Goal: Information Seeking & Learning: Learn about a topic

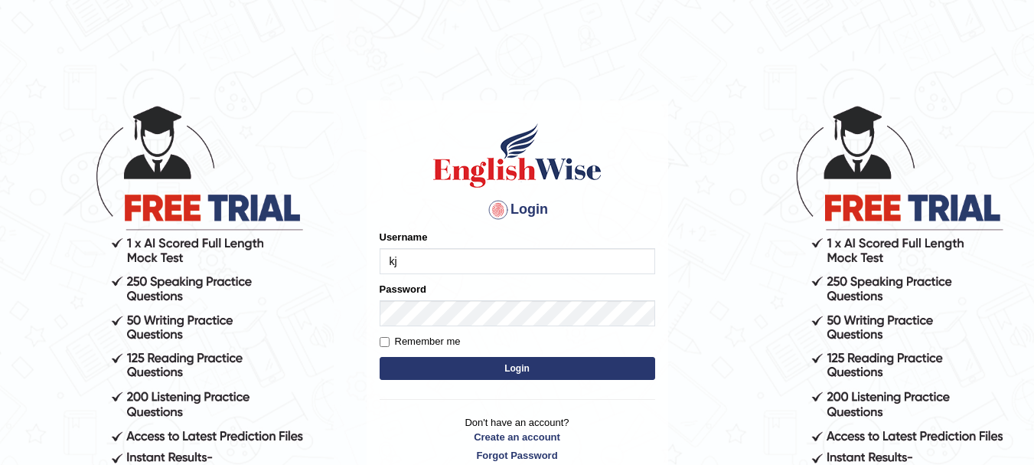
type input "k"
type input "kjraya"
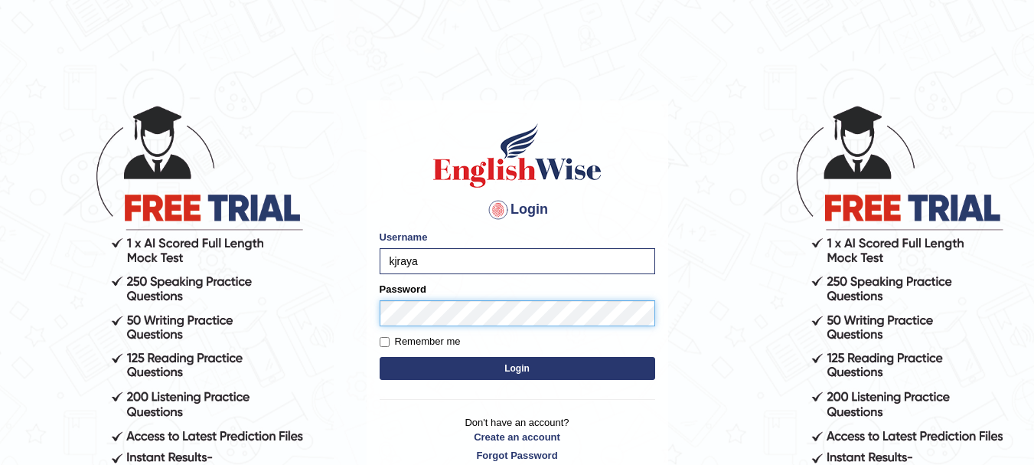
click at [380, 357] on button "Login" at bounding box center [518, 368] width 276 height 23
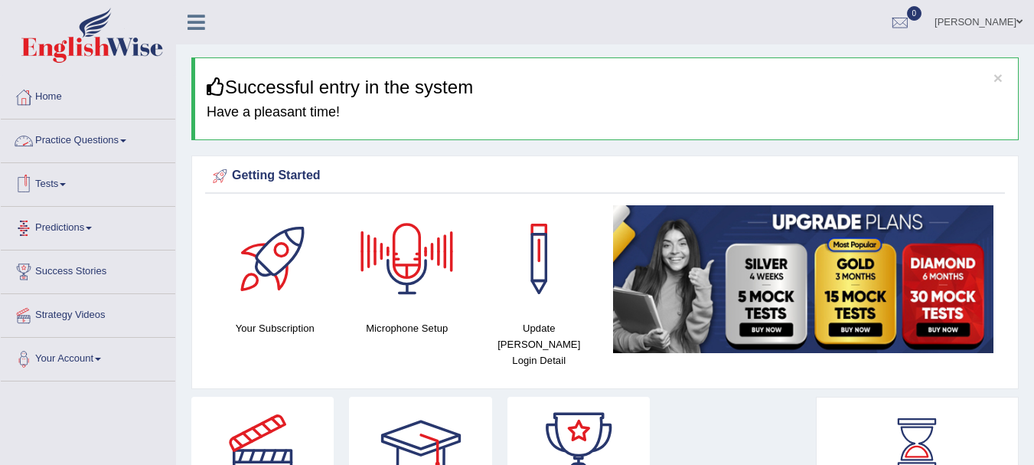
click at [137, 140] on link "Practice Questions" at bounding box center [88, 138] width 175 height 38
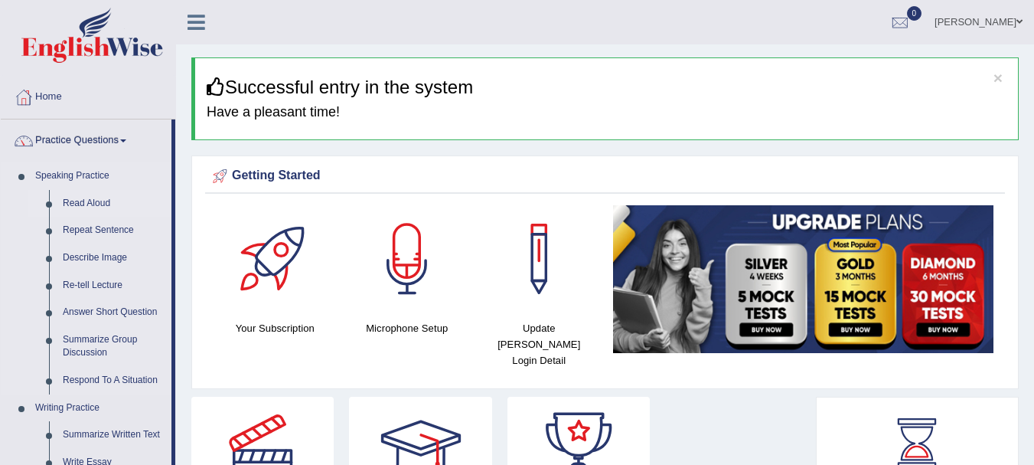
click at [93, 198] on link "Read Aloud" at bounding box center [114, 204] width 116 height 28
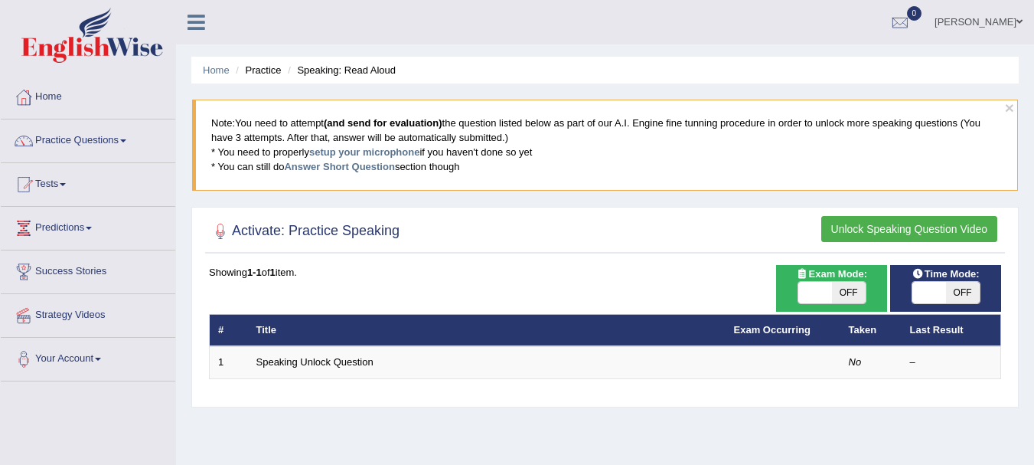
click at [869, 229] on button "Unlock Speaking Question Video" at bounding box center [910, 229] width 176 height 26
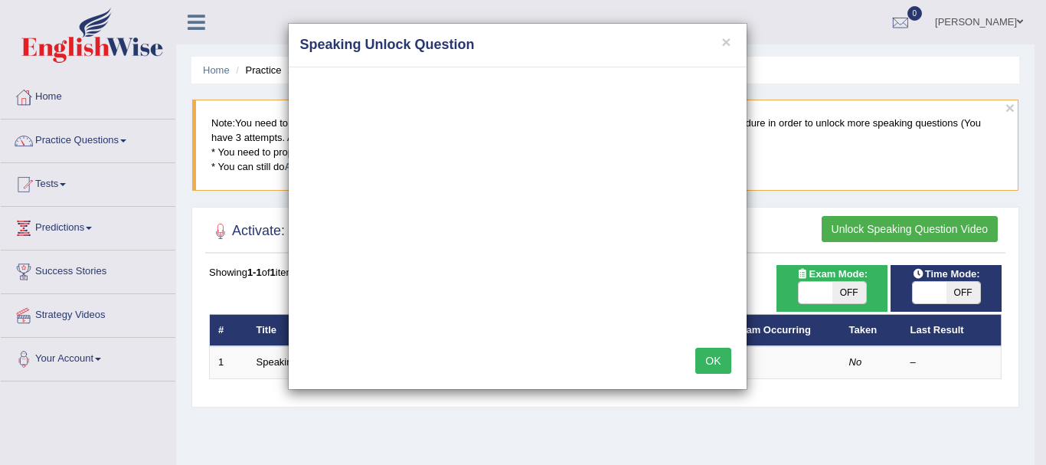
drag, startPoint x: 568, startPoint y: 50, endPoint x: 512, endPoint y: 46, distance: 56.8
click at [512, 46] on h4 "Speaking Unlock Question" at bounding box center [517, 45] width 435 height 20
click at [714, 358] on button "OK" at bounding box center [712, 361] width 35 height 26
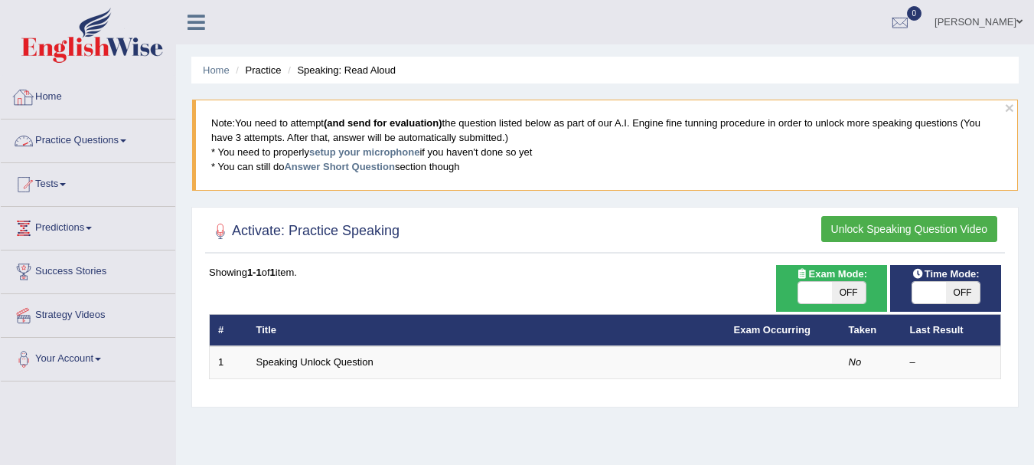
click at [51, 113] on link "Home" at bounding box center [88, 95] width 175 height 38
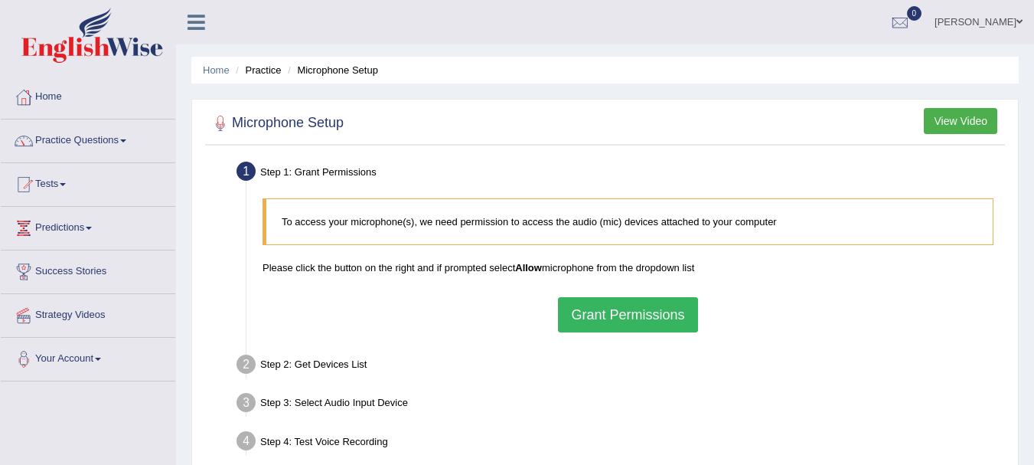
click at [593, 306] on button "Grant Permissions" at bounding box center [627, 314] width 139 height 35
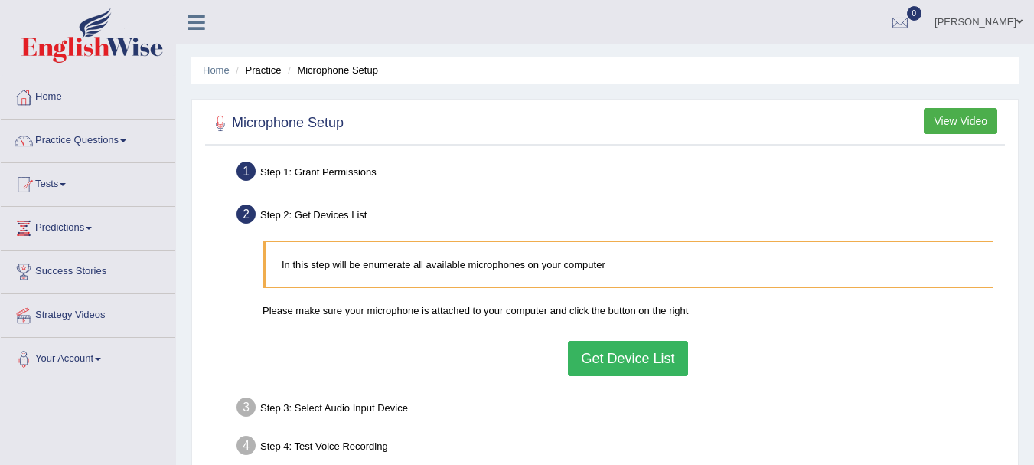
scroll to position [146, 0]
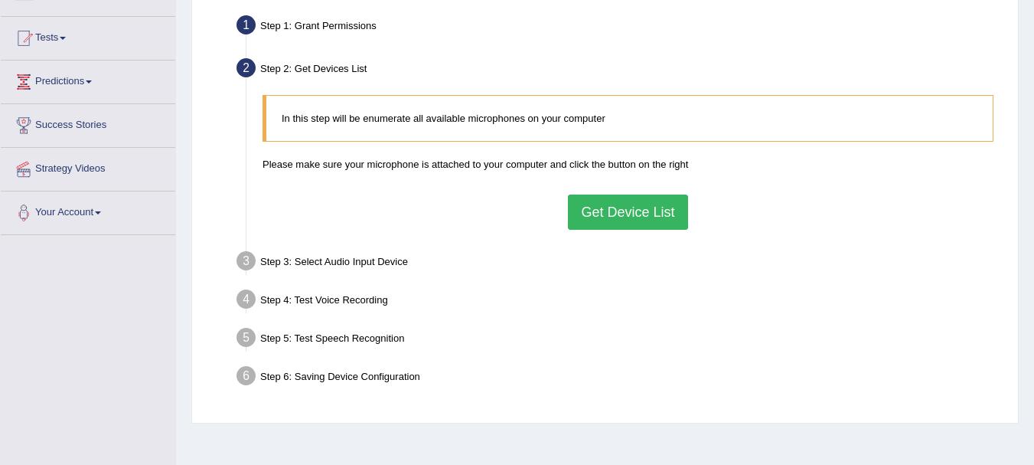
click at [600, 212] on button "Get Device List" at bounding box center [627, 211] width 119 height 35
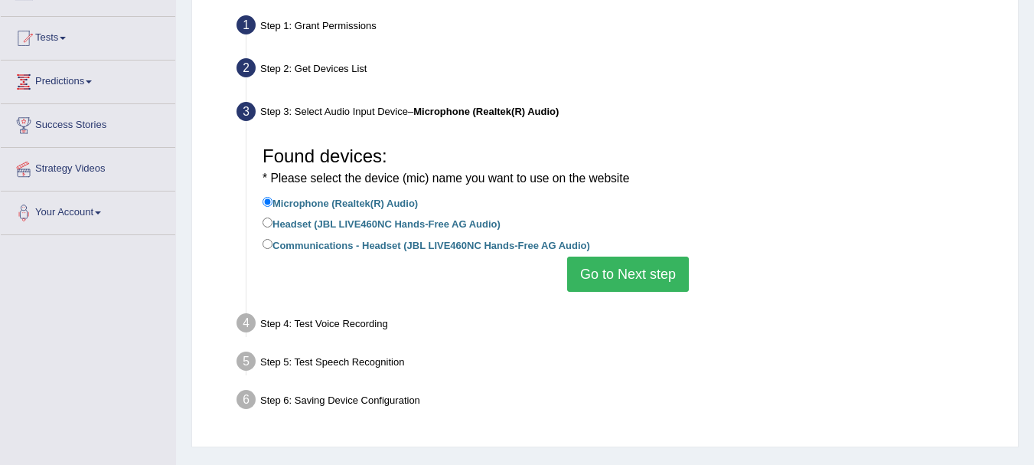
click at [476, 225] on label "Headset (JBL LIVE460NC Hands-Free AG Audio)" at bounding box center [382, 222] width 238 height 17
click at [273, 225] on input "Headset (JBL LIVE460NC Hands-Free AG Audio)" at bounding box center [268, 222] width 10 height 10
radio input "true"
click at [611, 270] on button "Go to Next step" at bounding box center [628, 274] width 122 height 35
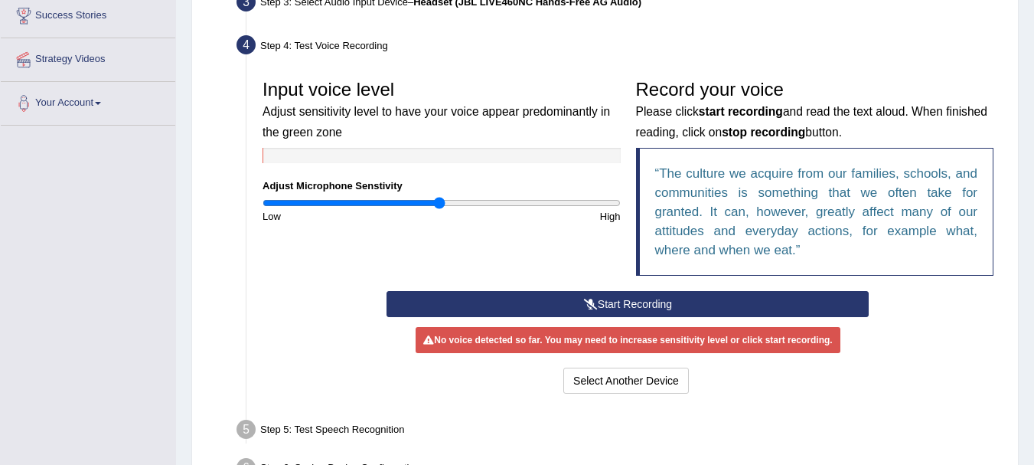
scroll to position [255, 0]
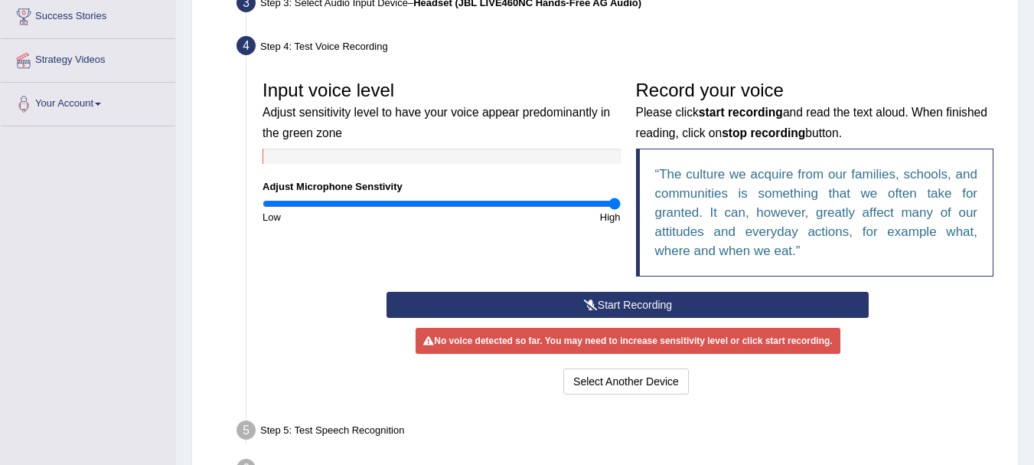
drag, startPoint x: 441, startPoint y: 204, endPoint x: 655, endPoint y: 229, distance: 215.9
click at [621, 210] on input "range" at bounding box center [442, 204] width 358 height 12
click at [640, 304] on button "Start Recording" at bounding box center [628, 305] width 482 height 26
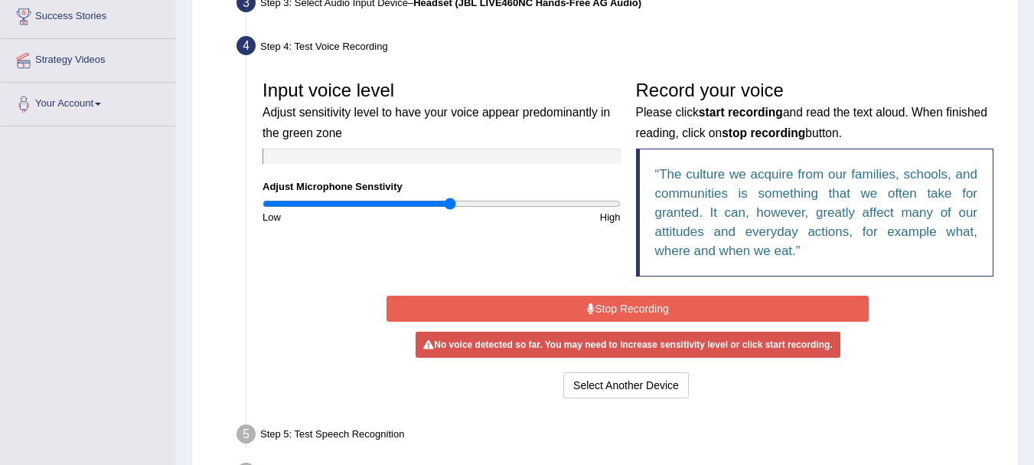
click at [449, 204] on input "range" at bounding box center [442, 204] width 358 height 12
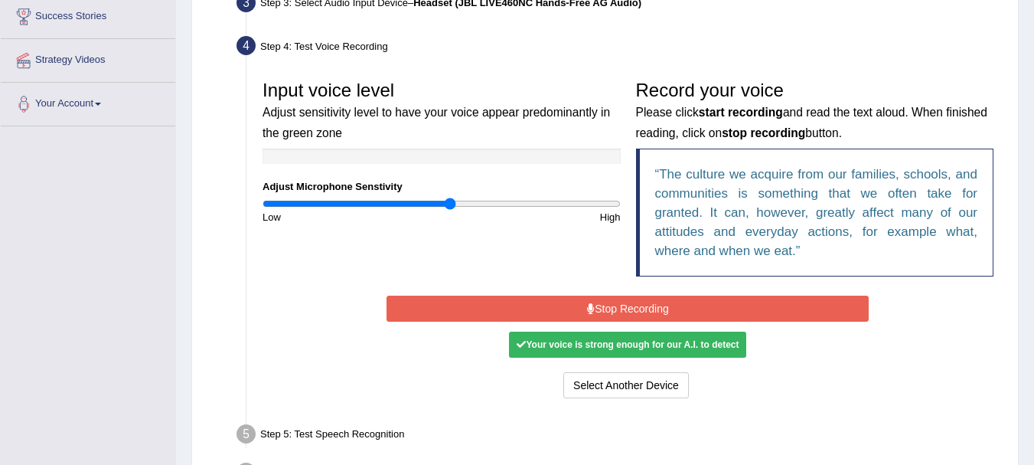
click at [541, 302] on button "Stop Recording" at bounding box center [628, 309] width 482 height 26
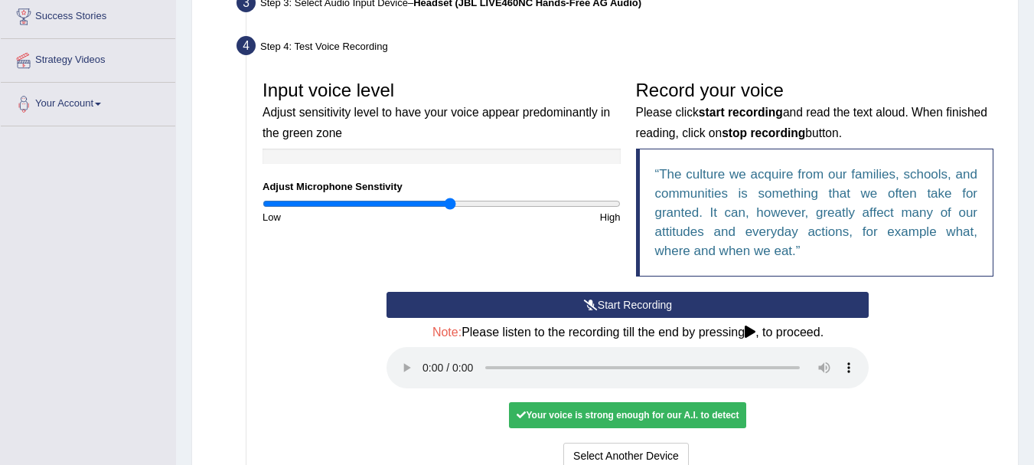
click at [541, 302] on button "Start Recording" at bounding box center [628, 305] width 482 height 26
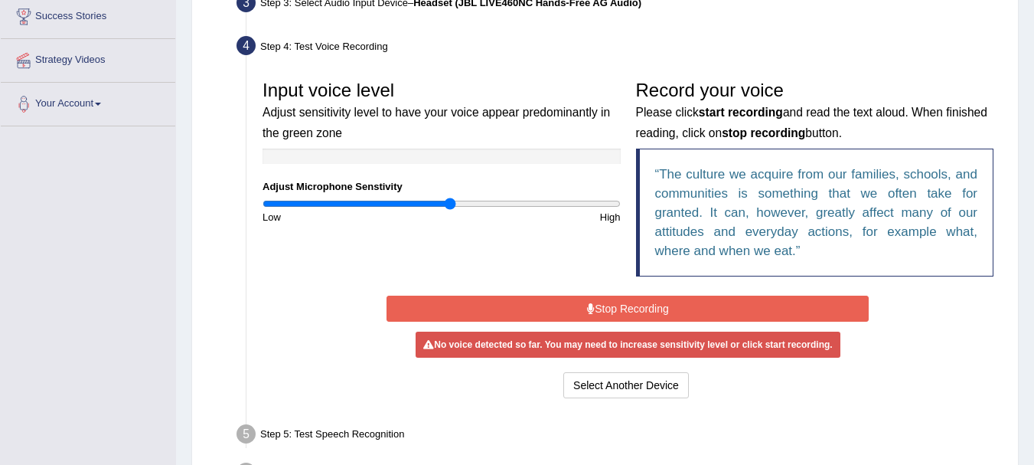
click at [541, 302] on button "Stop Recording" at bounding box center [628, 309] width 482 height 26
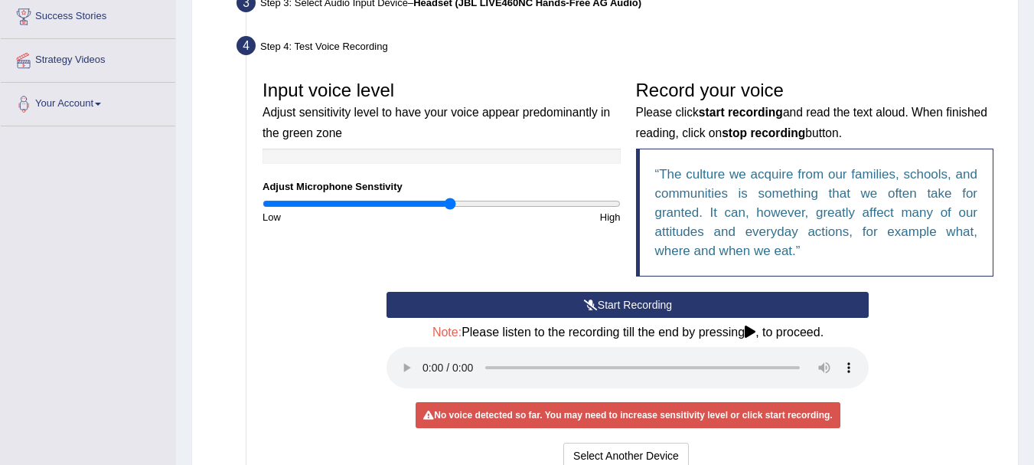
click at [541, 302] on button "Start Recording" at bounding box center [628, 305] width 482 height 26
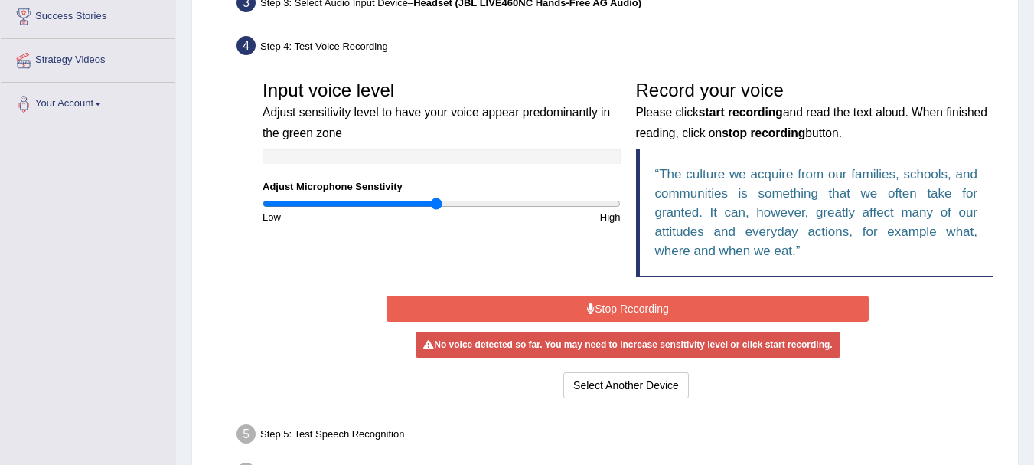
click at [438, 204] on input "range" at bounding box center [442, 204] width 358 height 12
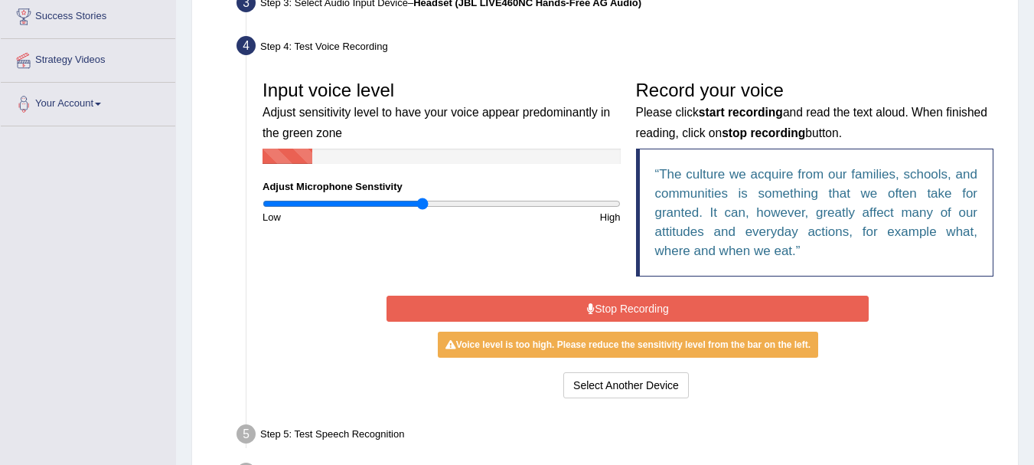
click at [422, 204] on input "range" at bounding box center [442, 204] width 358 height 12
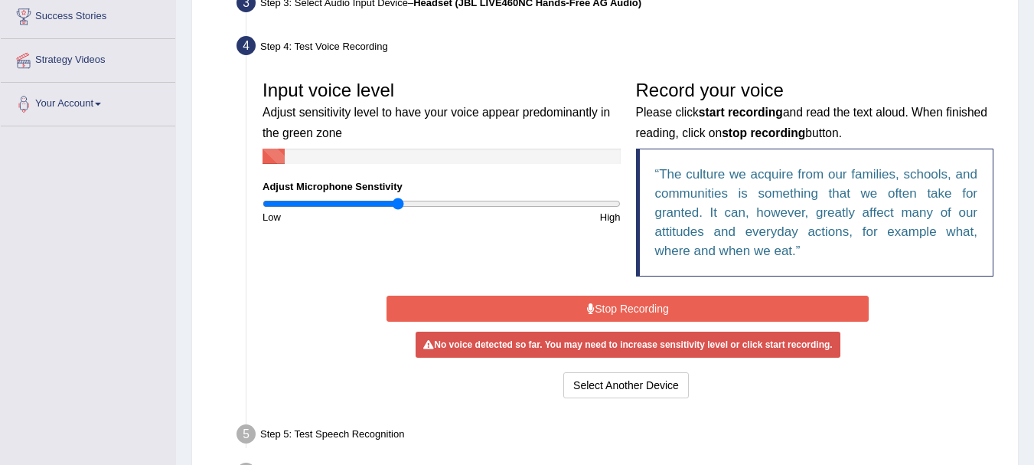
click at [398, 206] on input "range" at bounding box center [442, 204] width 358 height 12
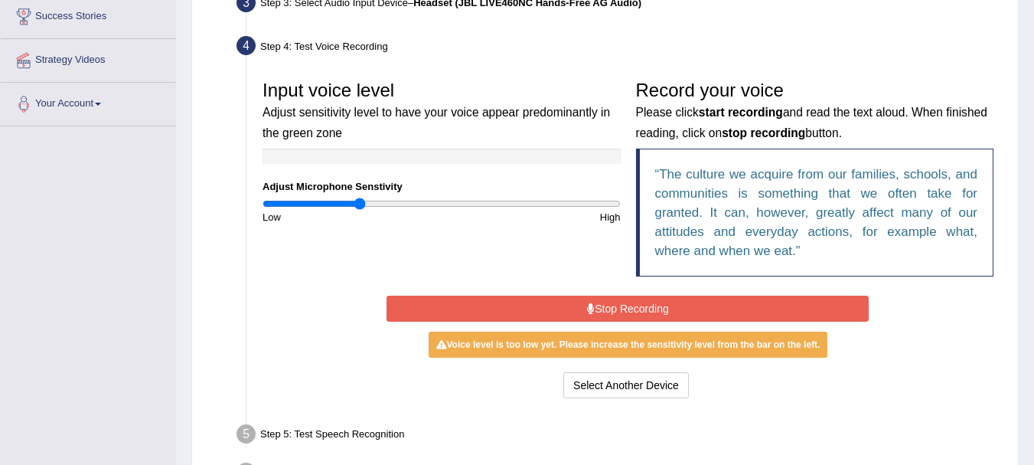
type input "0.54"
click at [358, 206] on input "range" at bounding box center [442, 204] width 358 height 12
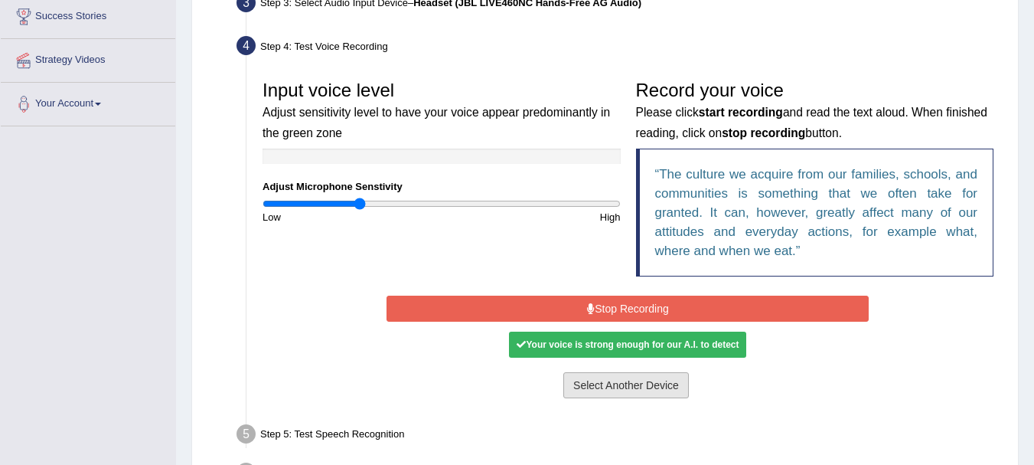
scroll to position [360, 0]
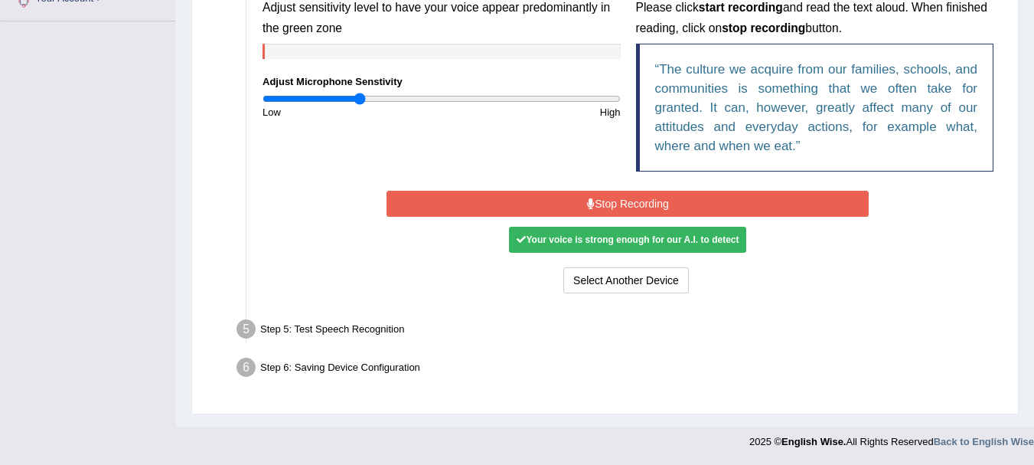
click at [596, 206] on button "Stop Recording" at bounding box center [628, 204] width 482 height 26
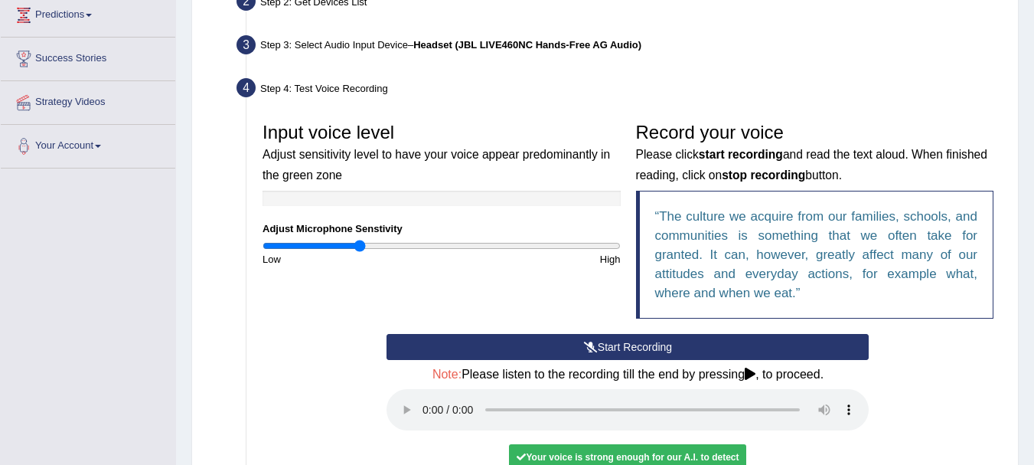
scroll to position [430, 0]
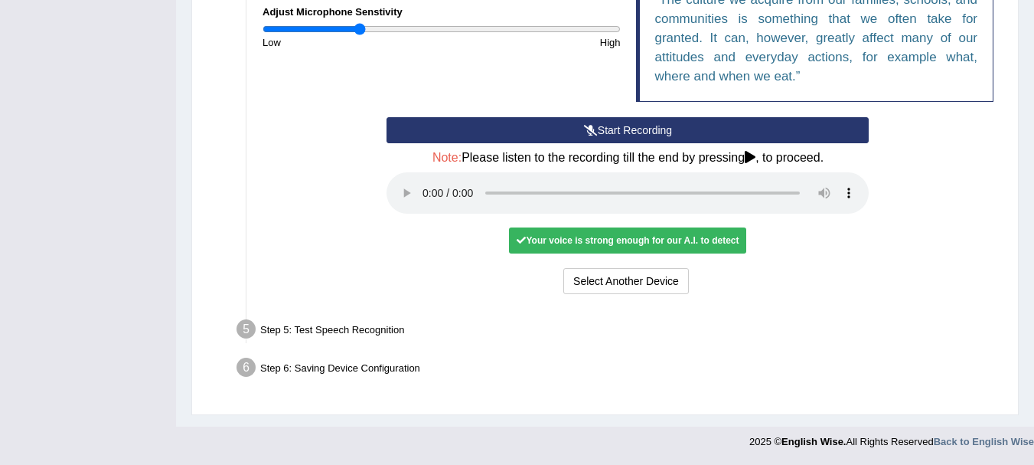
click at [941, 267] on div "Start Recording Stop Recording Note: Please listen to the recording till the en…" at bounding box center [628, 207] width 747 height 181
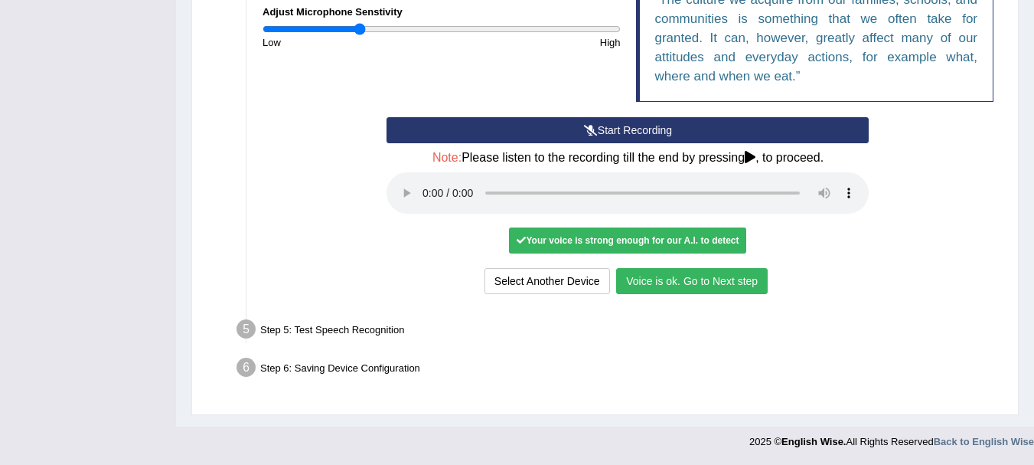
click at [515, 130] on button "Start Recording" at bounding box center [628, 130] width 482 height 26
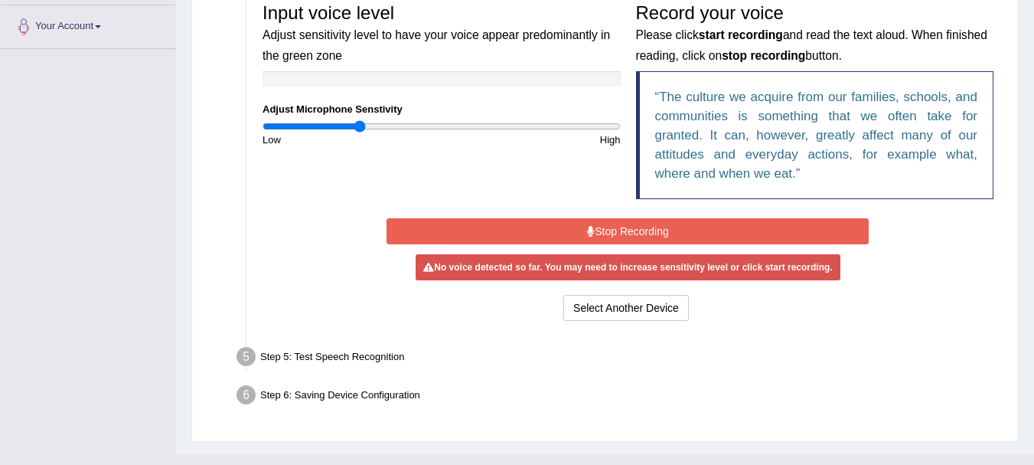
scroll to position [333, 0]
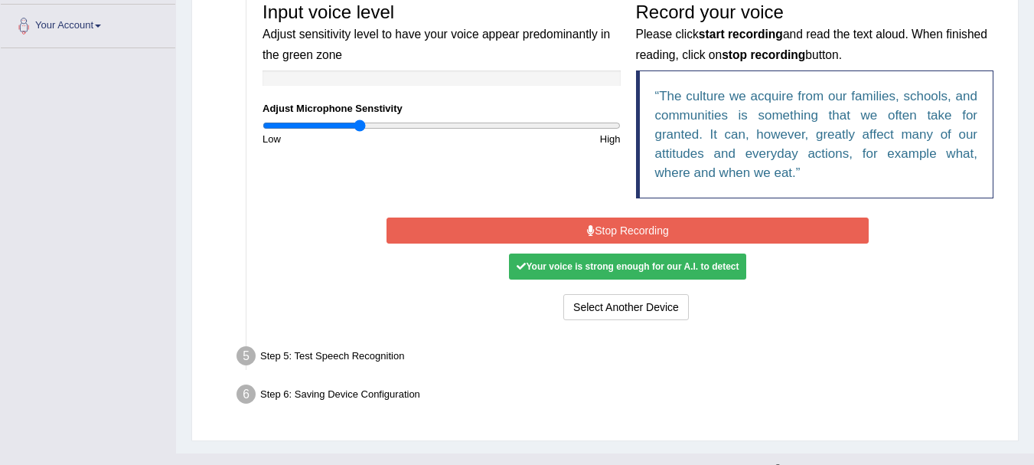
click at [531, 216] on div "Start Recording Stop Recording Note: Please listen to the recording till the en…" at bounding box center [628, 269] width 498 height 110
click at [531, 221] on button "Stop Recording" at bounding box center [628, 230] width 482 height 26
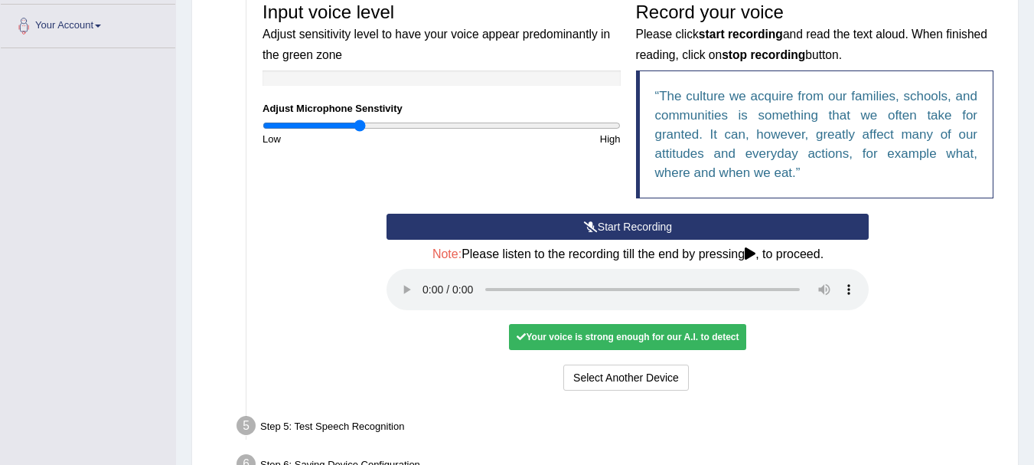
click at [596, 226] on icon at bounding box center [591, 226] width 14 height 11
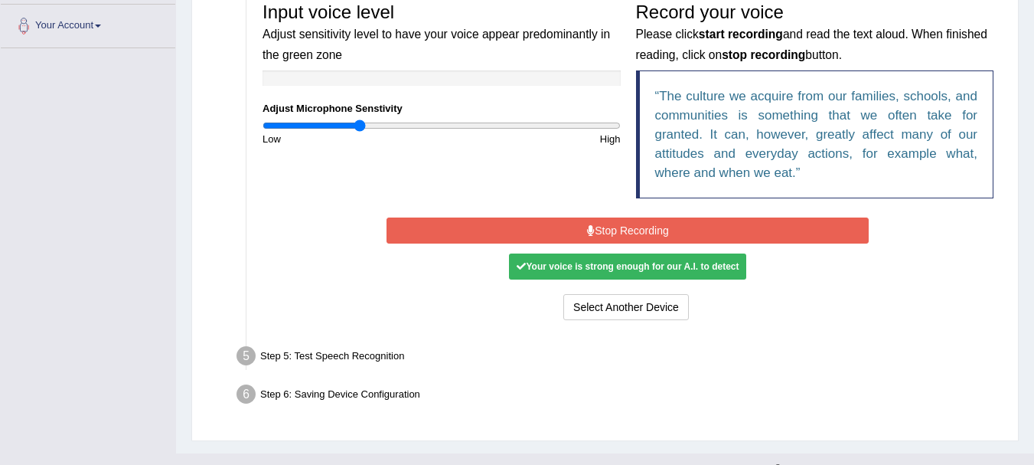
click at [648, 224] on button "Stop Recording" at bounding box center [628, 230] width 482 height 26
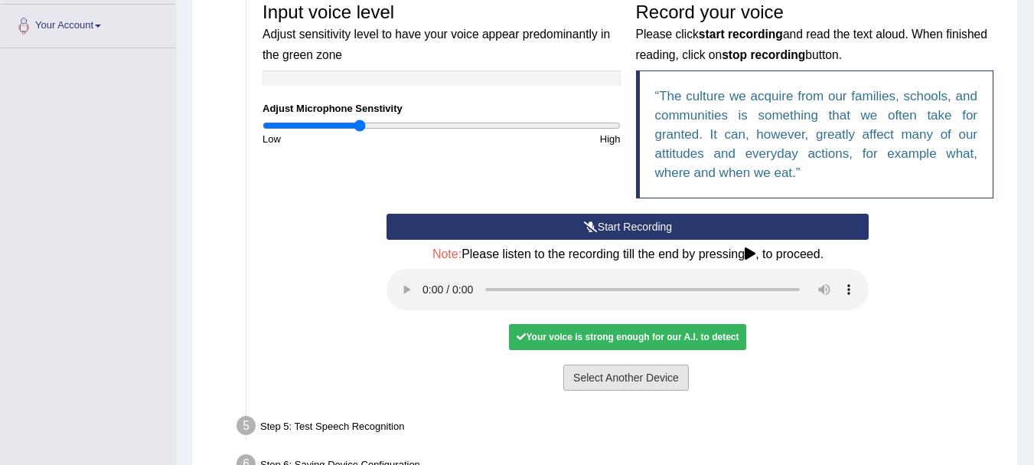
click at [603, 372] on button "Select Another Device" at bounding box center [627, 377] width 126 height 26
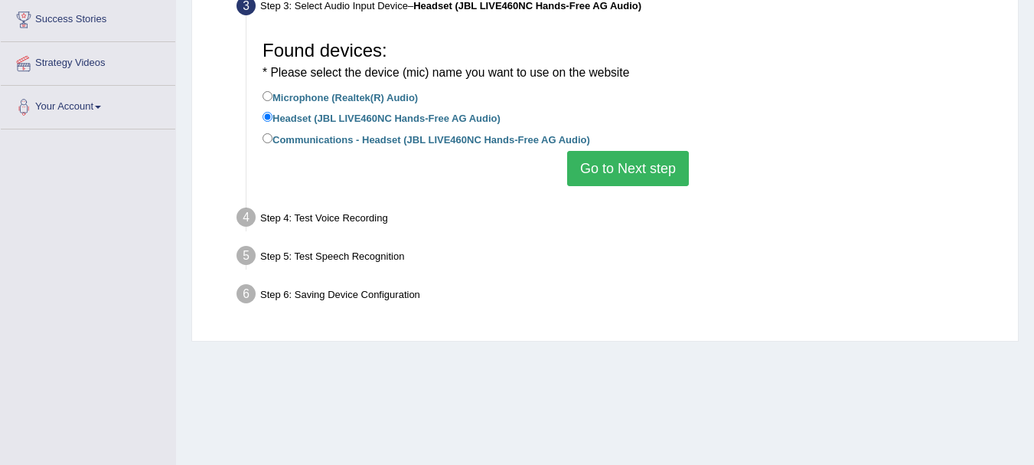
scroll to position [253, 0]
click at [494, 142] on label "Communications - Headset (JBL LIVE460NC Hands-Free AG Audio)" at bounding box center [427, 137] width 328 height 17
click at [273, 142] on input "Communications - Headset (JBL LIVE460NC Hands-Free AG Audio)" at bounding box center [268, 137] width 10 height 10
radio input "true"
click at [625, 182] on button "Go to Next step" at bounding box center [628, 167] width 122 height 35
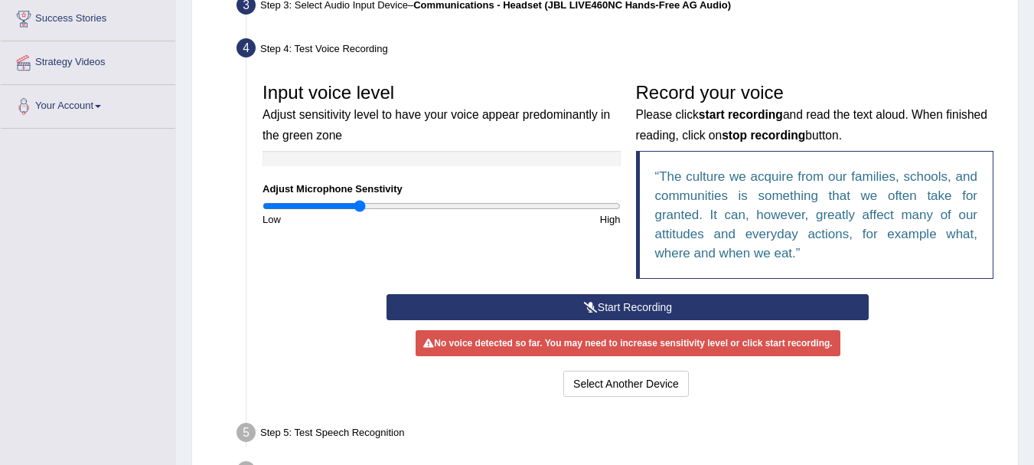
click at [567, 315] on button "Start Recording" at bounding box center [628, 307] width 482 height 26
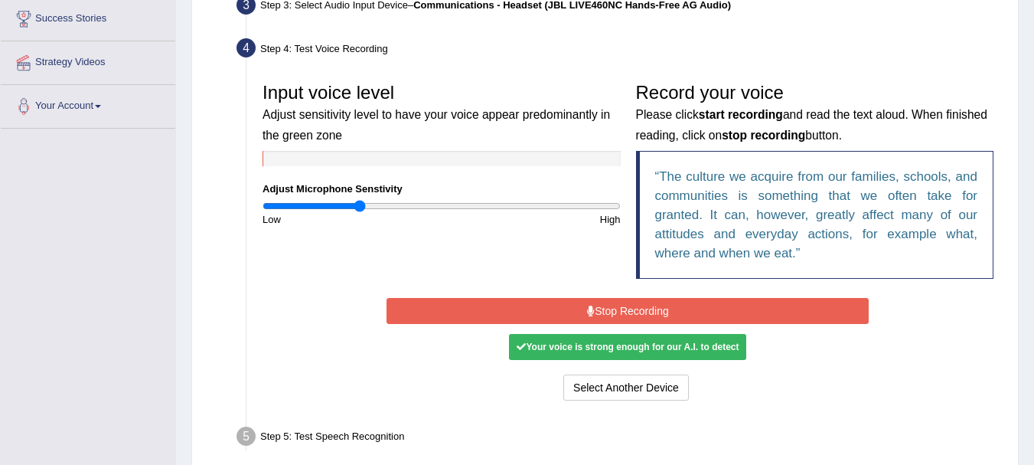
click at [567, 315] on button "Stop Recording" at bounding box center [628, 311] width 482 height 26
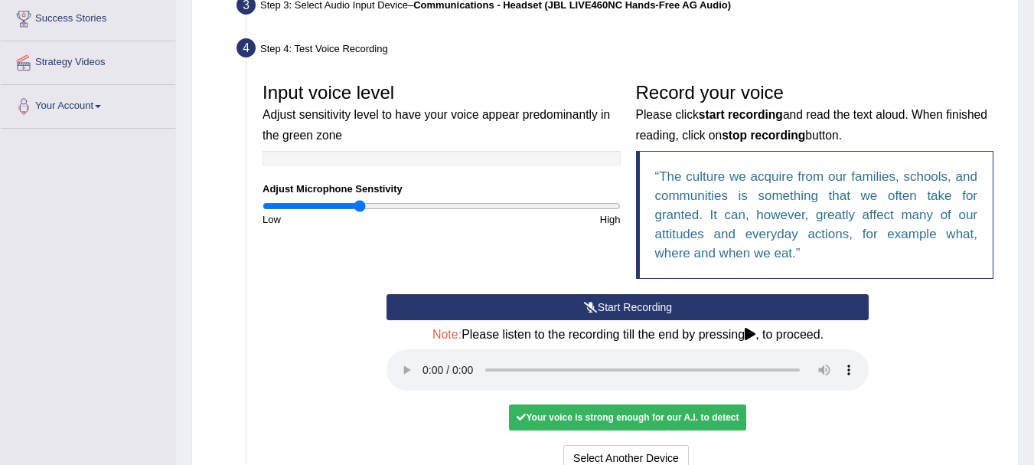
scroll to position [430, 0]
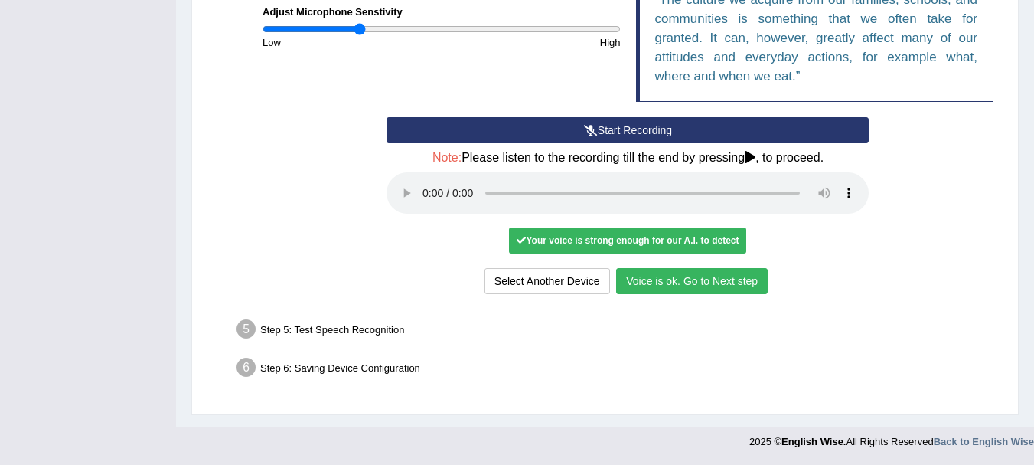
click at [325, 329] on div "Step 5: Test Speech Recognition" at bounding box center [621, 332] width 782 height 34
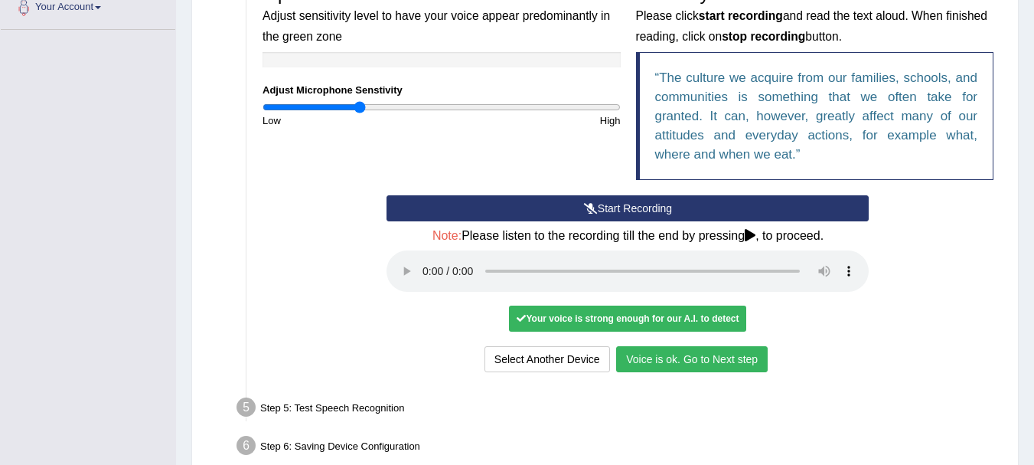
scroll to position [407, 0]
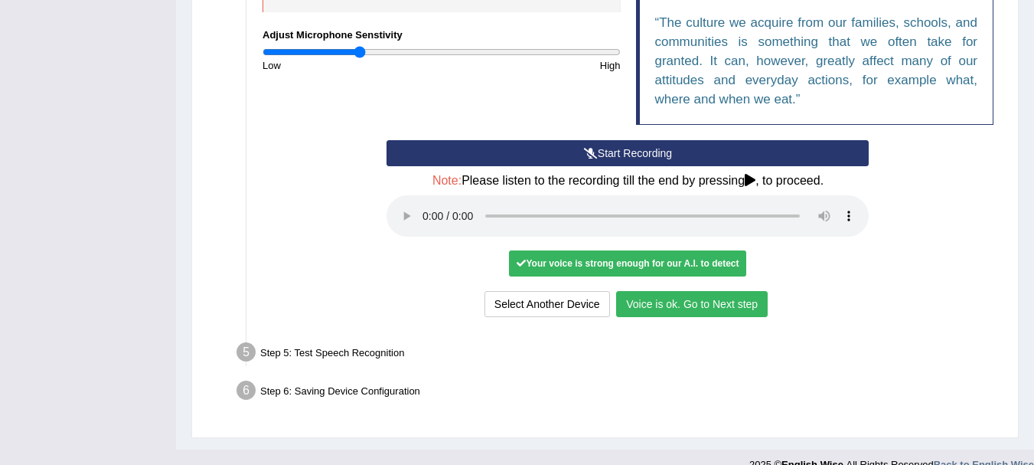
click at [872, 272] on div "Start Recording Stop Recording Note: Please listen to the recording till the en…" at bounding box center [628, 230] width 498 height 181
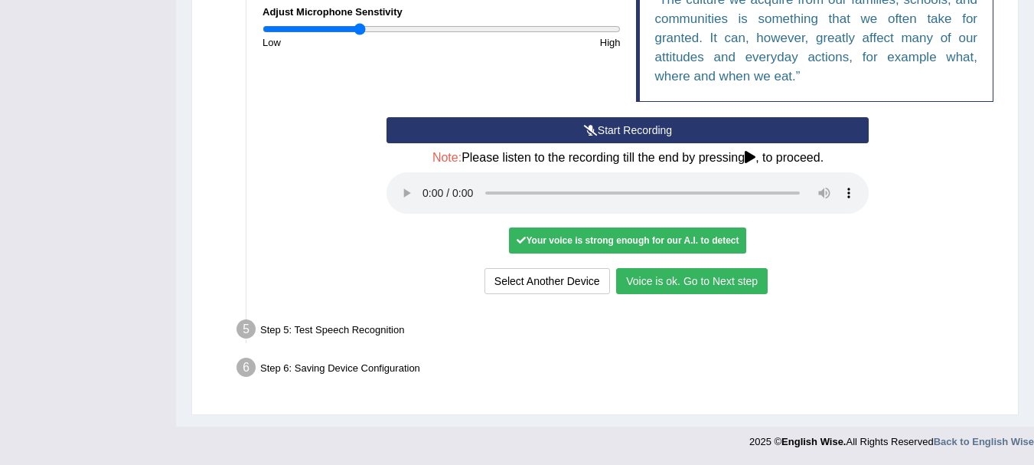
scroll to position [429, 0]
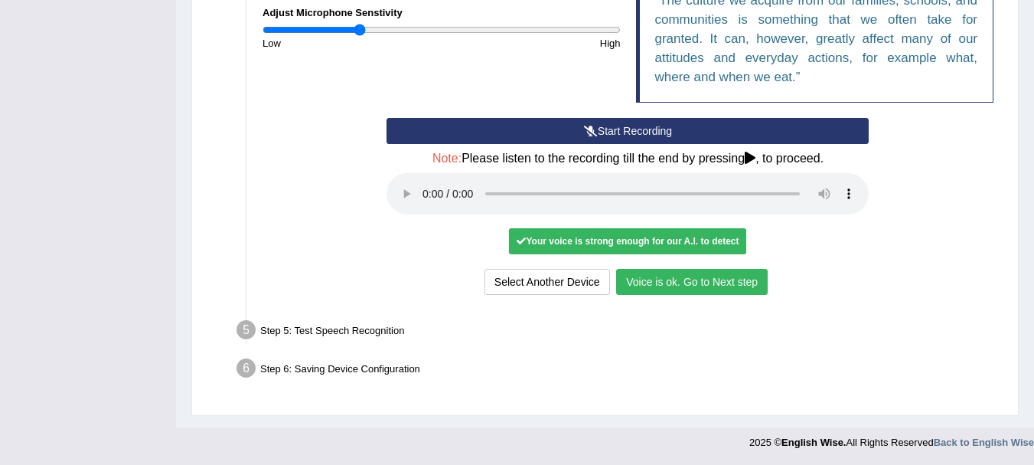
click at [690, 286] on button "Voice is ok. Go to Next step" at bounding box center [692, 282] width 152 height 26
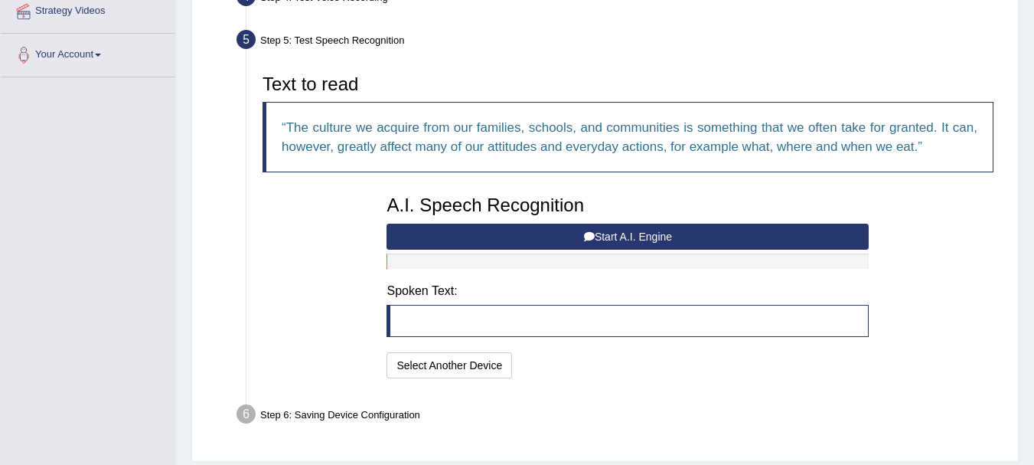
scroll to position [305, 0]
click at [599, 239] on button "Start A.I. Engine" at bounding box center [628, 236] width 482 height 26
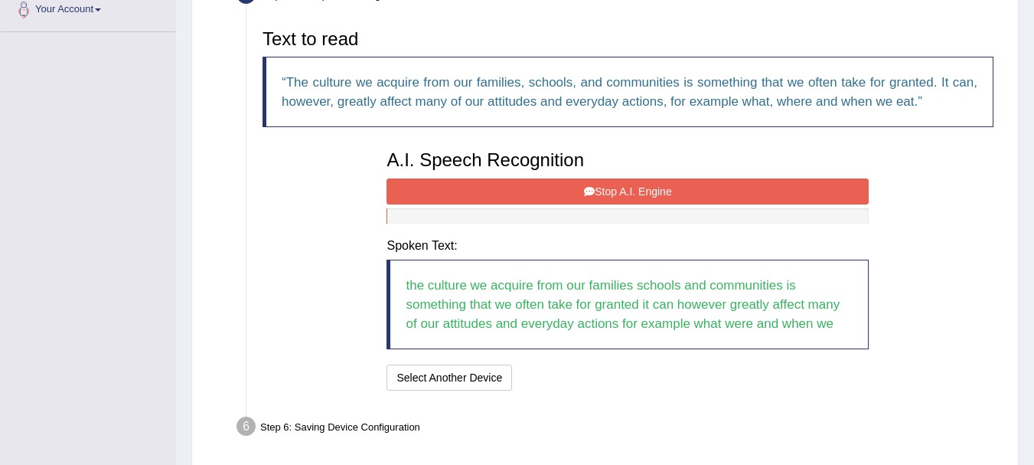
scroll to position [356, 0]
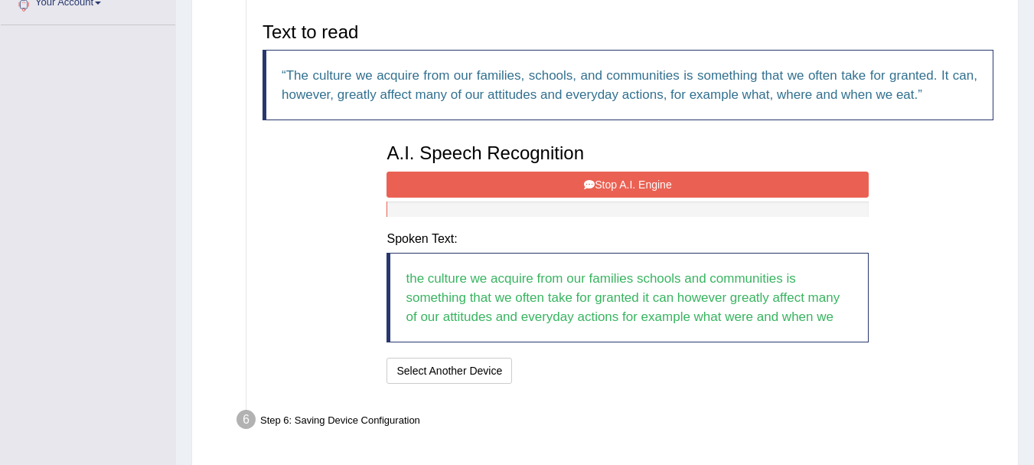
click at [581, 183] on button "Stop A.I. Engine" at bounding box center [628, 185] width 482 height 26
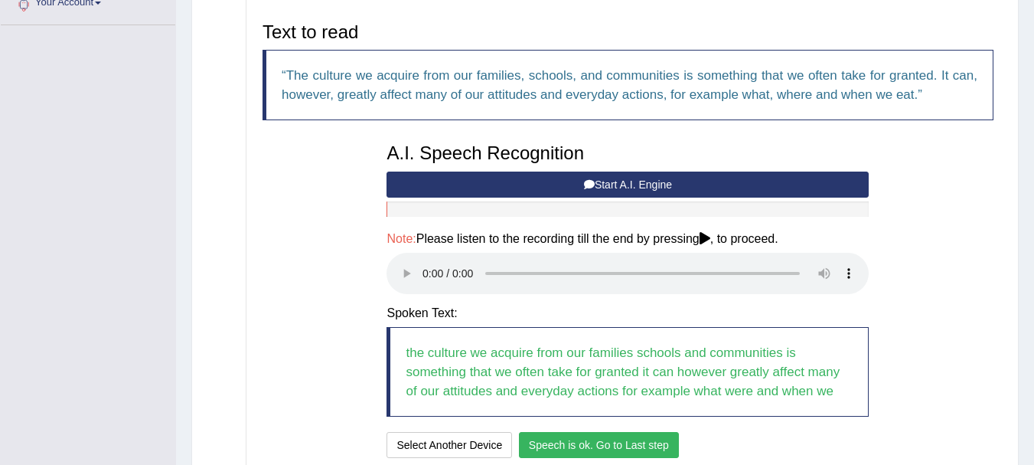
scroll to position [482, 0]
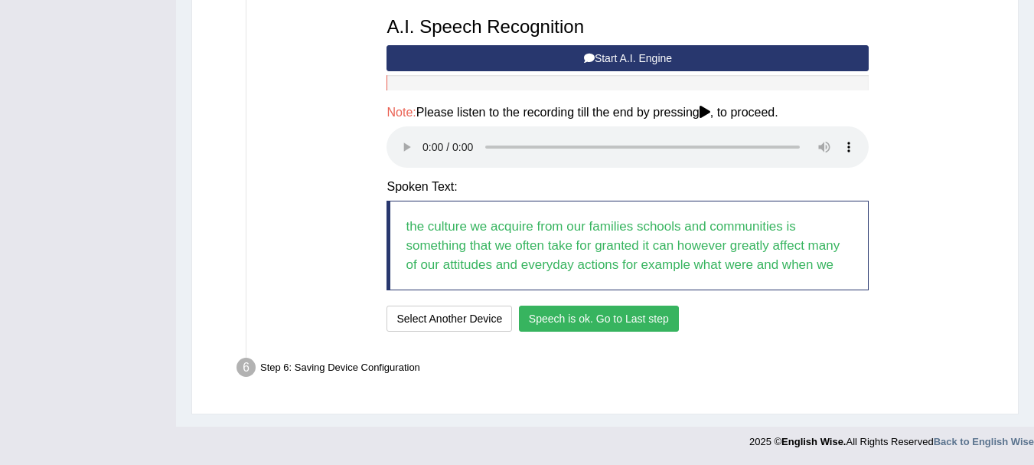
click at [591, 308] on button "Speech is ok. Go to Last step" at bounding box center [599, 319] width 160 height 26
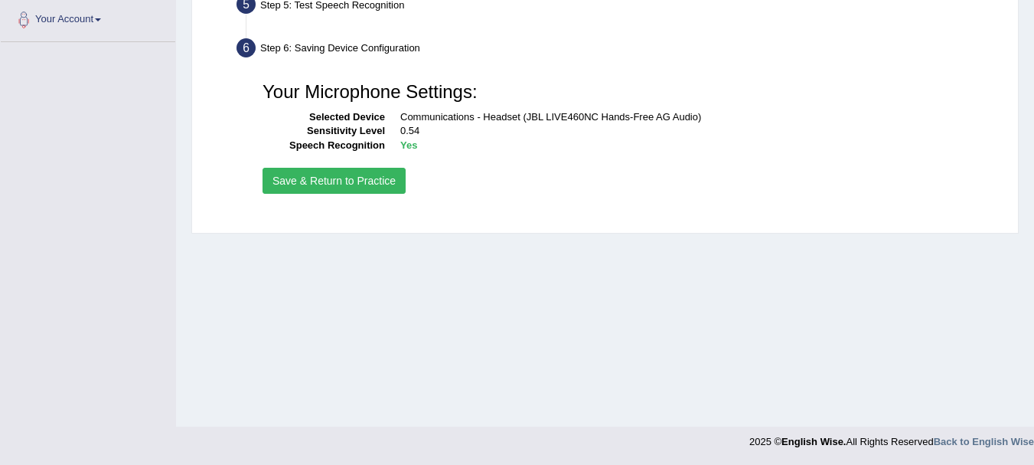
click at [369, 185] on button "Save & Return to Practice" at bounding box center [334, 181] width 143 height 26
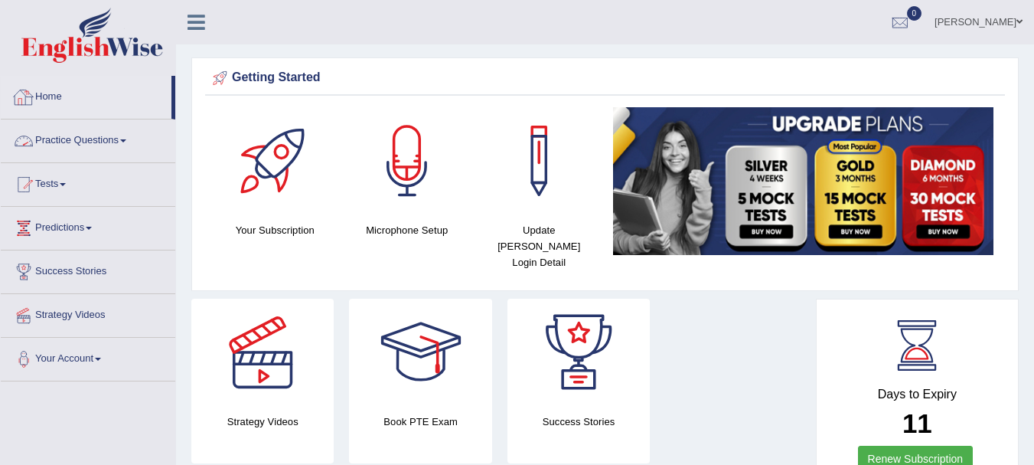
click at [67, 139] on link "Practice Questions" at bounding box center [88, 138] width 175 height 38
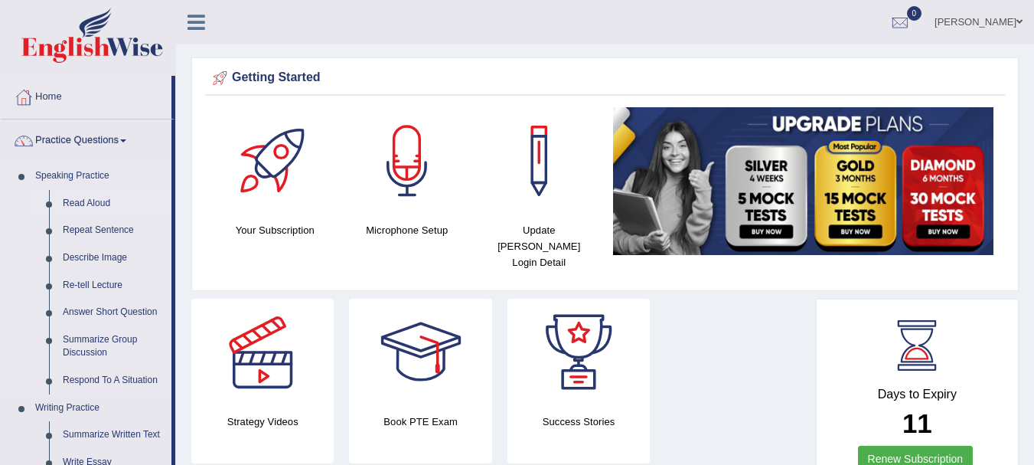
click at [71, 206] on link "Read Aloud" at bounding box center [114, 204] width 116 height 28
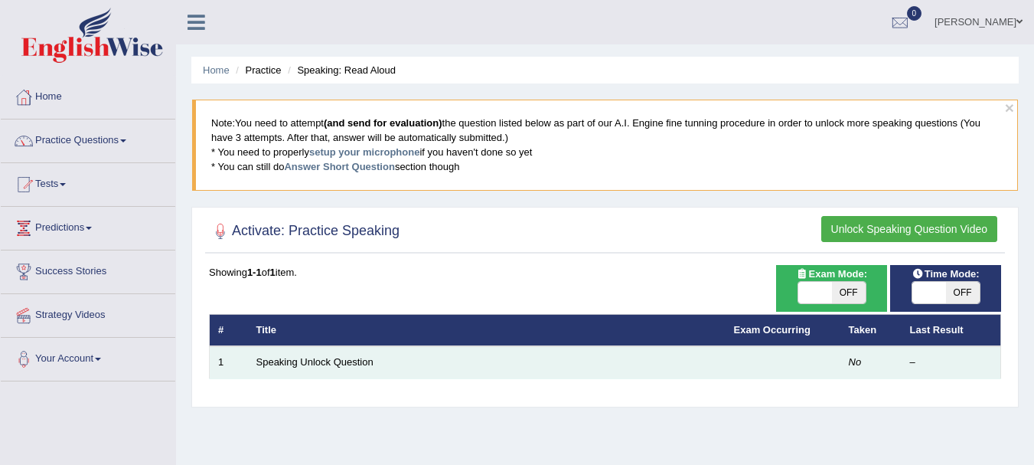
click at [905, 362] on td "–" at bounding box center [952, 362] width 100 height 32
click at [321, 362] on link "Speaking Unlock Question" at bounding box center [315, 361] width 117 height 11
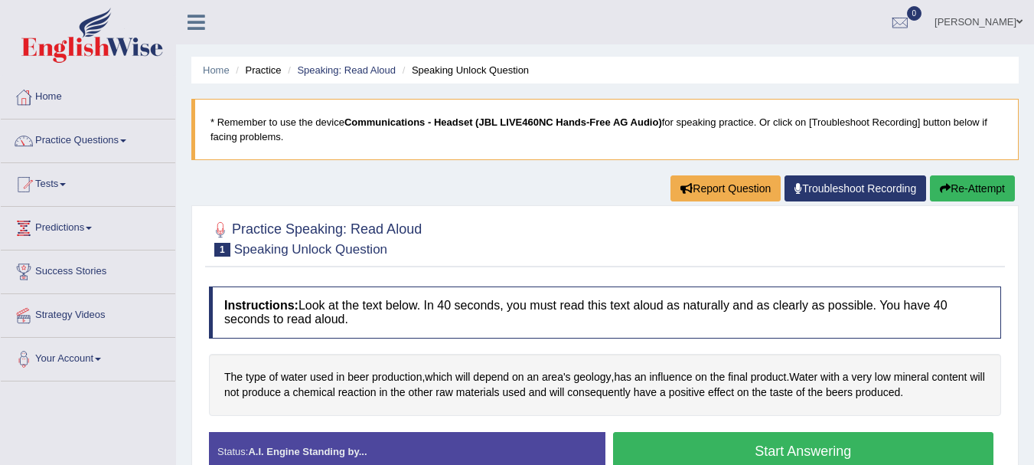
scroll to position [188, 0]
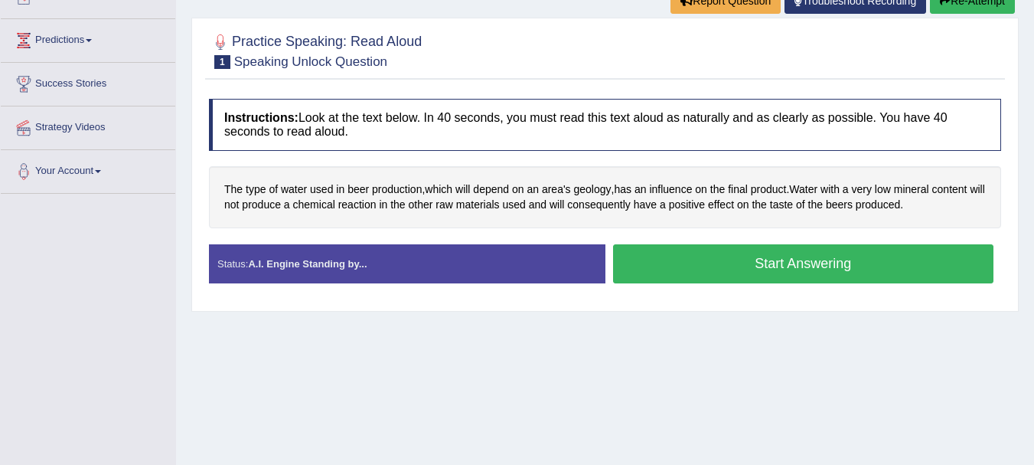
click at [663, 273] on button "Start Answering" at bounding box center [803, 263] width 381 height 39
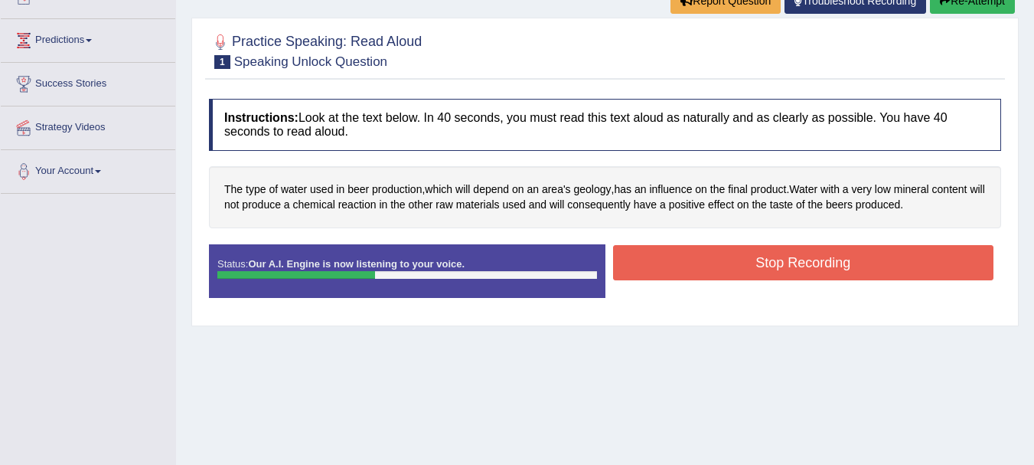
click at [672, 276] on button "Stop Recording" at bounding box center [803, 262] width 381 height 35
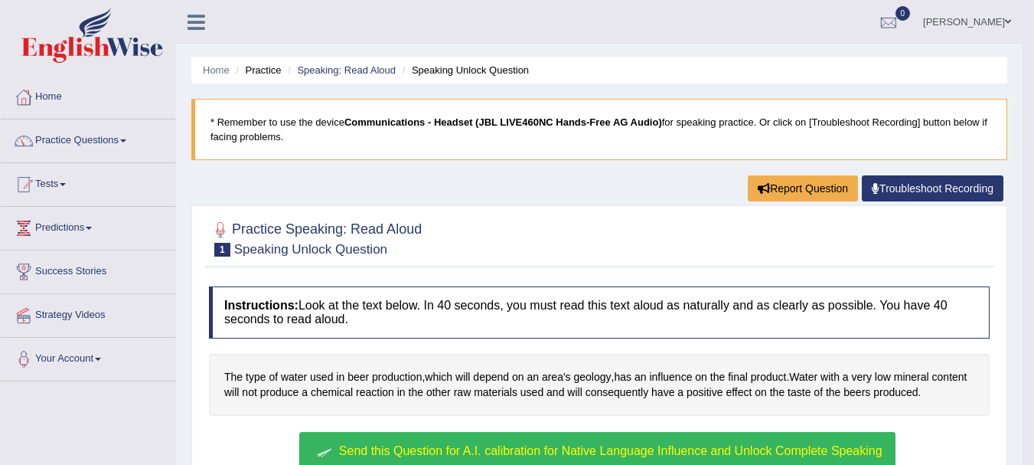
click at [910, 180] on link "Troubleshoot Recording" at bounding box center [933, 188] width 142 height 26
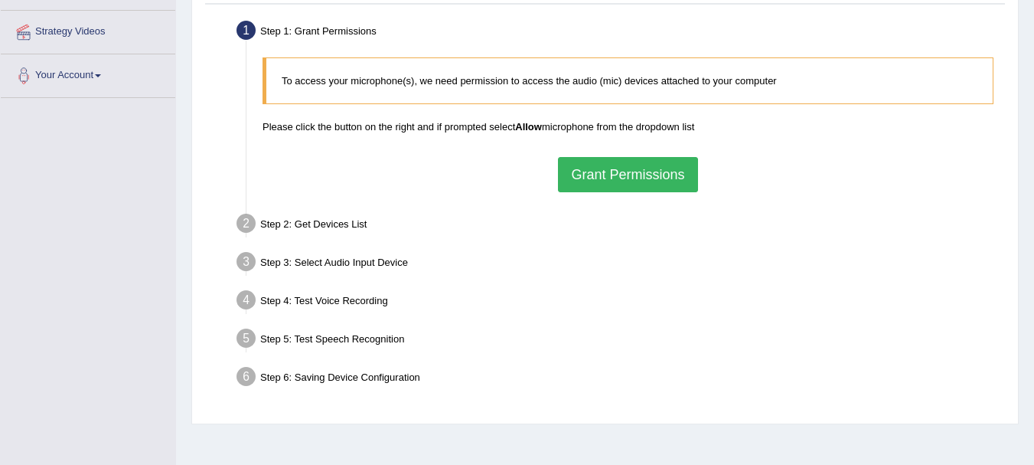
click at [616, 162] on button "Grant Permissions" at bounding box center [627, 174] width 139 height 35
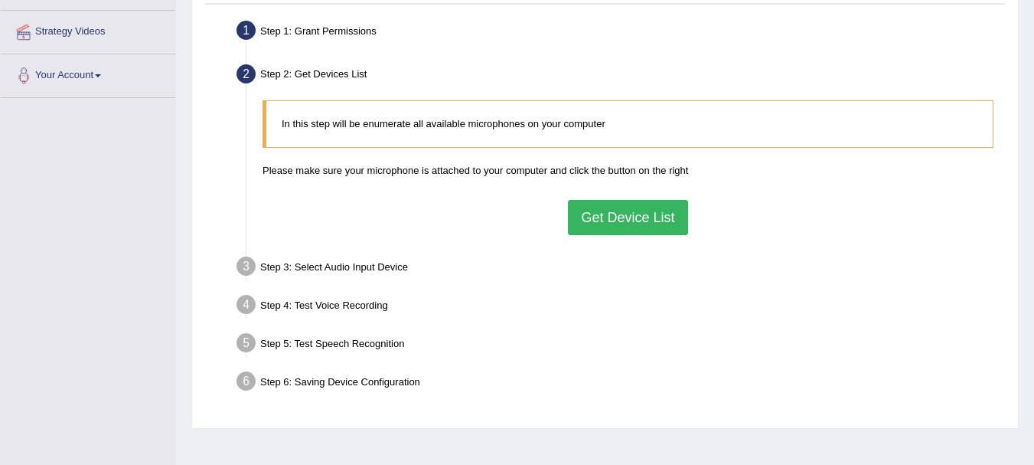
click at [622, 213] on button "Get Device List" at bounding box center [627, 217] width 119 height 35
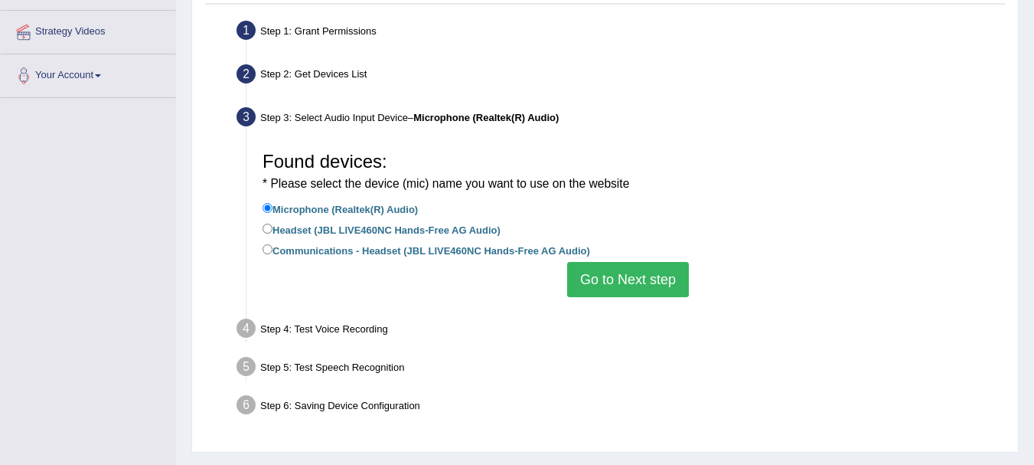
click at [508, 245] on label "Communications - Headset (JBL LIVE460NC Hands-Free AG Audio)" at bounding box center [427, 249] width 328 height 17
click at [273, 245] on input "Communications - Headset (JBL LIVE460NC Hands-Free AG Audio)" at bounding box center [268, 249] width 10 height 10
radio input "true"
click at [632, 288] on button "Go to Next step" at bounding box center [628, 279] width 122 height 35
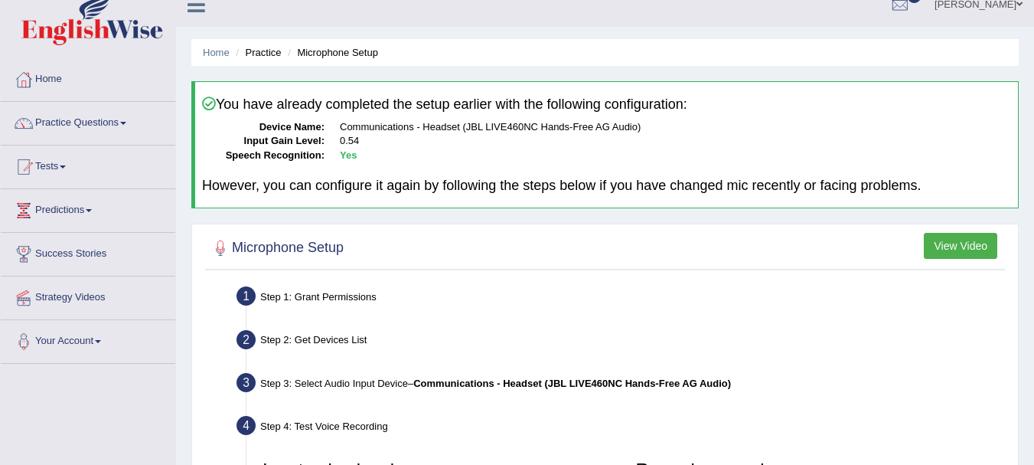
scroll to position [16, 0]
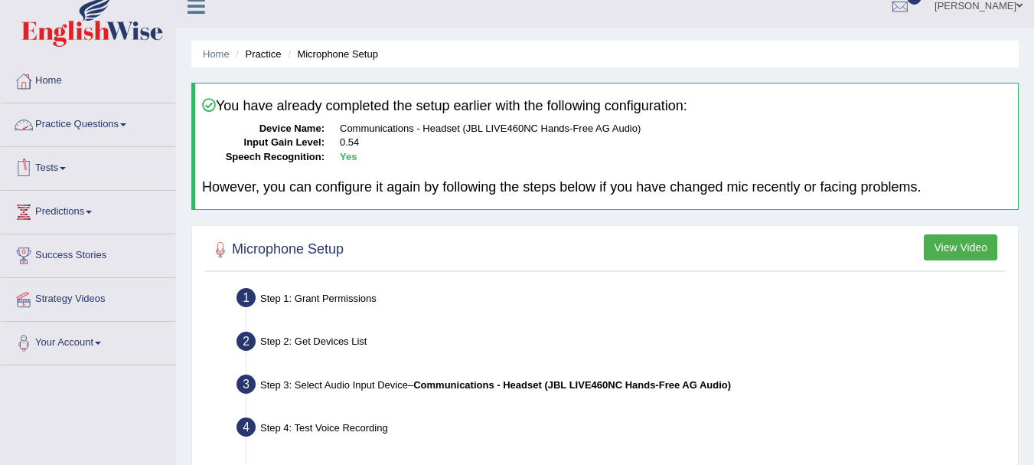
click at [82, 123] on link "Practice Questions" at bounding box center [88, 122] width 175 height 38
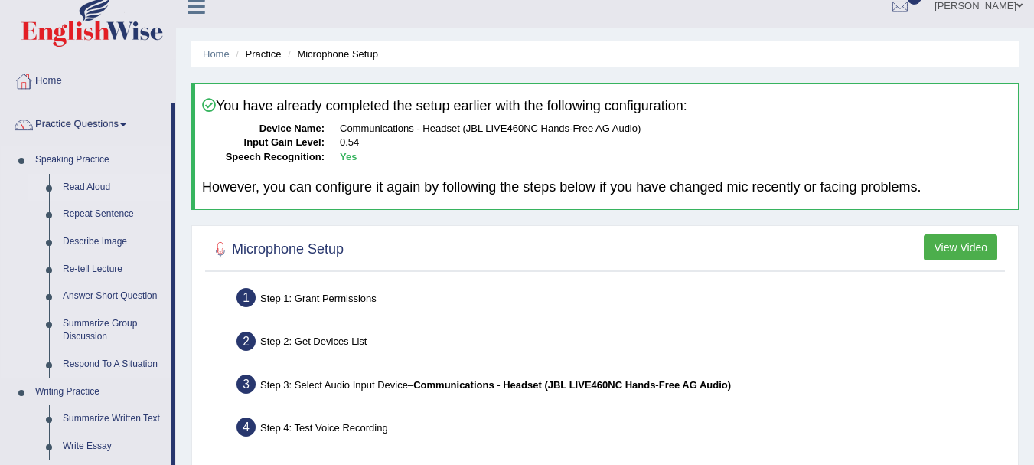
click at [75, 185] on link "Read Aloud" at bounding box center [114, 188] width 116 height 28
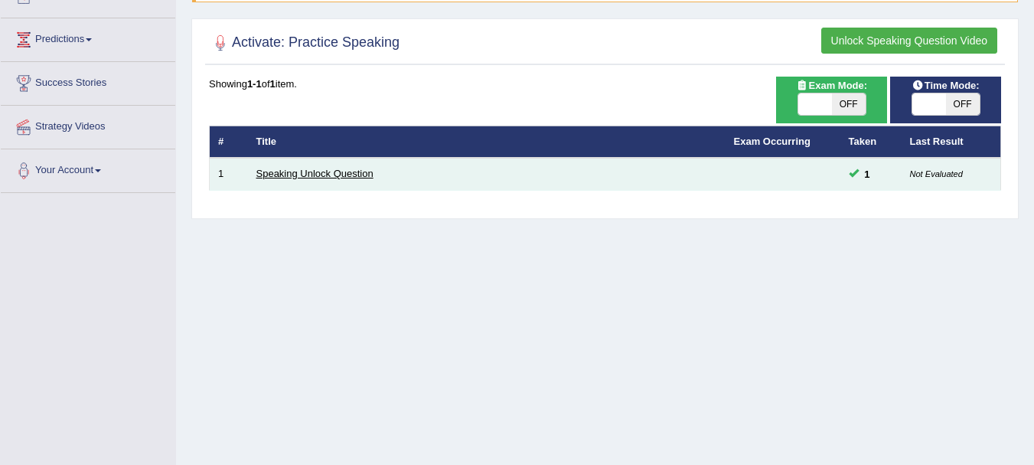
click at [338, 173] on link "Speaking Unlock Question" at bounding box center [315, 173] width 117 height 11
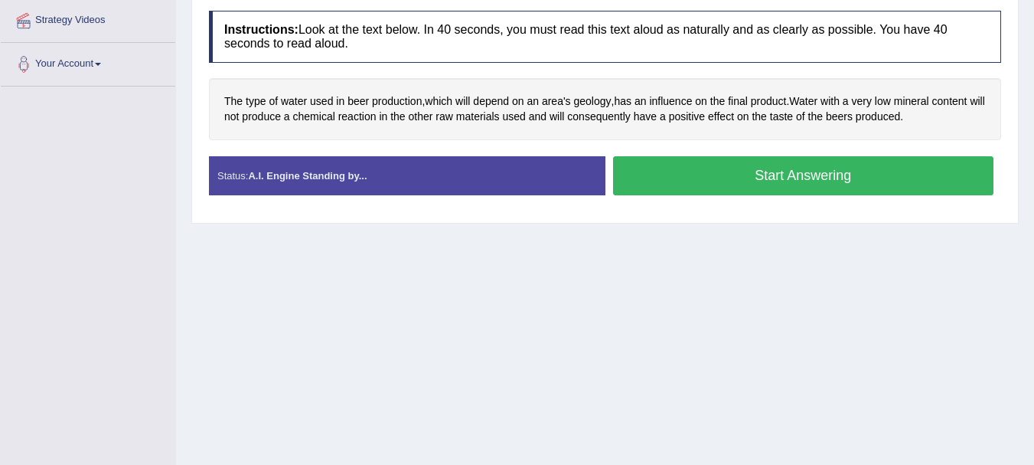
click at [723, 188] on button "Start Answering" at bounding box center [803, 175] width 381 height 39
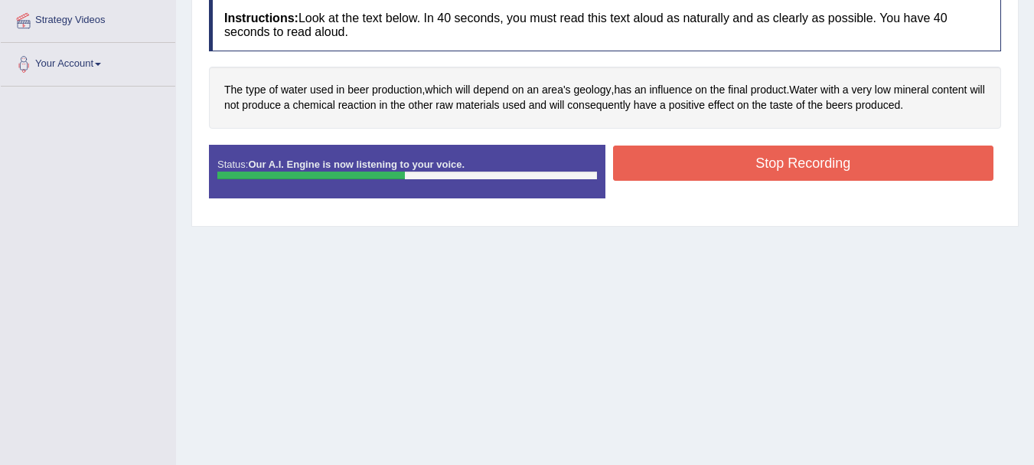
click at [755, 174] on button "Stop Recording" at bounding box center [803, 162] width 381 height 35
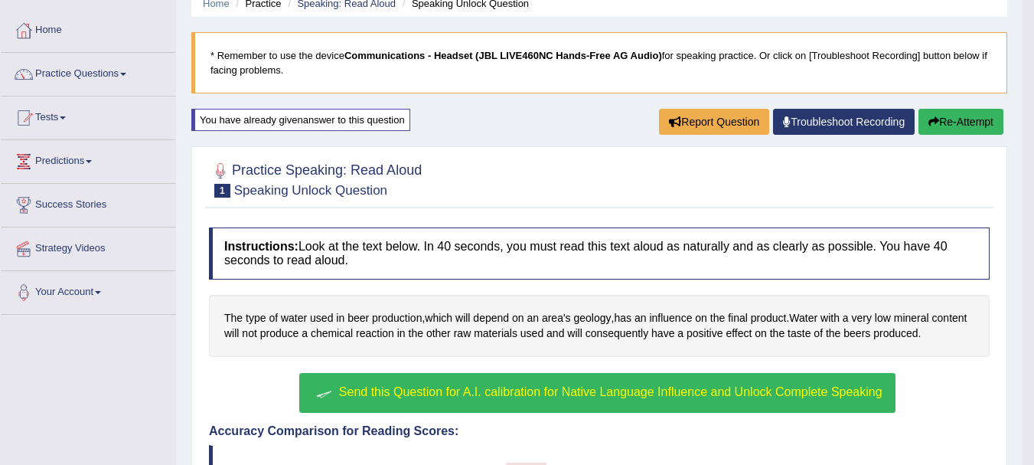
scroll to position [58, 0]
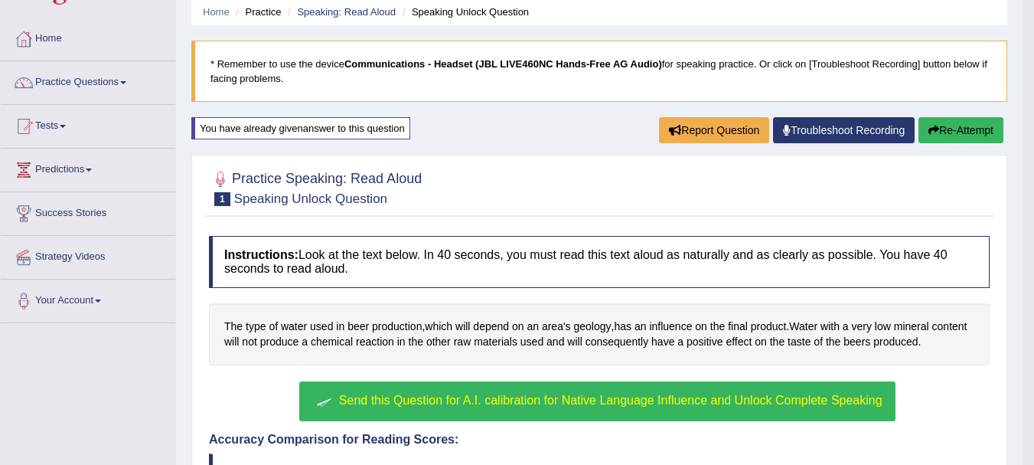
click at [356, 126] on div "You have already given answer to this question" at bounding box center [300, 128] width 219 height 22
click at [954, 139] on button "Re-Attempt" at bounding box center [961, 130] width 85 height 26
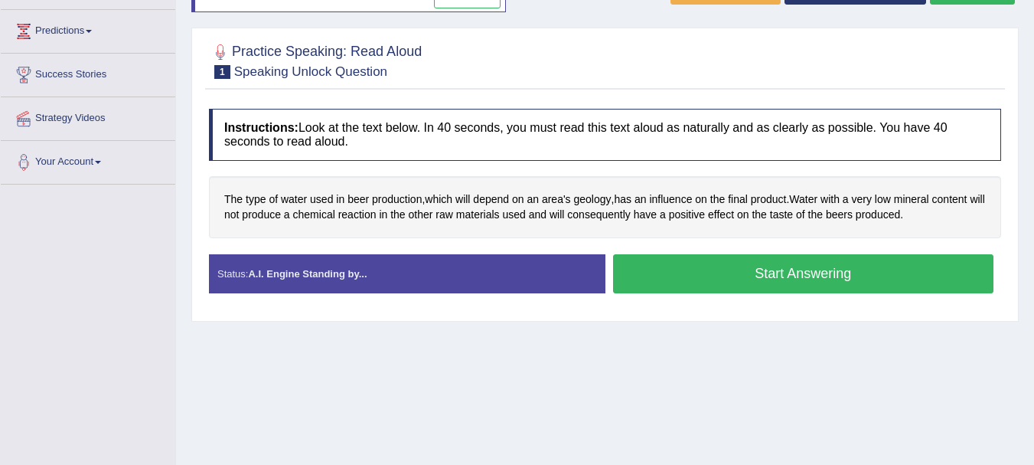
click at [830, 271] on button "Start Answering" at bounding box center [803, 273] width 381 height 39
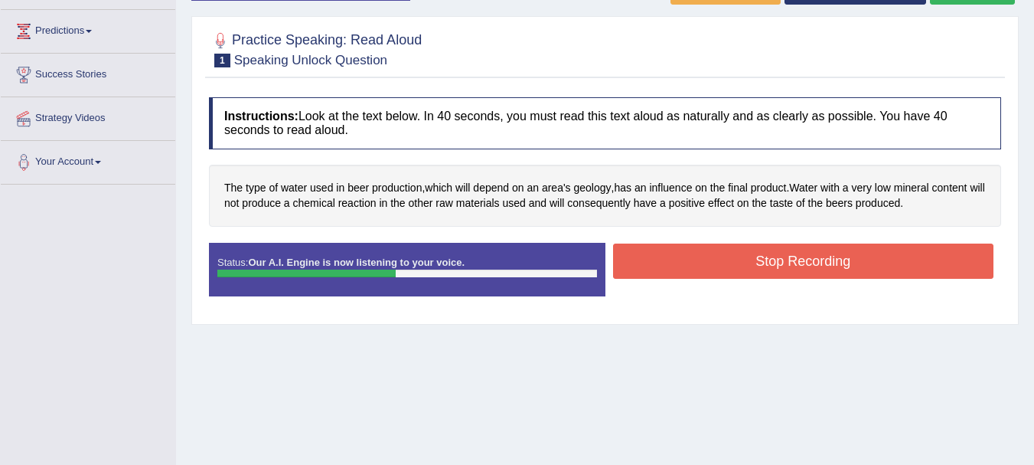
click at [830, 271] on button "Stop Recording" at bounding box center [803, 261] width 381 height 35
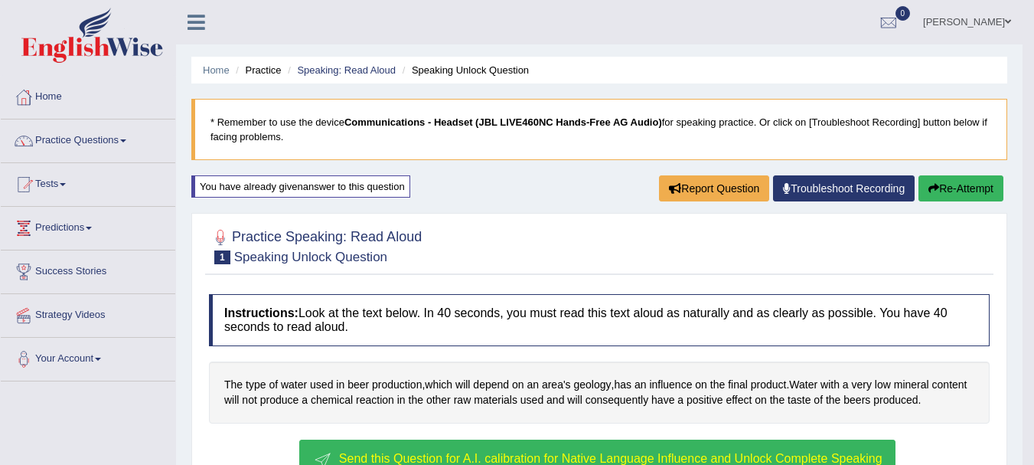
scroll to position [1, 0]
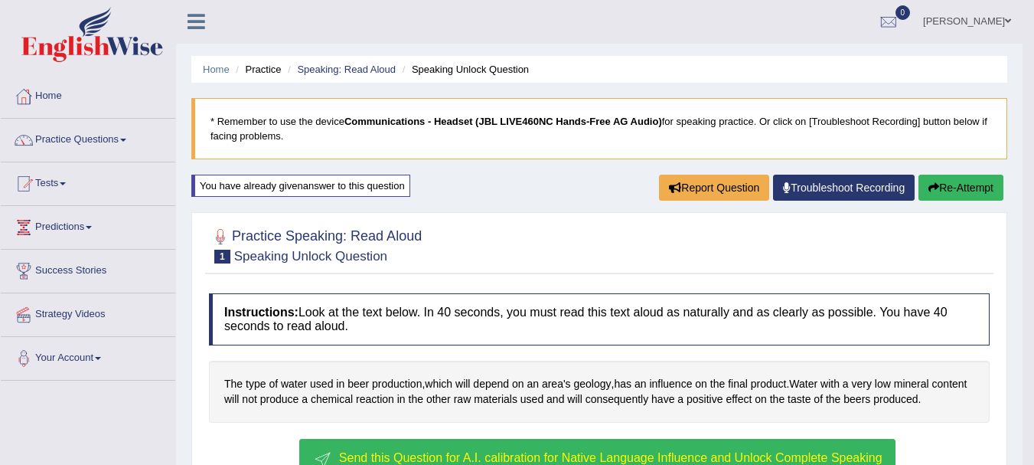
click at [450, 78] on ul "Home Practice Speaking: Read Aloud Speaking Unlock Question" at bounding box center [599, 69] width 816 height 27
click at [469, 70] on li "Speaking Unlock Question" at bounding box center [464, 69] width 130 height 15
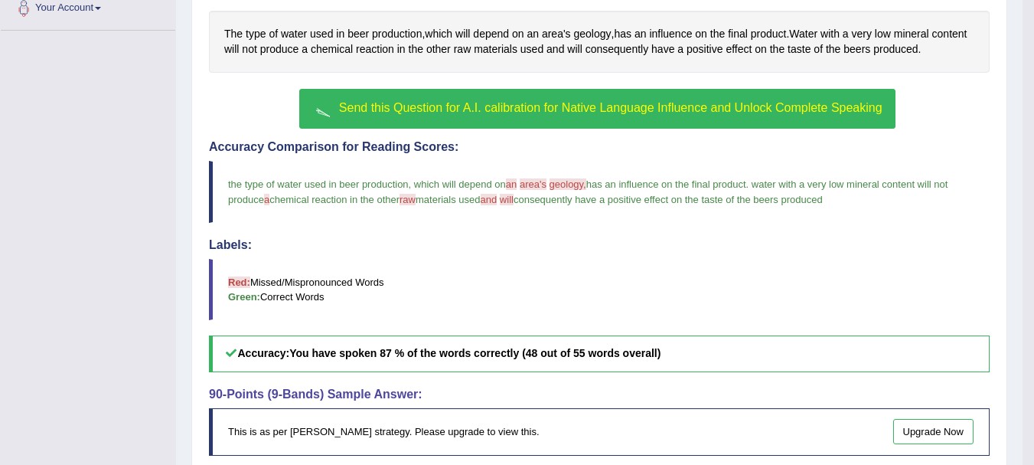
scroll to position [482, 0]
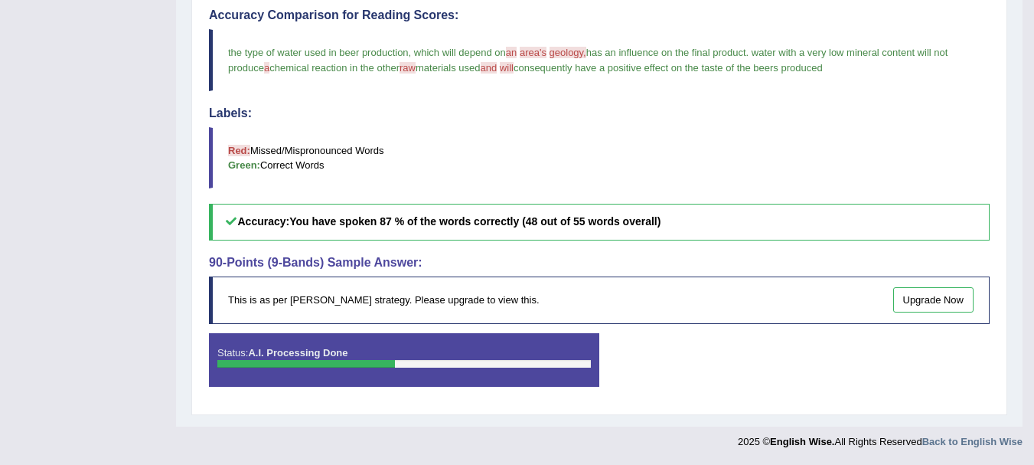
click at [930, 295] on link "Upgrade Now" at bounding box center [934, 299] width 81 height 25
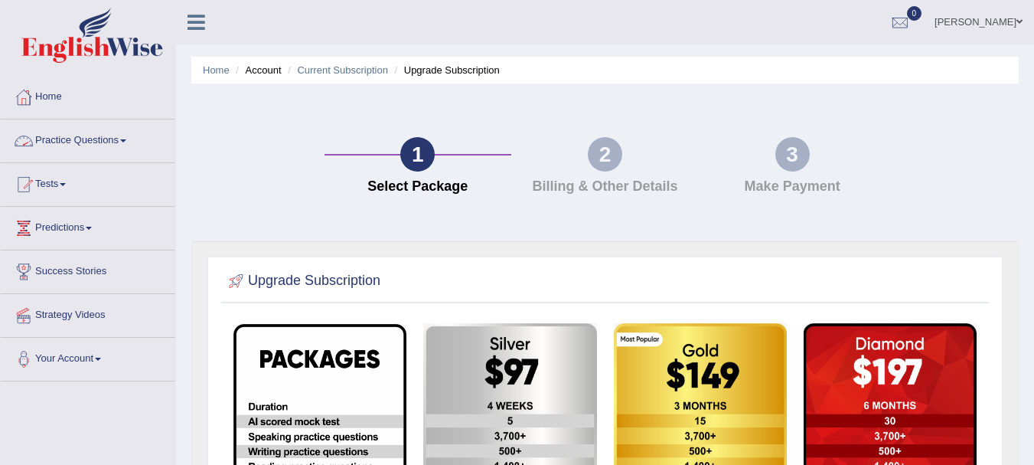
click at [110, 149] on link "Practice Questions" at bounding box center [88, 138] width 175 height 38
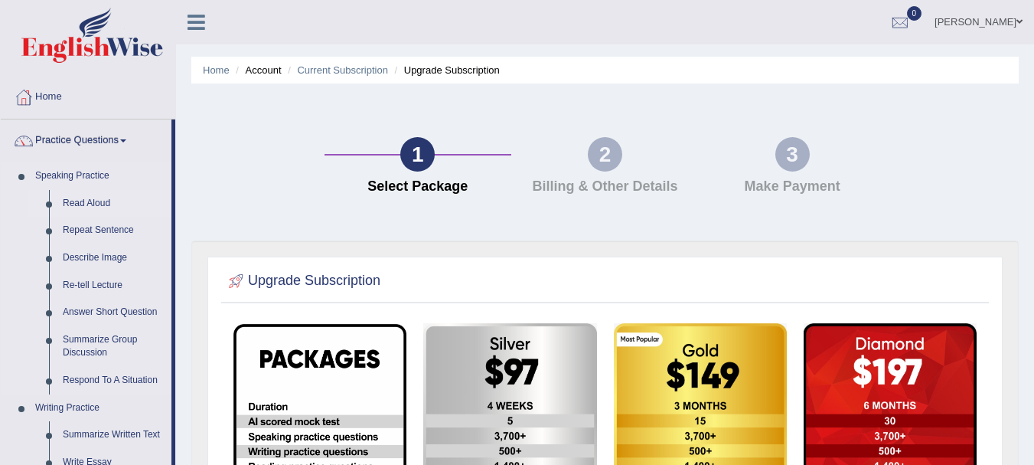
click at [87, 203] on link "Read Aloud" at bounding box center [114, 204] width 116 height 28
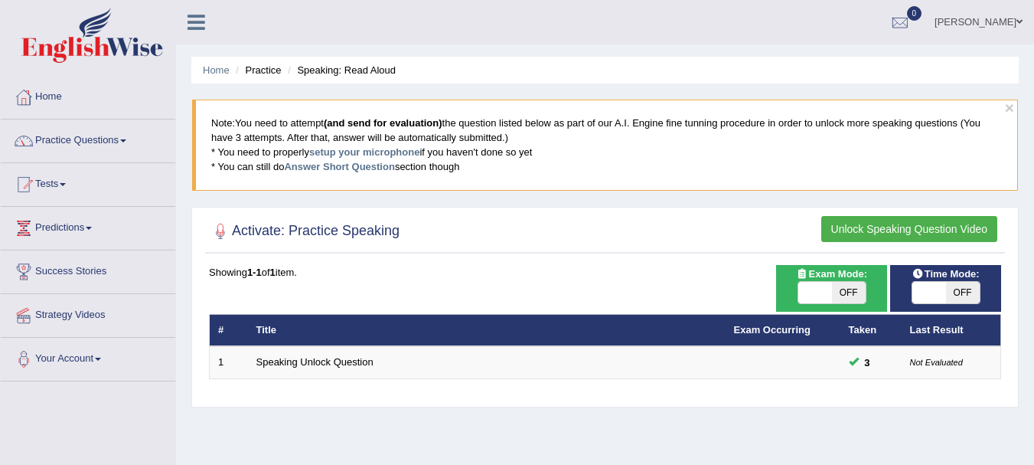
click at [894, 232] on button "Unlock Speaking Question Video" at bounding box center [910, 229] width 176 height 26
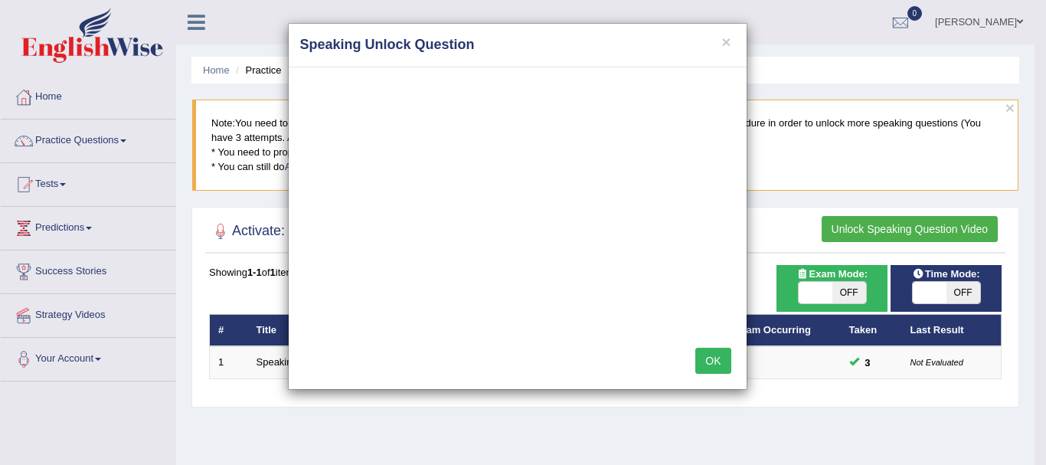
click at [717, 368] on button "OK" at bounding box center [712, 361] width 35 height 26
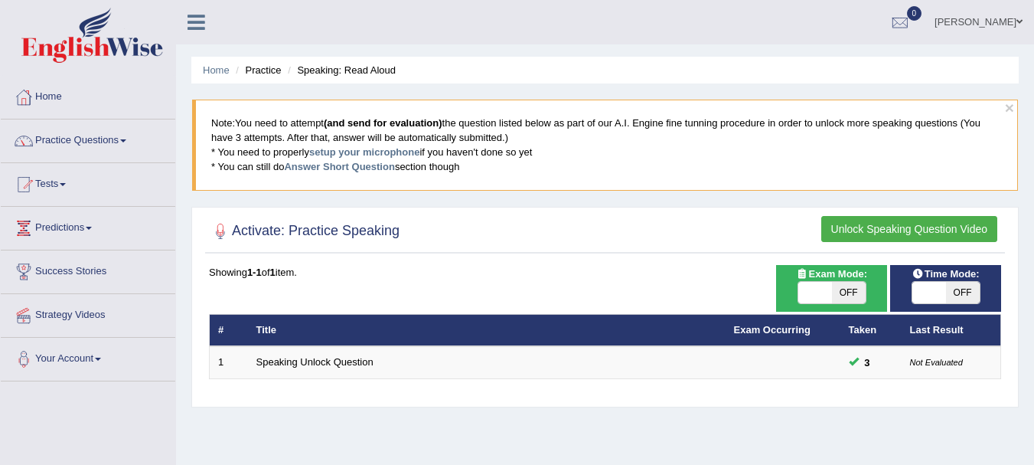
drag, startPoint x: 866, startPoint y: 210, endPoint x: 863, endPoint y: 219, distance: 9.7
click at [863, 219] on div "Activate: Practice Speaking Unlock Speaking Question Video Time Mode: ON OFF Ex…" at bounding box center [605, 307] width 828 height 201
click at [863, 219] on button "Unlock Speaking Question Video" at bounding box center [910, 229] width 176 height 26
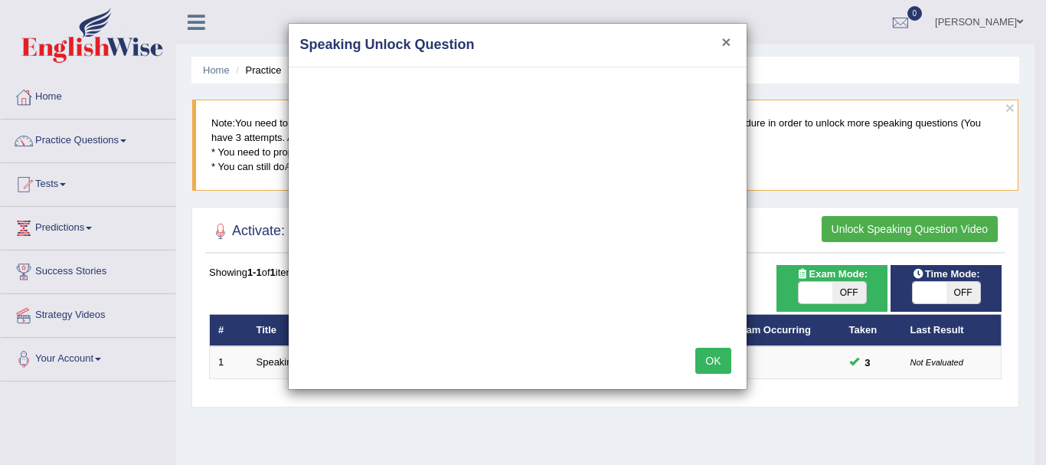
click at [729, 41] on button "×" at bounding box center [725, 42] width 9 height 16
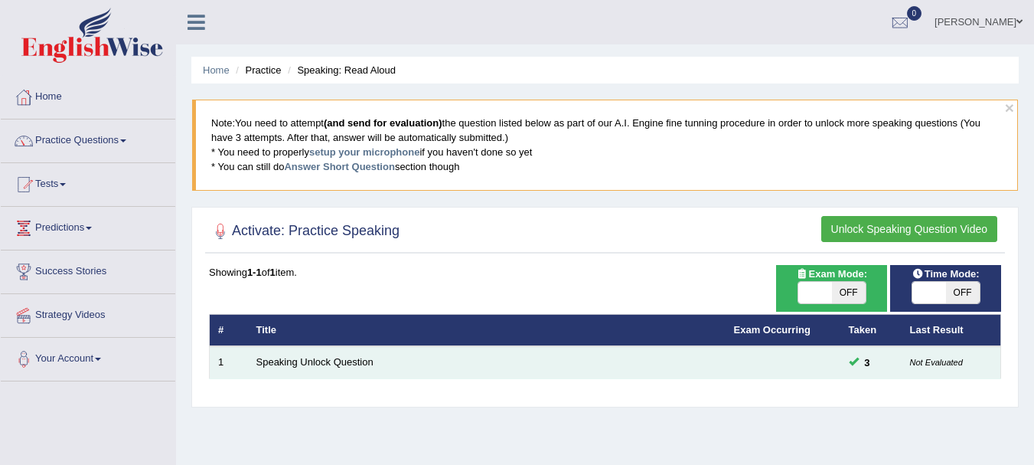
click at [928, 360] on small "Not Evaluated" at bounding box center [936, 362] width 53 height 9
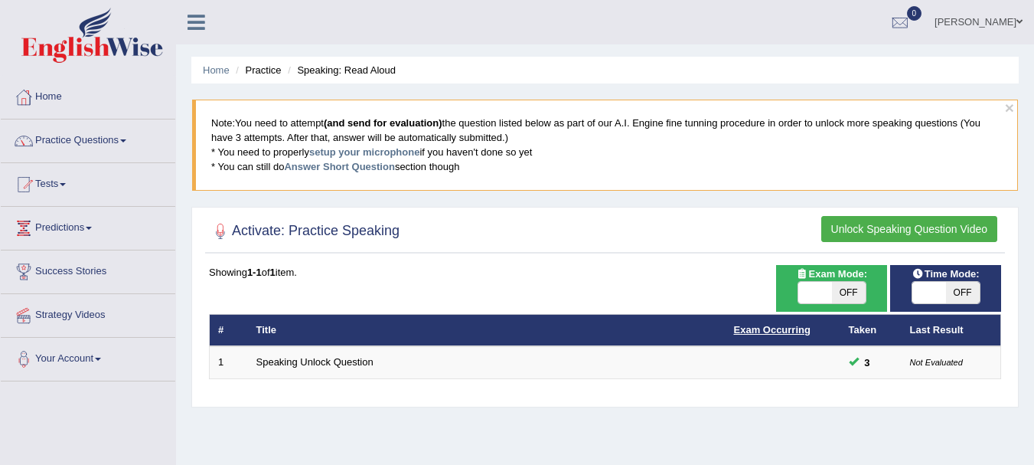
click at [774, 332] on link "Exam Occurring" at bounding box center [772, 329] width 77 height 11
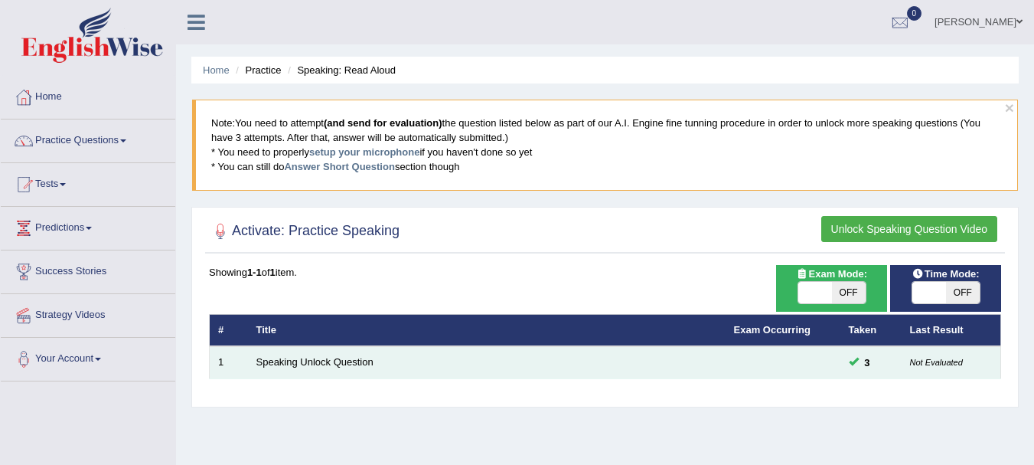
click at [338, 355] on td "Speaking Unlock Question" at bounding box center [487, 362] width 478 height 32
click at [325, 364] on link "Speaking Unlock Question" at bounding box center [315, 361] width 117 height 11
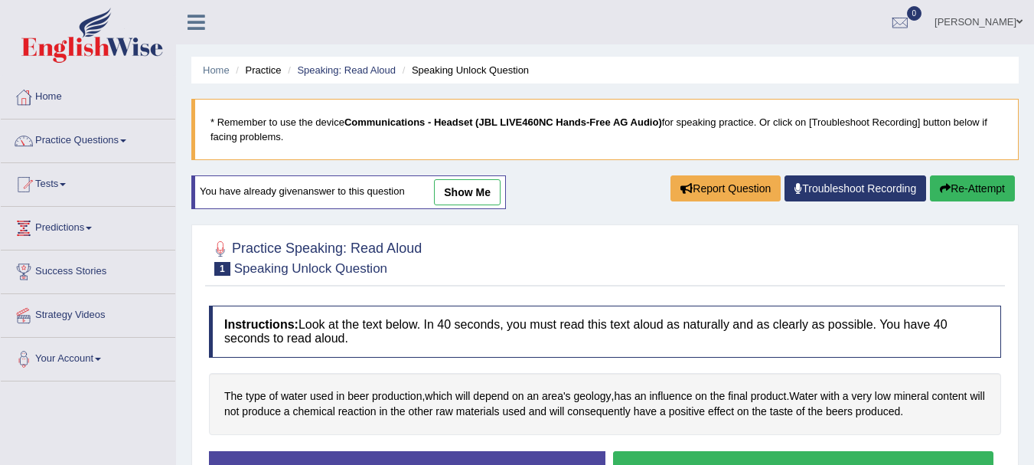
click at [475, 196] on link "show me" at bounding box center [467, 192] width 67 height 26
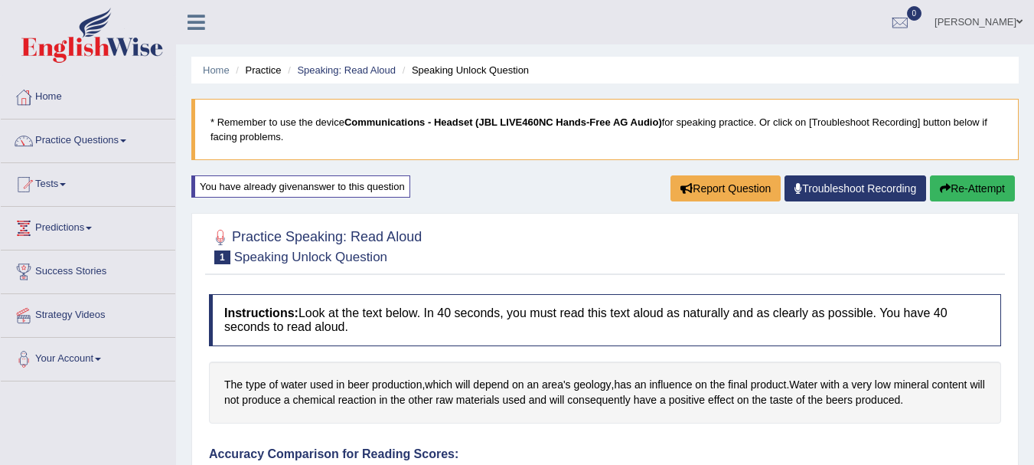
drag, startPoint x: 542, startPoint y: 158, endPoint x: 534, endPoint y: 123, distance: 35.5
click at [534, 123] on blockquote "* Remember to use the device Communications - Headset (JBL LIVE460NC Hands-Free…" at bounding box center [605, 129] width 828 height 61
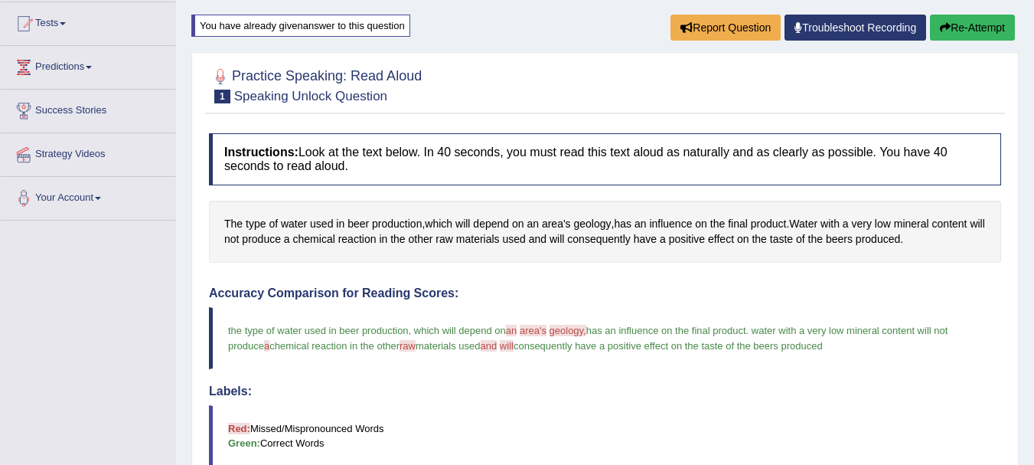
scroll to position [168, 0]
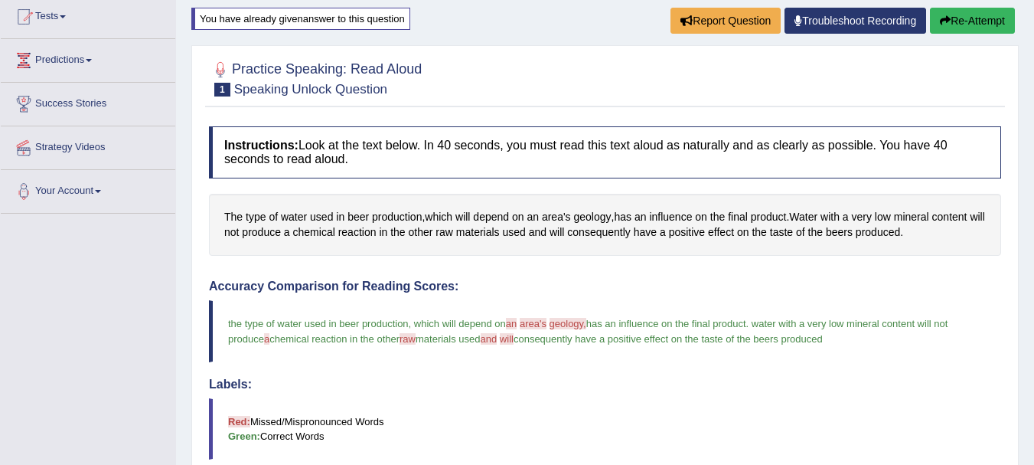
click at [967, 23] on button "Re-Attempt" at bounding box center [972, 21] width 85 height 26
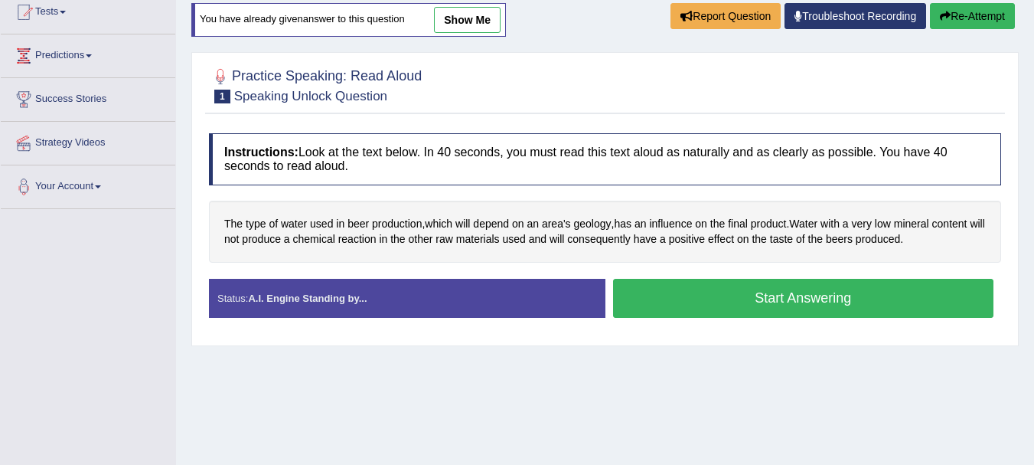
click at [792, 299] on button "Start Answering" at bounding box center [803, 298] width 381 height 39
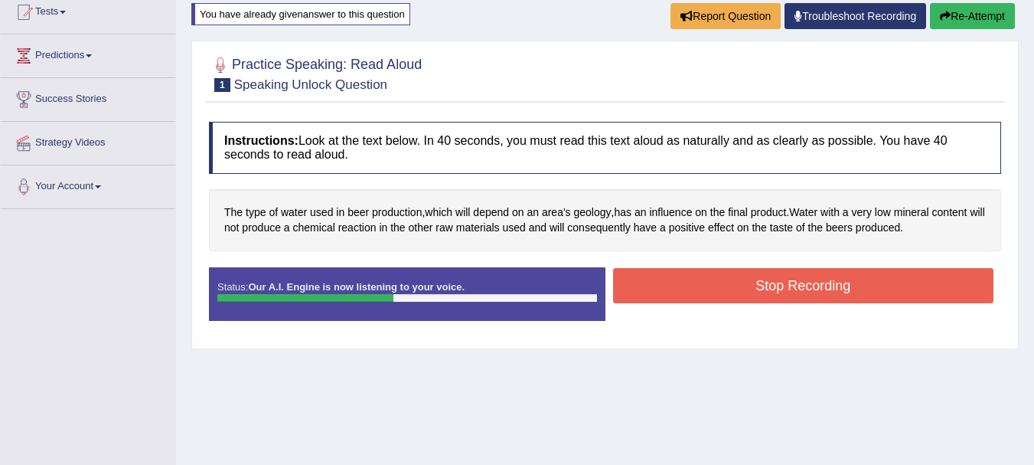
click at [792, 299] on button "Stop Recording" at bounding box center [803, 285] width 381 height 35
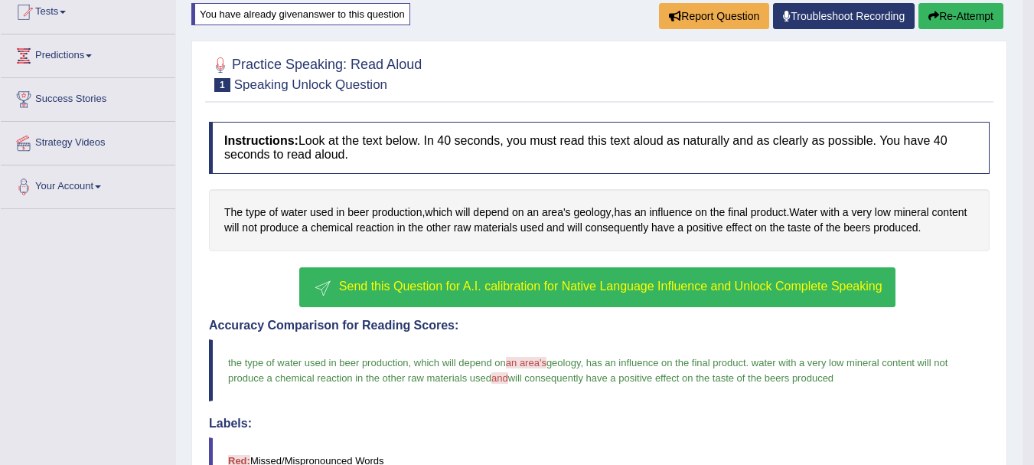
click at [691, 287] on span "Send this Question for A.I. calibration for Native Language Influence and Unloc…" at bounding box center [611, 285] width 544 height 13
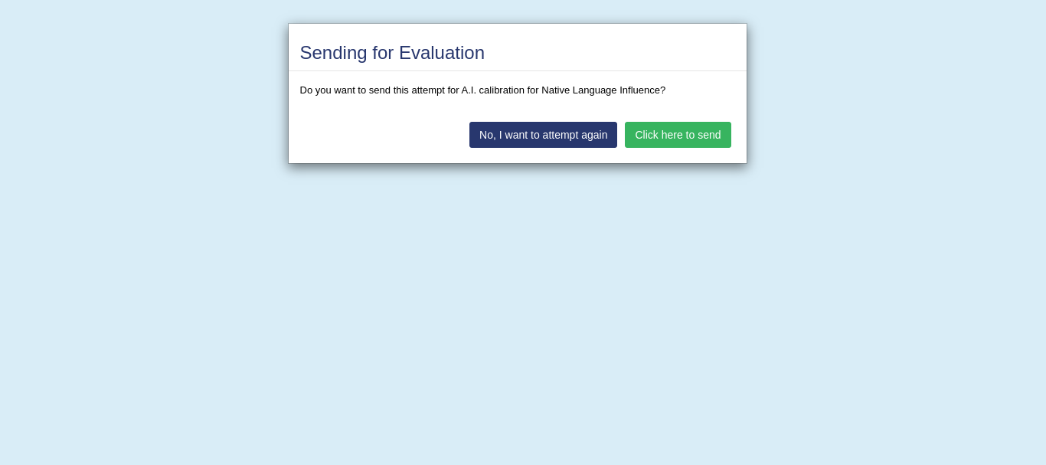
click at [675, 136] on button "Click here to send" at bounding box center [678, 135] width 106 height 26
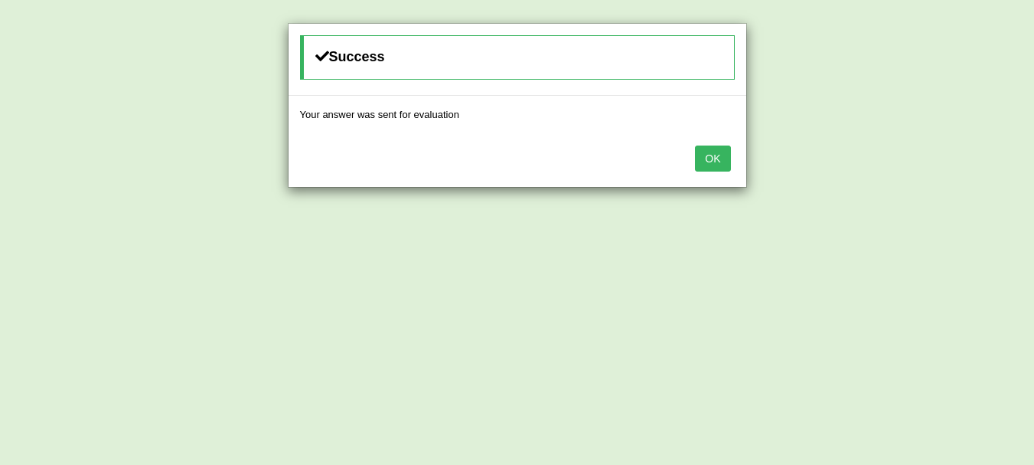
click at [720, 160] on button "OK" at bounding box center [712, 158] width 35 height 26
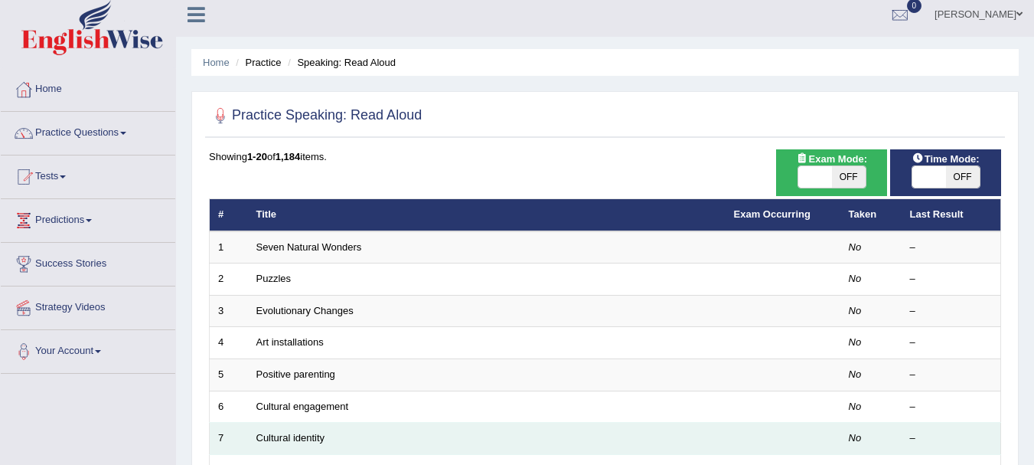
scroll to position [9, 0]
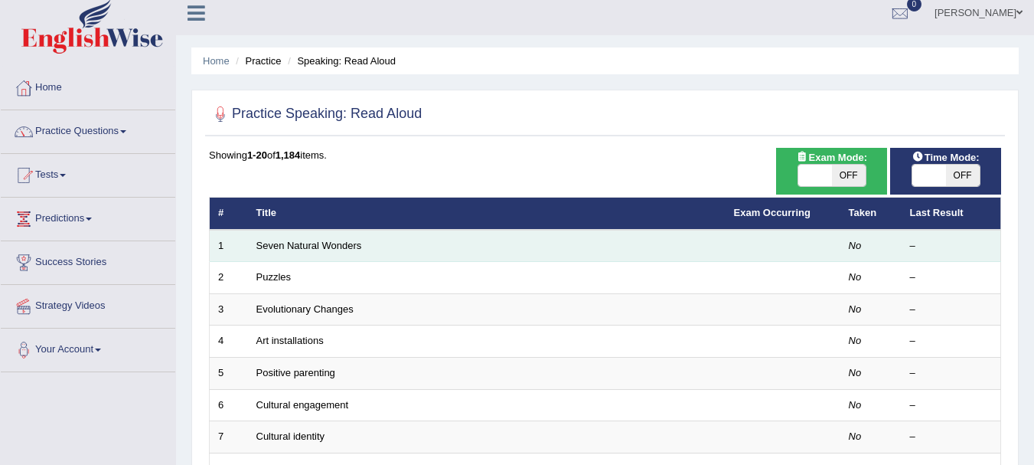
click at [785, 242] on td at bounding box center [783, 246] width 115 height 32
click at [340, 241] on link "Seven Natural Wonders" at bounding box center [310, 245] width 106 height 11
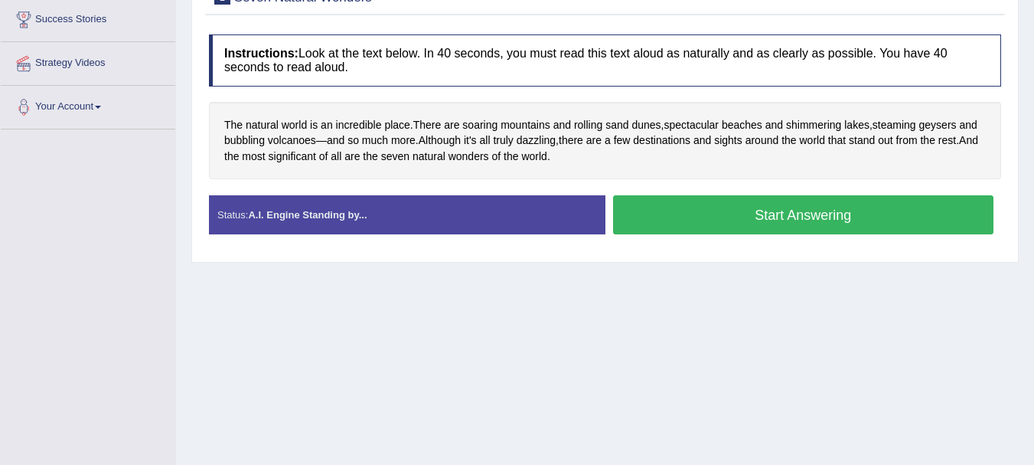
click at [740, 223] on button "Start Answering" at bounding box center [803, 214] width 381 height 39
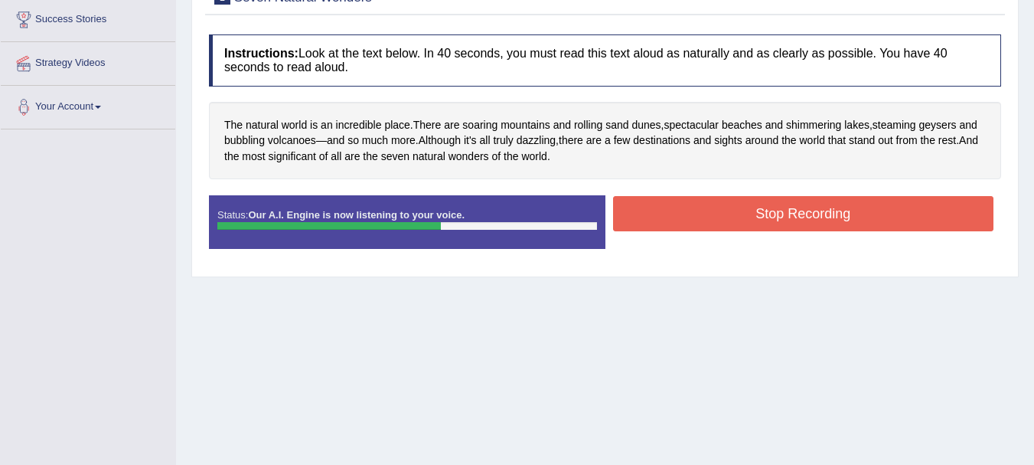
click at [740, 223] on button "Stop Recording" at bounding box center [803, 213] width 381 height 35
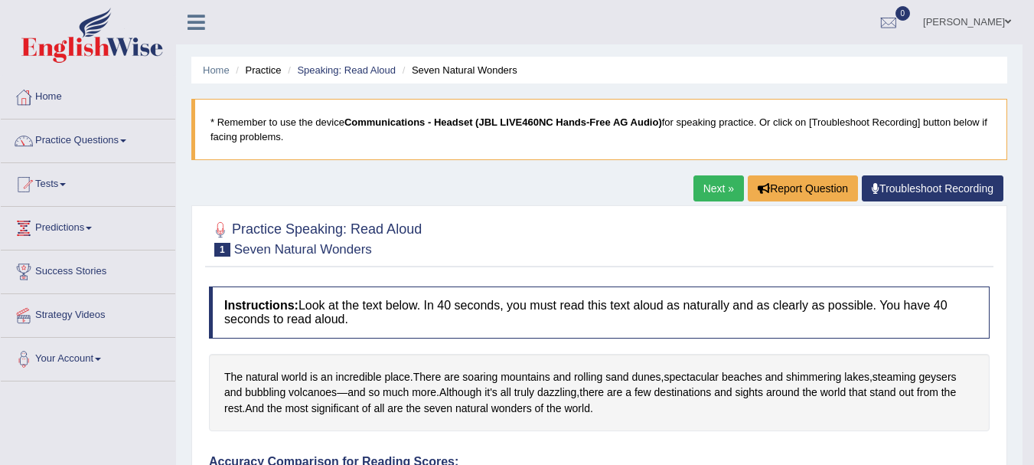
click at [713, 188] on link "Next »" at bounding box center [719, 188] width 51 height 26
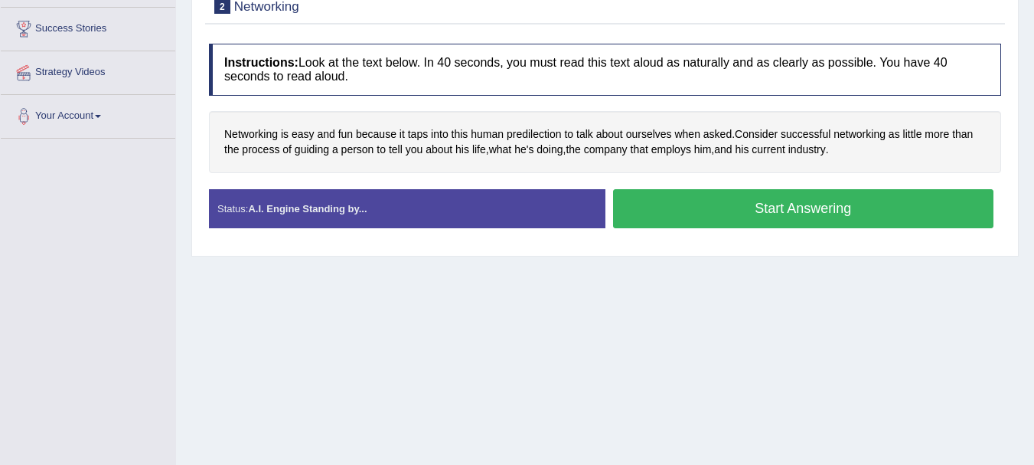
click at [743, 211] on button "Start Answering" at bounding box center [803, 208] width 381 height 39
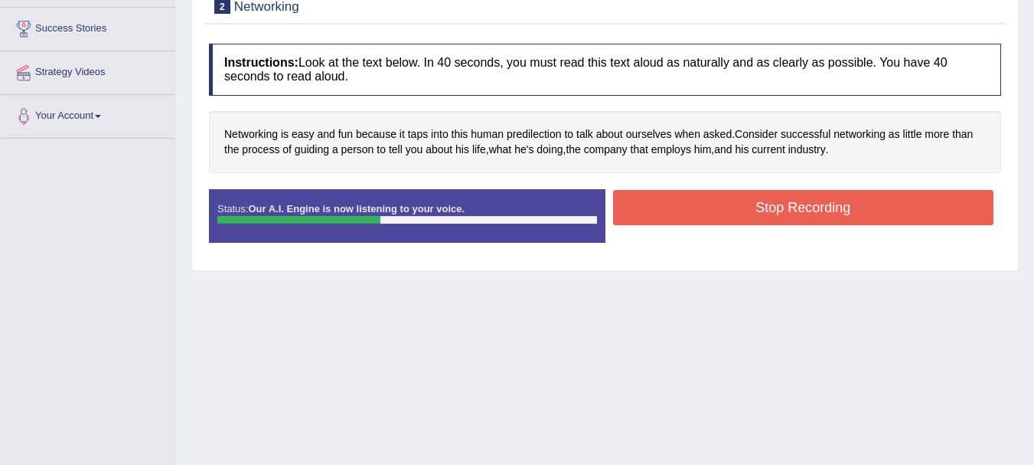
click at [743, 211] on button "Stop Recording" at bounding box center [803, 207] width 381 height 35
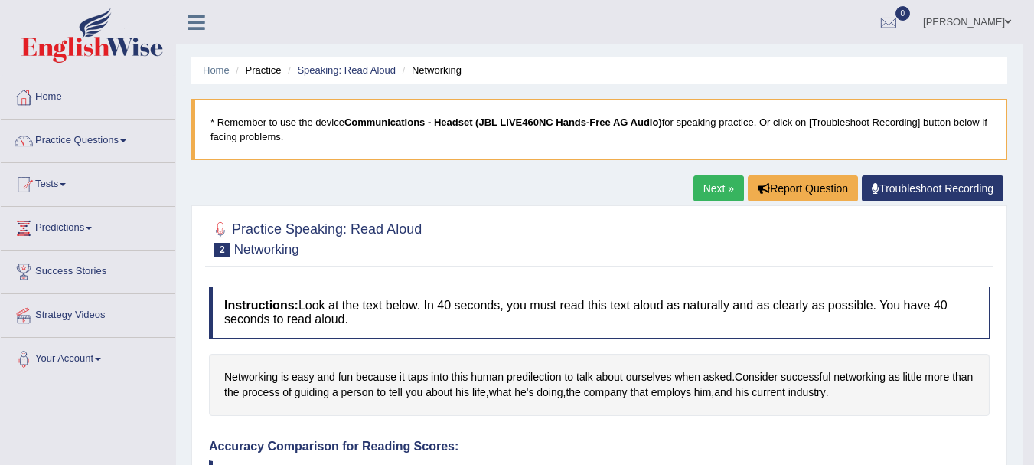
click at [711, 193] on link "Next »" at bounding box center [719, 188] width 51 height 26
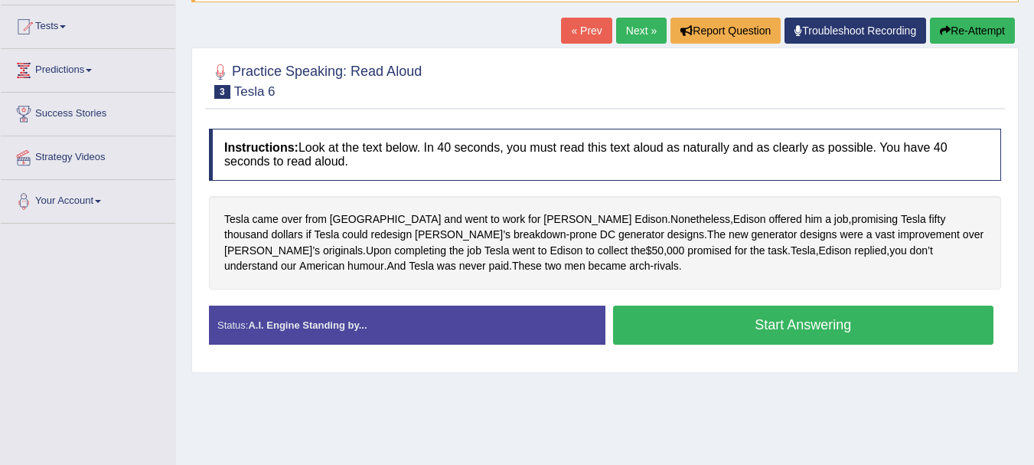
click at [731, 320] on button "Start Answering" at bounding box center [803, 325] width 381 height 39
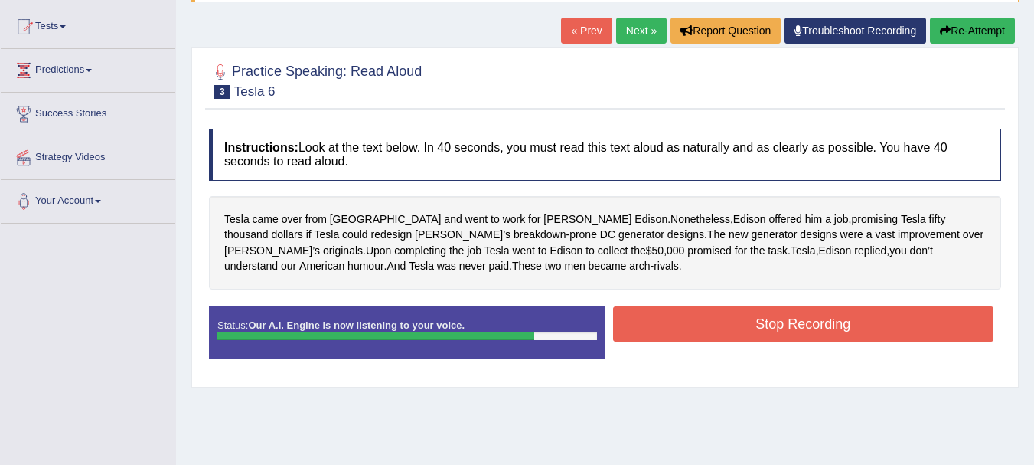
click at [731, 320] on button "Stop Recording" at bounding box center [803, 323] width 381 height 35
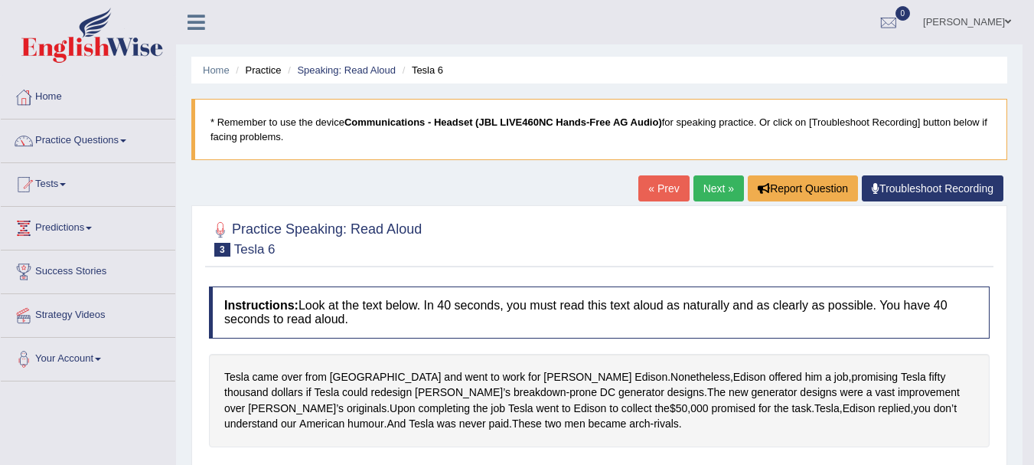
click at [710, 190] on link "Next »" at bounding box center [719, 188] width 51 height 26
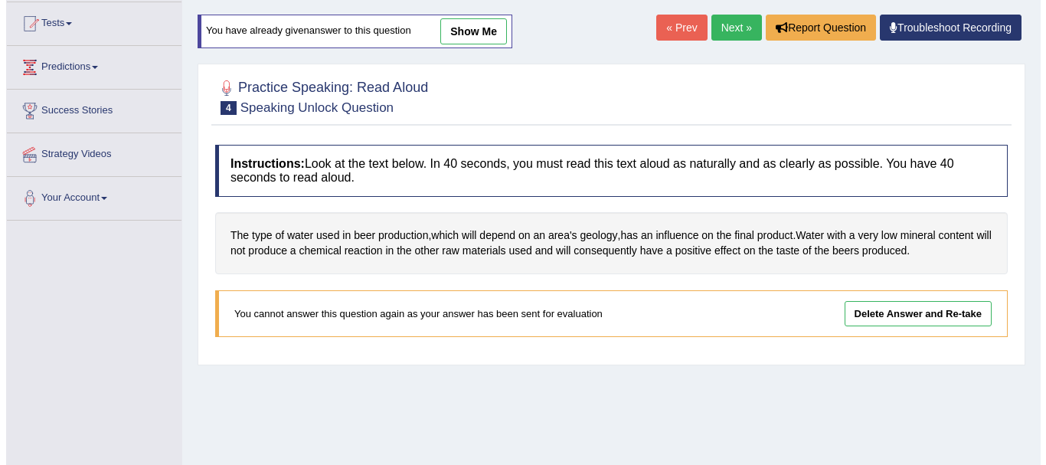
scroll to position [160, 0]
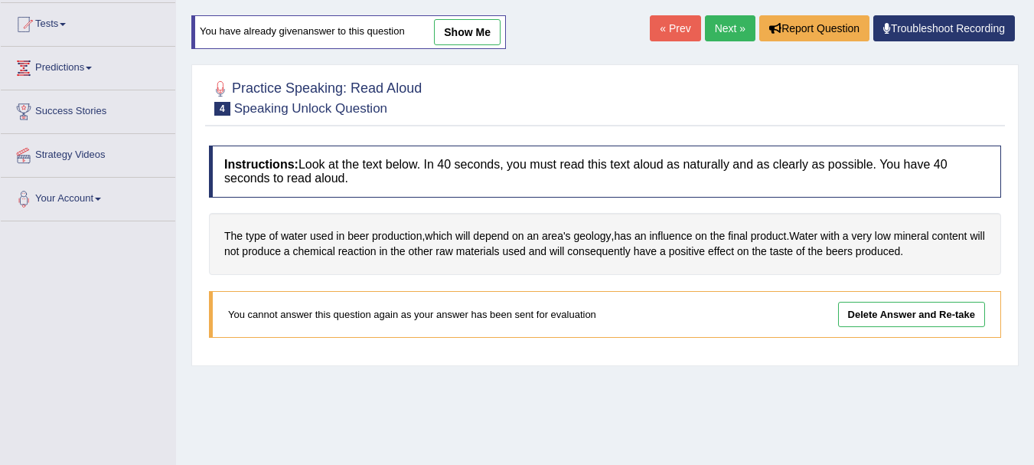
click at [891, 318] on link "Delete Answer and Re-take" at bounding box center [911, 314] width 147 height 25
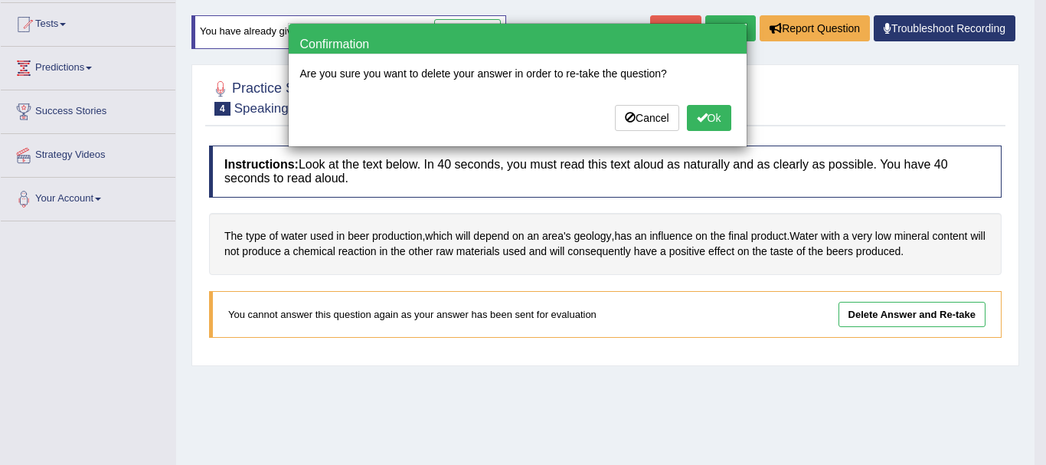
click at [717, 119] on button "Ok" at bounding box center [709, 118] width 44 height 26
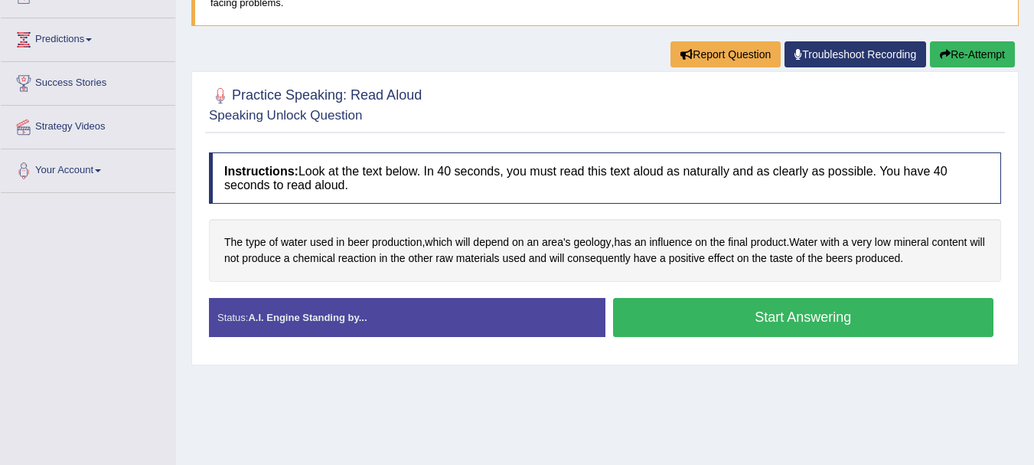
click at [713, 325] on button "Start Answering" at bounding box center [803, 317] width 381 height 39
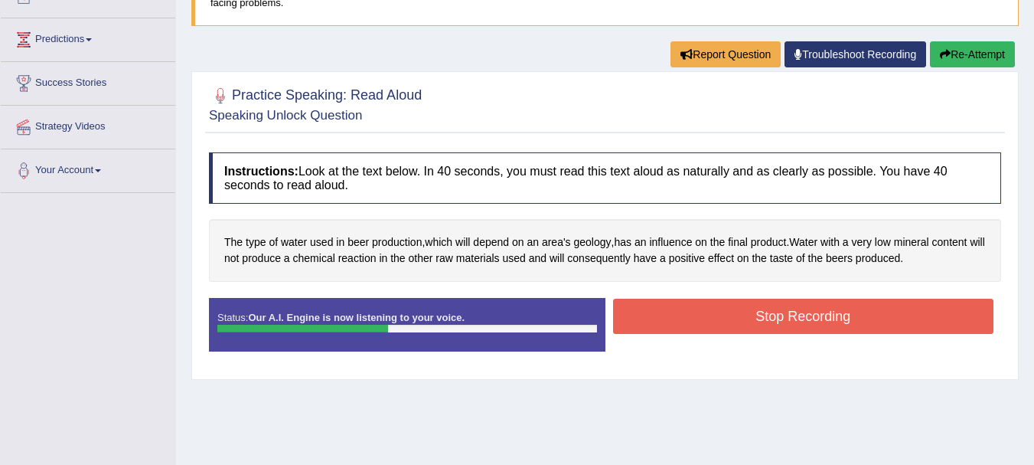
click at [713, 325] on button "Stop Recording" at bounding box center [803, 316] width 381 height 35
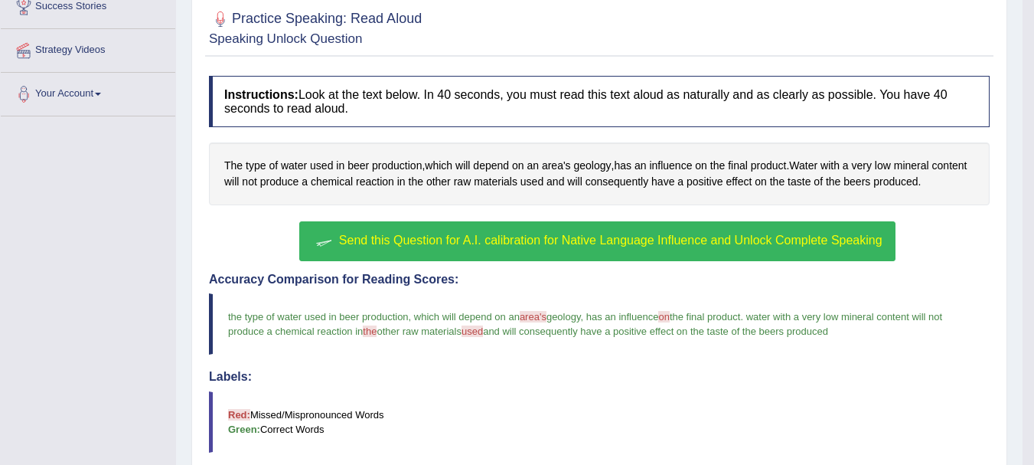
scroll to position [266, 0]
click at [670, 250] on button "Send this Question for A.I. calibration for Native Language Influence and Unloc…" at bounding box center [597, 241] width 596 height 40
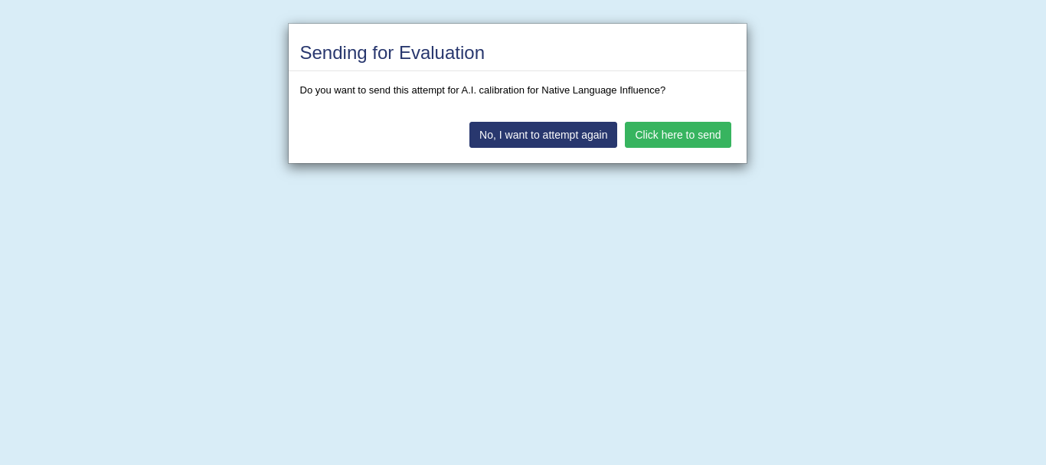
click at [681, 141] on button "Click here to send" at bounding box center [678, 135] width 106 height 26
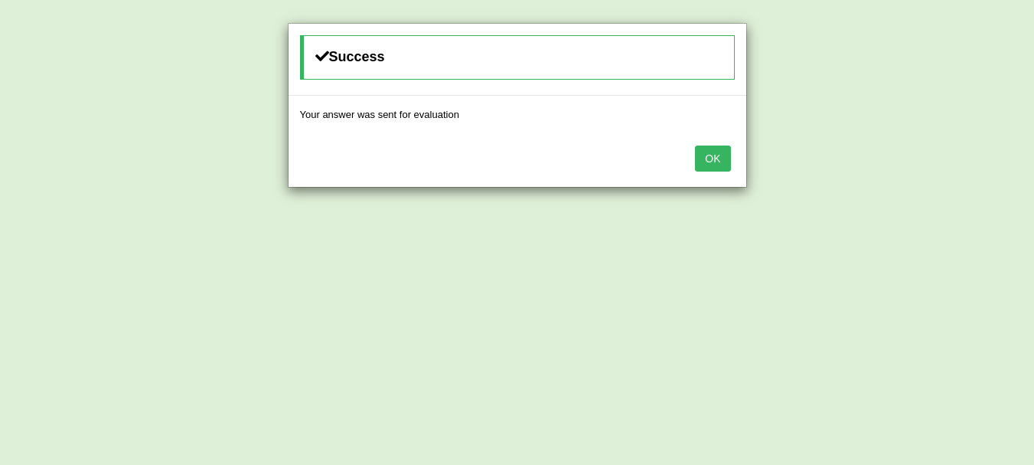
click at [717, 157] on button "OK" at bounding box center [712, 158] width 35 height 26
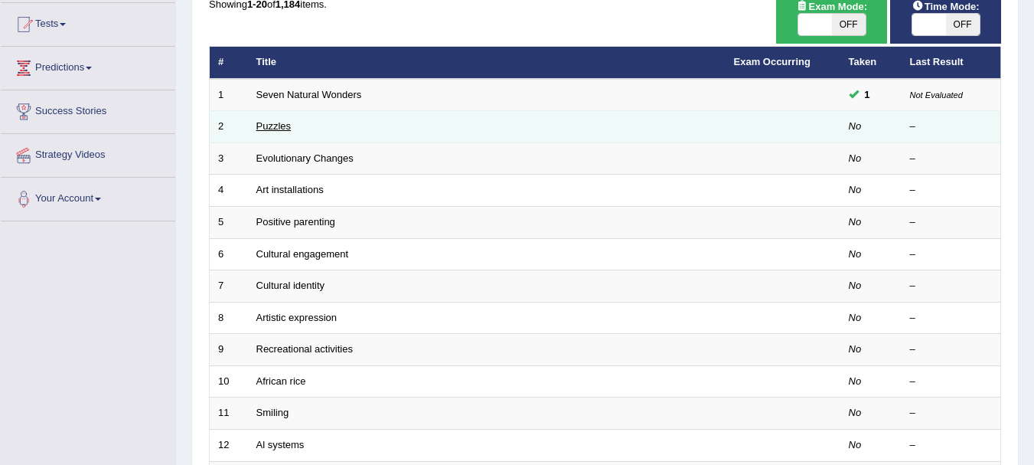
click at [271, 129] on link "Puzzles" at bounding box center [274, 125] width 35 height 11
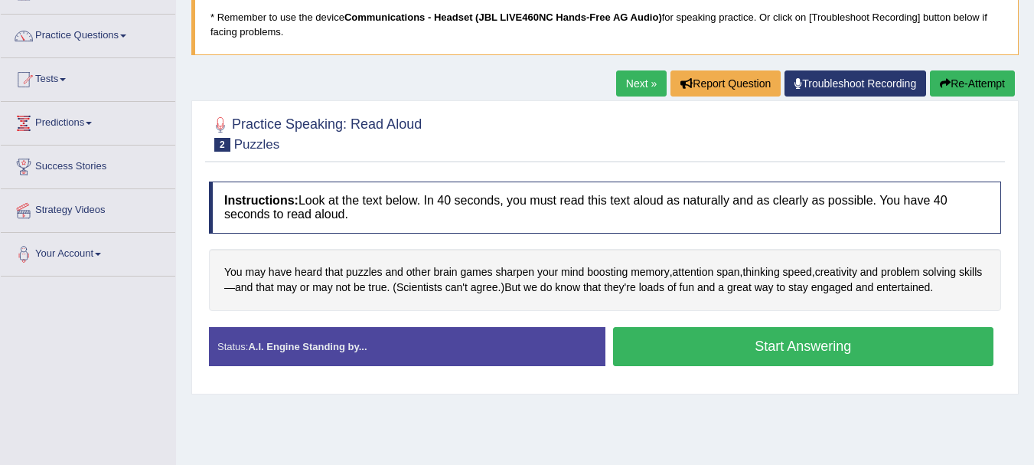
click at [711, 348] on button "Start Answering" at bounding box center [803, 346] width 381 height 39
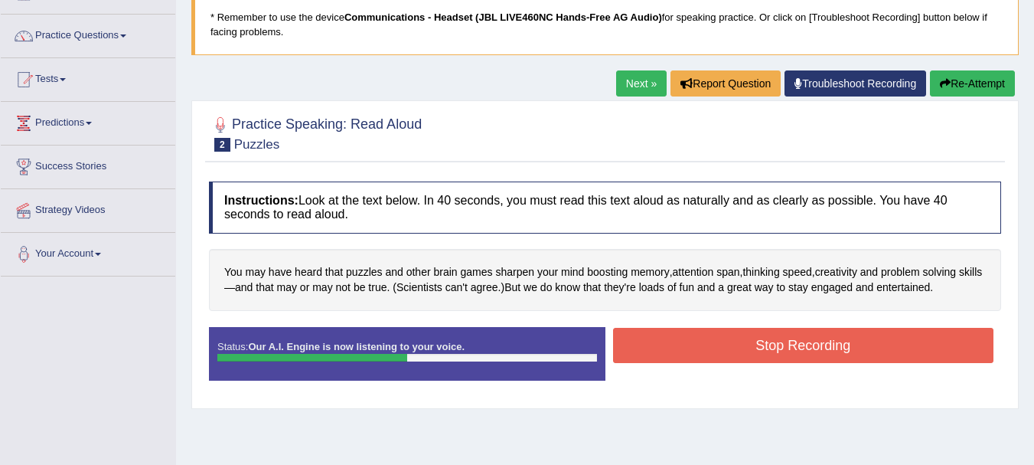
click at [711, 348] on button "Stop Recording" at bounding box center [803, 345] width 381 height 35
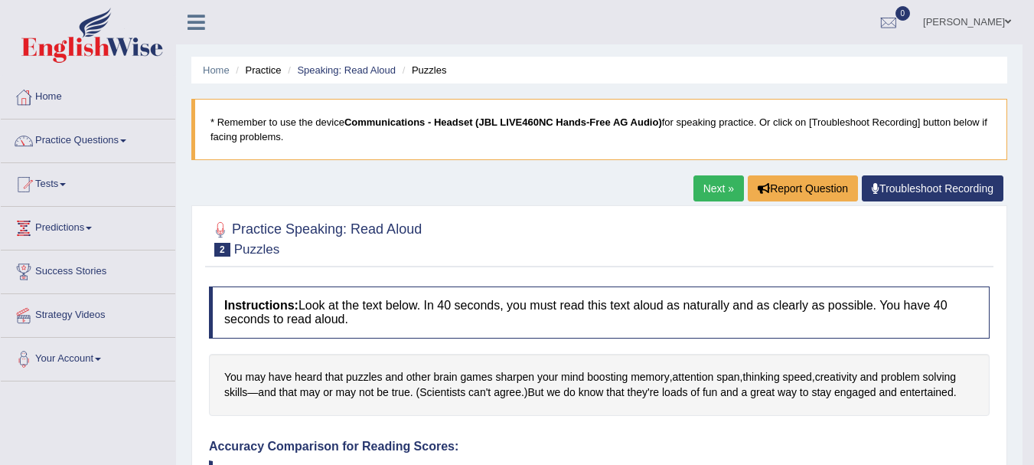
click at [714, 187] on link "Next »" at bounding box center [719, 188] width 51 height 26
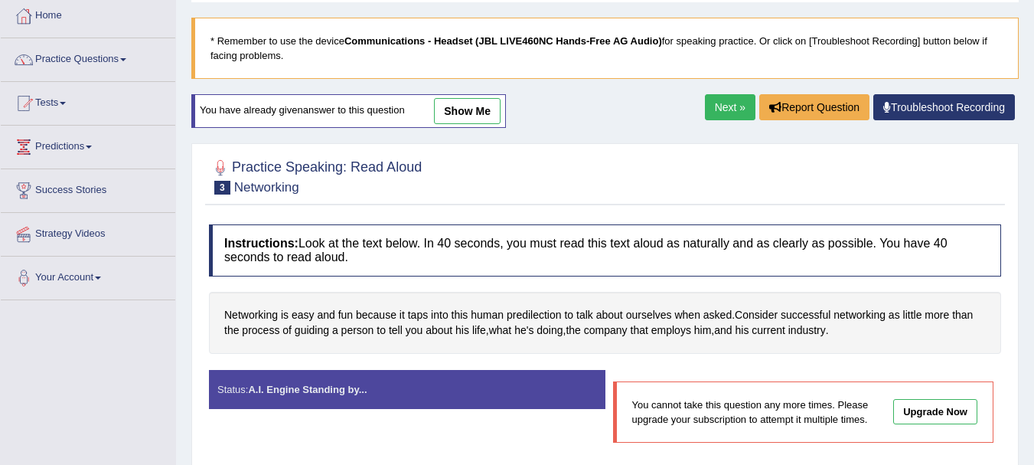
scroll to position [68, 0]
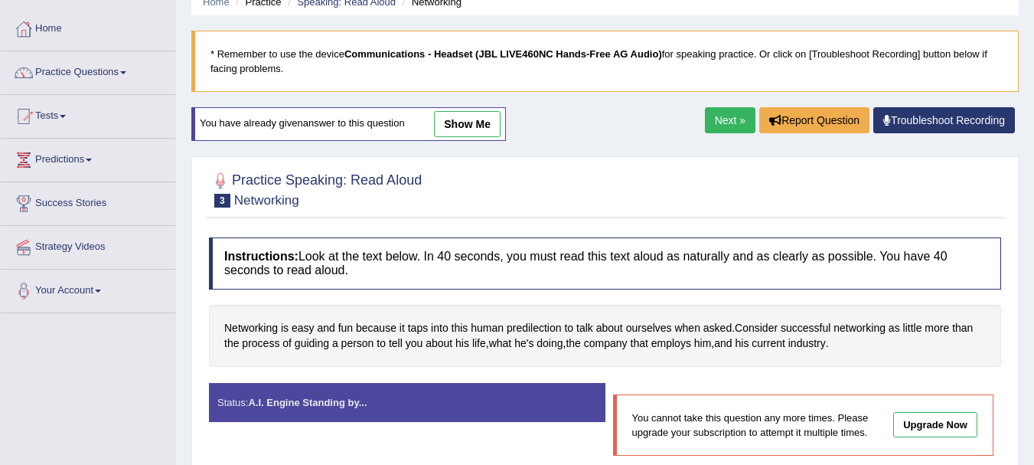
click at [724, 124] on link "Next »" at bounding box center [730, 120] width 51 height 26
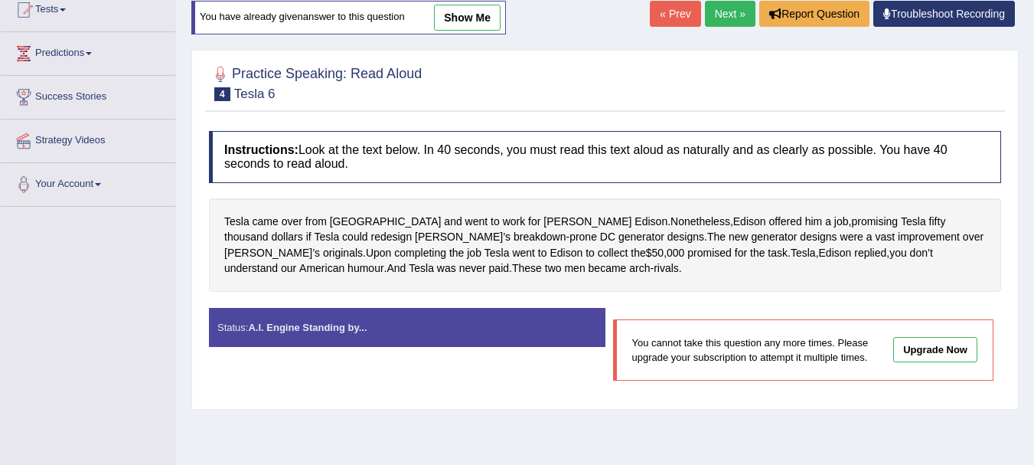
scroll to position [175, 0]
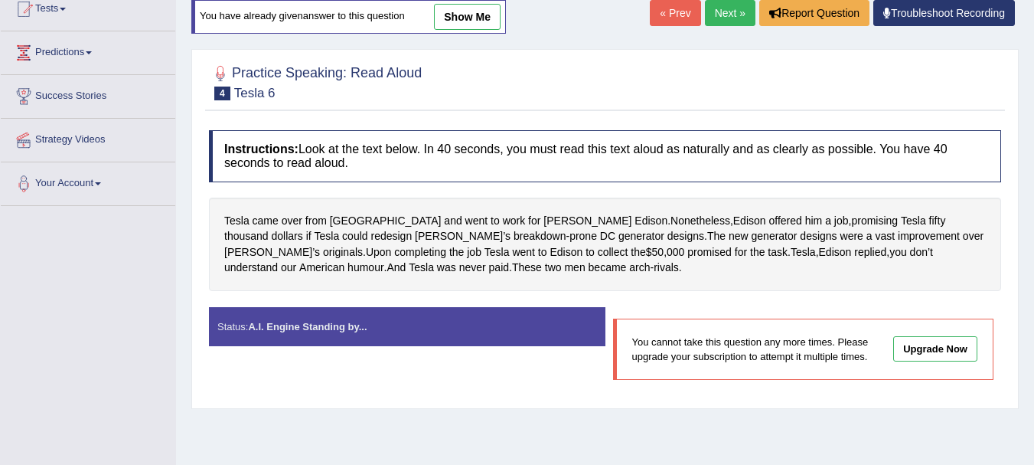
click at [721, 8] on link "Next »" at bounding box center [730, 13] width 51 height 26
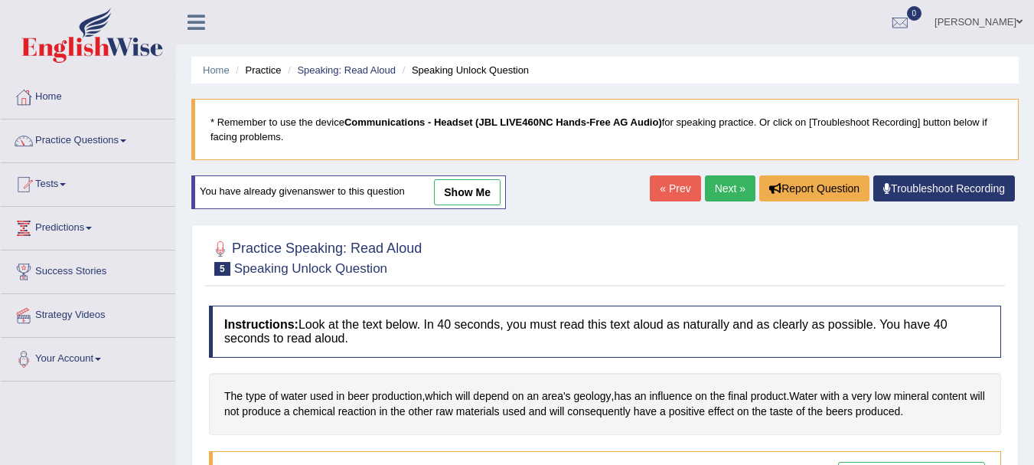
click at [721, 200] on link "Next »" at bounding box center [730, 188] width 51 height 26
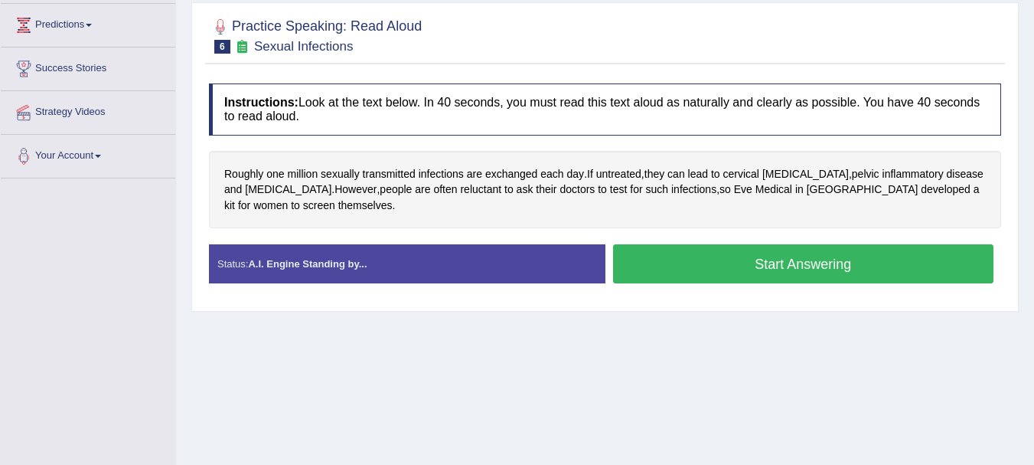
click at [729, 270] on button "Start Answering" at bounding box center [803, 263] width 381 height 39
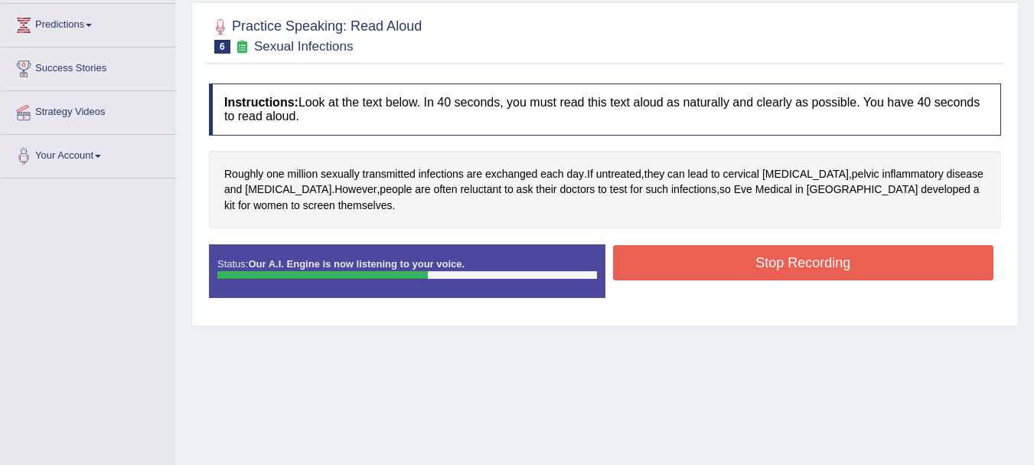
click at [729, 270] on button "Stop Recording" at bounding box center [803, 262] width 381 height 35
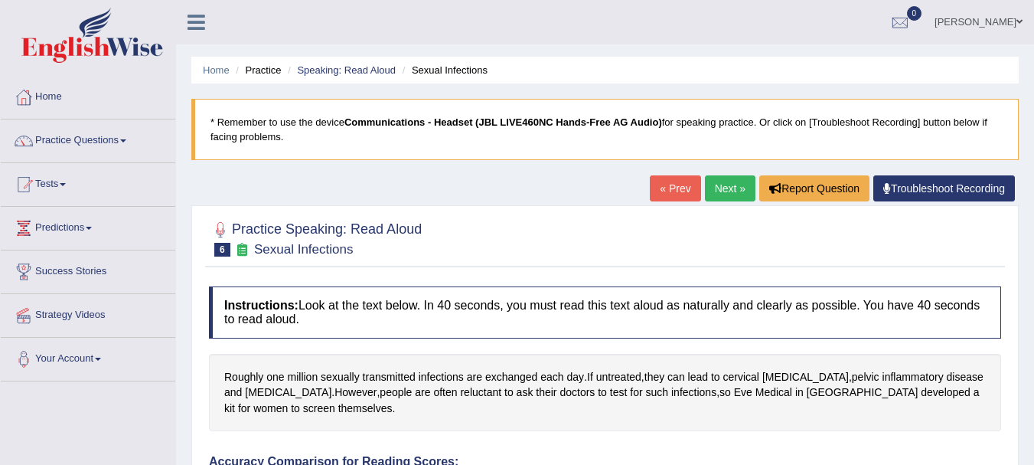
click at [718, 194] on link "Next »" at bounding box center [730, 188] width 51 height 26
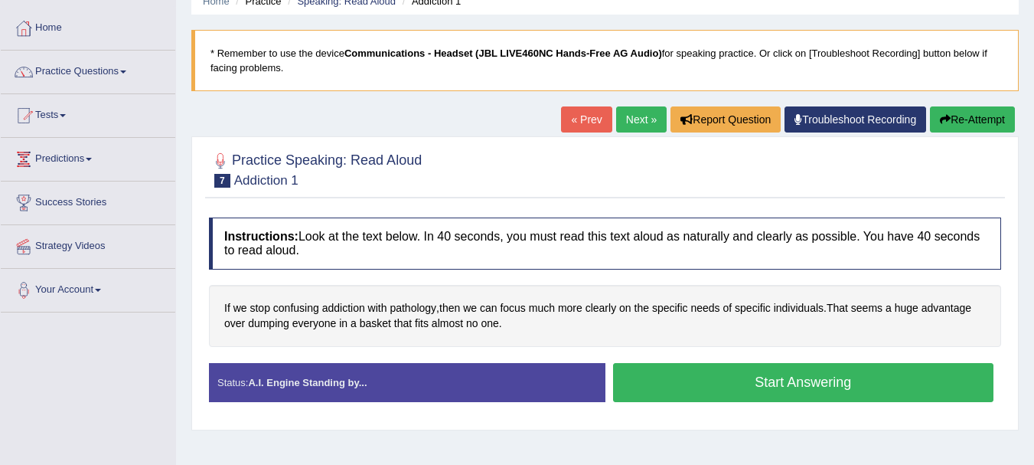
click at [740, 375] on button "Start Answering" at bounding box center [803, 382] width 381 height 39
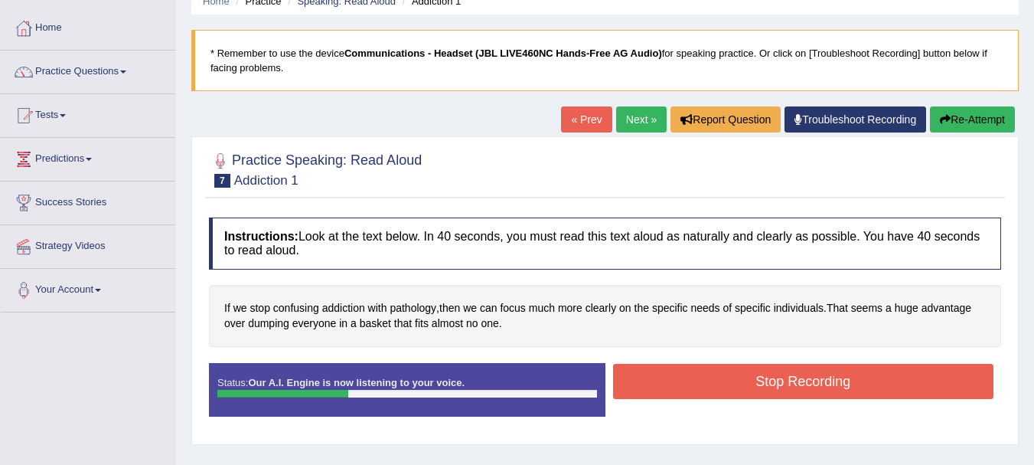
click at [740, 375] on button "Stop Recording" at bounding box center [803, 381] width 381 height 35
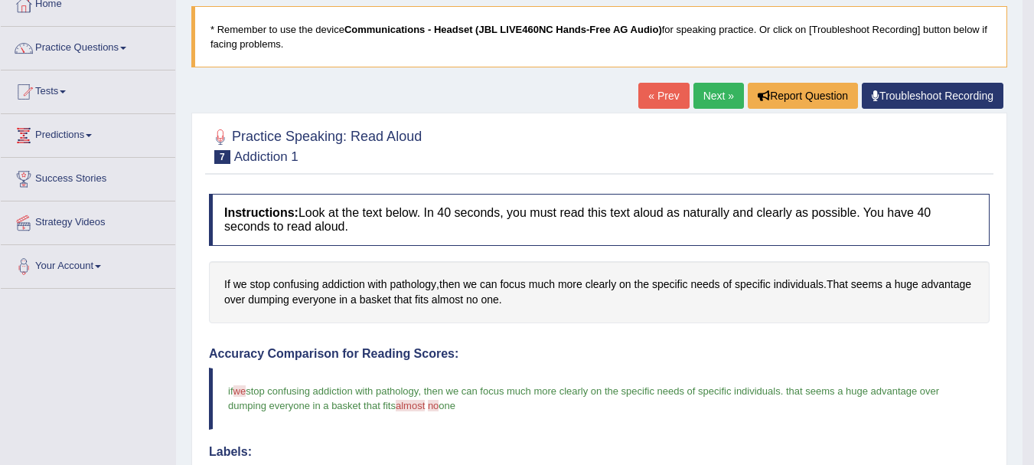
scroll to position [92, 0]
click at [711, 93] on link "Next »" at bounding box center [719, 96] width 51 height 26
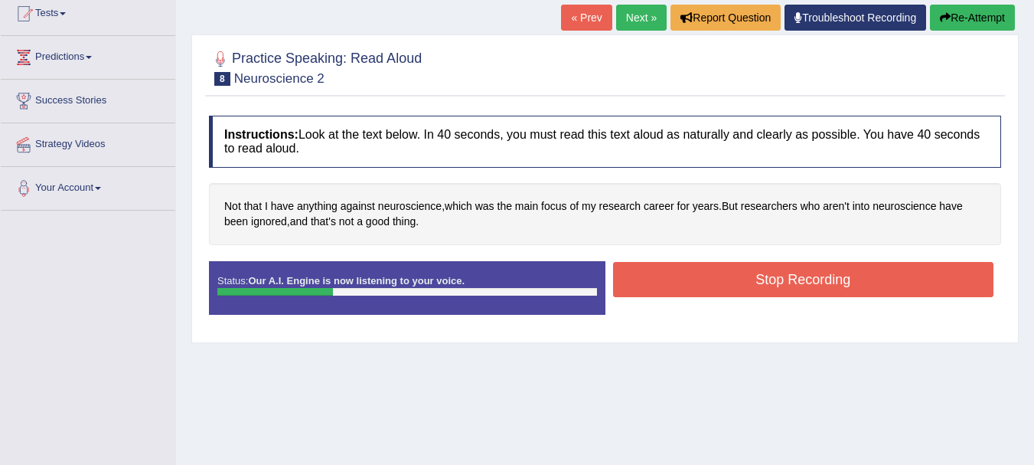
click at [702, 274] on button "Stop Recording" at bounding box center [803, 279] width 381 height 35
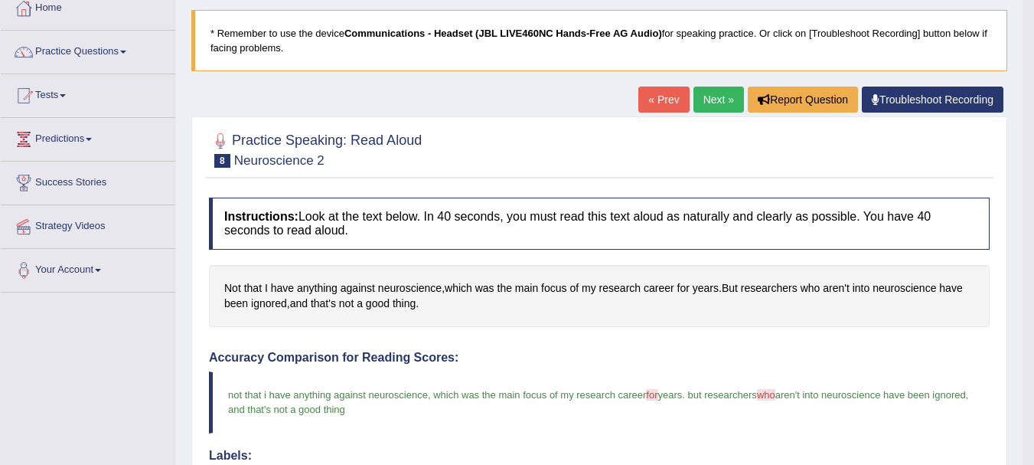
scroll to position [88, 0]
click at [707, 109] on link "Next »" at bounding box center [719, 100] width 51 height 26
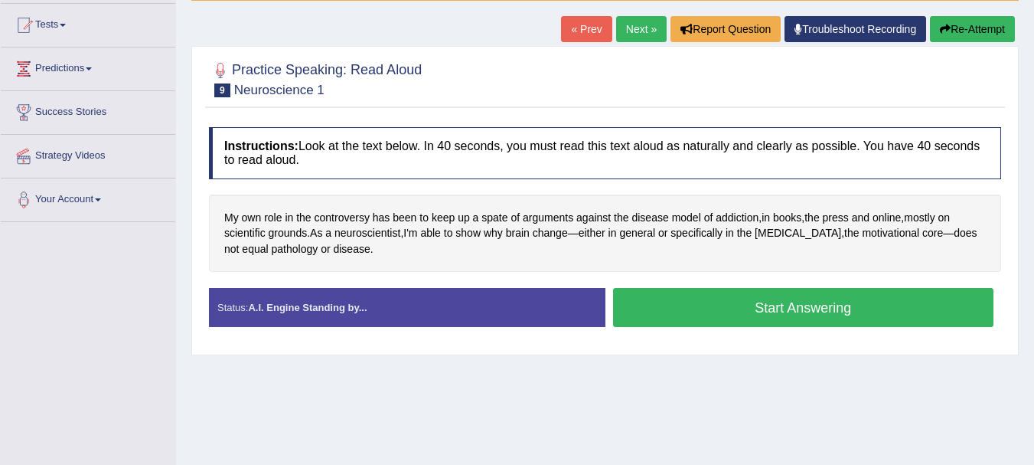
click at [778, 315] on button "Start Answering" at bounding box center [803, 307] width 381 height 39
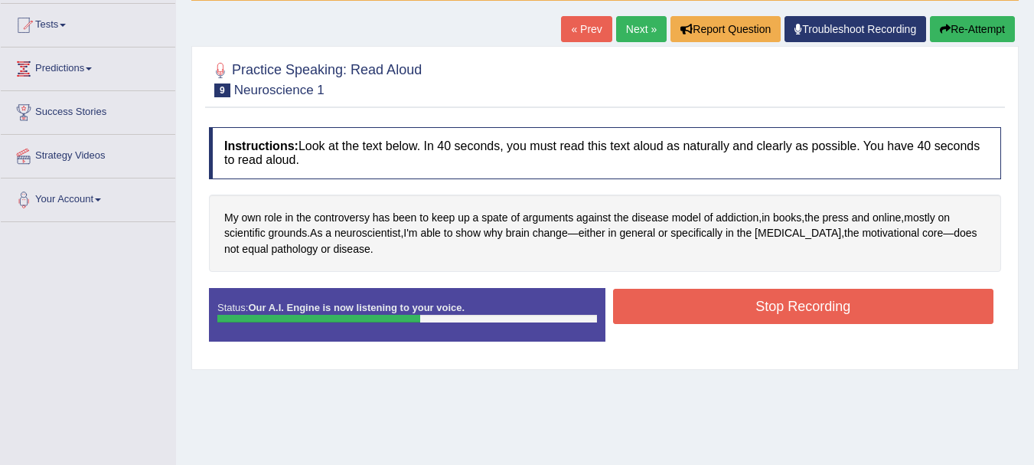
click at [778, 315] on button "Stop Recording" at bounding box center [803, 306] width 381 height 35
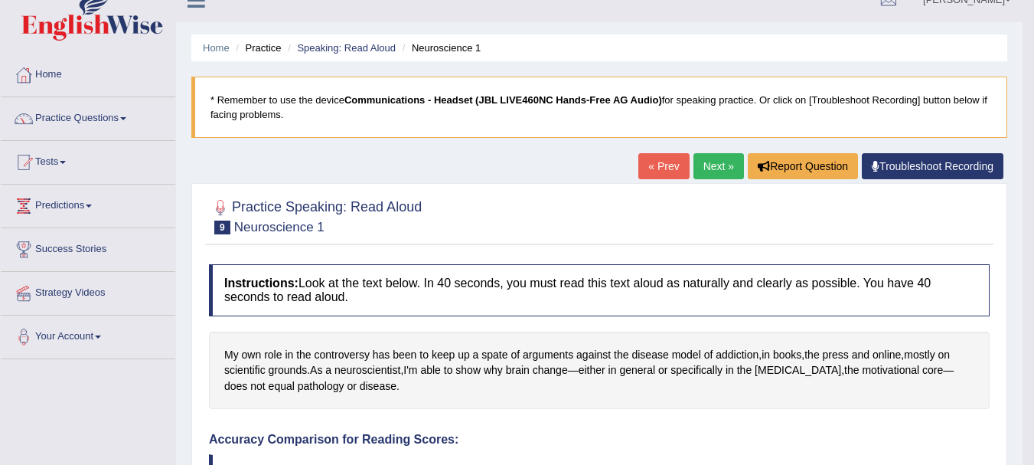
scroll to position [19, 0]
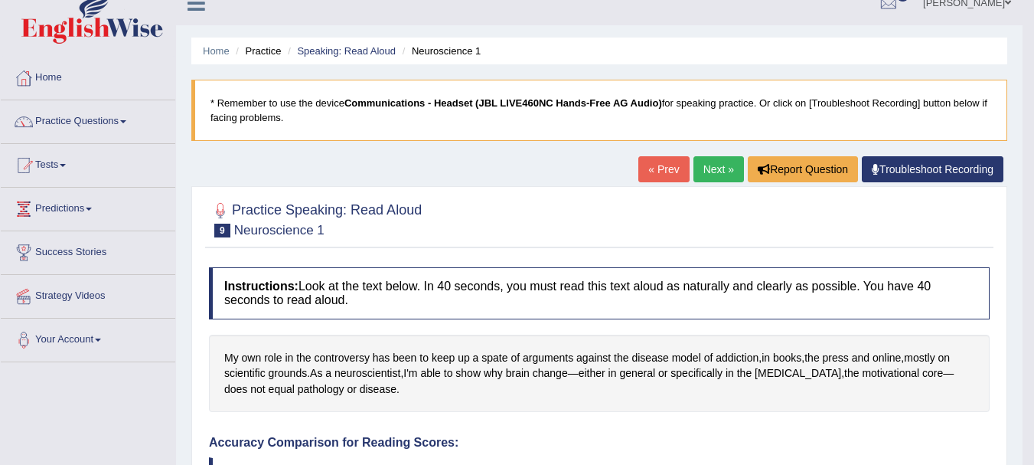
click at [717, 172] on link "Next »" at bounding box center [719, 169] width 51 height 26
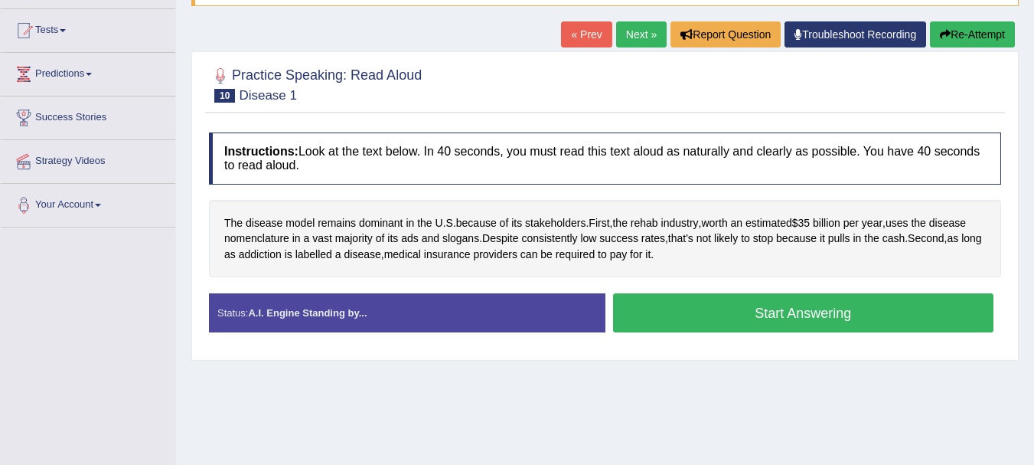
click at [642, 304] on button "Start Answering" at bounding box center [803, 312] width 381 height 39
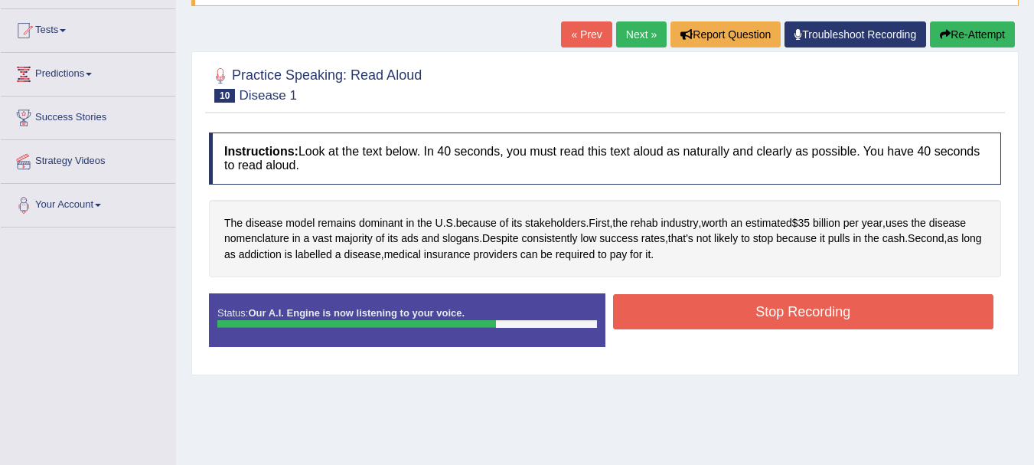
click at [642, 304] on button "Stop Recording" at bounding box center [803, 311] width 381 height 35
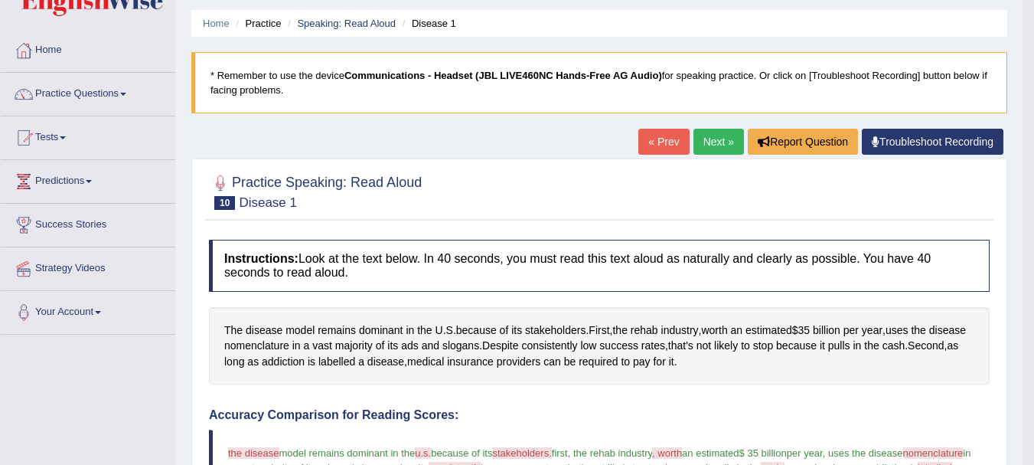
scroll to position [43, 0]
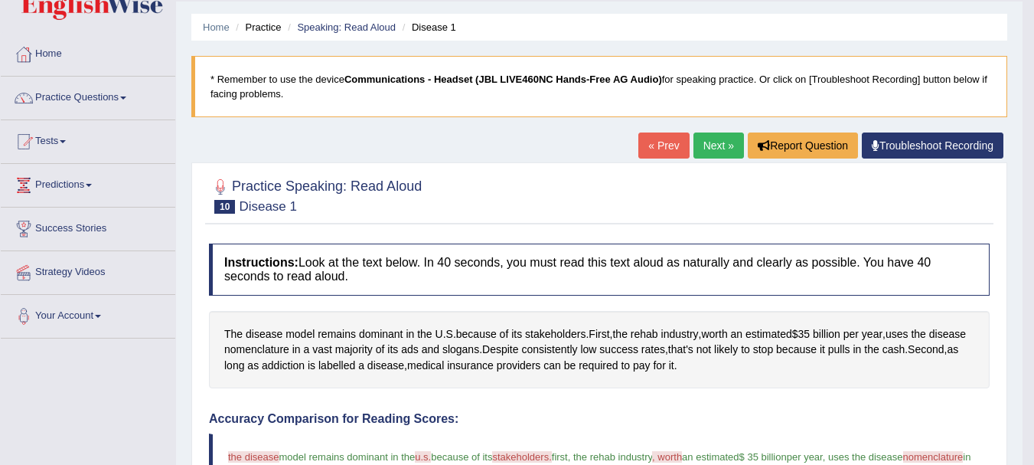
click at [704, 145] on link "Next »" at bounding box center [719, 145] width 51 height 26
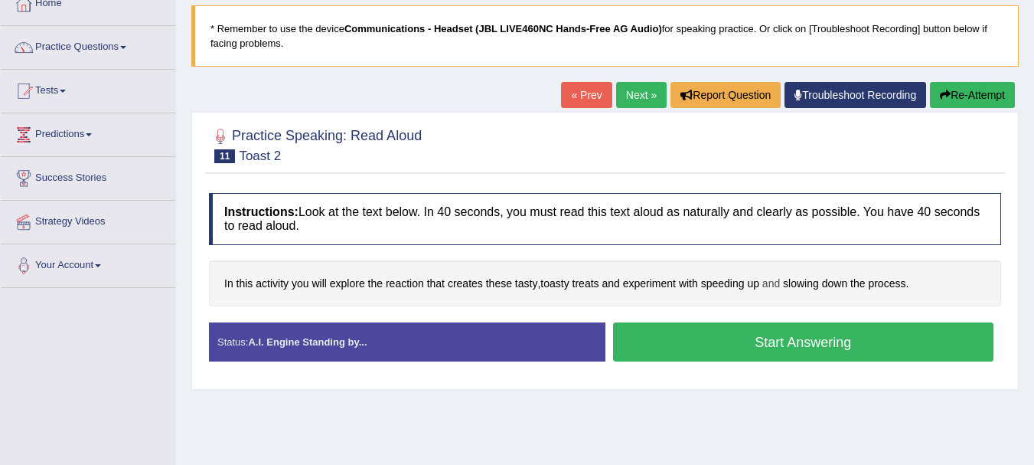
scroll to position [91, 0]
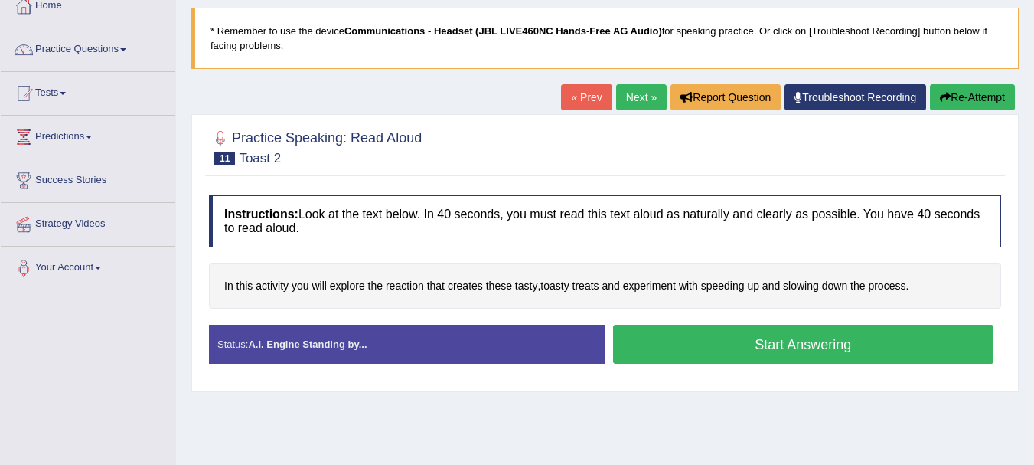
click at [809, 345] on button "Start Answering" at bounding box center [803, 344] width 381 height 39
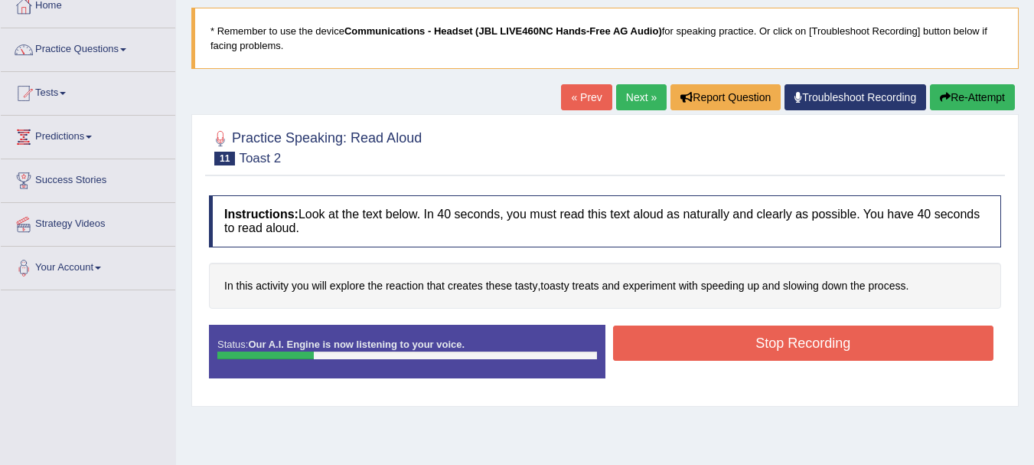
click at [809, 345] on button "Stop Recording" at bounding box center [803, 342] width 381 height 35
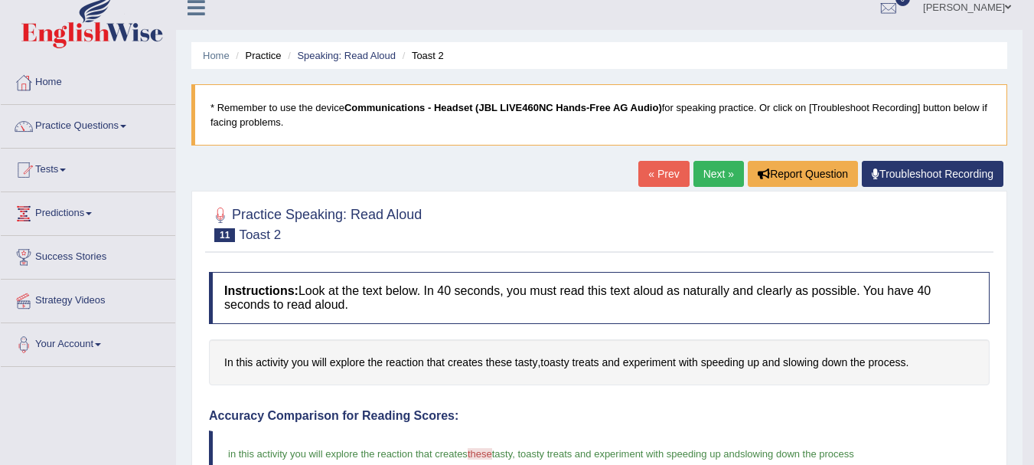
scroll to position [0, 0]
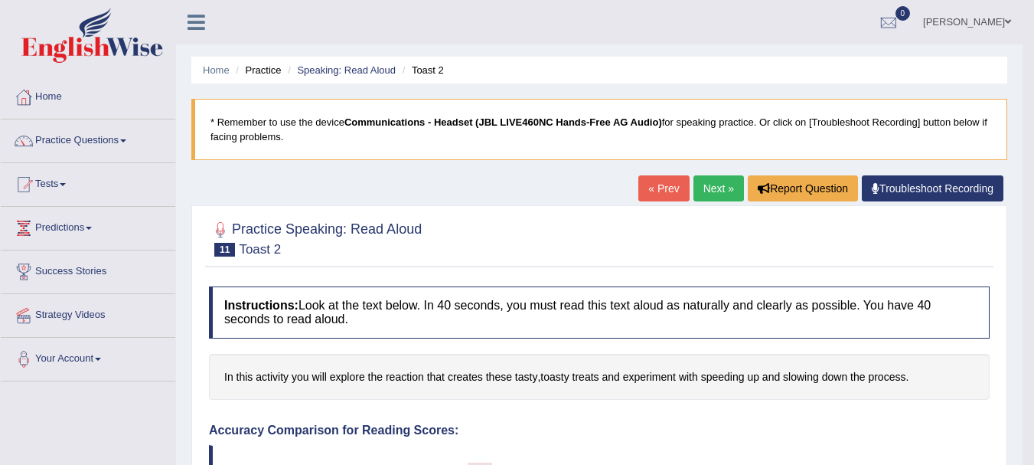
click at [722, 177] on link "Next »" at bounding box center [719, 188] width 51 height 26
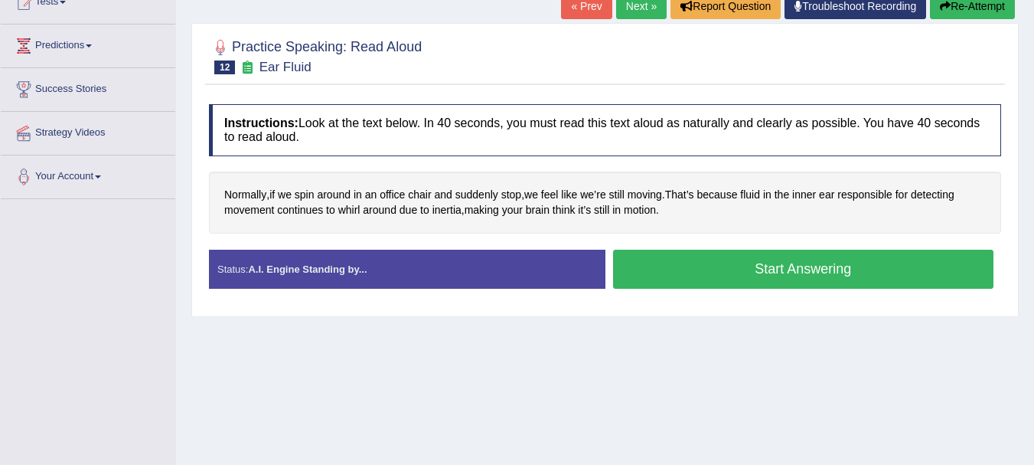
click at [734, 276] on button "Start Answering" at bounding box center [803, 269] width 381 height 39
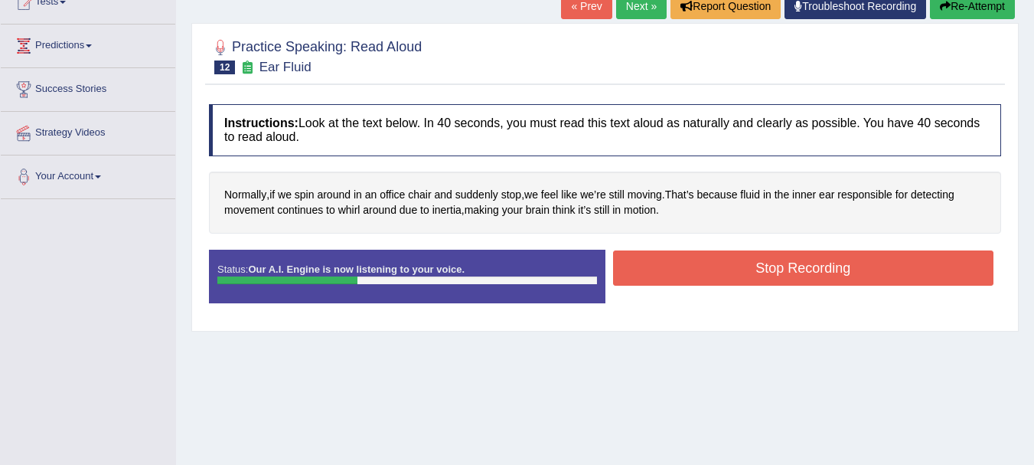
click at [734, 276] on button "Stop Recording" at bounding box center [803, 267] width 381 height 35
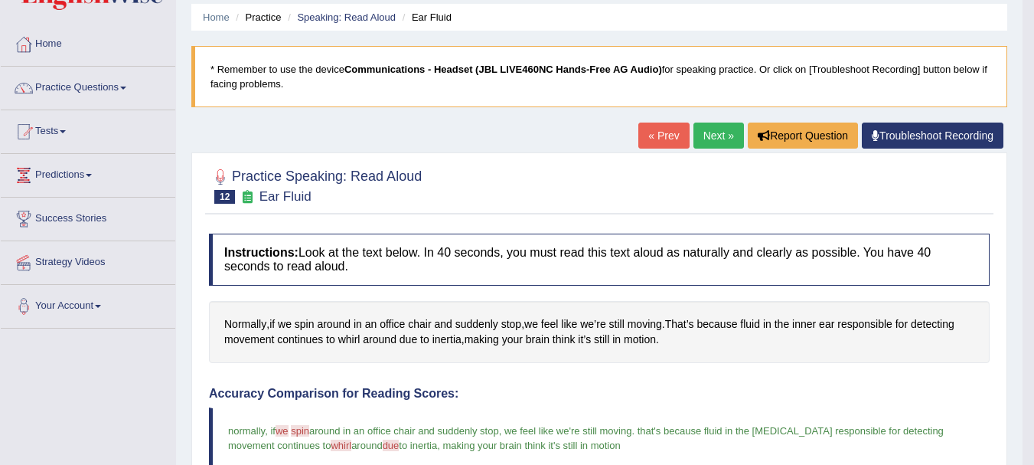
scroll to position [52, 0]
click at [719, 142] on link "Next »" at bounding box center [719, 136] width 51 height 26
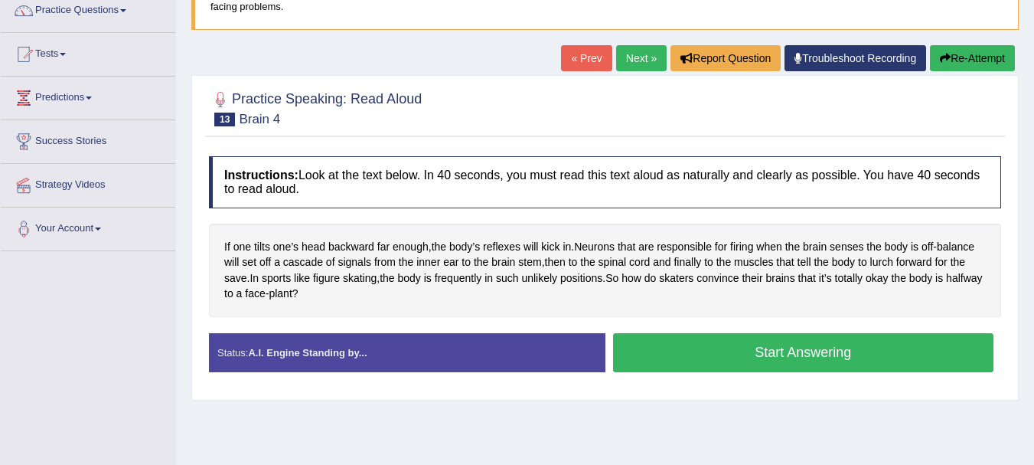
click at [755, 353] on button "Start Answering" at bounding box center [803, 352] width 381 height 39
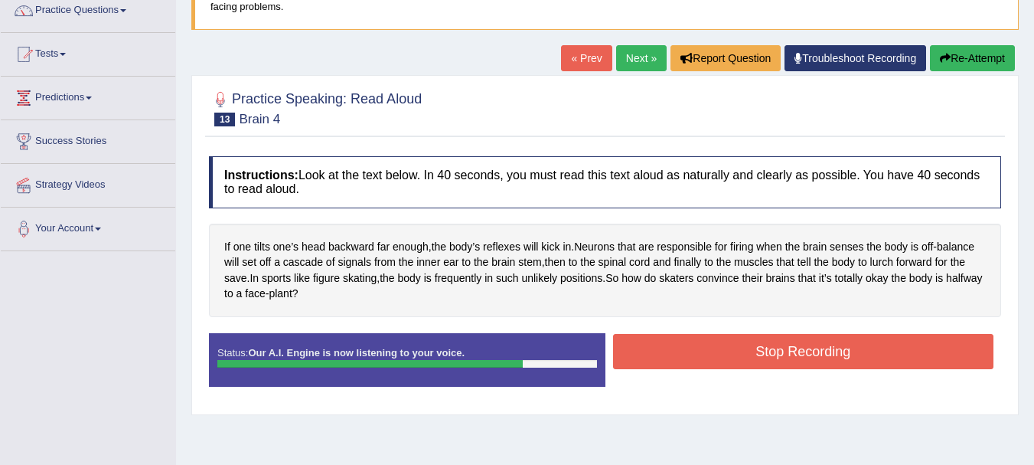
click at [755, 353] on button "Stop Recording" at bounding box center [803, 351] width 381 height 35
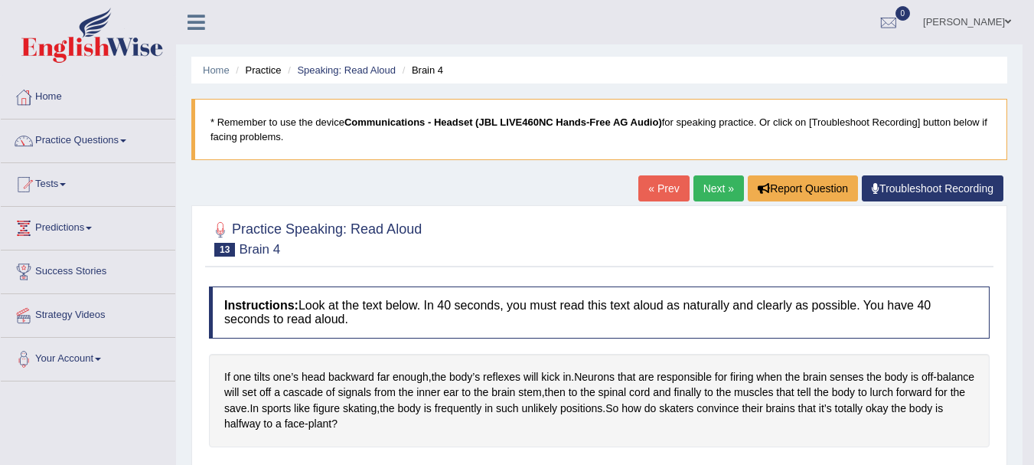
click at [707, 193] on link "Next »" at bounding box center [719, 188] width 51 height 26
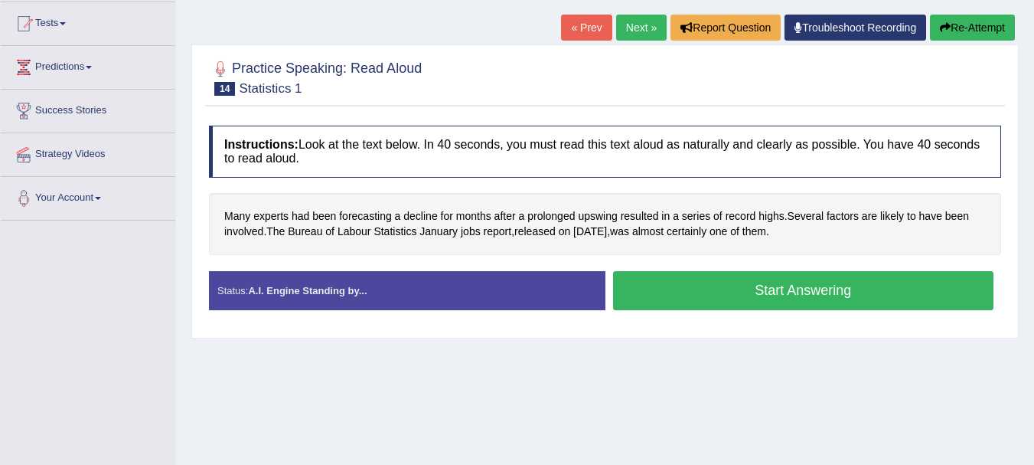
click at [712, 300] on button "Start Answering" at bounding box center [803, 290] width 381 height 39
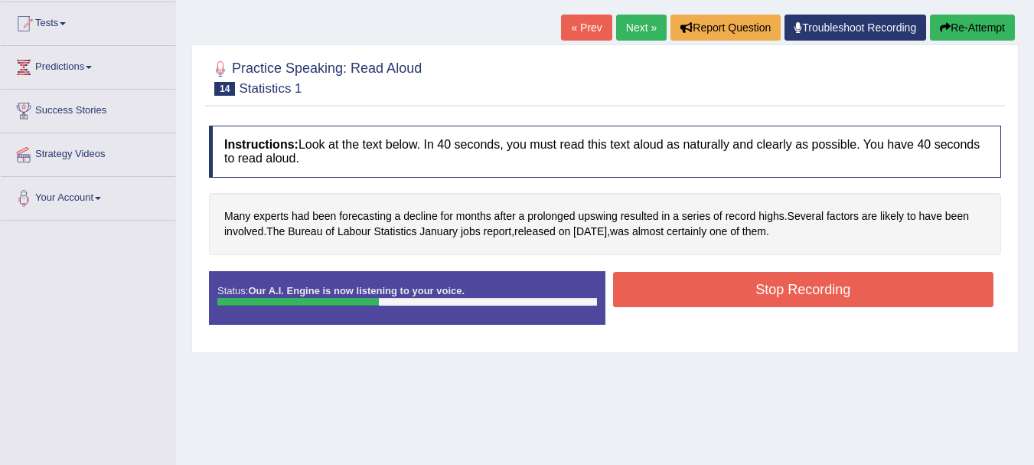
click at [712, 300] on button "Stop Recording" at bounding box center [803, 289] width 381 height 35
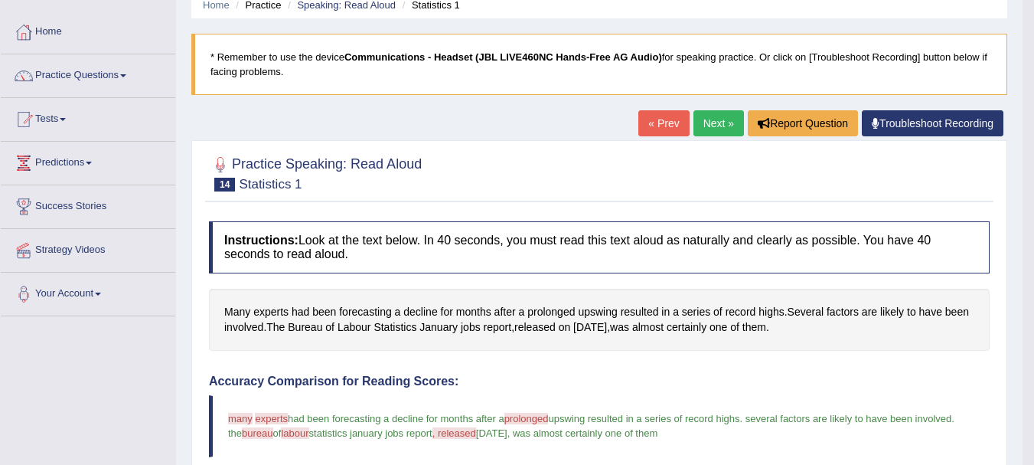
scroll to position [60, 0]
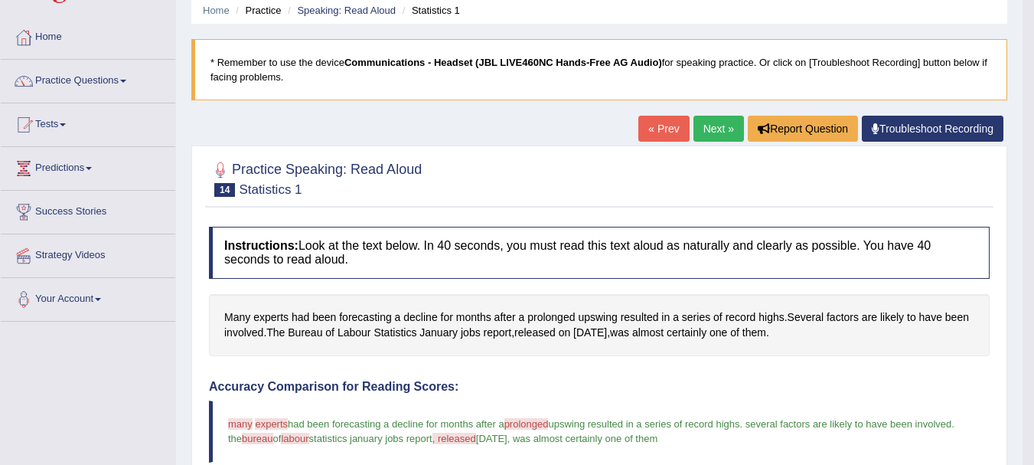
click at [708, 132] on link "Next »" at bounding box center [719, 129] width 51 height 26
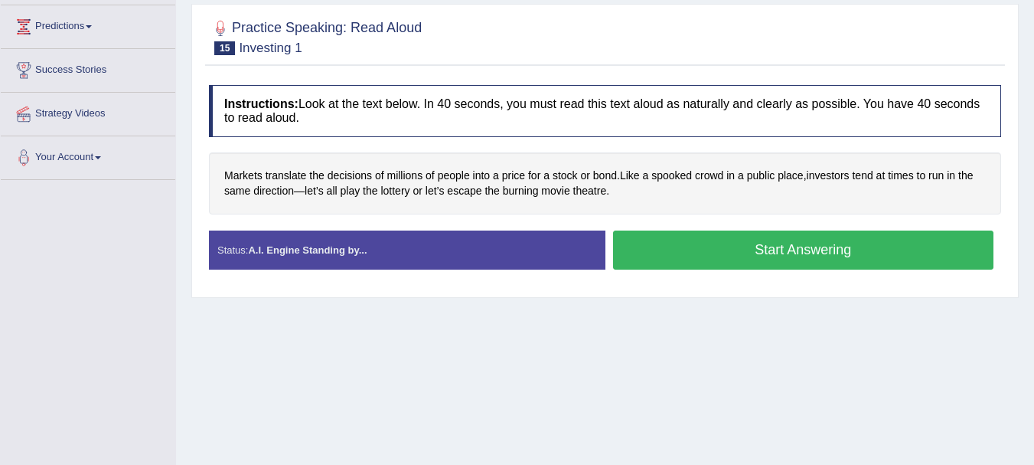
click at [727, 243] on button "Start Answering" at bounding box center [803, 249] width 381 height 39
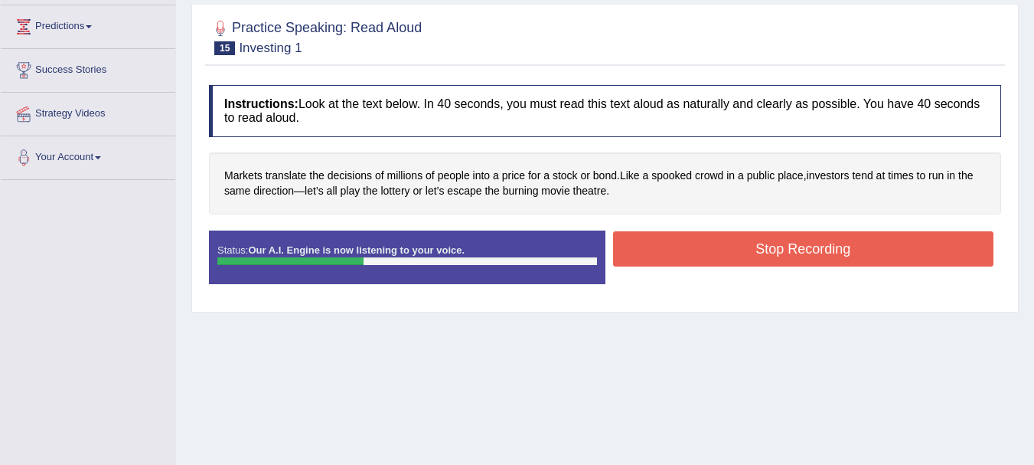
click at [727, 243] on button "Stop Recording" at bounding box center [803, 248] width 381 height 35
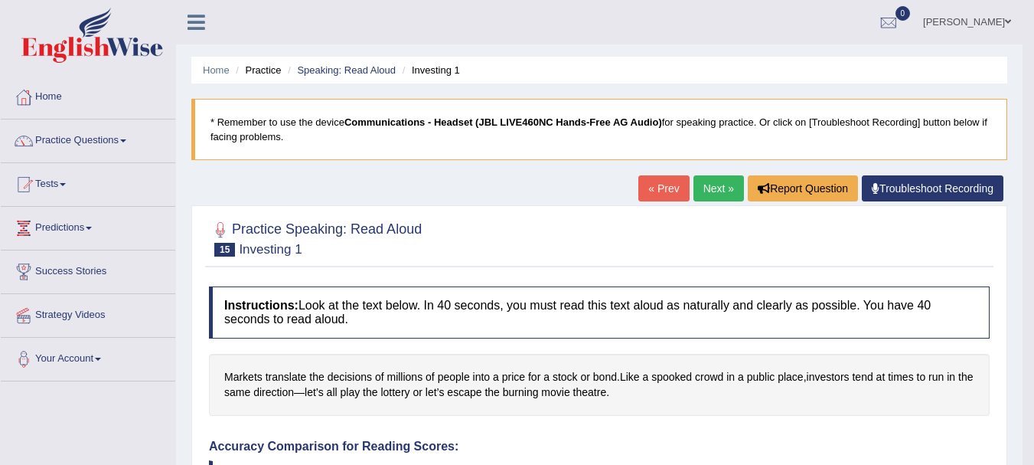
click at [715, 192] on link "Next »" at bounding box center [719, 188] width 51 height 26
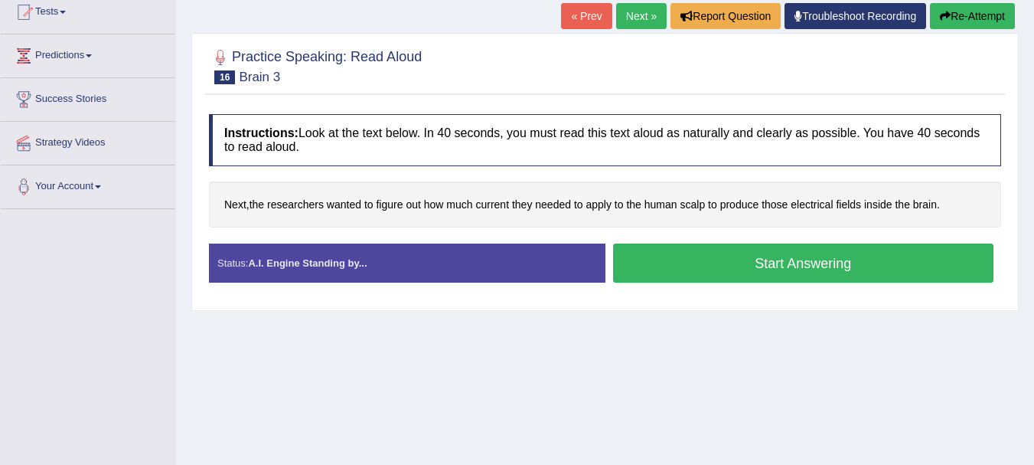
click at [757, 266] on button "Start Answering" at bounding box center [803, 263] width 381 height 39
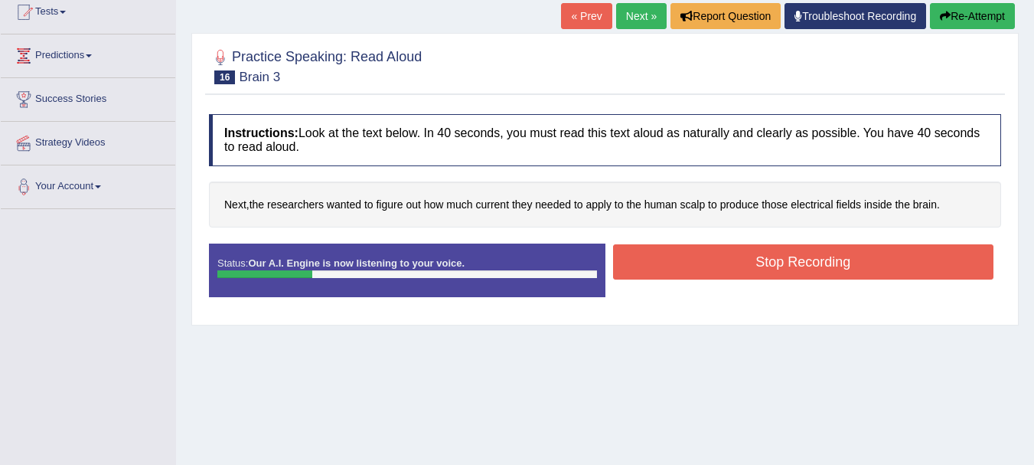
click at [757, 266] on button "Stop Recording" at bounding box center [803, 261] width 381 height 35
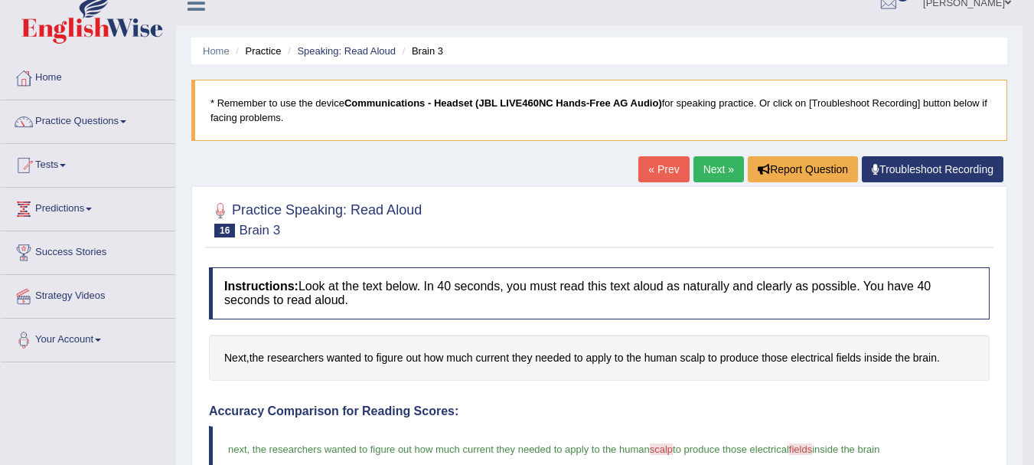
scroll to position [12, 0]
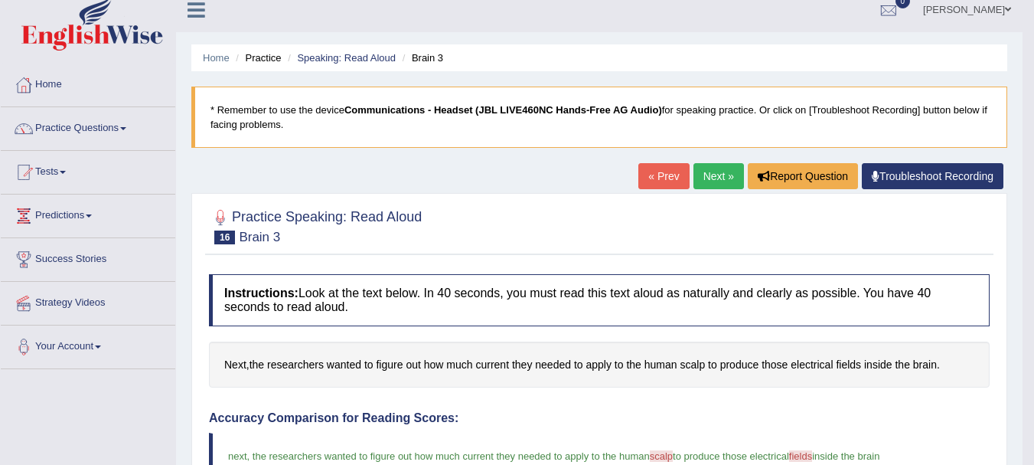
click at [712, 183] on link "Next »" at bounding box center [719, 176] width 51 height 26
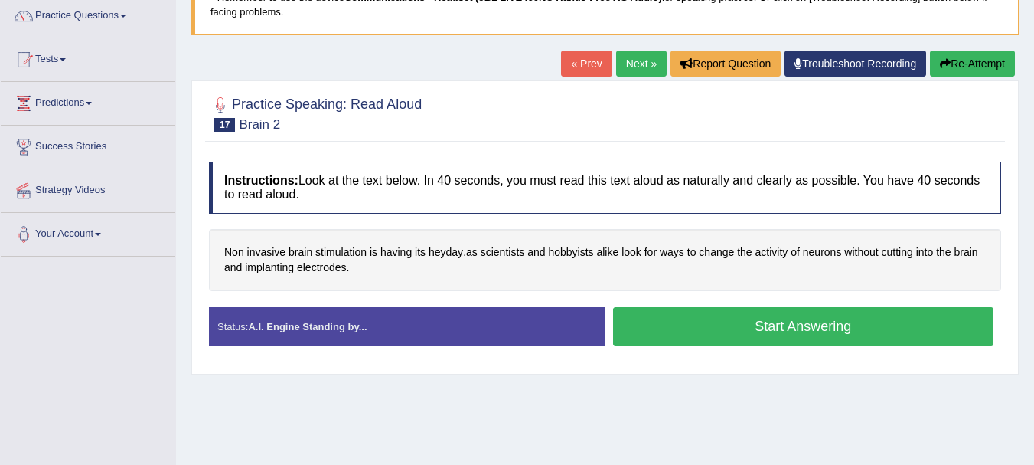
click at [765, 326] on button "Start Answering" at bounding box center [803, 326] width 381 height 39
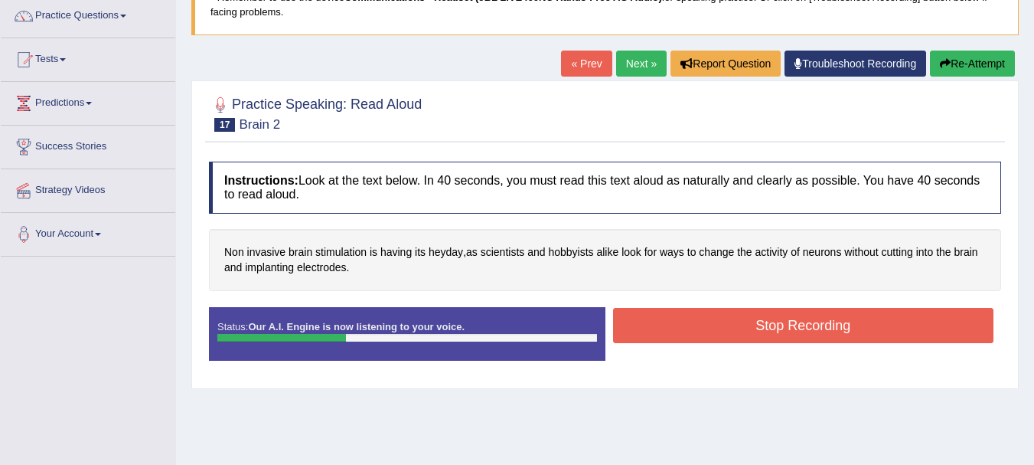
click at [765, 326] on button "Stop Recording" at bounding box center [803, 325] width 381 height 35
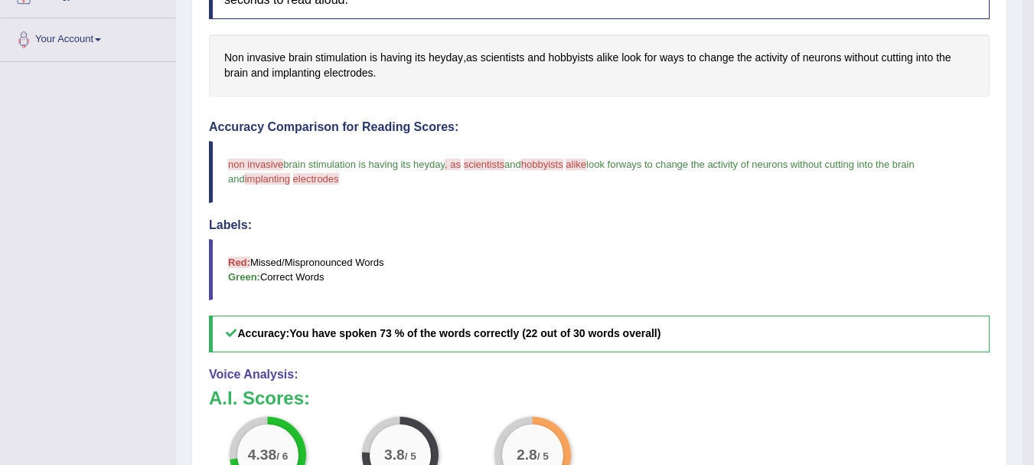
scroll to position [320, 0]
click at [252, 156] on blockquote "non invasive brain stimulation is having its heyday , as a scientists scientist…" at bounding box center [599, 170] width 781 height 61
click at [247, 163] on span "non invasive" at bounding box center [255, 163] width 55 height 11
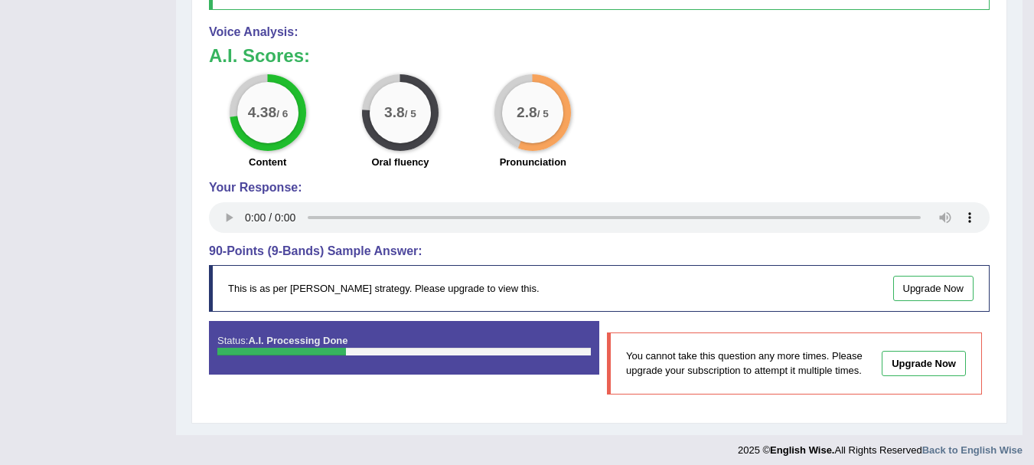
scroll to position [670, 0]
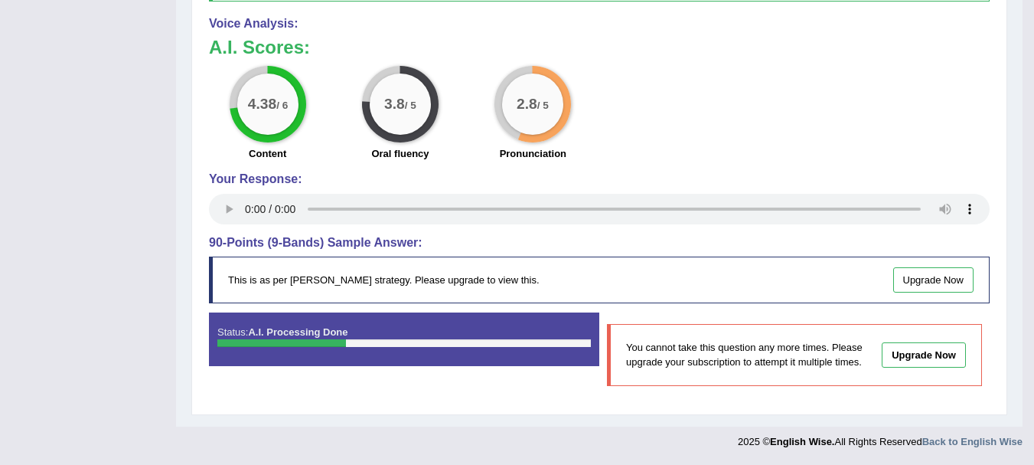
click at [326, 347] on div at bounding box center [281, 343] width 129 height 8
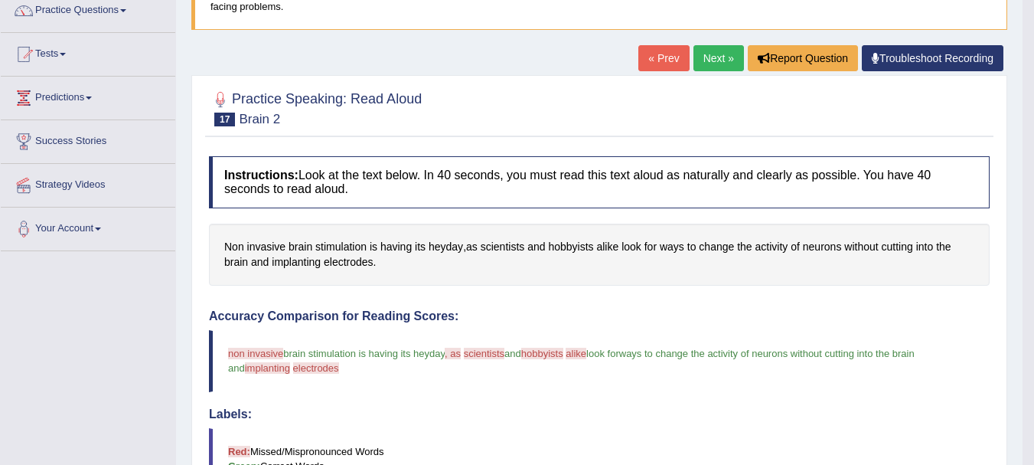
scroll to position [0, 0]
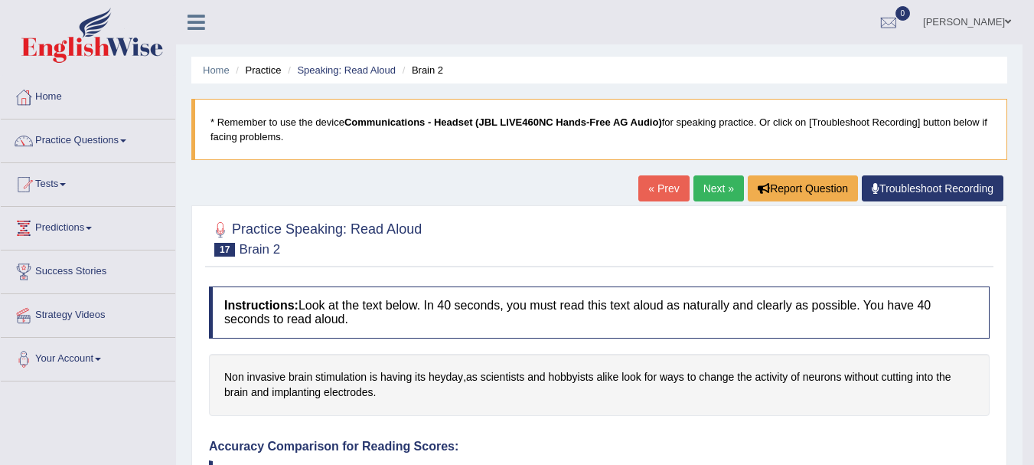
click at [716, 194] on link "Next »" at bounding box center [719, 188] width 51 height 26
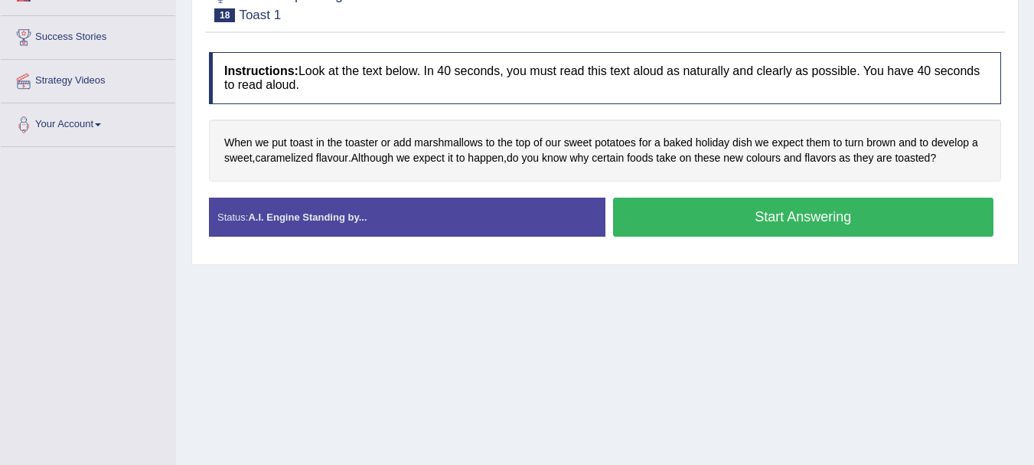
click at [711, 221] on button "Start Answering" at bounding box center [803, 217] width 381 height 39
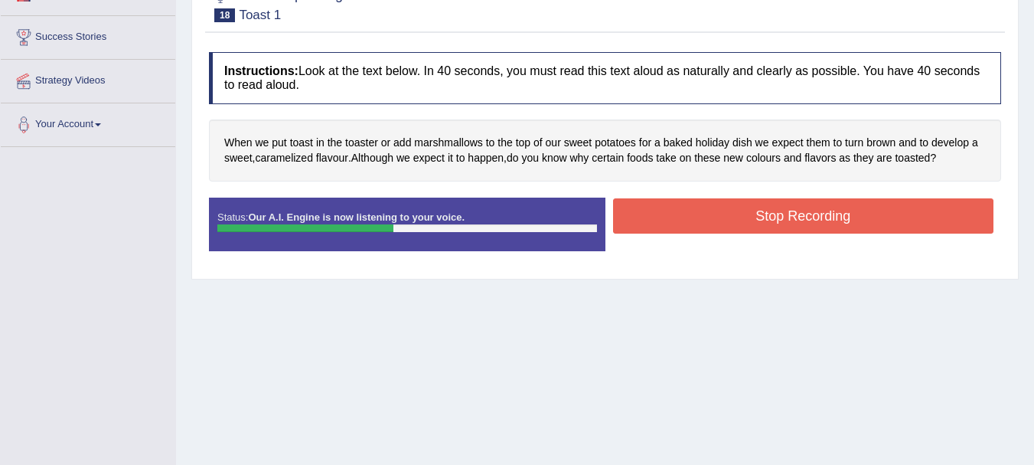
click at [711, 221] on button "Stop Recording" at bounding box center [803, 215] width 381 height 35
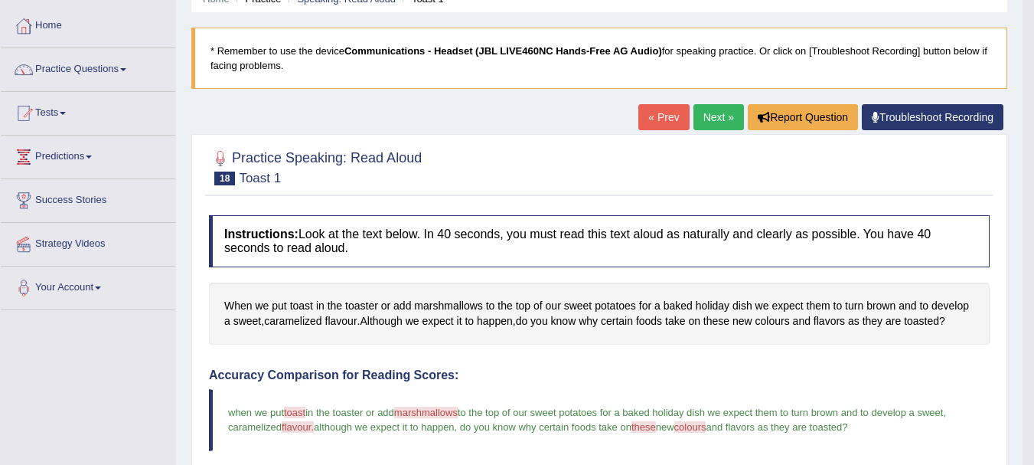
scroll to position [70, 0]
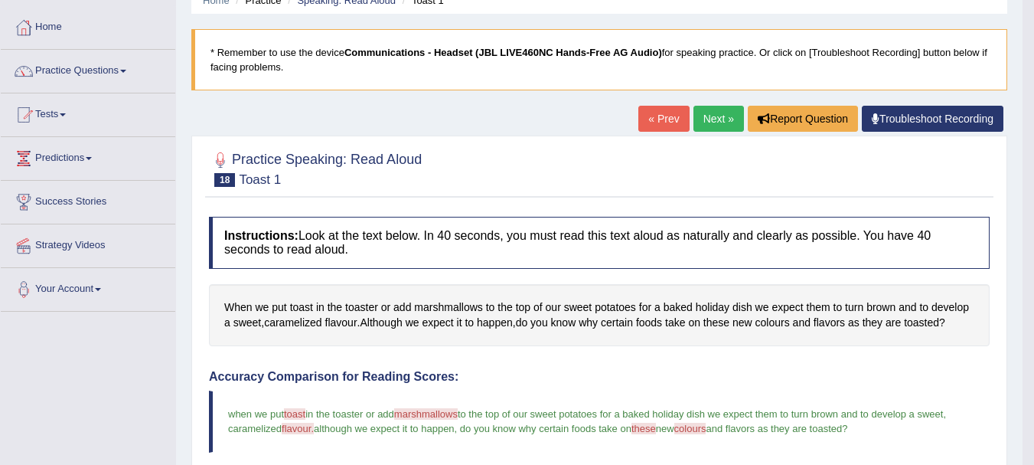
click at [708, 123] on link "Next »" at bounding box center [719, 119] width 51 height 26
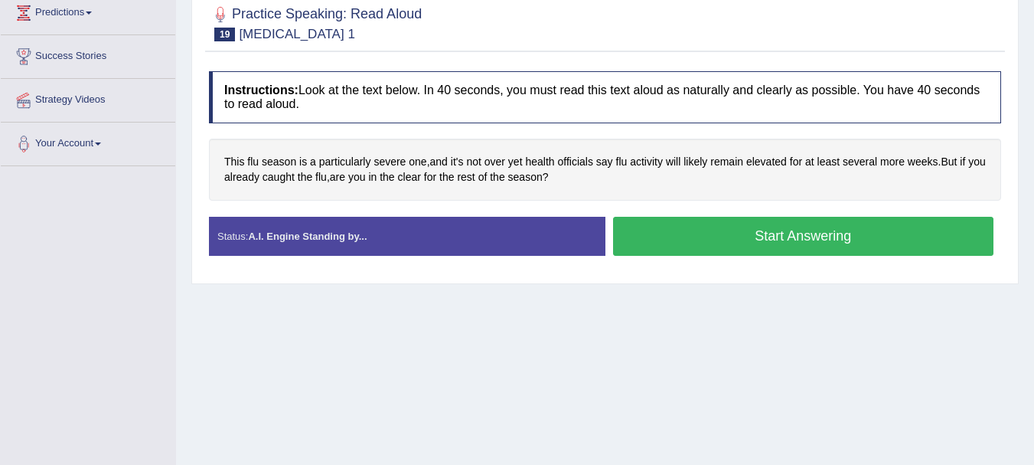
click at [723, 237] on button "Start Answering" at bounding box center [803, 236] width 381 height 39
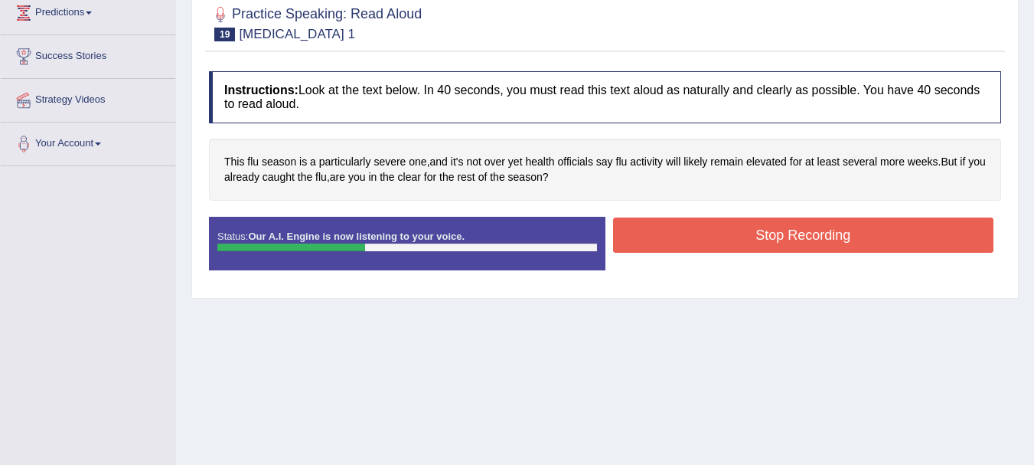
click at [723, 237] on button "Stop Recording" at bounding box center [803, 234] width 381 height 35
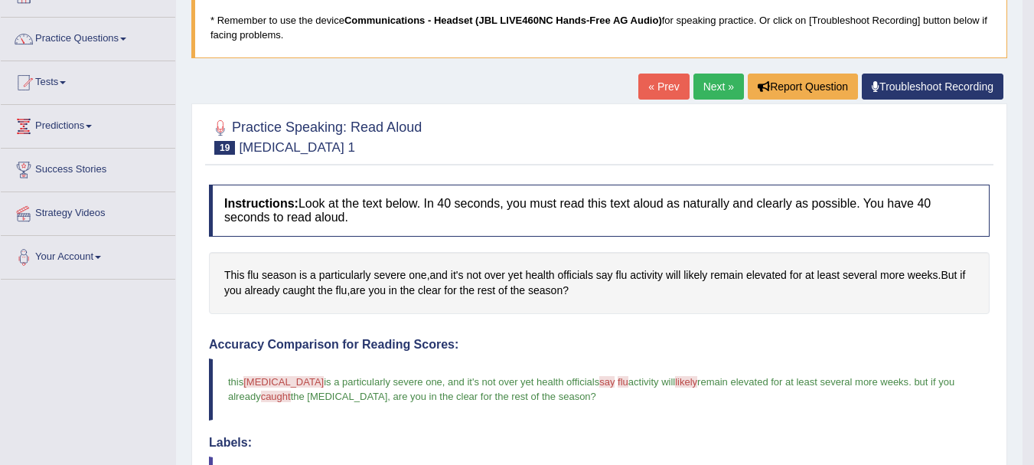
scroll to position [101, 0]
click at [708, 90] on link "Next »" at bounding box center [719, 87] width 51 height 26
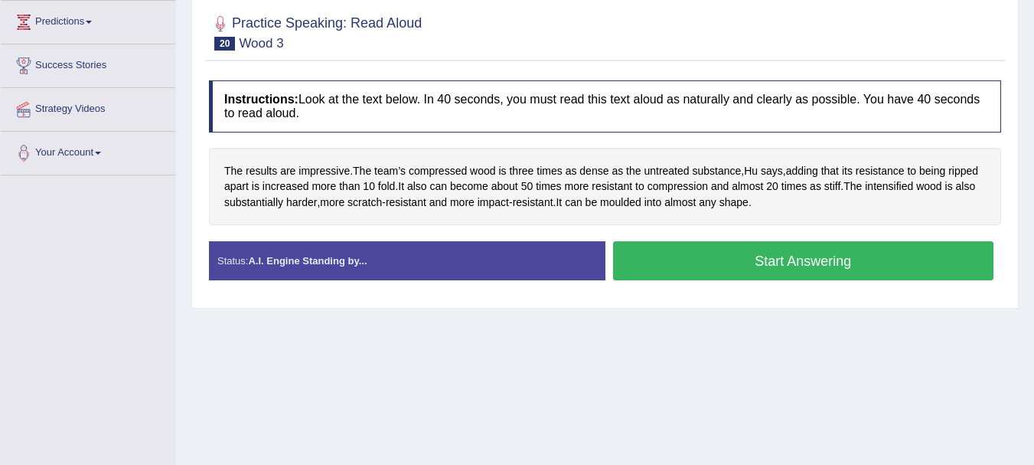
click at [688, 265] on button "Start Answering" at bounding box center [803, 260] width 381 height 39
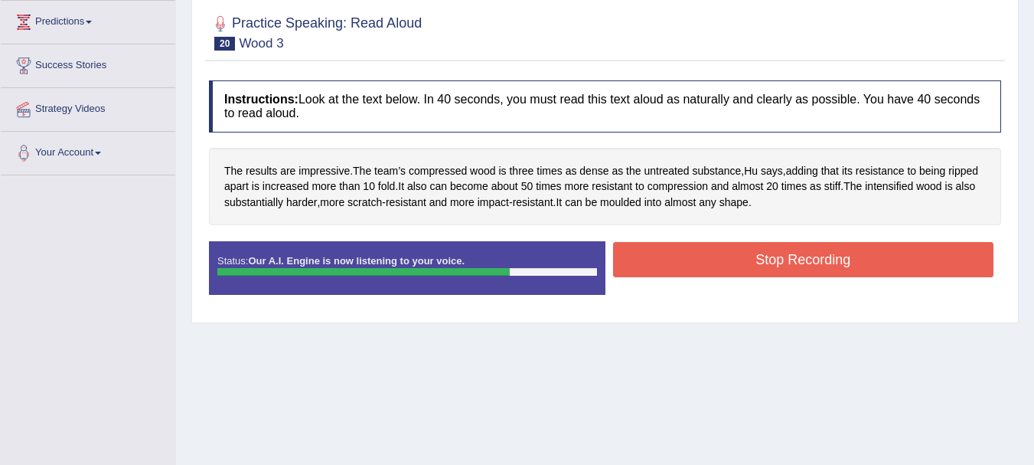
click at [688, 265] on button "Stop Recording" at bounding box center [803, 259] width 381 height 35
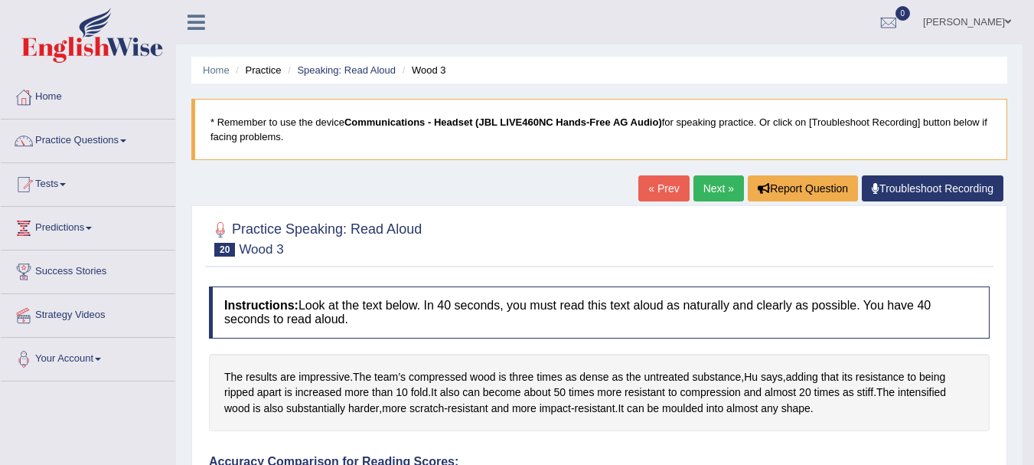
click at [707, 188] on link "Next »" at bounding box center [719, 188] width 51 height 26
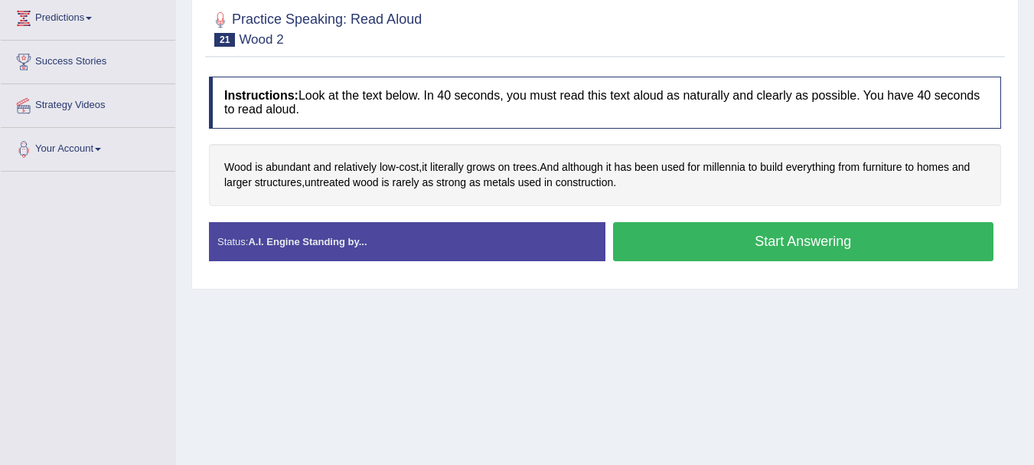
click at [747, 248] on button "Start Answering" at bounding box center [803, 241] width 381 height 39
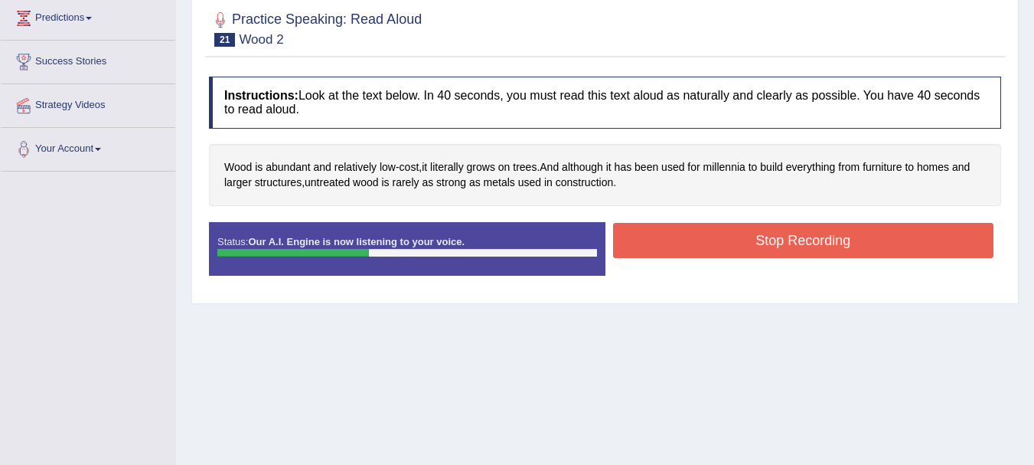
click at [747, 248] on button "Stop Recording" at bounding box center [803, 240] width 381 height 35
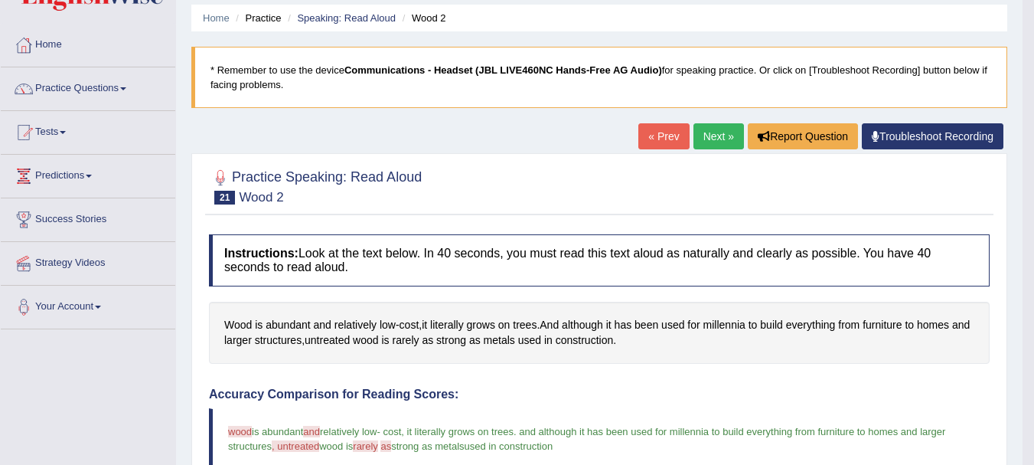
scroll to position [51, 0]
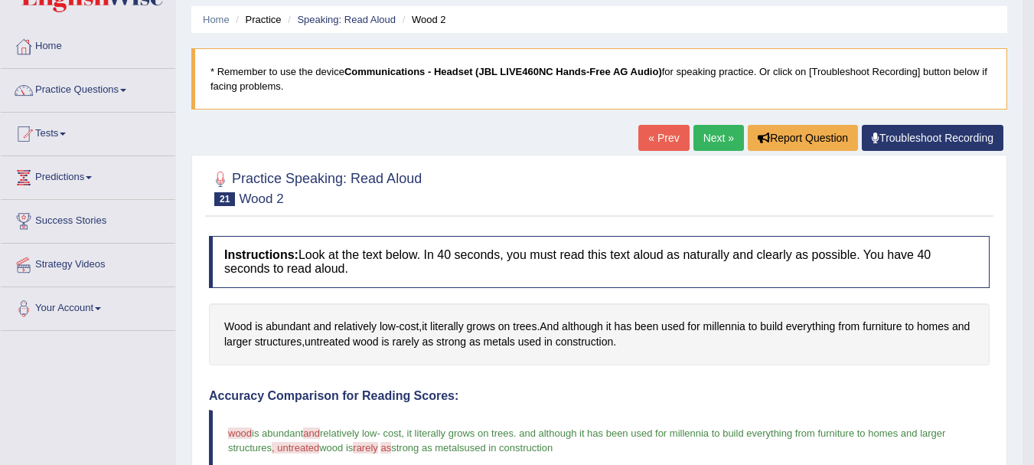
click at [704, 140] on link "Next »" at bounding box center [719, 138] width 51 height 26
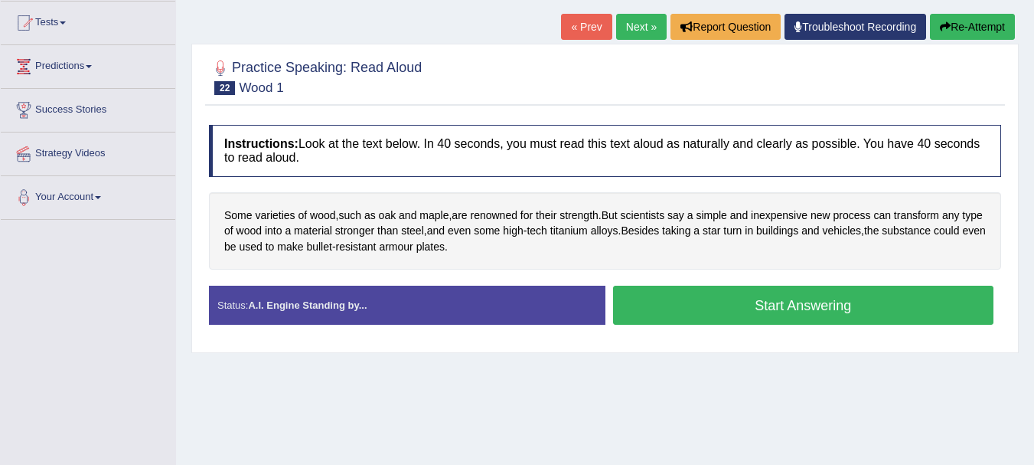
scroll to position [163, 0]
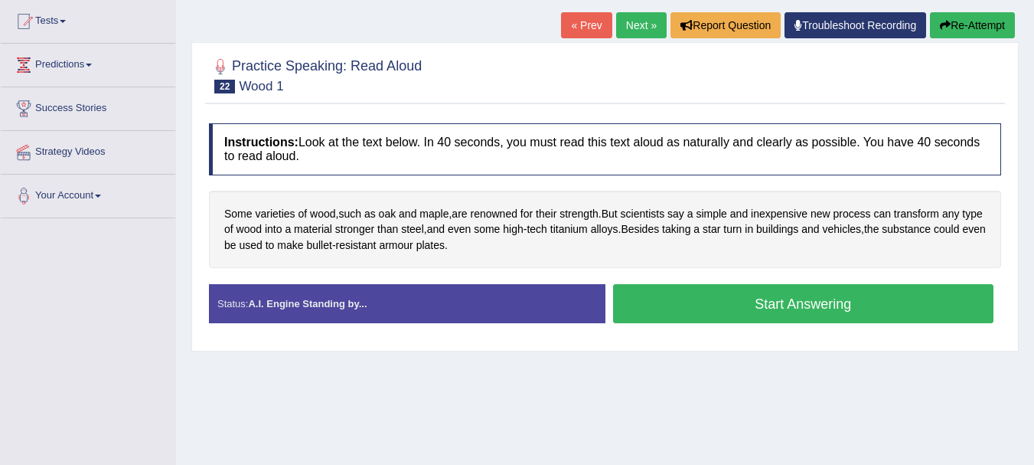
click at [652, 304] on button "Start Answering" at bounding box center [803, 303] width 381 height 39
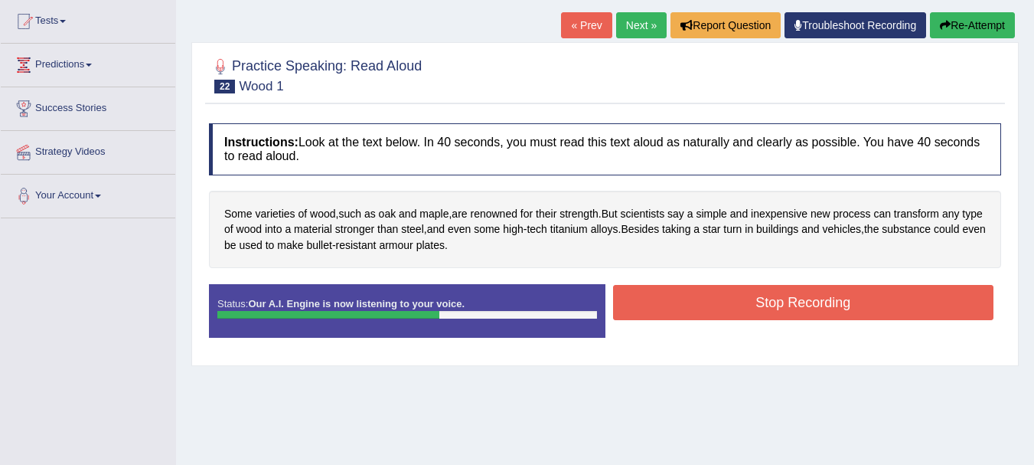
click at [652, 304] on button "Stop Recording" at bounding box center [803, 302] width 381 height 35
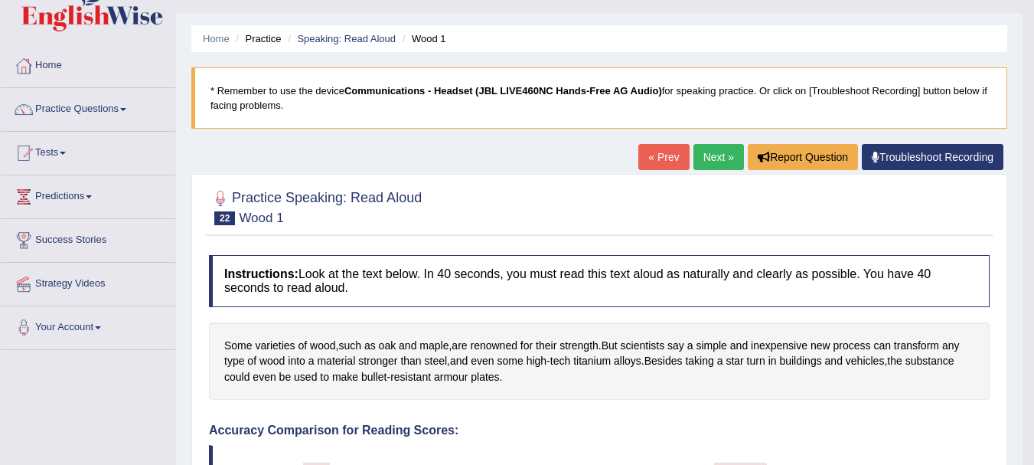
scroll to position [0, 0]
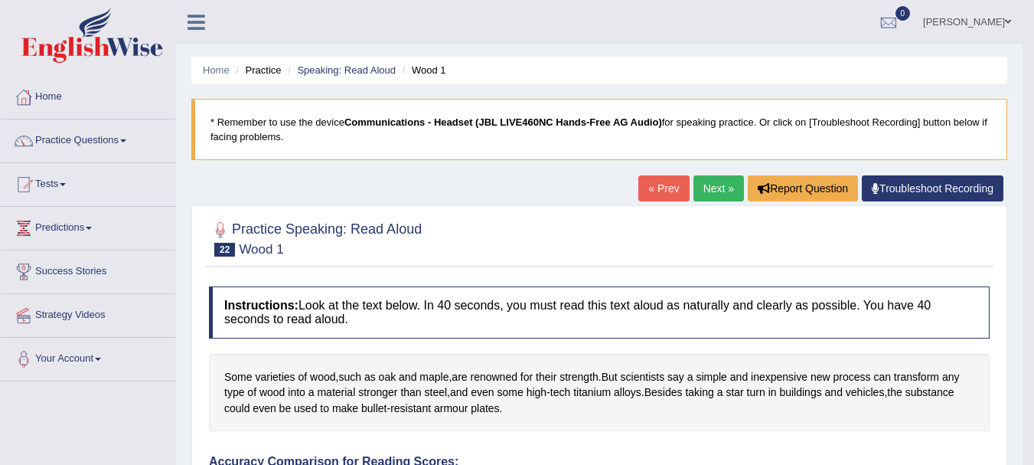
click at [708, 187] on link "Next »" at bounding box center [719, 188] width 51 height 26
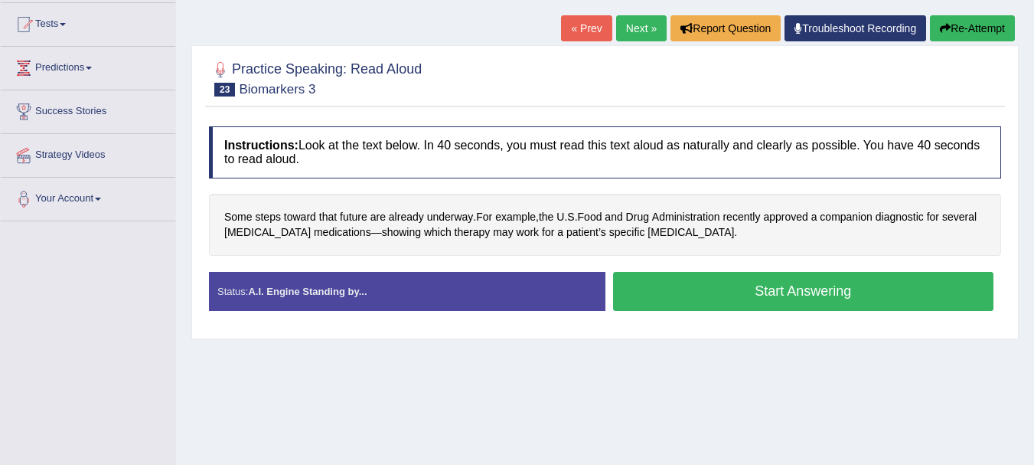
click at [723, 296] on button "Start Answering" at bounding box center [803, 291] width 381 height 39
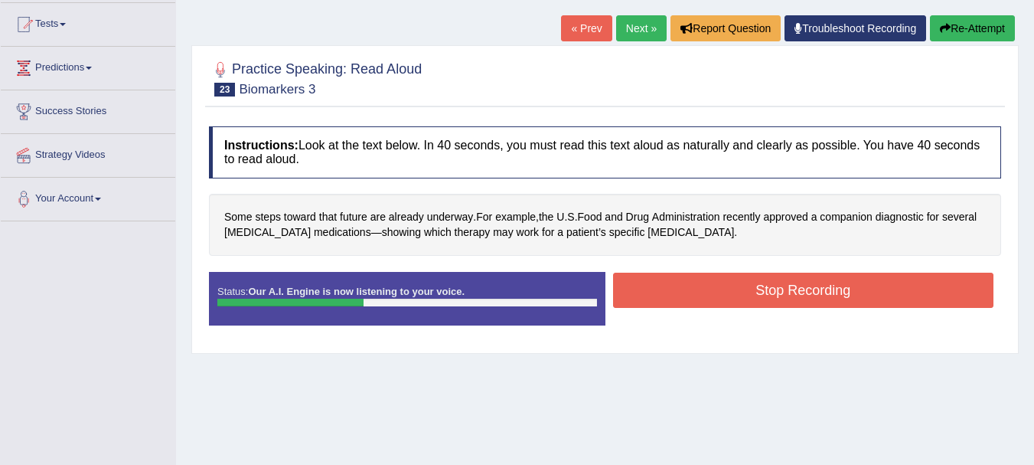
click at [723, 296] on button "Stop Recording" at bounding box center [803, 290] width 381 height 35
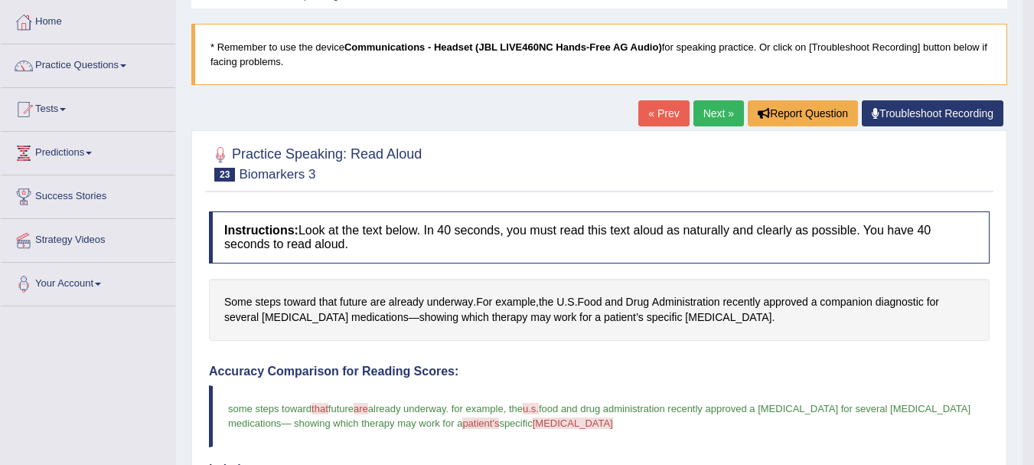
scroll to position [74, 0]
click at [701, 118] on link "Next »" at bounding box center [719, 114] width 51 height 26
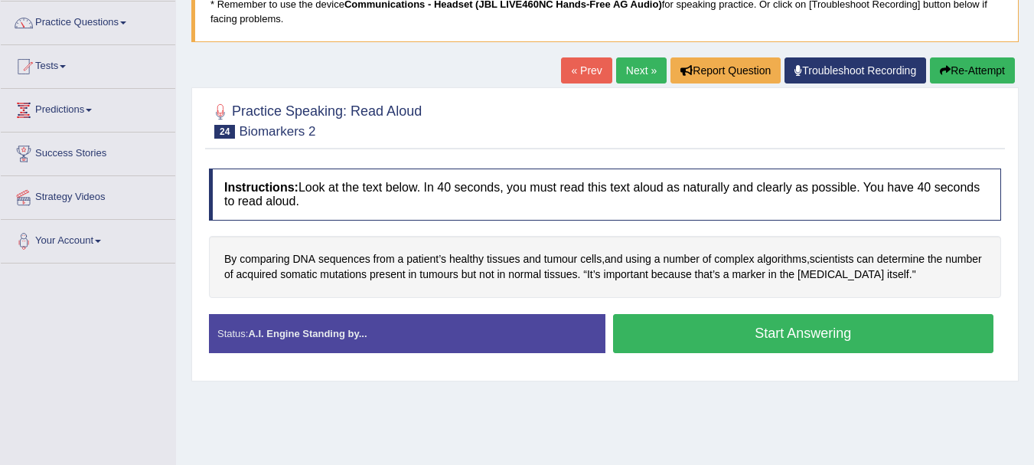
click at [753, 335] on button "Start Answering" at bounding box center [803, 333] width 381 height 39
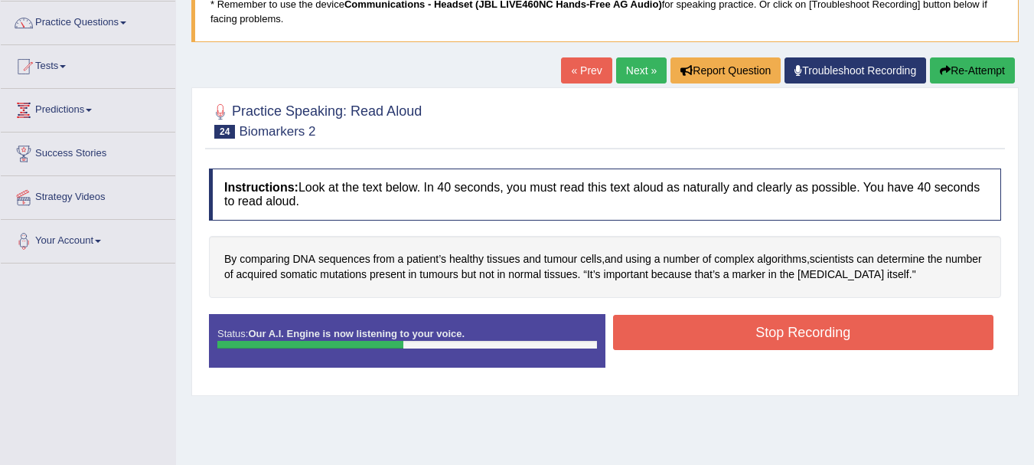
click at [753, 335] on button "Stop Recording" at bounding box center [803, 332] width 381 height 35
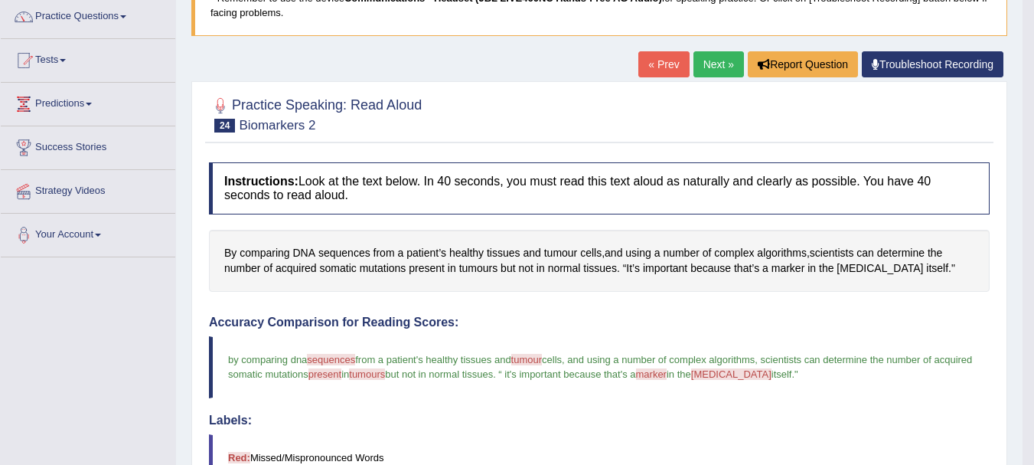
scroll to position [125, 0]
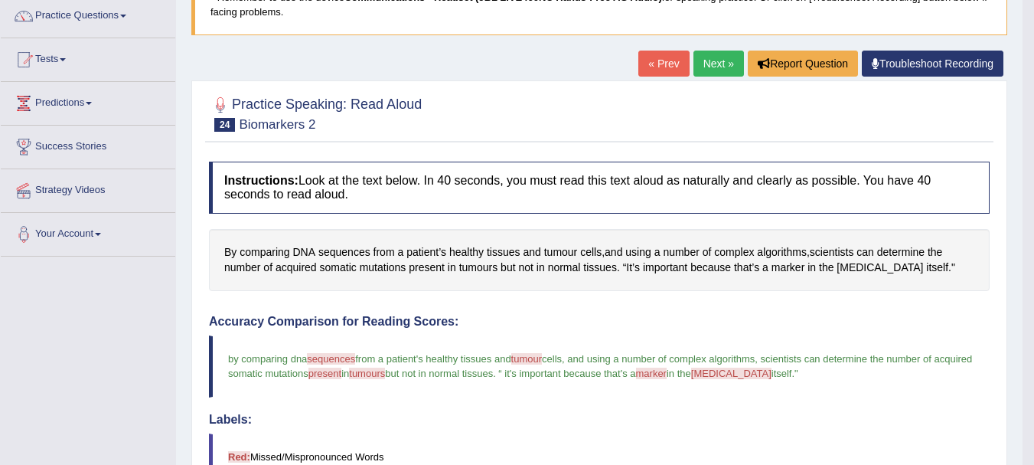
click at [722, 61] on link "Next »" at bounding box center [719, 64] width 51 height 26
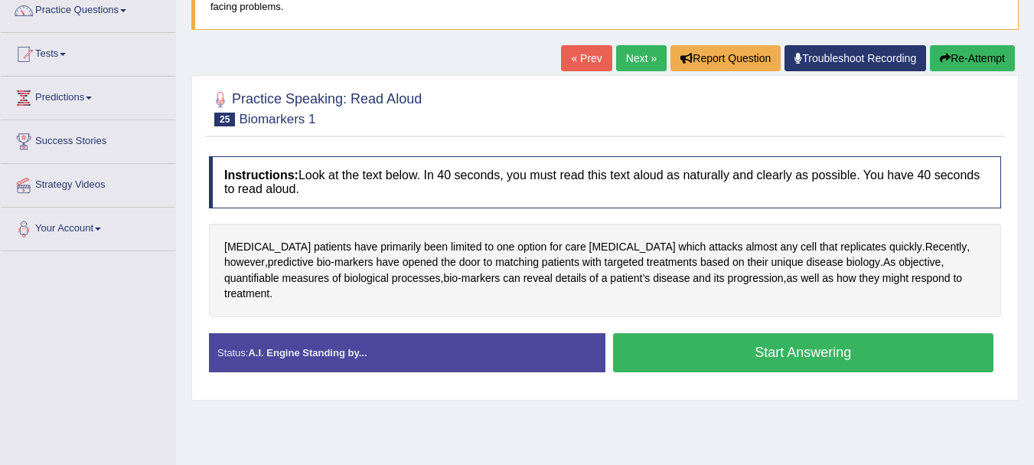
click at [716, 338] on button "Start Answering" at bounding box center [803, 352] width 381 height 39
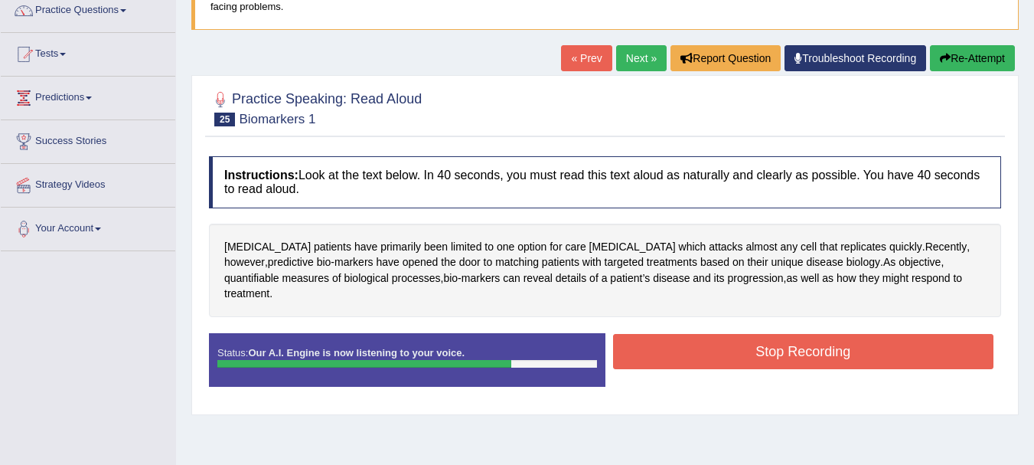
click at [716, 338] on button "Stop Recording" at bounding box center [803, 351] width 381 height 35
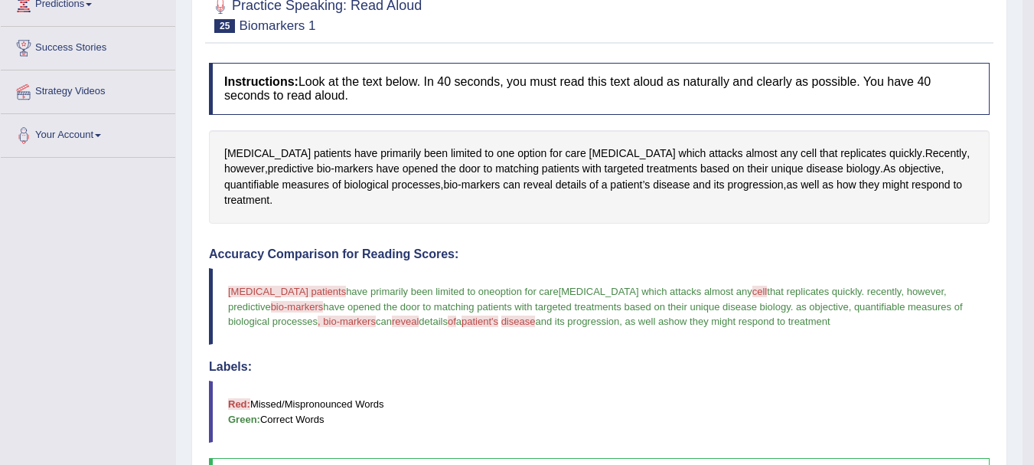
scroll to position [226, 0]
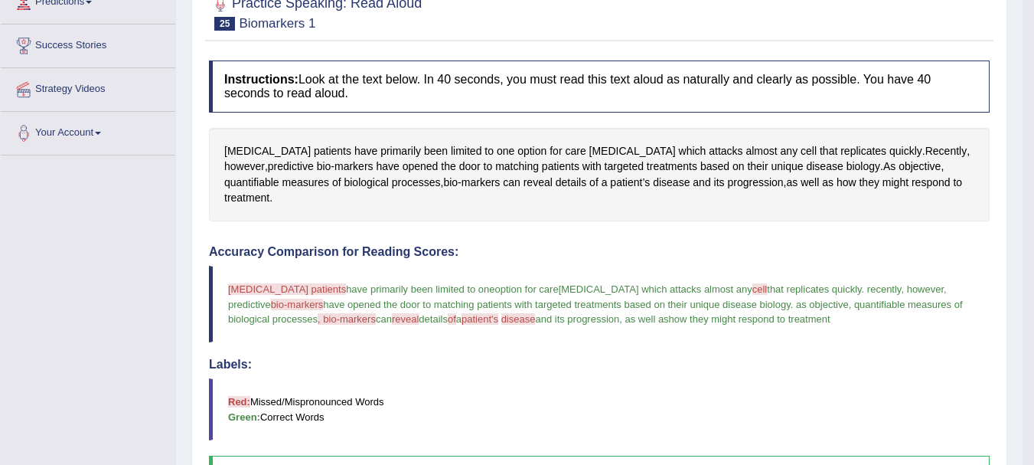
click at [418, 331] on div "Accuracy Comparison for Reading Scores: cancer patients conservations have prim…" at bounding box center [599, 368] width 781 height 247
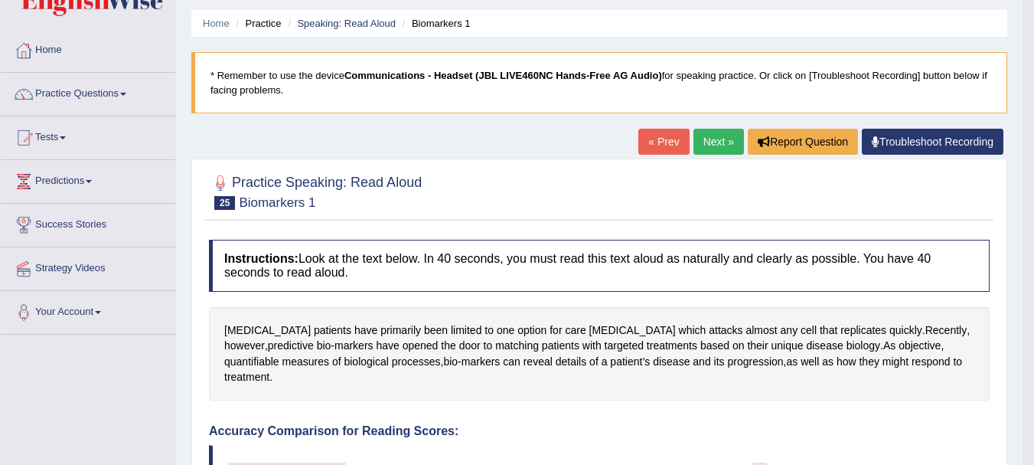
scroll to position [0, 0]
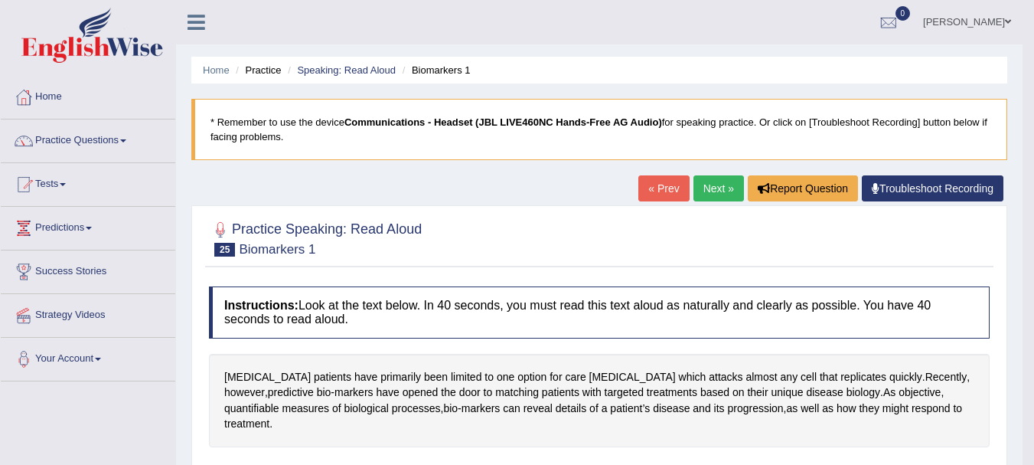
click at [712, 191] on link "Next »" at bounding box center [719, 188] width 51 height 26
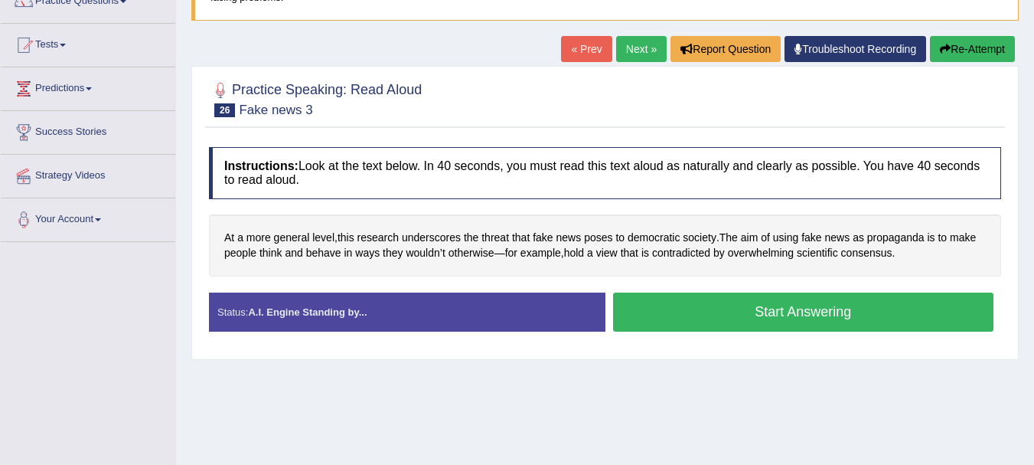
click at [747, 312] on button "Start Answering" at bounding box center [803, 312] width 381 height 39
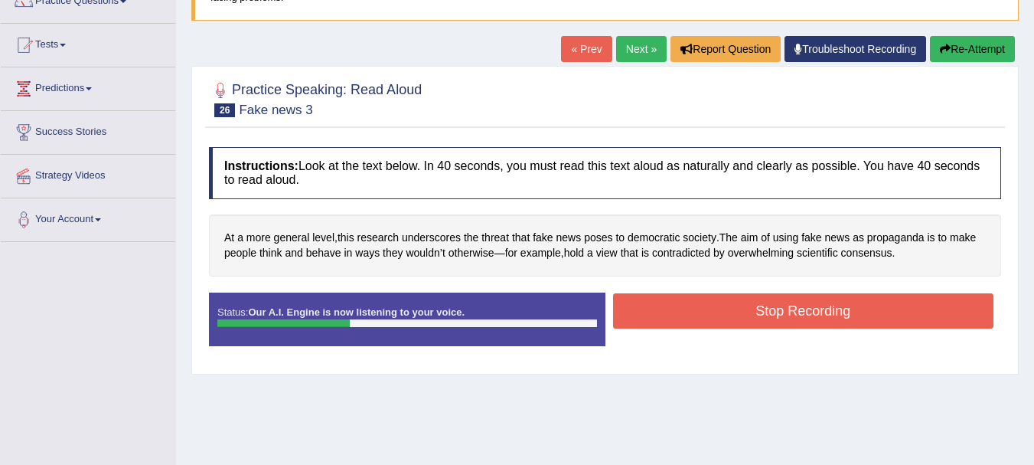
click at [747, 312] on button "Stop Recording" at bounding box center [803, 310] width 381 height 35
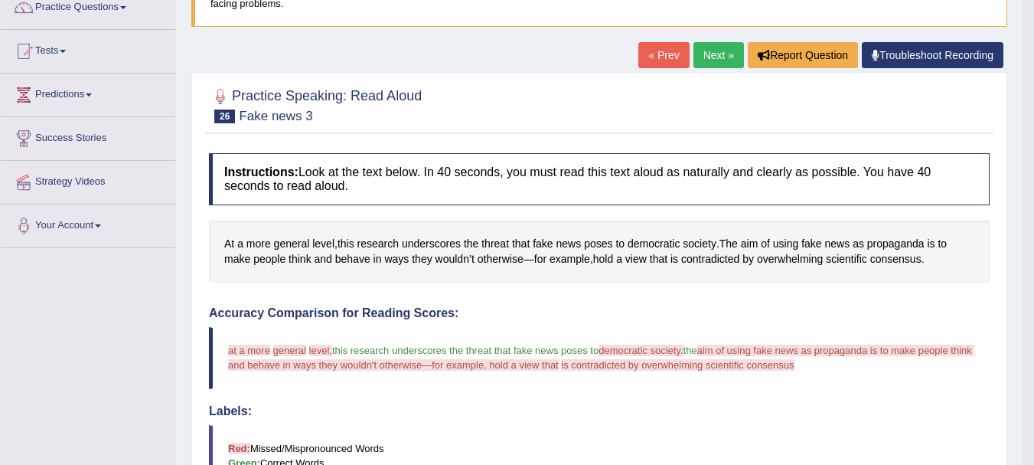
scroll to position [132, 0]
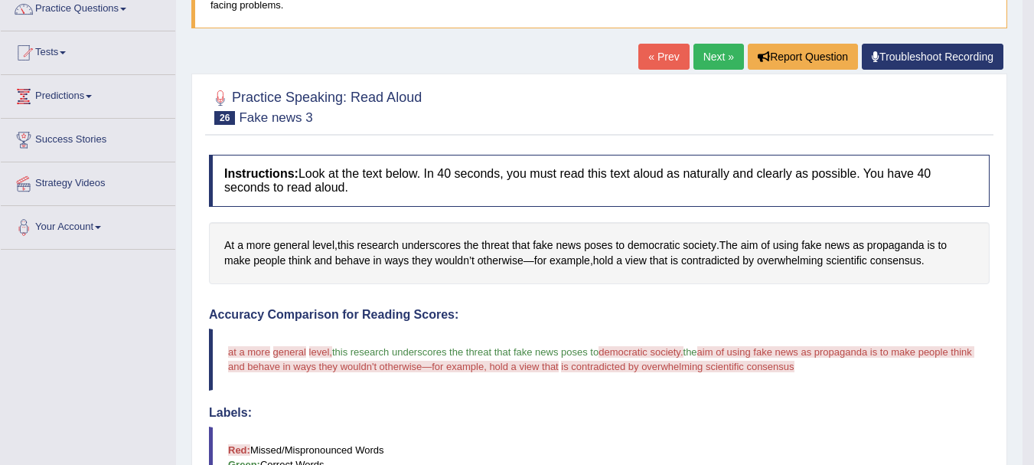
click at [659, 62] on link "« Prev" at bounding box center [664, 57] width 51 height 26
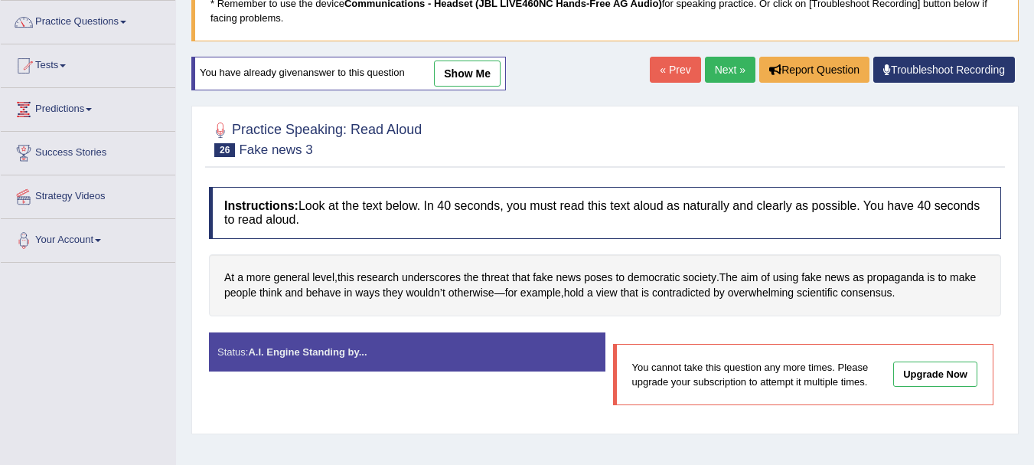
click at [713, 73] on link "Next »" at bounding box center [730, 70] width 51 height 26
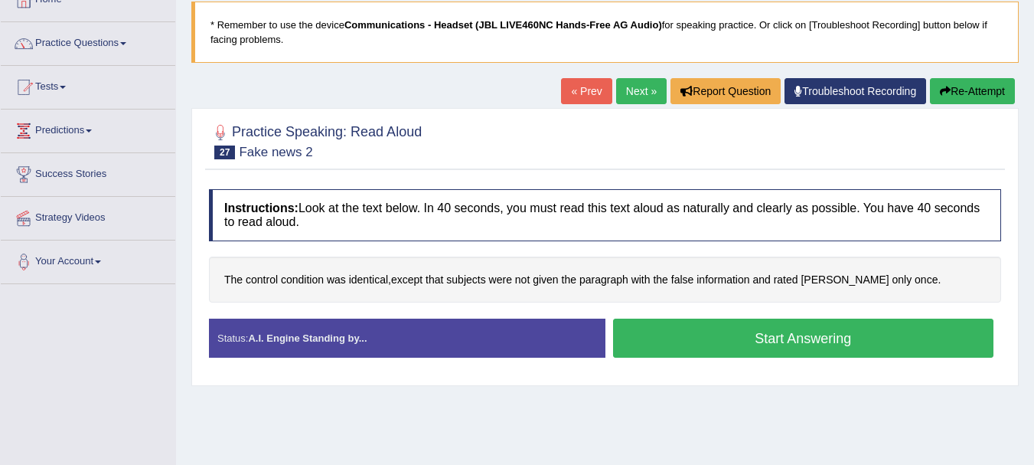
scroll to position [98, 0]
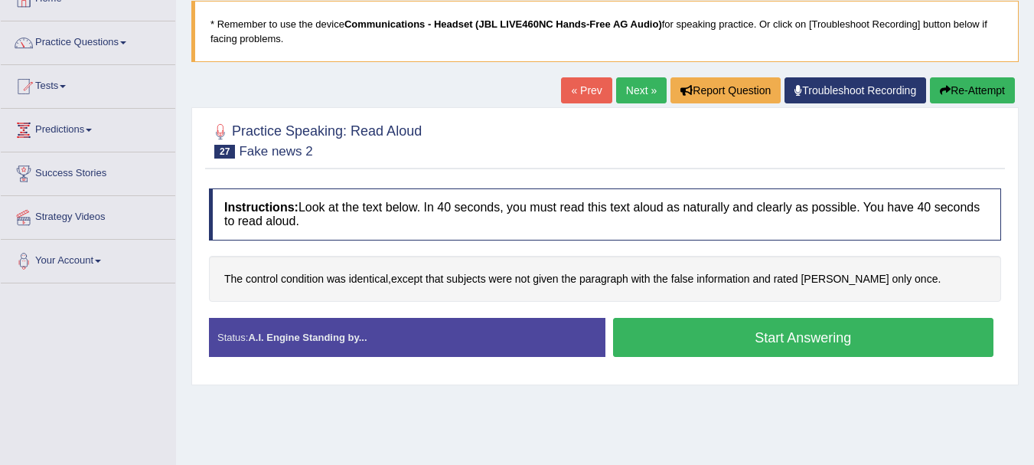
click at [716, 340] on button "Start Answering" at bounding box center [803, 337] width 381 height 39
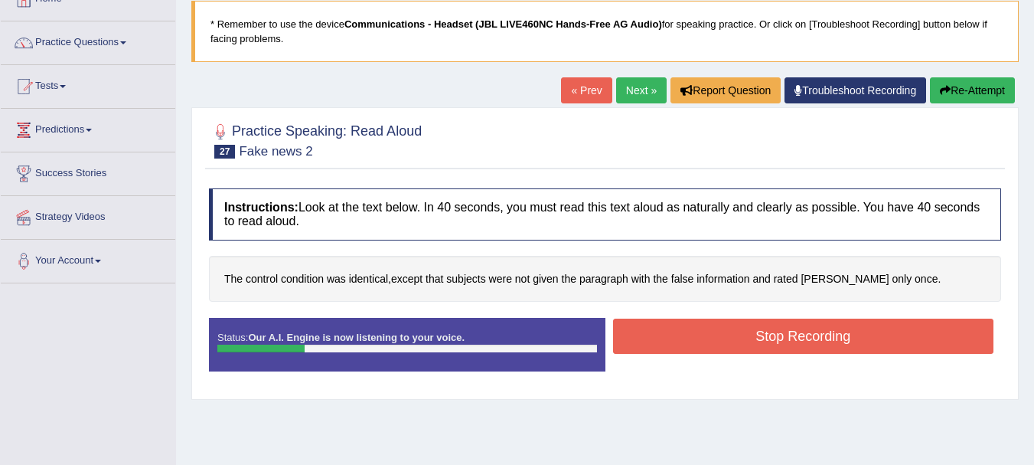
click at [716, 340] on button "Stop Recording" at bounding box center [803, 336] width 381 height 35
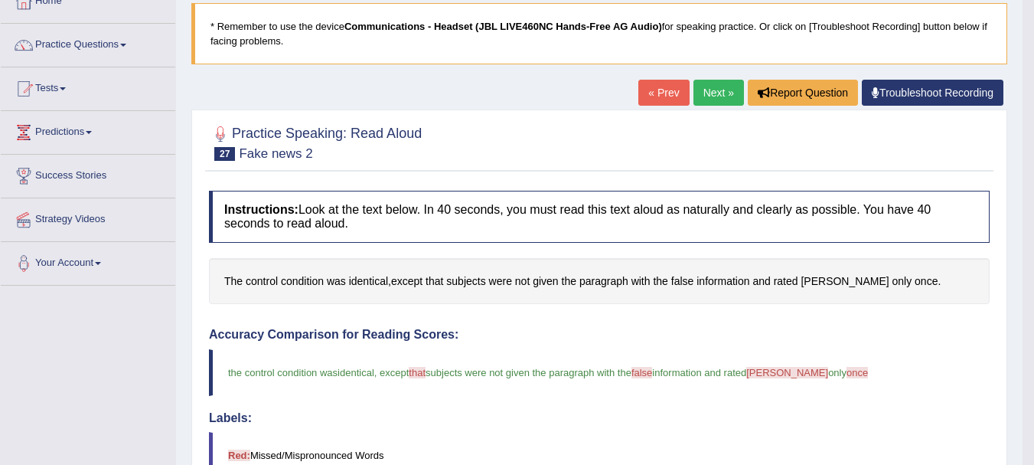
scroll to position [0, 0]
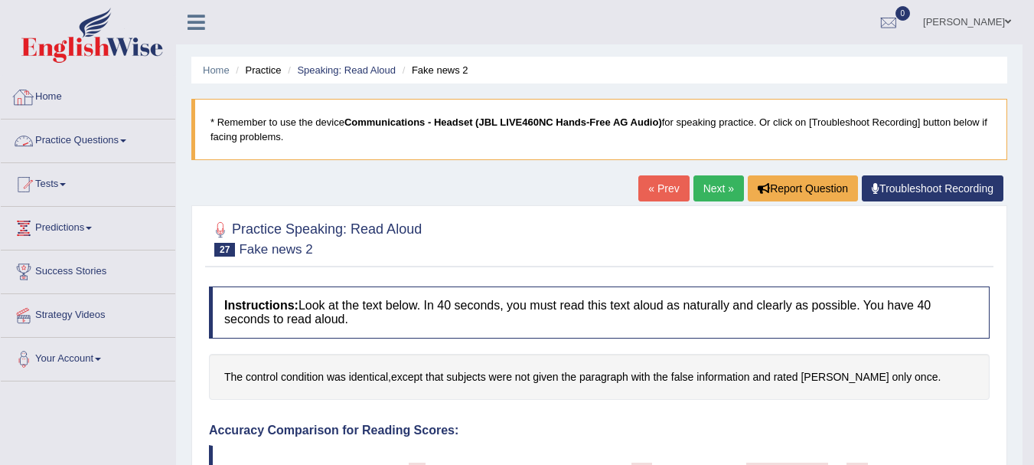
click at [129, 133] on link "Practice Questions" at bounding box center [88, 138] width 175 height 38
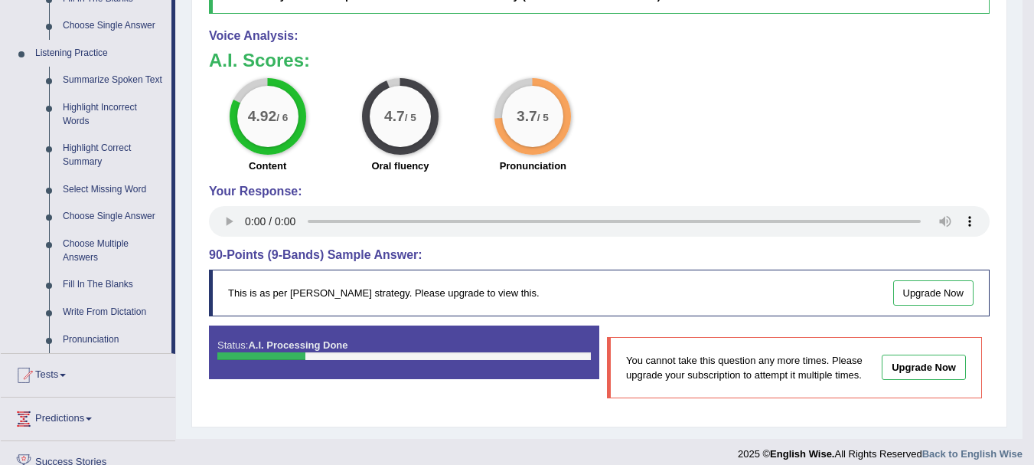
scroll to position [628, 0]
click at [66, 374] on span at bounding box center [63, 374] width 6 height 3
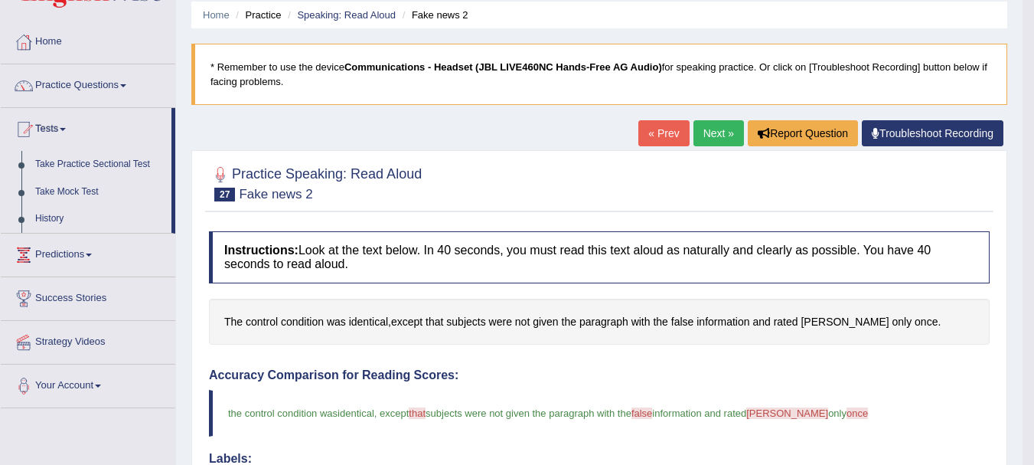
scroll to position [54, 0]
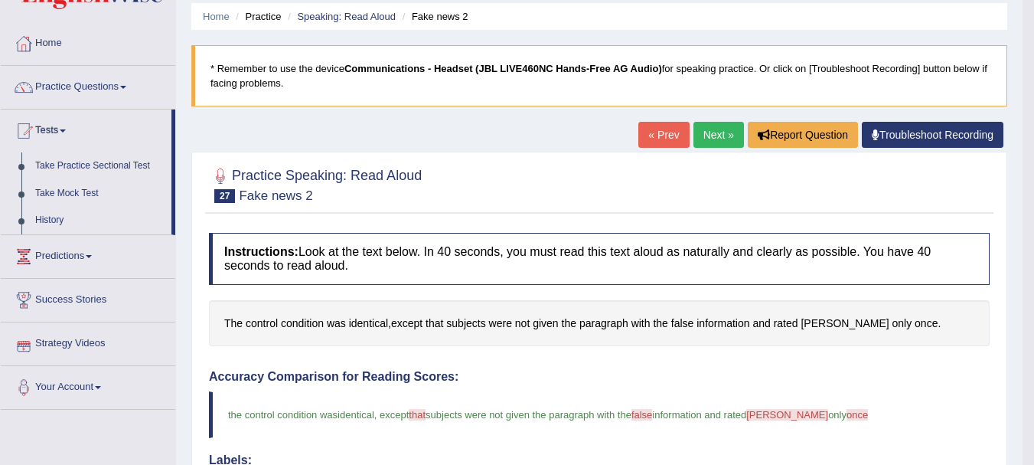
click at [78, 338] on link "Strategy Videos" at bounding box center [88, 341] width 175 height 38
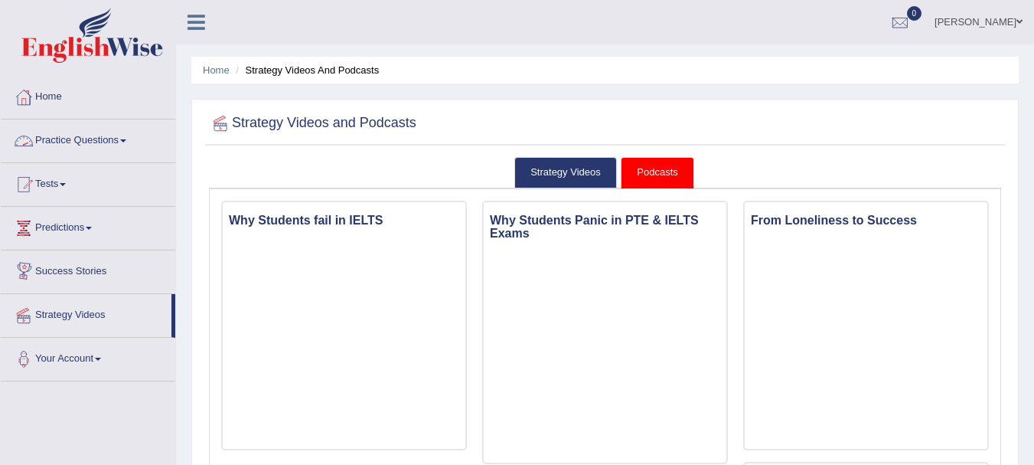
click at [96, 136] on link "Practice Questions" at bounding box center [88, 138] width 175 height 38
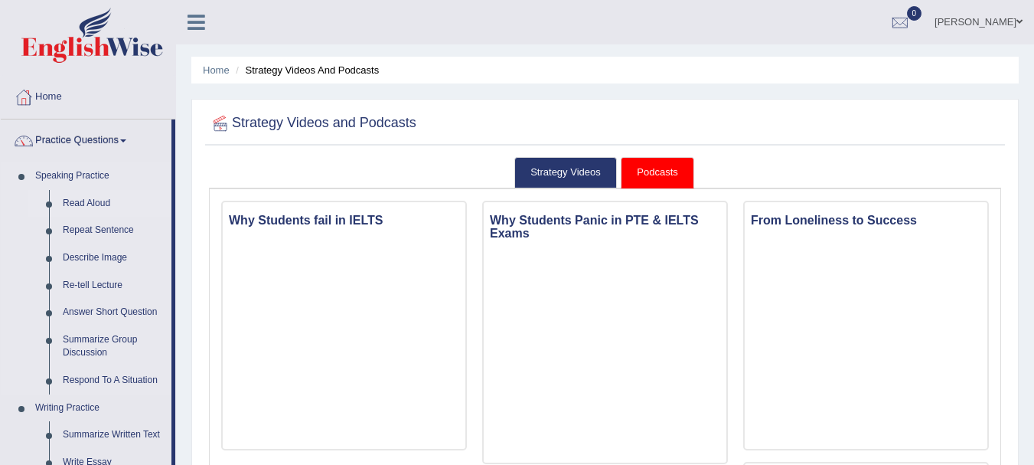
click at [89, 198] on link "Read Aloud" at bounding box center [114, 204] width 116 height 28
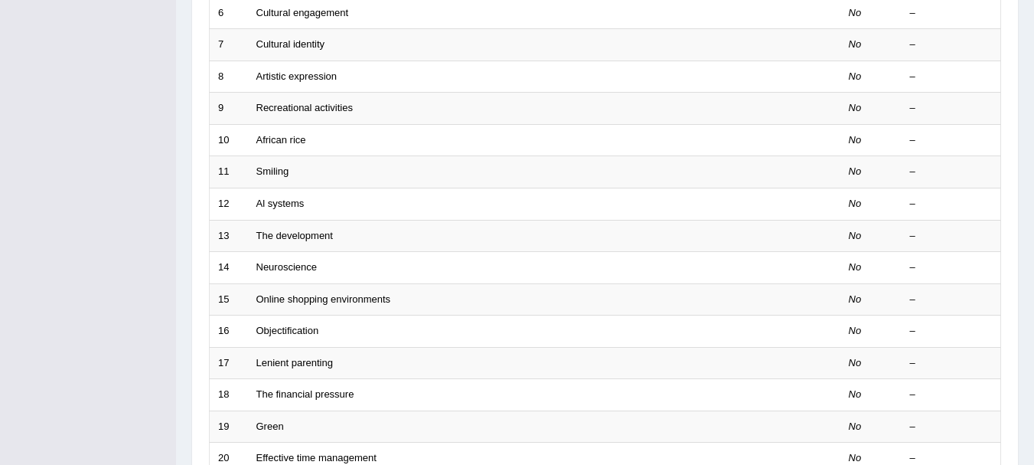
scroll to position [549, 0]
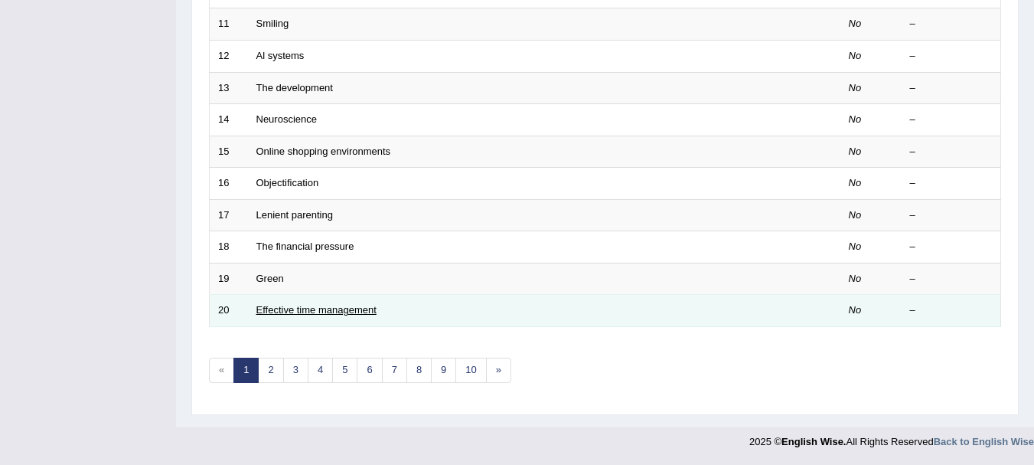
click at [285, 309] on link "Effective time management" at bounding box center [317, 309] width 120 height 11
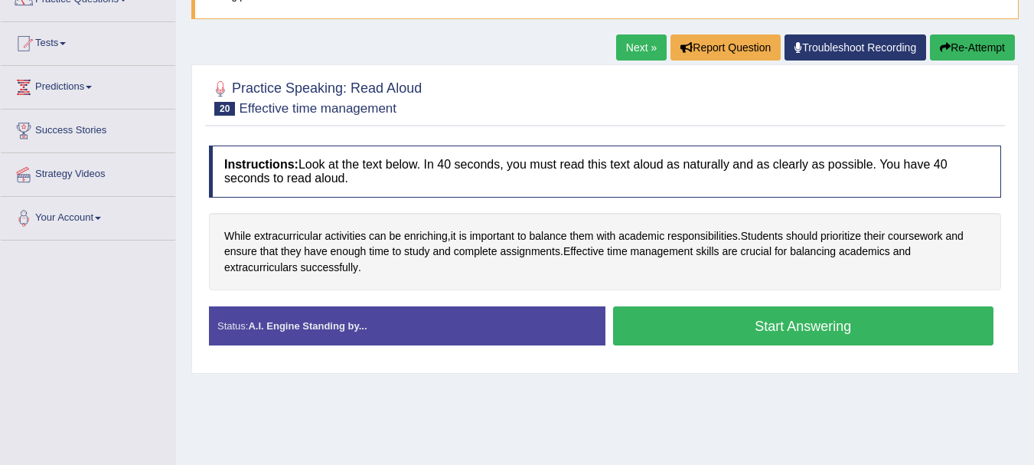
scroll to position [139, 0]
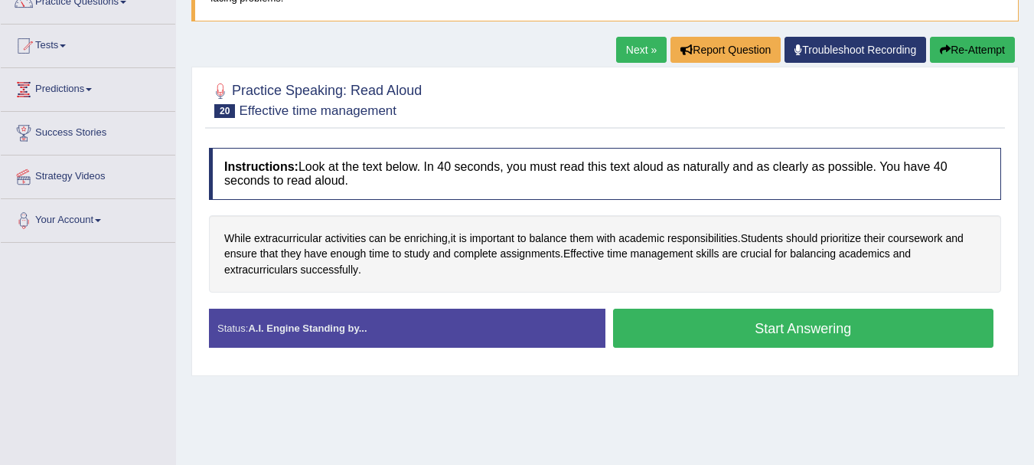
click at [659, 322] on button "Start Answering" at bounding box center [803, 328] width 381 height 39
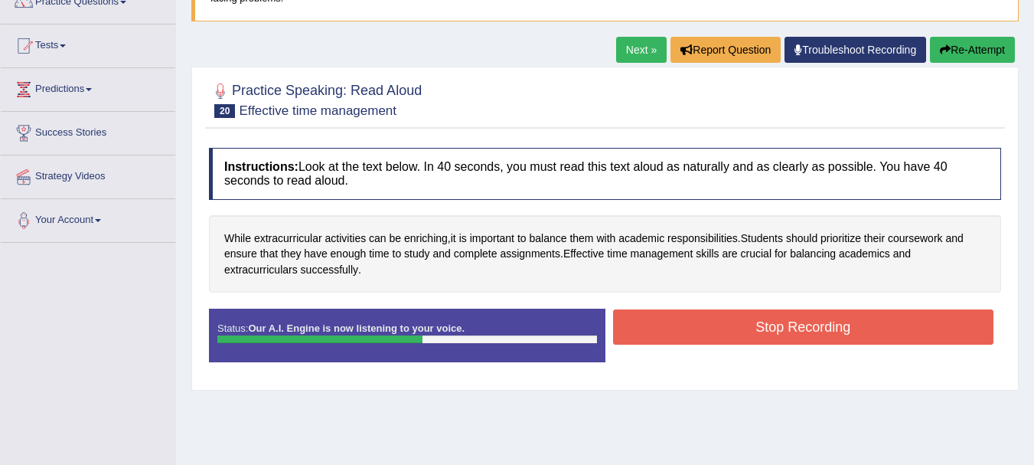
click at [659, 322] on button "Stop Recording" at bounding box center [803, 326] width 381 height 35
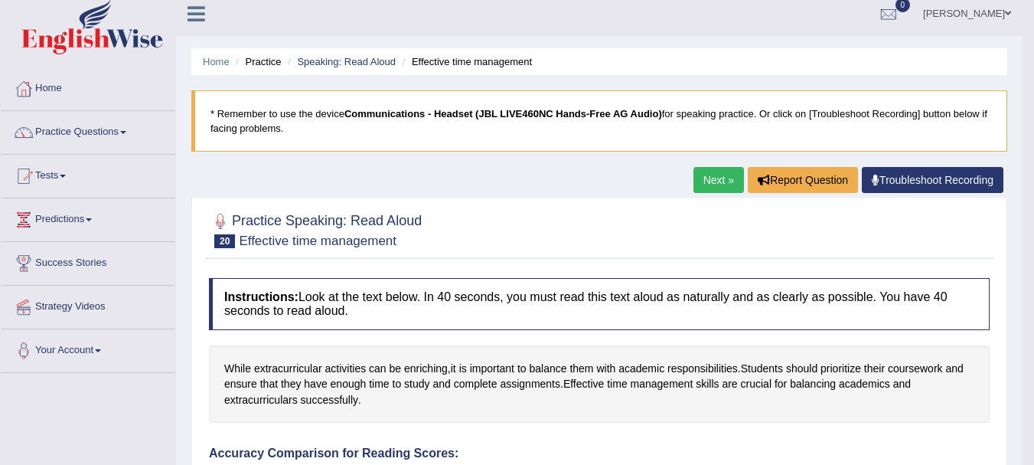
scroll to position [0, 0]
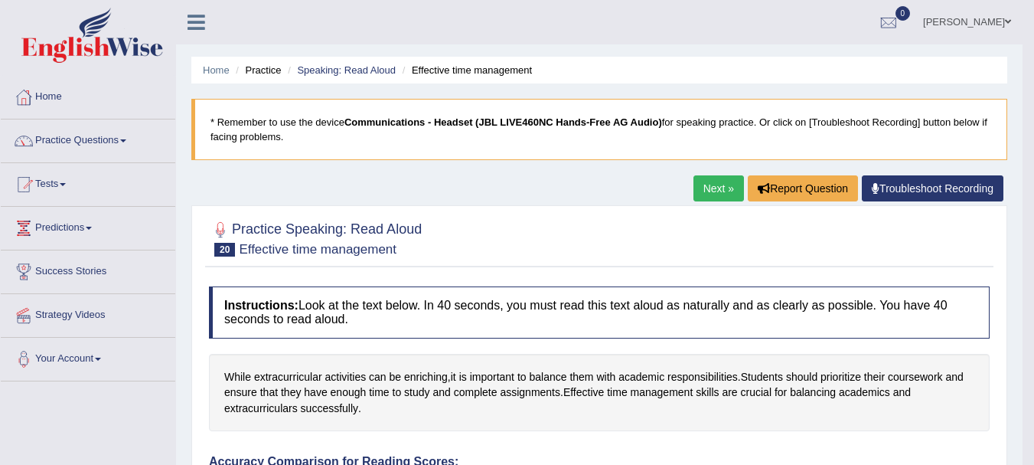
click at [701, 196] on link "Next »" at bounding box center [719, 188] width 51 height 26
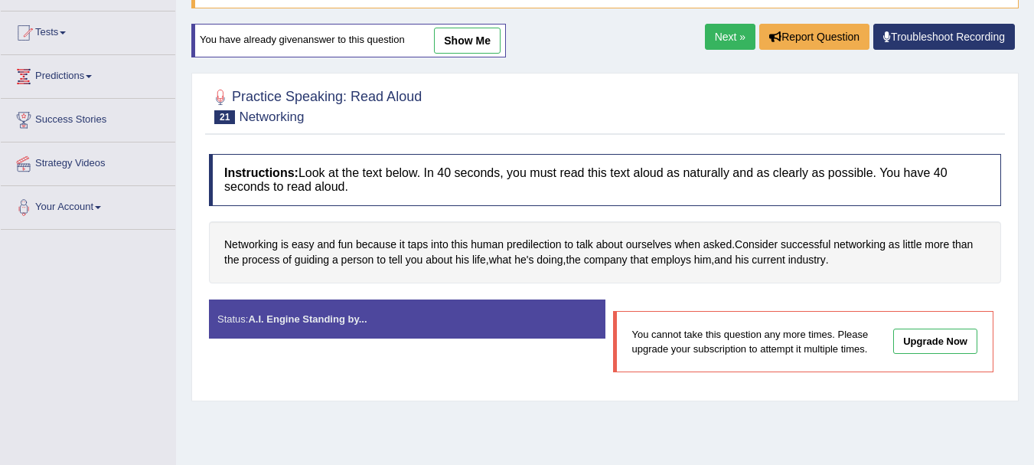
scroll to position [134, 0]
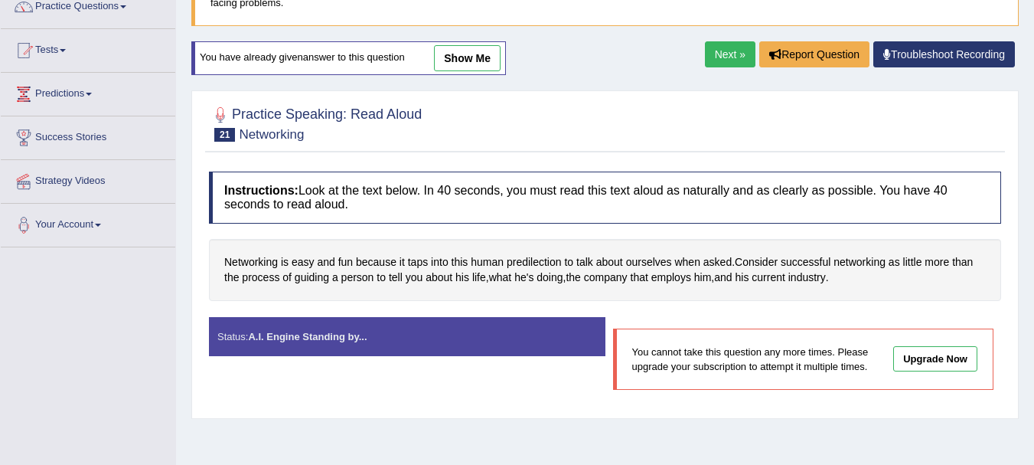
click at [722, 58] on link "Next »" at bounding box center [730, 54] width 51 height 26
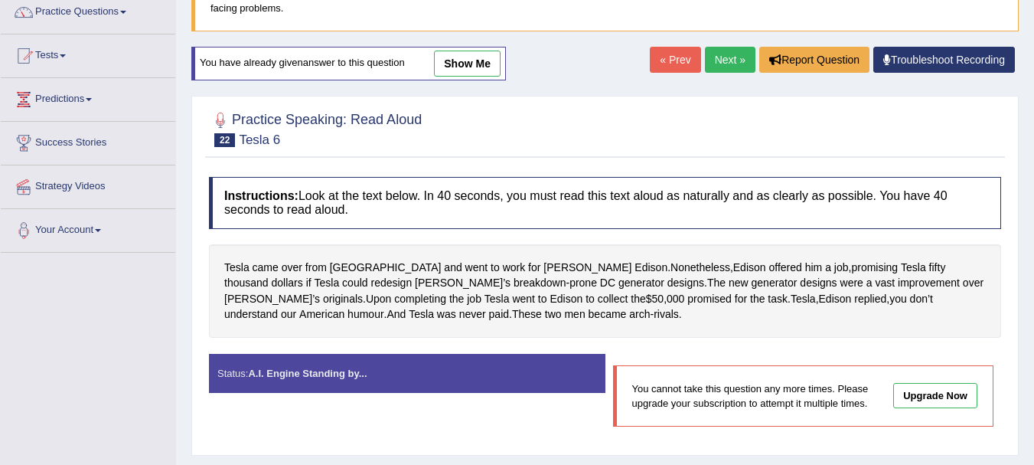
scroll to position [128, 0]
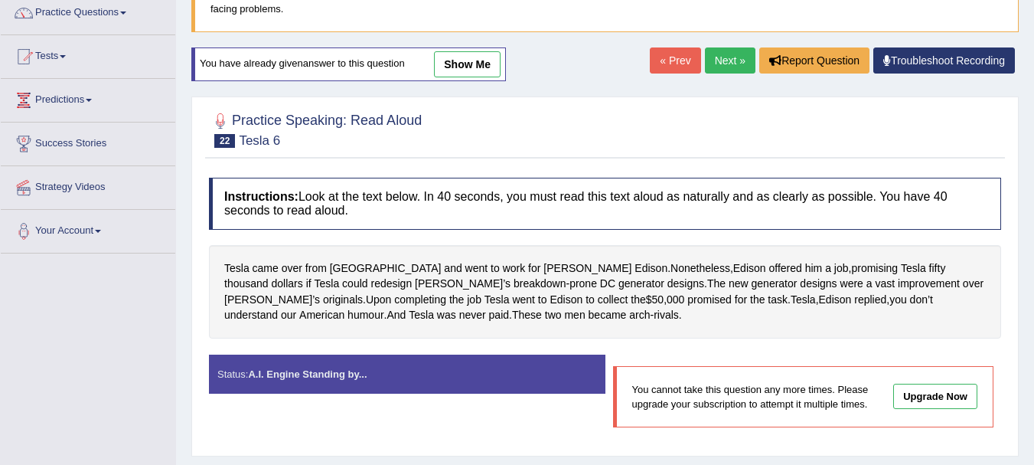
click at [722, 58] on link "Next »" at bounding box center [730, 60] width 51 height 26
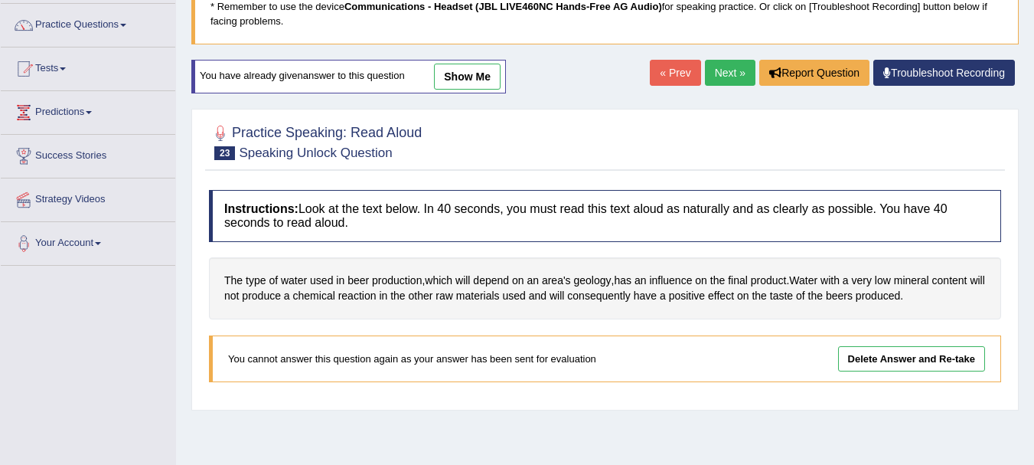
scroll to position [115, 0]
click at [733, 69] on link "Next »" at bounding box center [730, 73] width 51 height 26
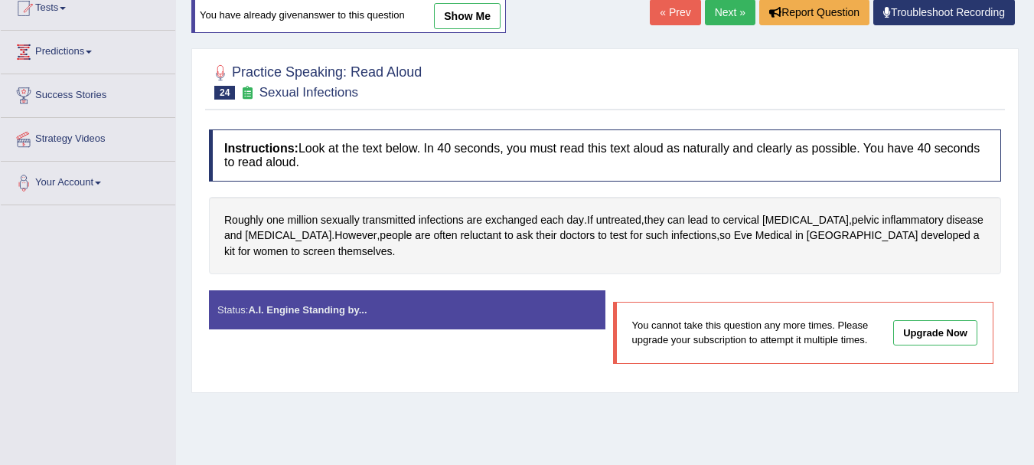
click at [713, 13] on link "Next »" at bounding box center [730, 12] width 51 height 26
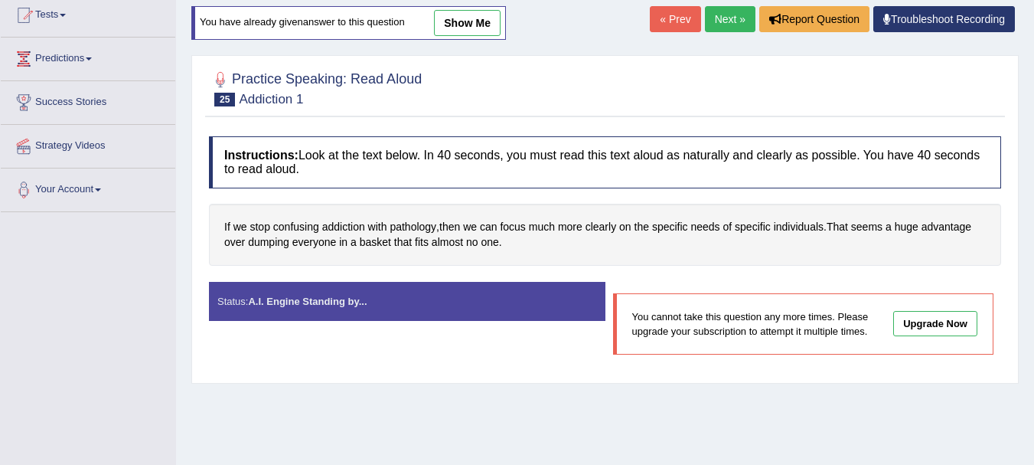
click at [709, 21] on link "Next »" at bounding box center [730, 19] width 51 height 26
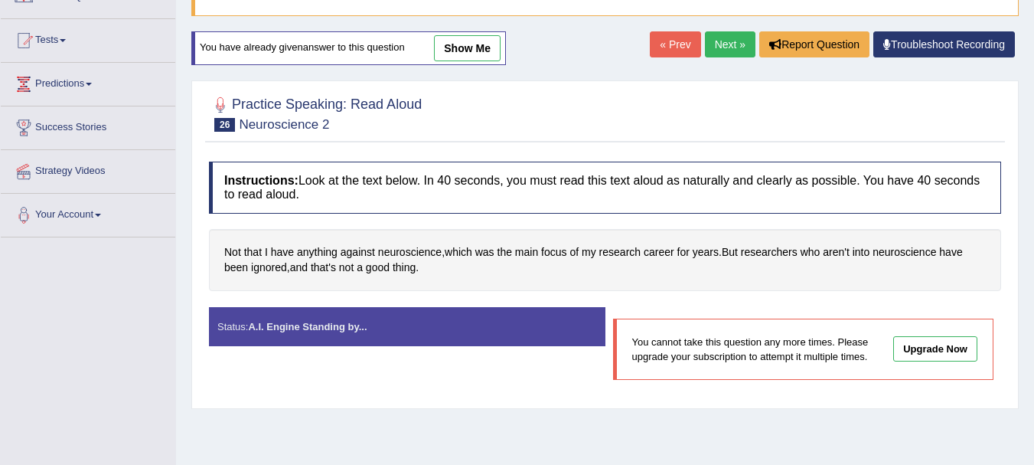
scroll to position [145, 0]
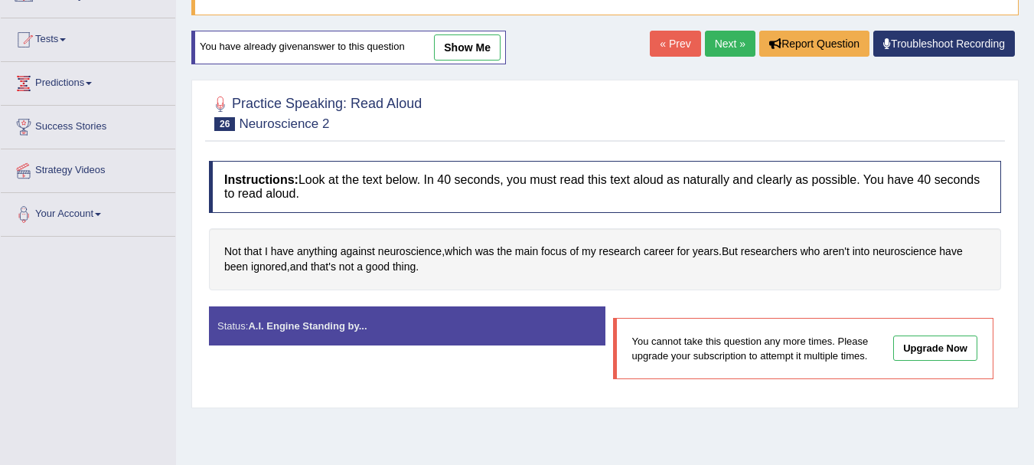
click at [734, 47] on link "Next »" at bounding box center [730, 44] width 51 height 26
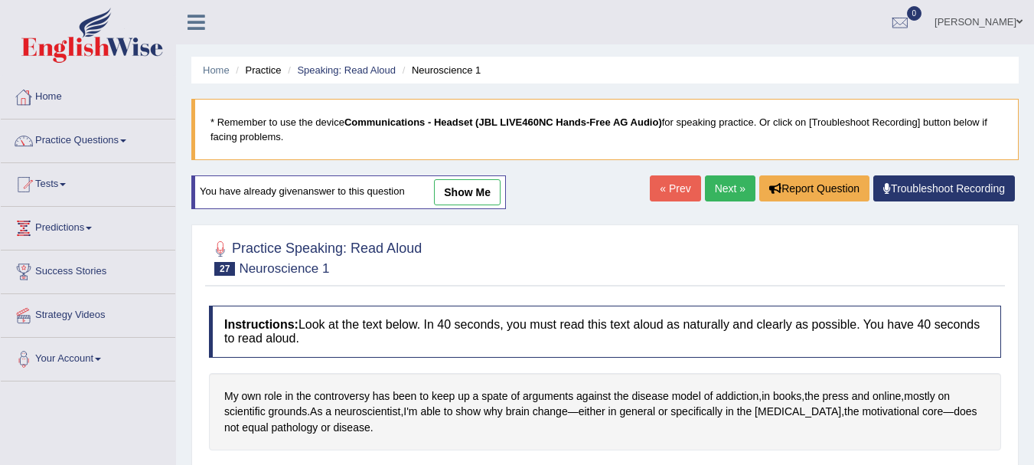
click at [259, 68] on li "Practice" at bounding box center [256, 70] width 49 height 15
click at [263, 69] on li "Practice" at bounding box center [256, 70] width 49 height 15
click at [67, 136] on link "Practice Questions" at bounding box center [88, 138] width 175 height 38
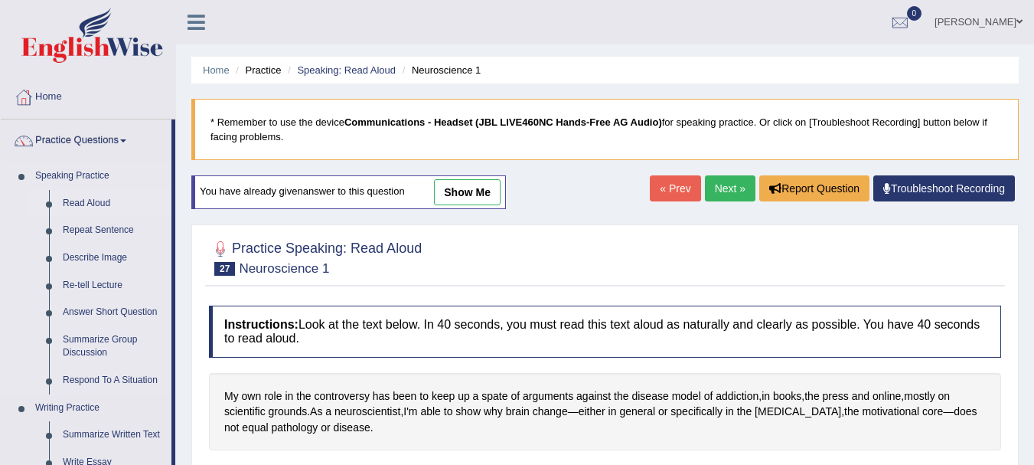
click at [83, 198] on link "Read Aloud" at bounding box center [114, 204] width 116 height 28
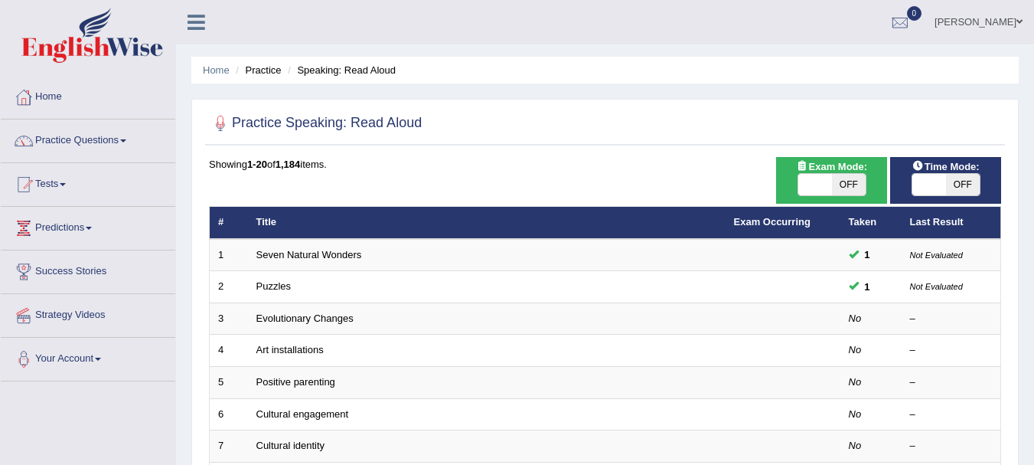
click at [306, 256] on link "Seven Natural Wonders" at bounding box center [310, 254] width 106 height 11
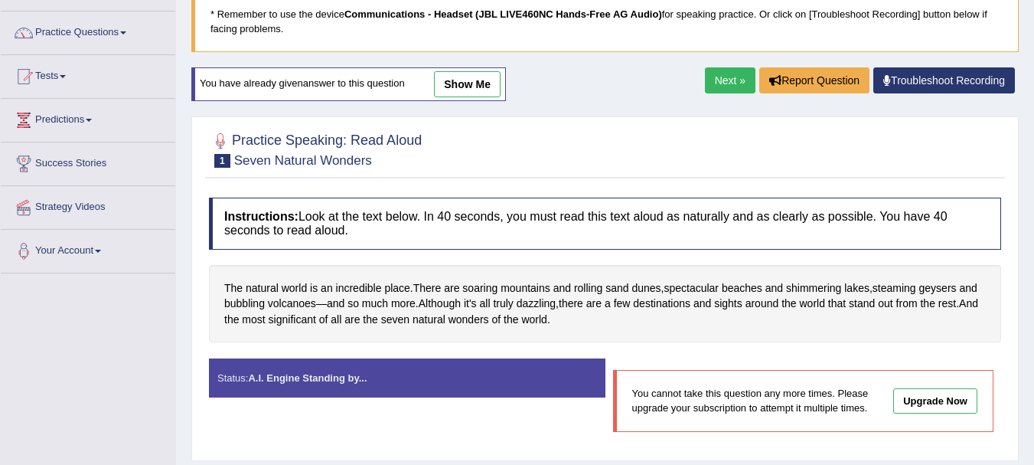
click at [737, 80] on link "Next »" at bounding box center [730, 80] width 51 height 26
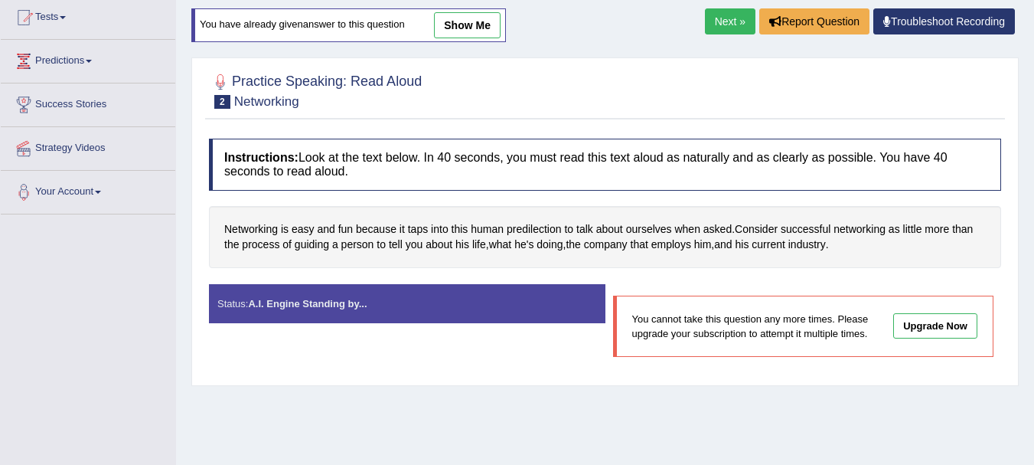
scroll to position [166, 0]
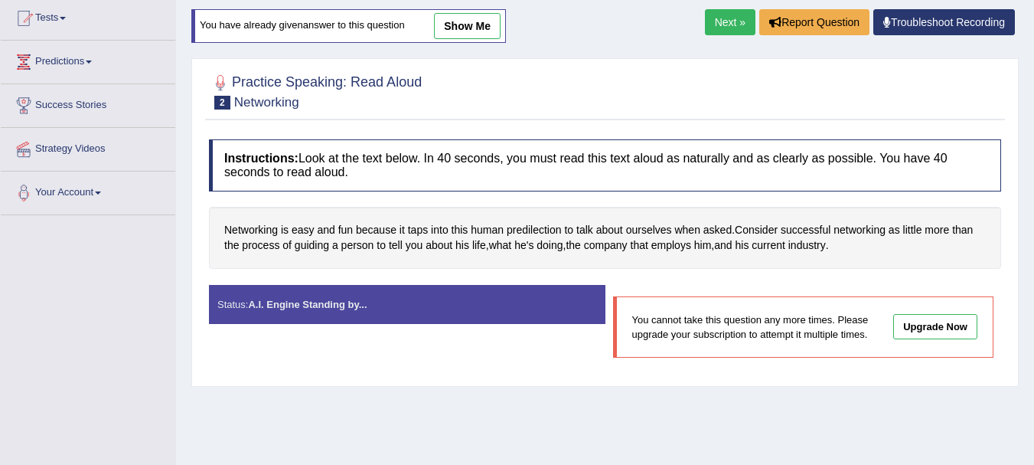
click at [723, 21] on link "Next »" at bounding box center [730, 22] width 51 height 26
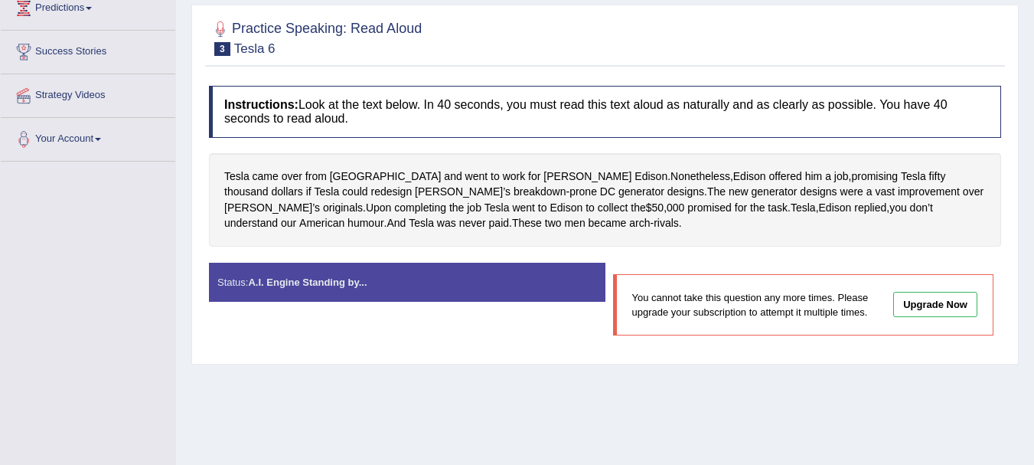
scroll to position [221, 0]
click at [364, 289] on div "Status: A.I. Engine Standing by..." at bounding box center [407, 281] width 397 height 39
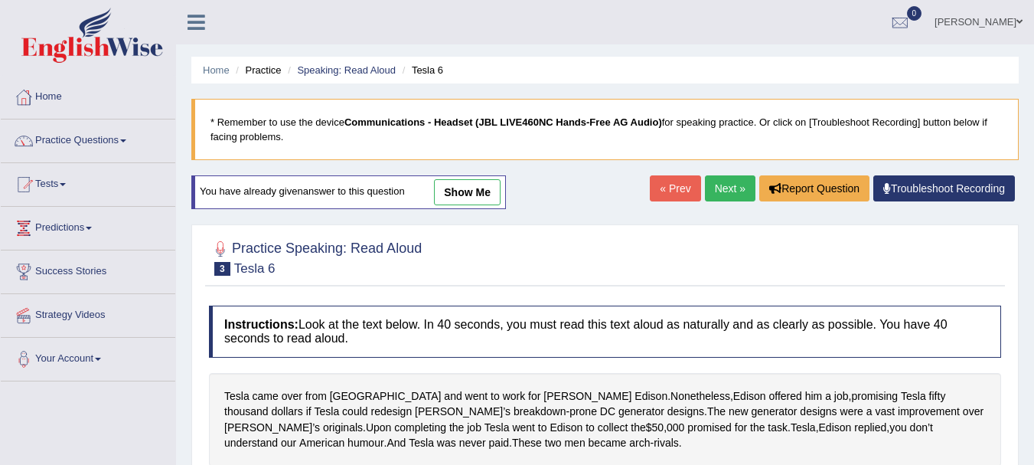
scroll to position [9, 0]
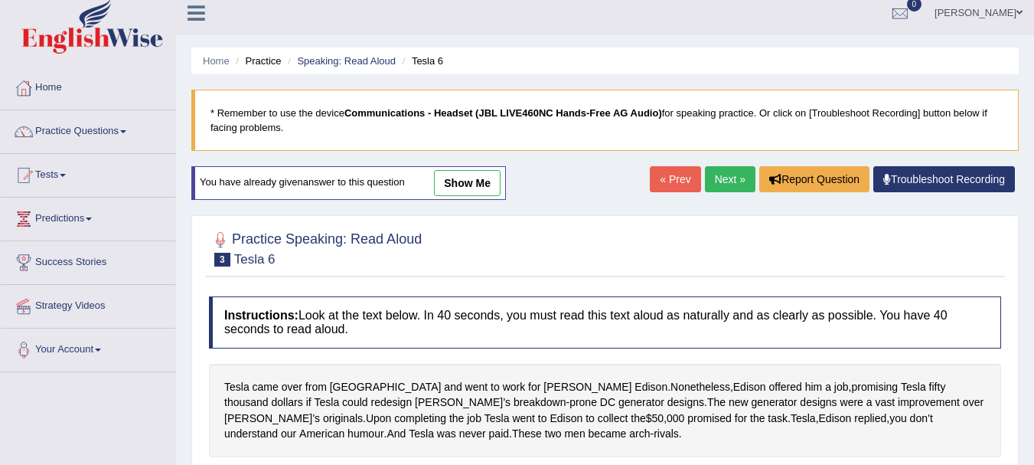
click at [721, 175] on link "Next »" at bounding box center [730, 179] width 51 height 26
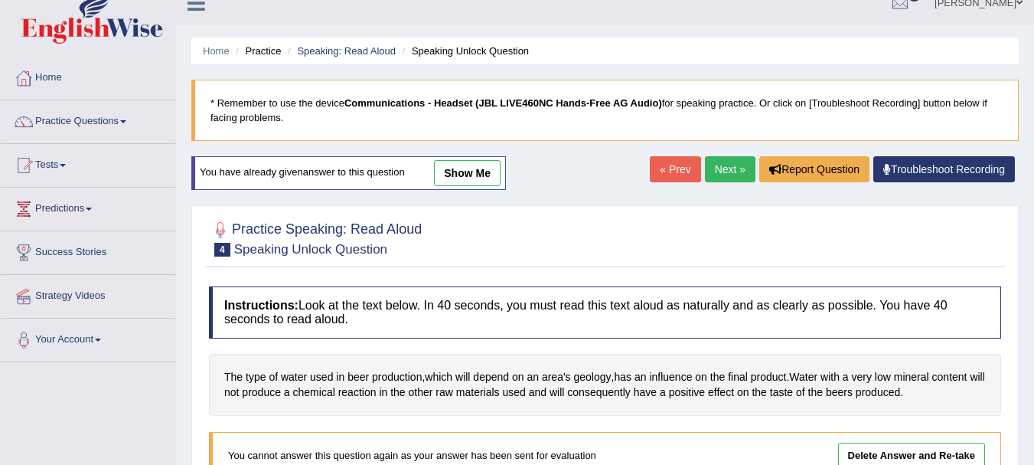
scroll to position [18, 0]
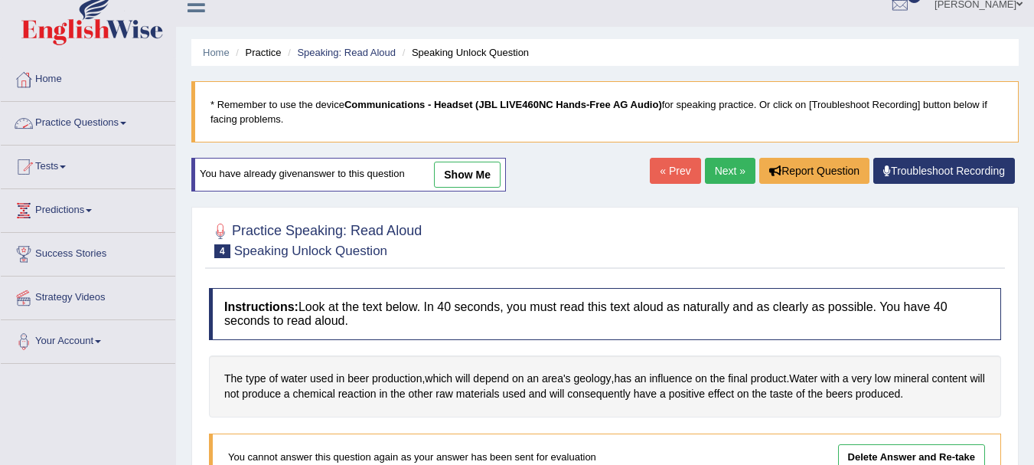
click at [68, 120] on link "Practice Questions" at bounding box center [88, 121] width 175 height 38
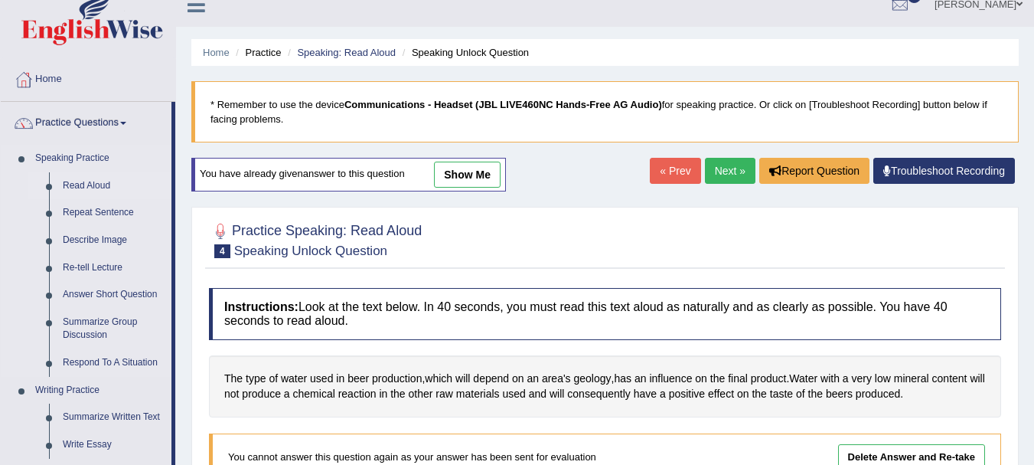
click at [77, 187] on link "Read Aloud" at bounding box center [114, 186] width 116 height 28
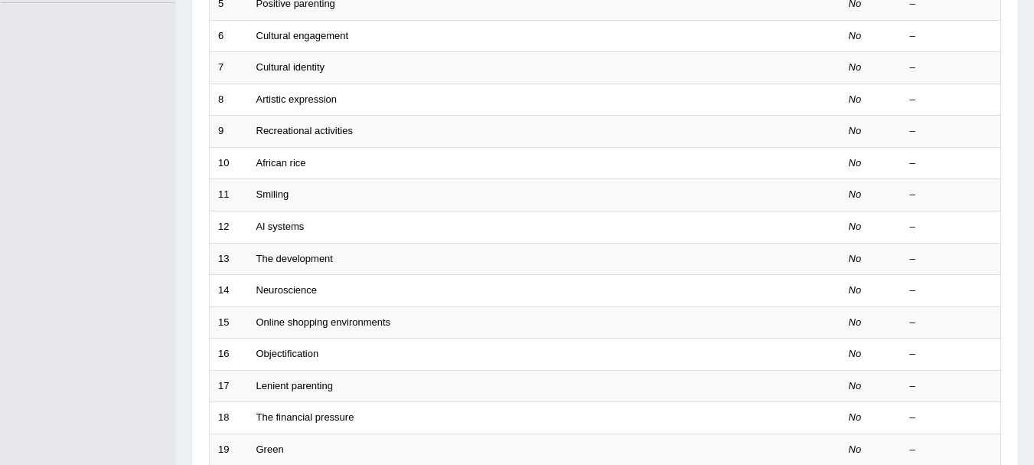
scroll to position [549, 0]
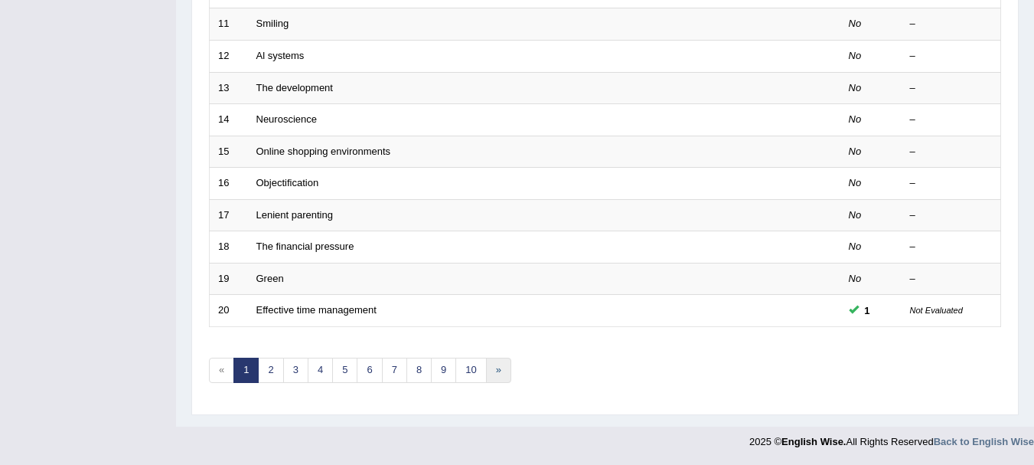
click at [504, 369] on link "»" at bounding box center [498, 370] width 25 height 25
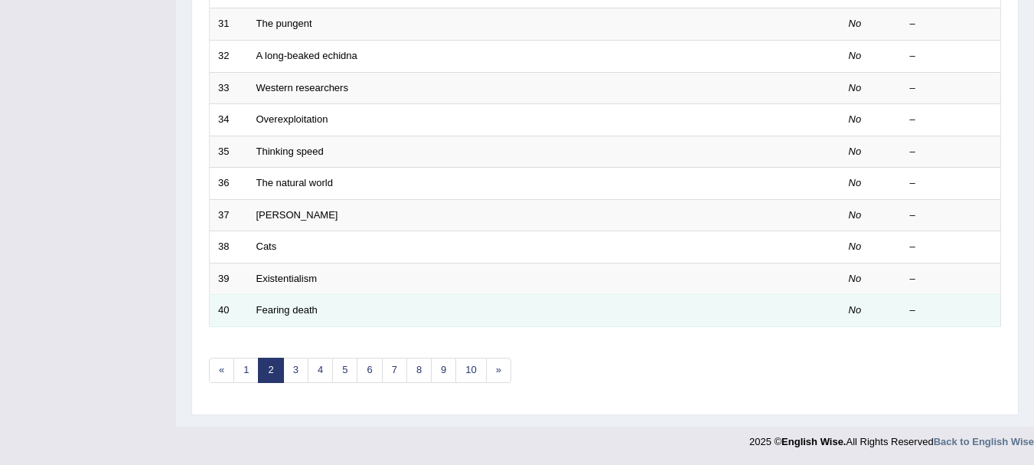
click at [296, 316] on td "Fearing death" at bounding box center [487, 311] width 478 height 32
click at [285, 304] on link "Fearing death" at bounding box center [287, 309] width 61 height 11
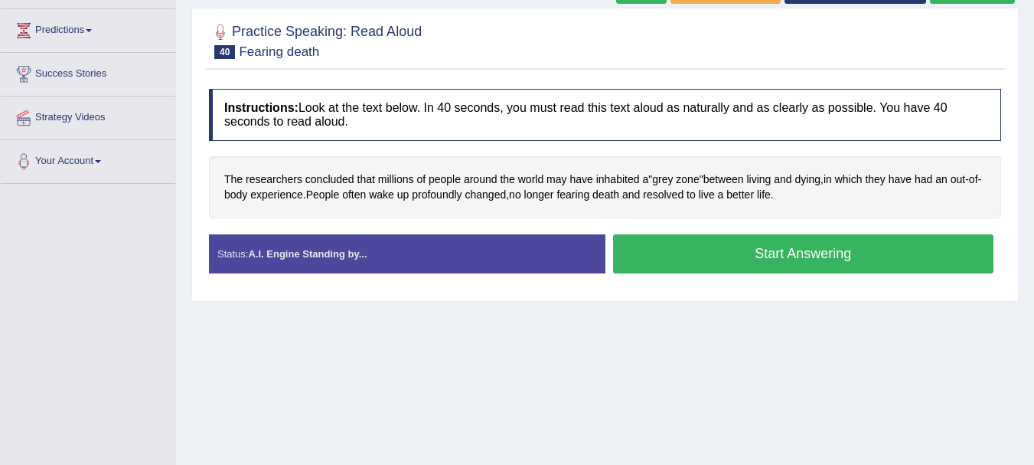
scroll to position [198, 0]
click at [672, 251] on button "Start Answering" at bounding box center [803, 253] width 381 height 39
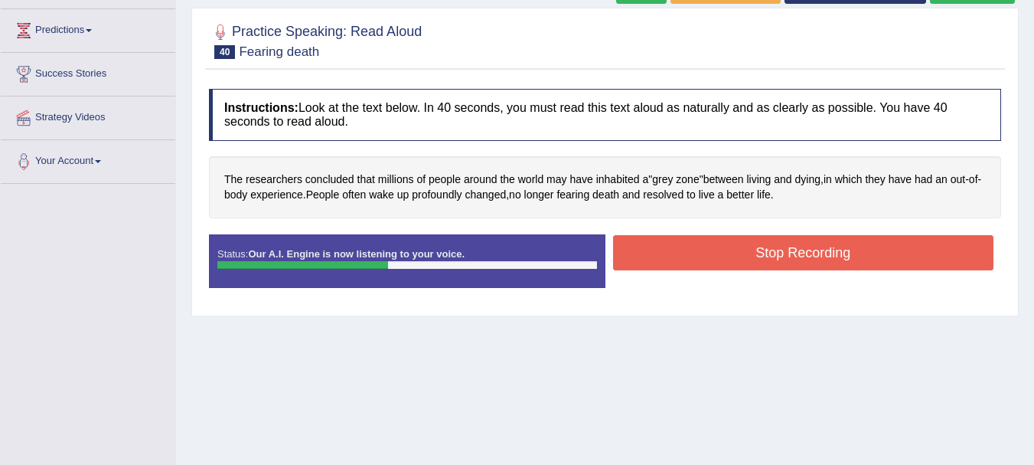
click at [672, 251] on button "Stop Recording" at bounding box center [803, 252] width 381 height 35
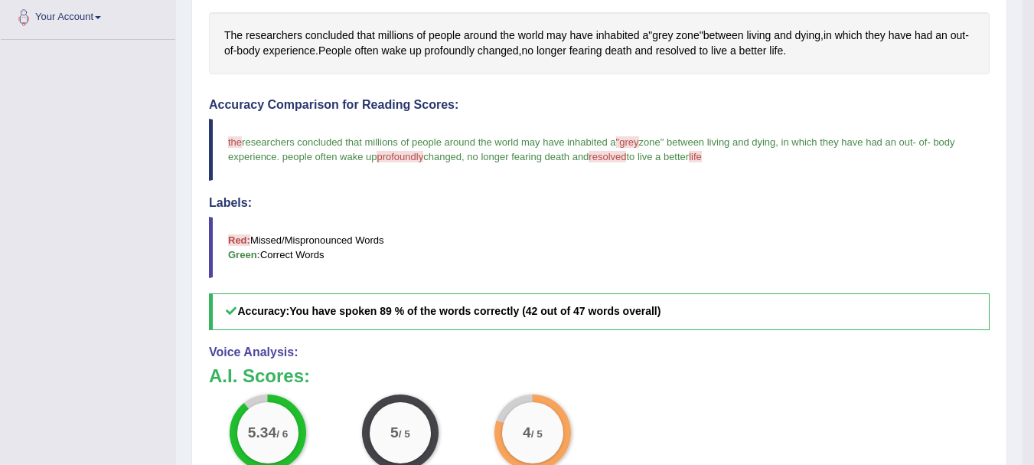
scroll to position [0, 0]
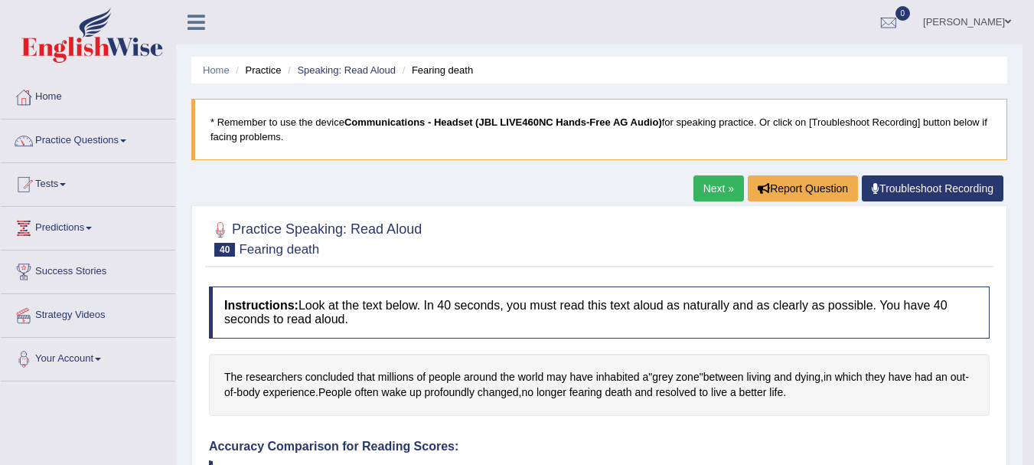
click at [727, 185] on link "Next »" at bounding box center [719, 188] width 51 height 26
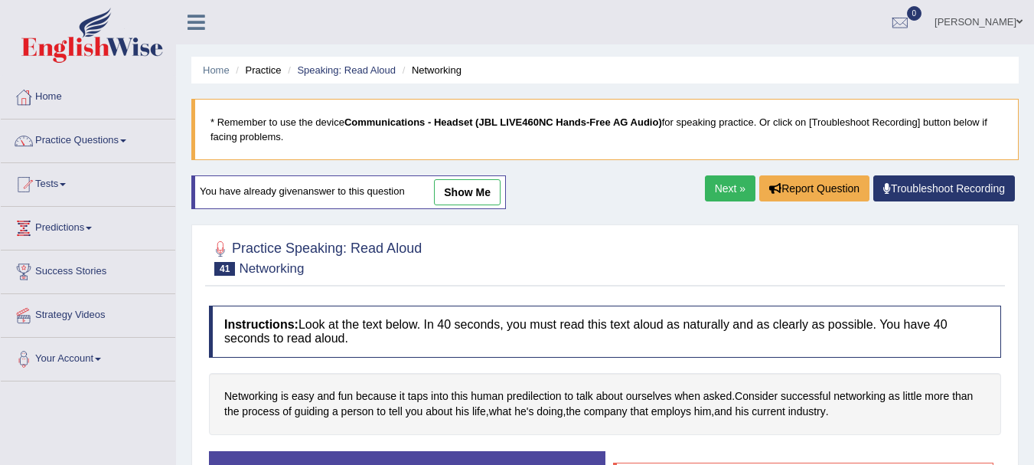
click at [727, 175] on link "Next »" at bounding box center [730, 188] width 51 height 26
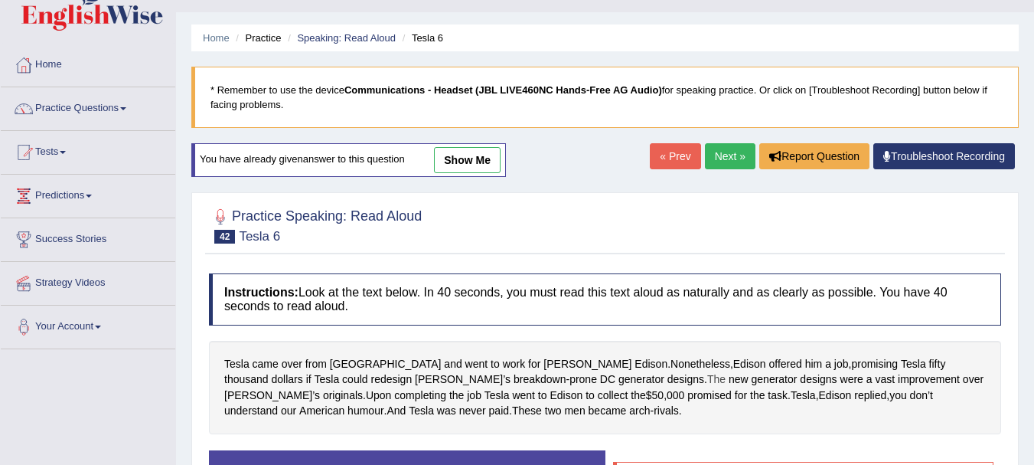
scroll to position [31, 0]
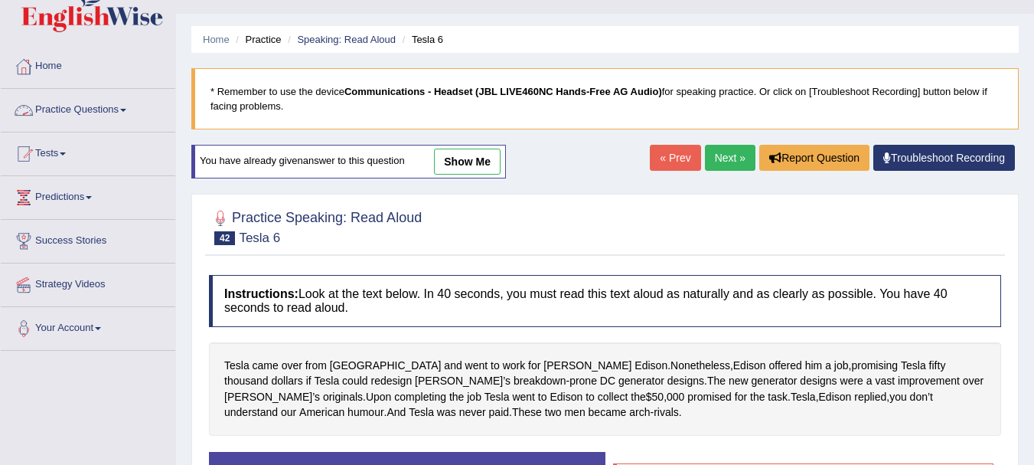
click at [93, 105] on link "Practice Questions" at bounding box center [88, 108] width 175 height 38
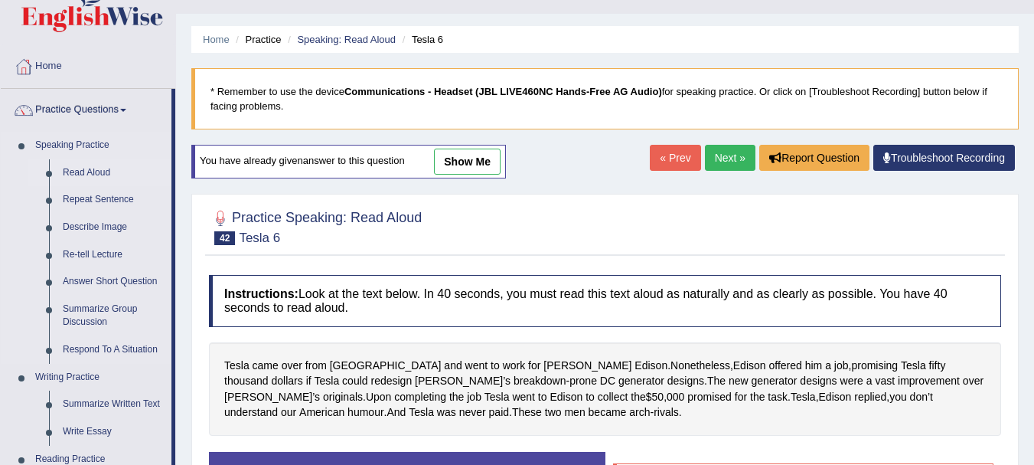
click at [86, 175] on link "Read Aloud" at bounding box center [114, 173] width 116 height 28
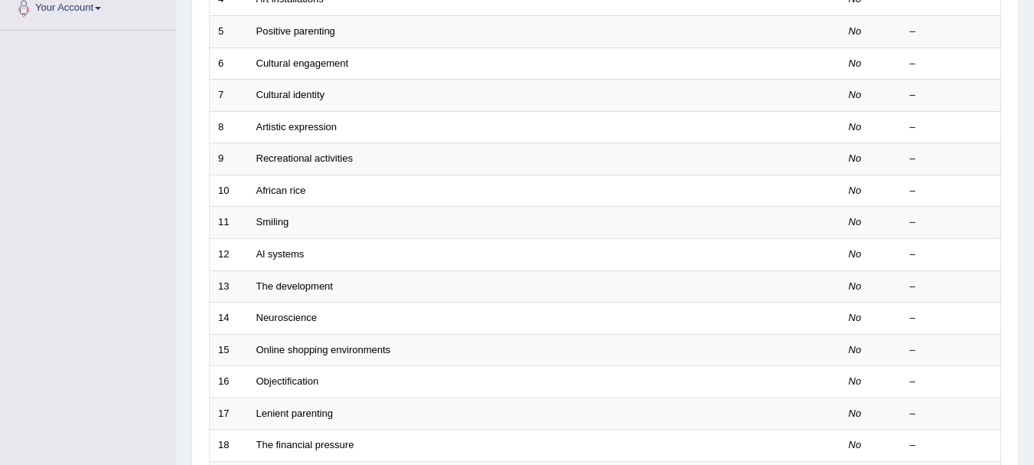
scroll to position [549, 0]
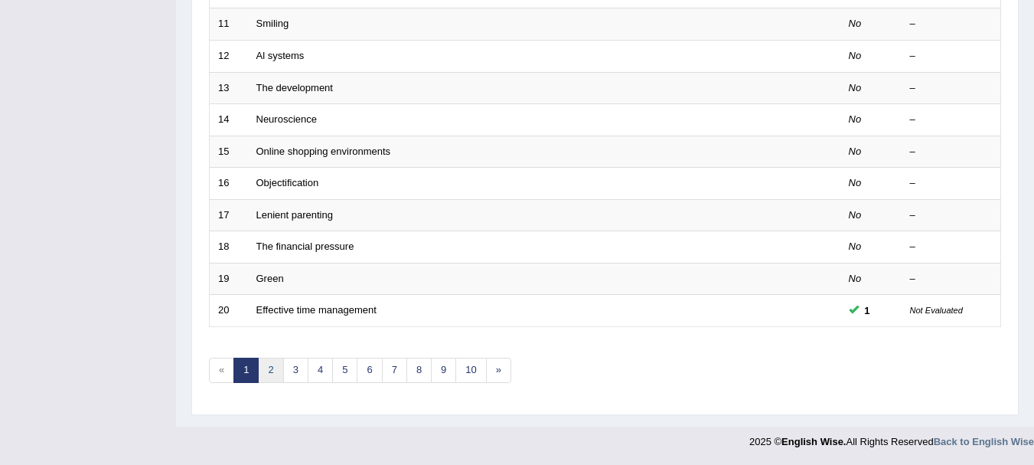
click at [274, 376] on link "2" at bounding box center [270, 370] width 25 height 25
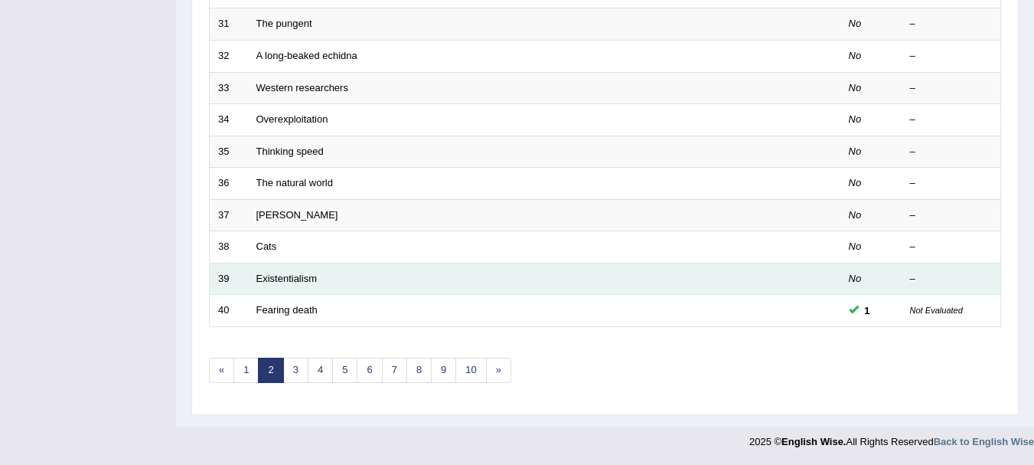
click at [269, 271] on td "Existentialism" at bounding box center [487, 279] width 478 height 32
click at [270, 283] on link "Existentialism" at bounding box center [287, 278] width 60 height 11
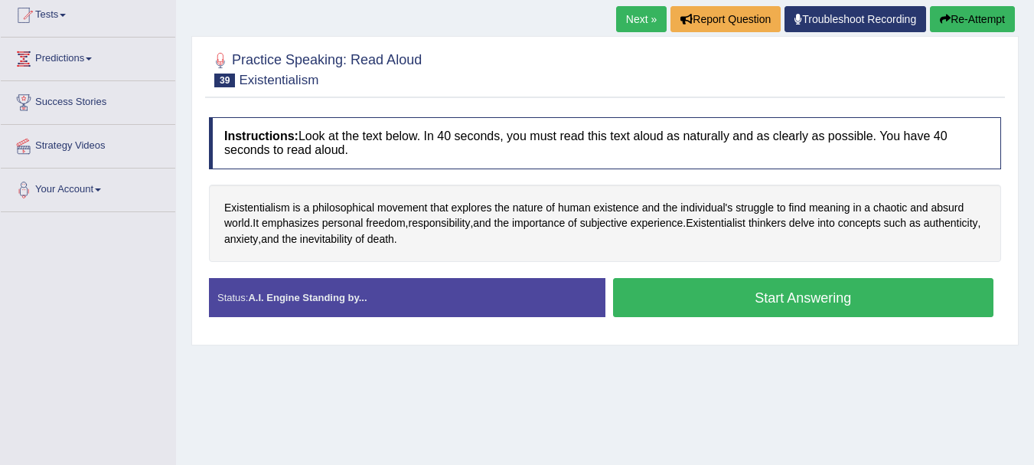
click at [723, 297] on button "Start Answering" at bounding box center [803, 297] width 381 height 39
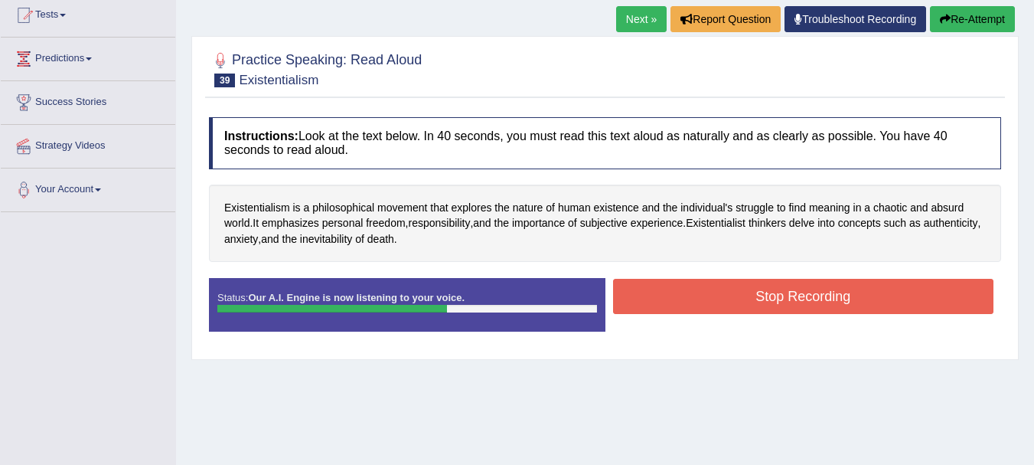
click at [723, 297] on button "Stop Recording" at bounding box center [803, 296] width 381 height 35
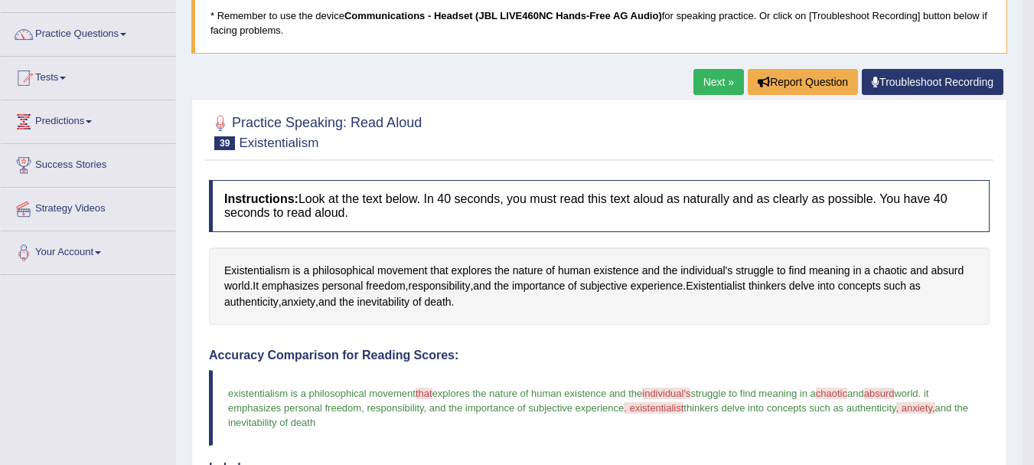
scroll to position [106, 0]
click at [717, 89] on link "Next »" at bounding box center [719, 83] width 51 height 26
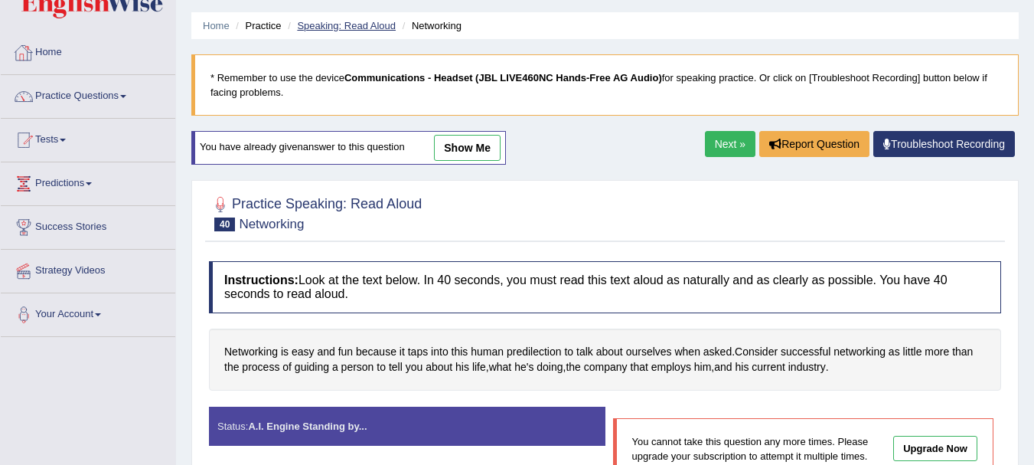
click at [375, 28] on link "Speaking: Read Aloud" at bounding box center [346, 25] width 99 height 11
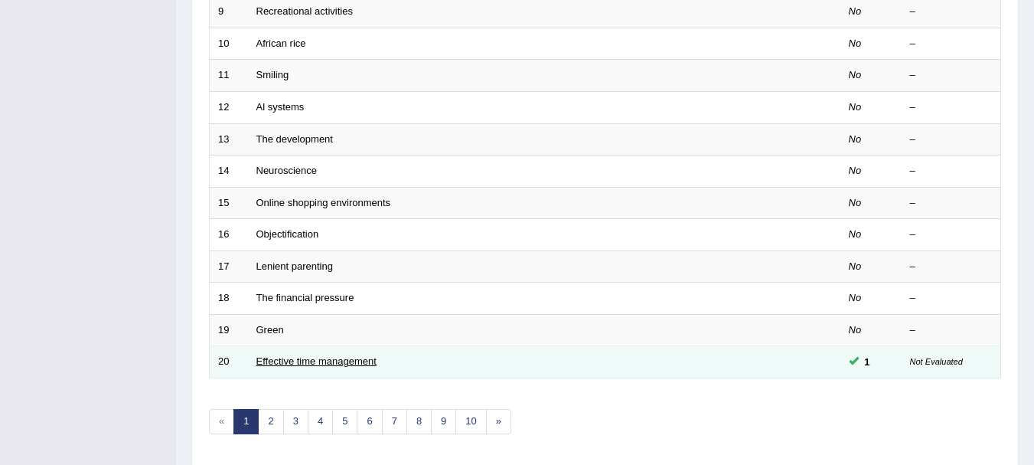
click at [326, 358] on link "Effective time management" at bounding box center [317, 360] width 120 height 11
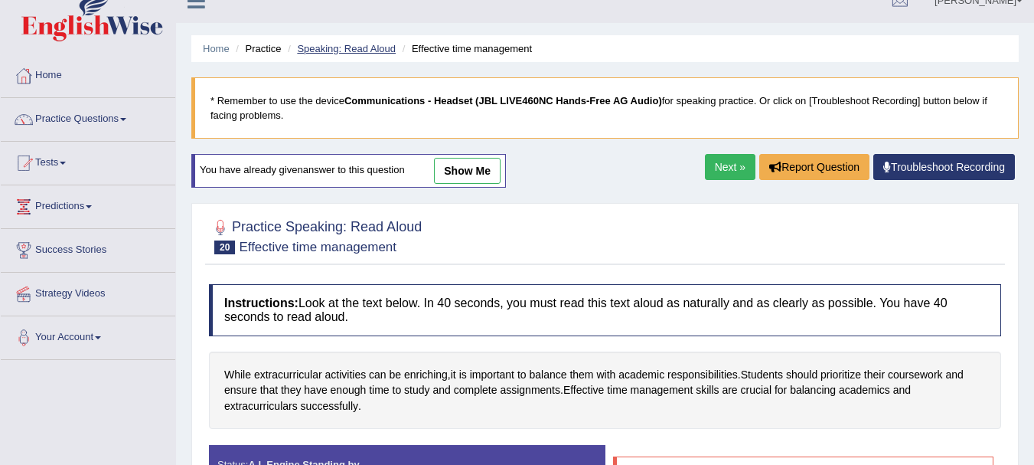
click at [374, 50] on link "Speaking: Read Aloud" at bounding box center [346, 48] width 99 height 11
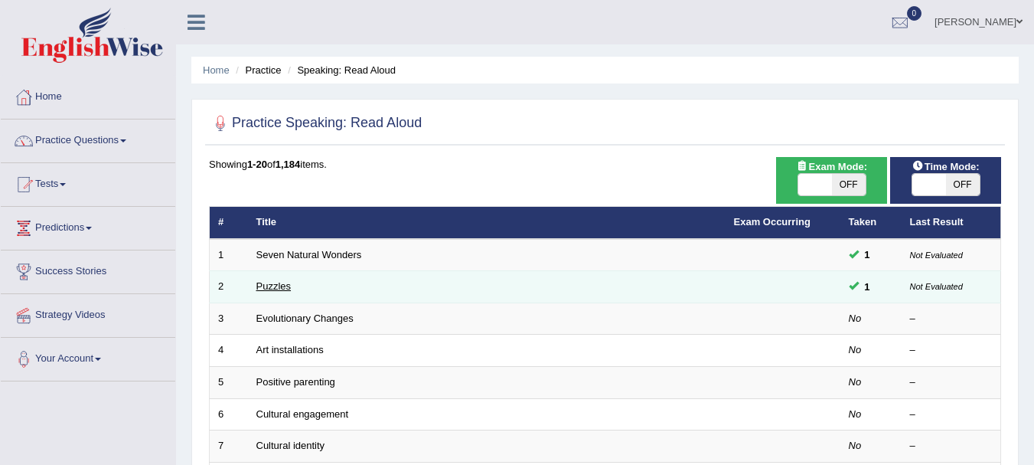
click at [273, 291] on link "Puzzles" at bounding box center [274, 285] width 35 height 11
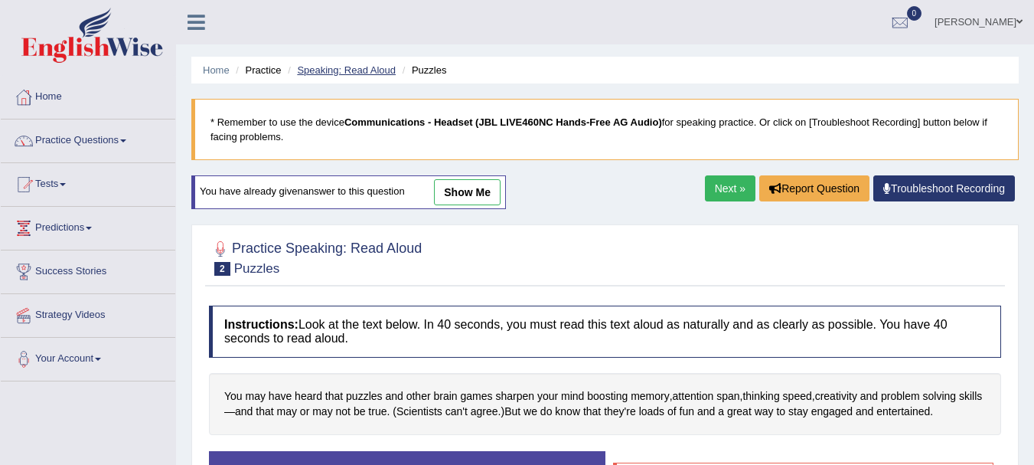
click at [354, 70] on link "Speaking: Read Aloud" at bounding box center [346, 69] width 99 height 11
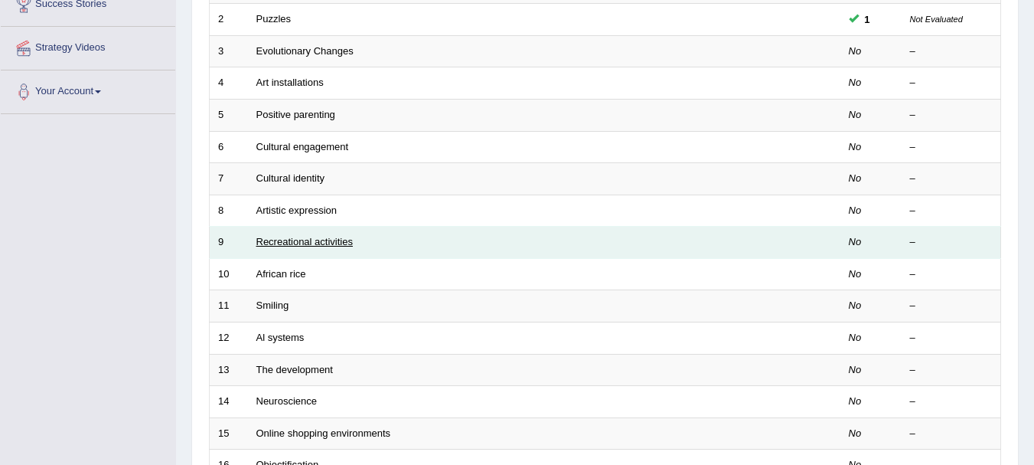
click at [279, 241] on link "Recreational activities" at bounding box center [305, 241] width 96 height 11
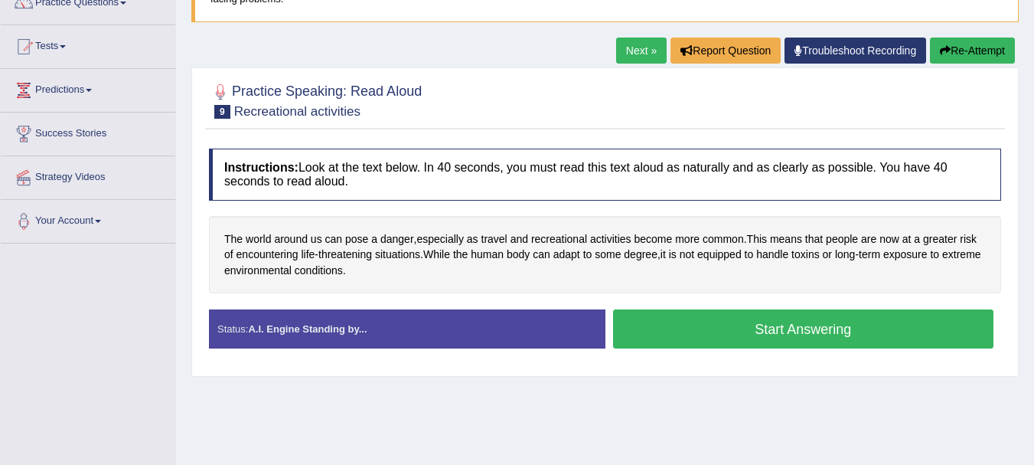
click at [678, 322] on button "Start Answering" at bounding box center [803, 328] width 381 height 39
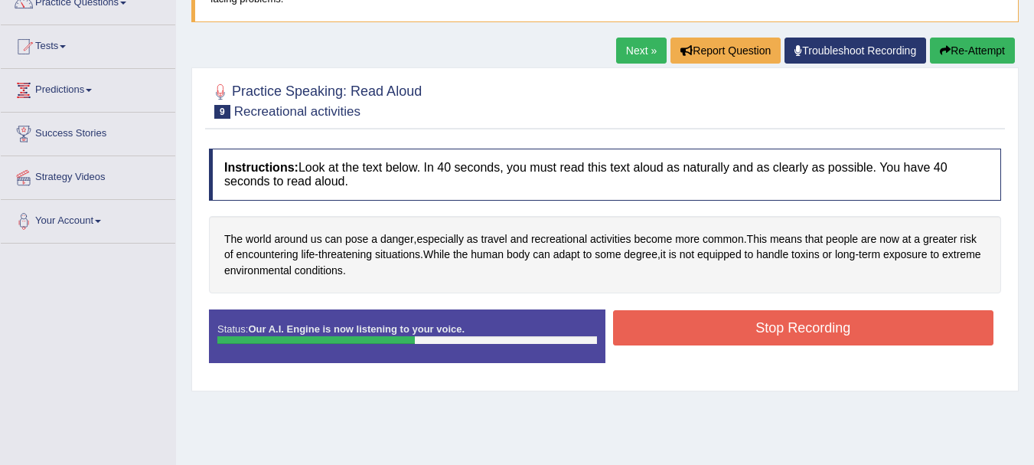
click at [678, 322] on button "Stop Recording" at bounding box center [803, 327] width 381 height 35
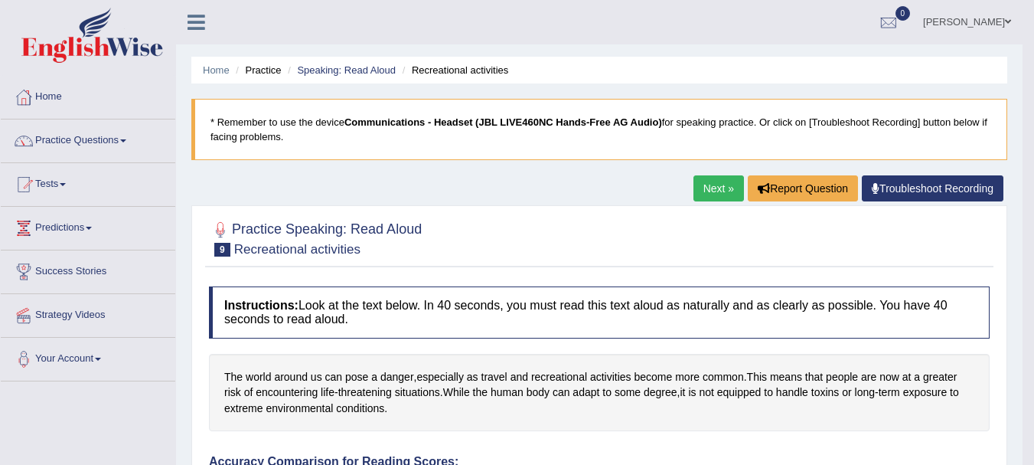
click at [713, 190] on link "Next »" at bounding box center [719, 188] width 51 height 26
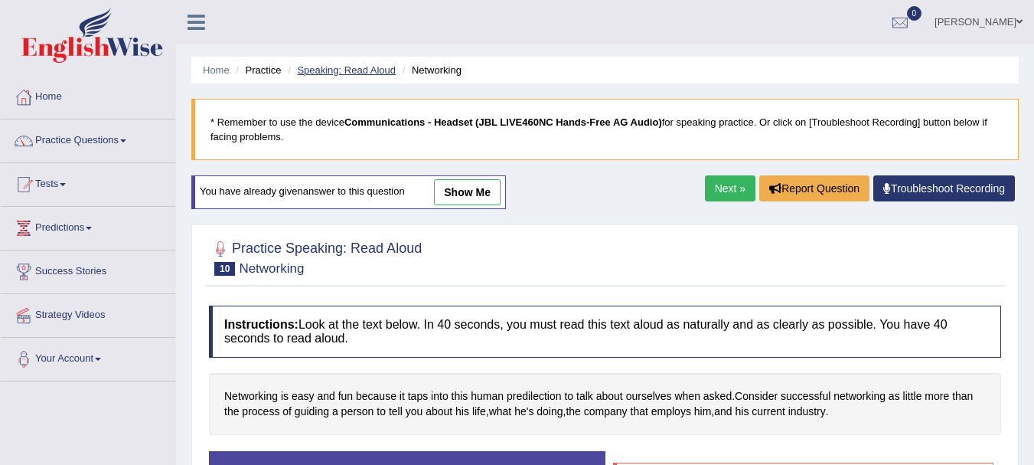
click at [371, 69] on link "Speaking: Read Aloud" at bounding box center [346, 69] width 99 height 11
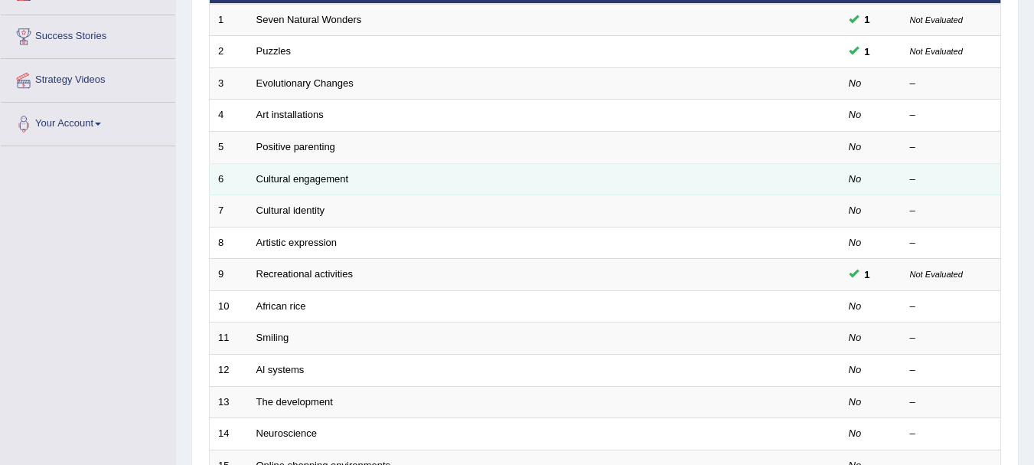
scroll to position [239, 0]
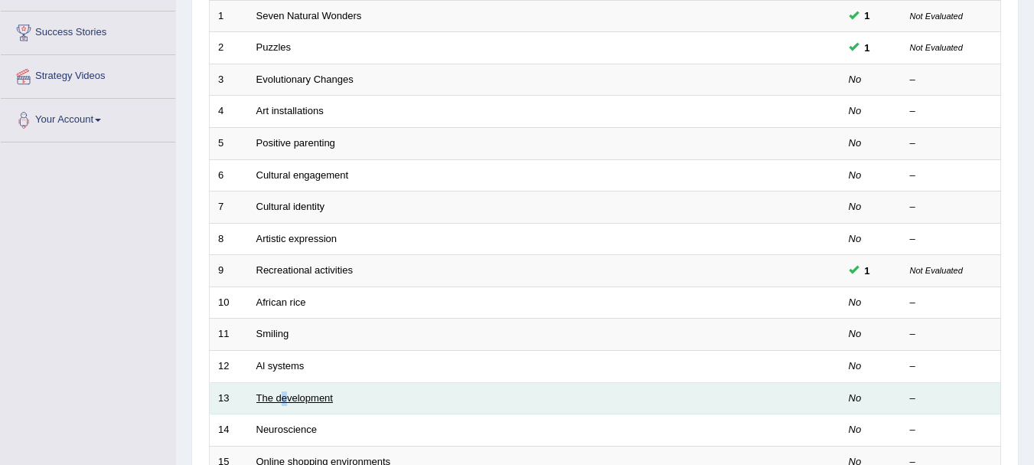
click at [284, 399] on td "The development" at bounding box center [487, 398] width 478 height 32
click at [284, 399] on link "The development" at bounding box center [295, 397] width 77 height 11
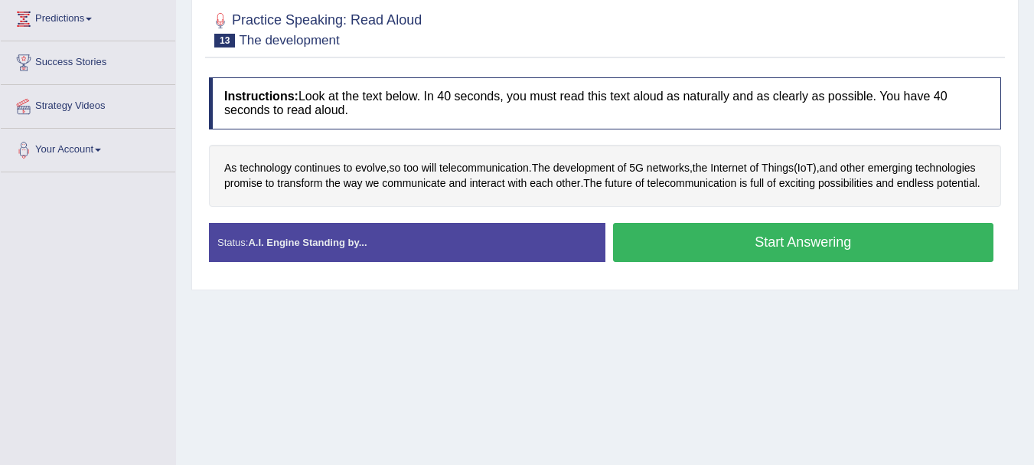
click at [721, 262] on button "Start Answering" at bounding box center [803, 242] width 381 height 39
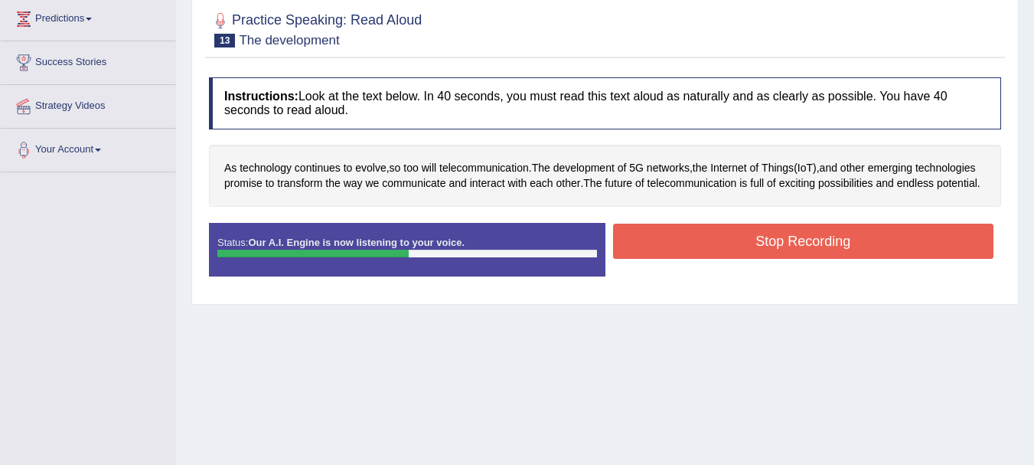
click at [721, 259] on button "Stop Recording" at bounding box center [803, 241] width 381 height 35
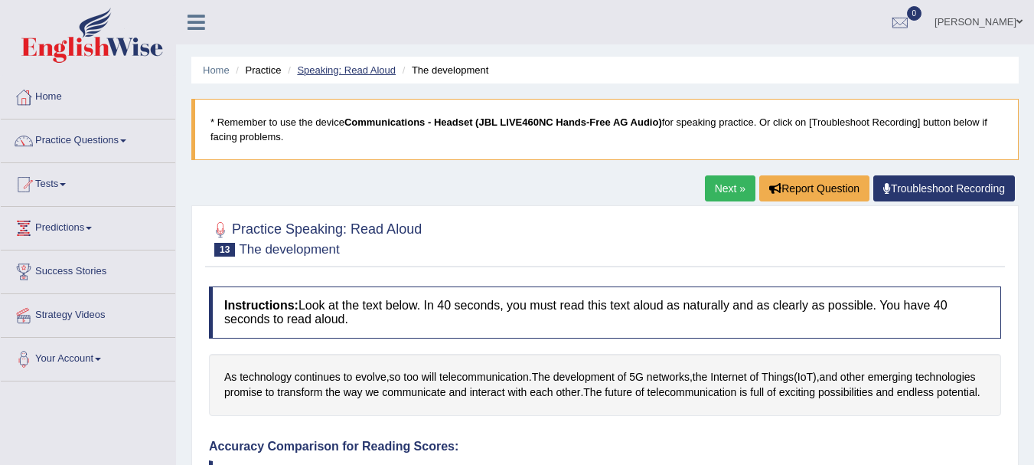
click at [350, 69] on link "Speaking: Read Aloud" at bounding box center [346, 69] width 99 height 11
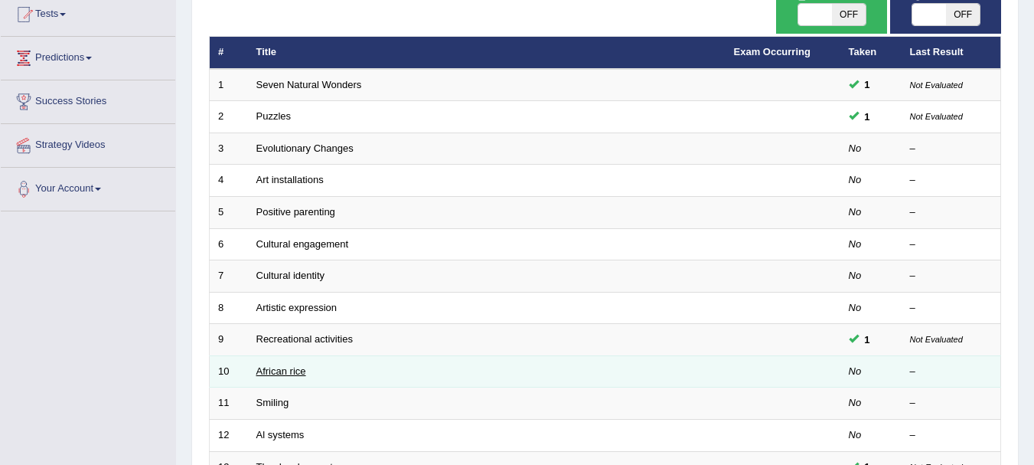
click at [288, 374] on link "African rice" at bounding box center [282, 370] width 50 height 11
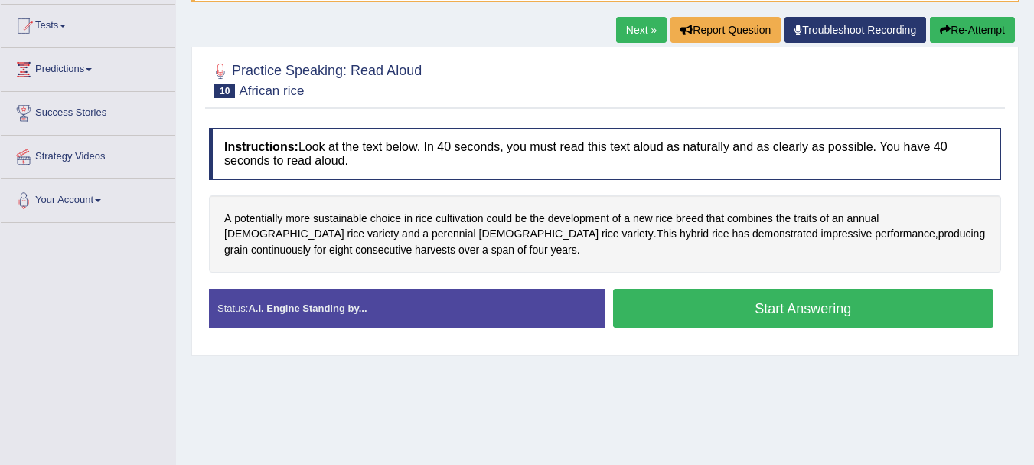
click at [690, 312] on button "Start Answering" at bounding box center [803, 308] width 381 height 39
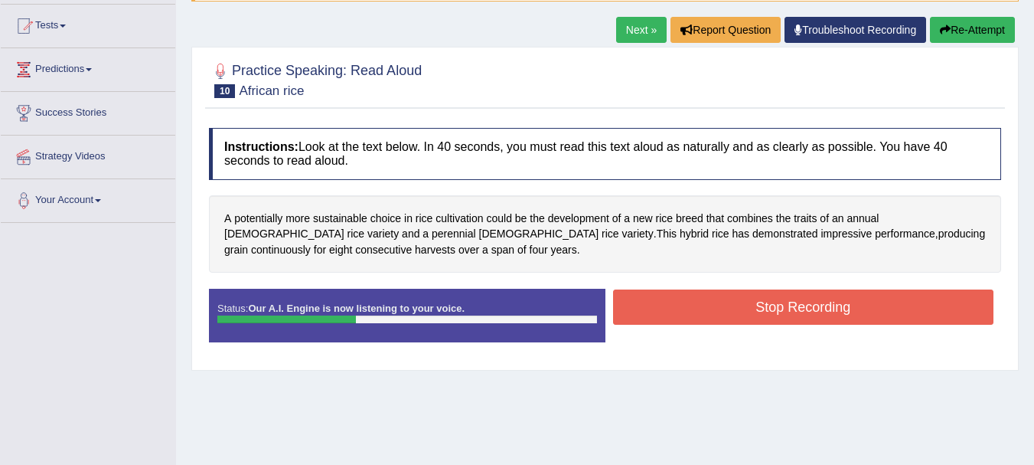
click at [690, 312] on button "Stop Recording" at bounding box center [803, 306] width 381 height 35
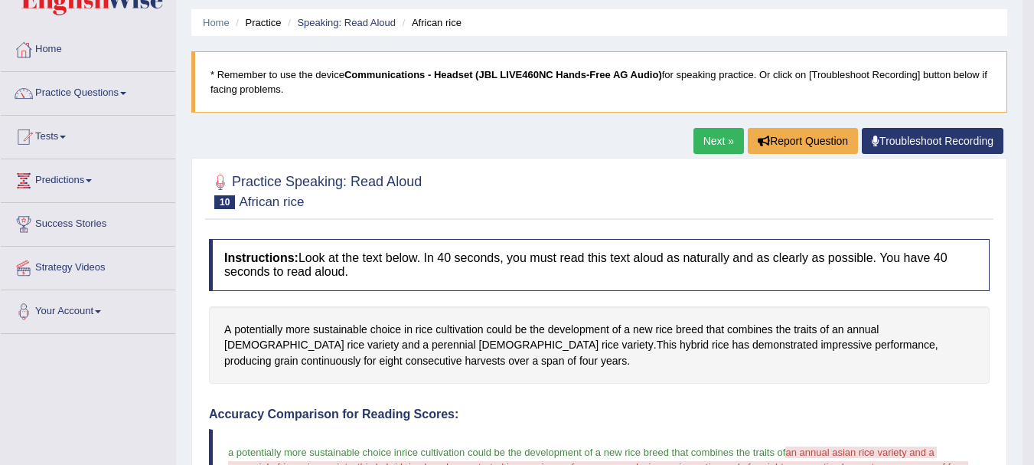
scroll to position [15, 0]
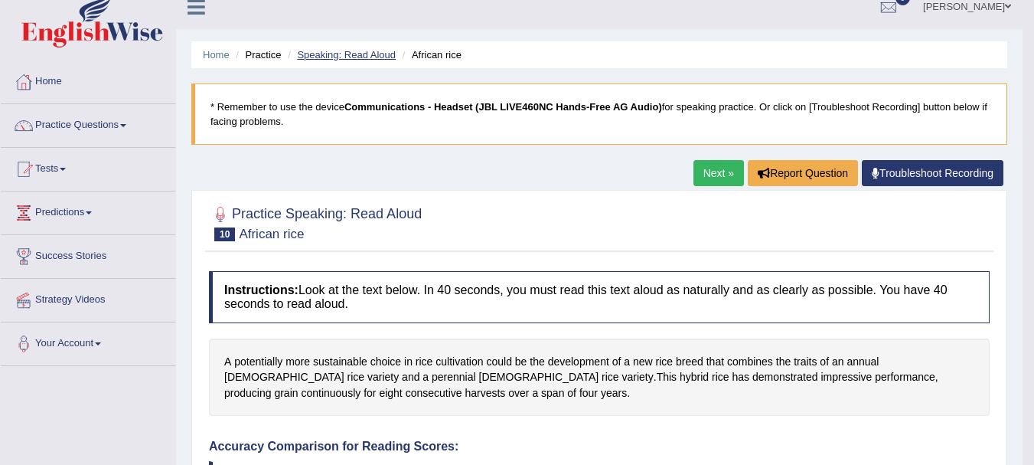
click at [350, 57] on link "Speaking: Read Aloud" at bounding box center [346, 54] width 99 height 11
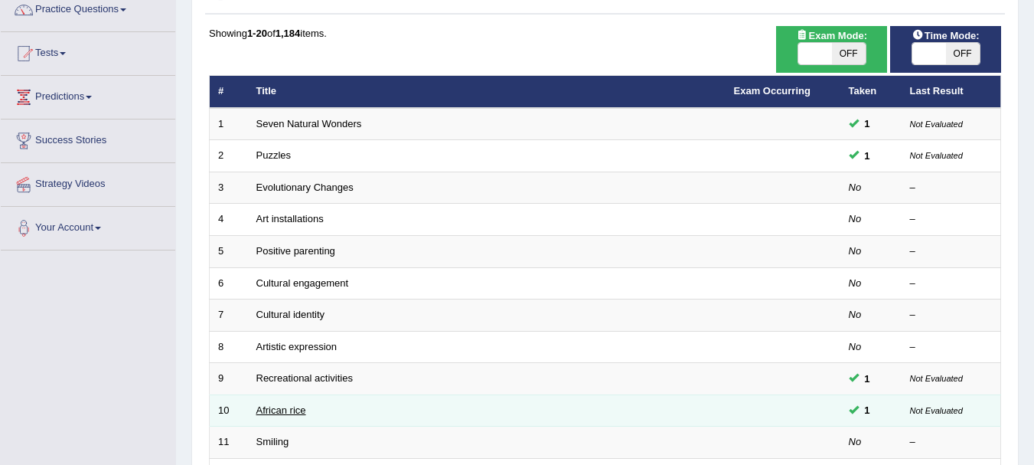
click at [290, 413] on link "African rice" at bounding box center [282, 409] width 50 height 11
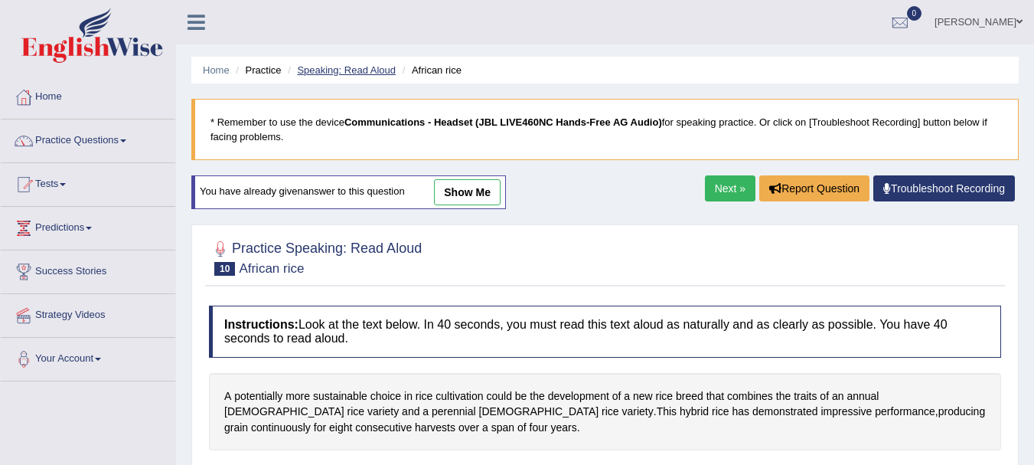
click at [371, 73] on link "Speaking: Read Aloud" at bounding box center [346, 69] width 99 height 11
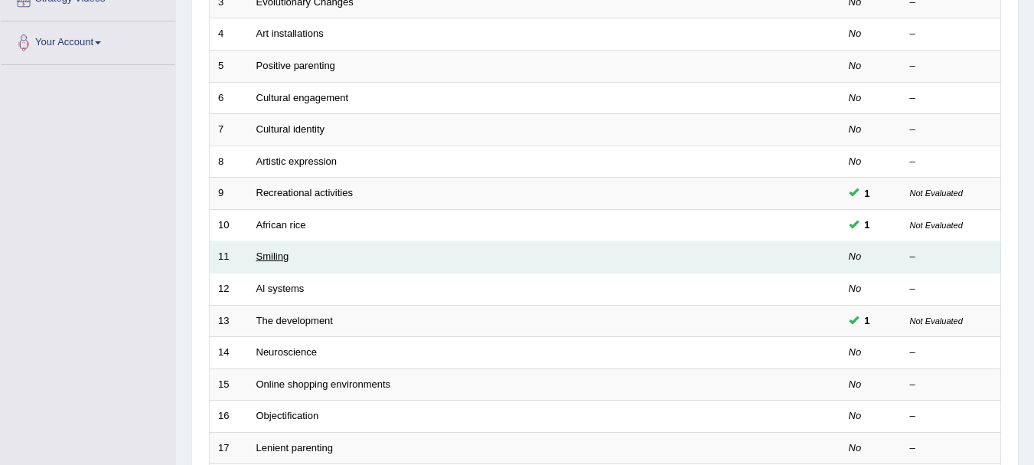
click at [261, 253] on link "Smiling" at bounding box center [273, 255] width 33 height 11
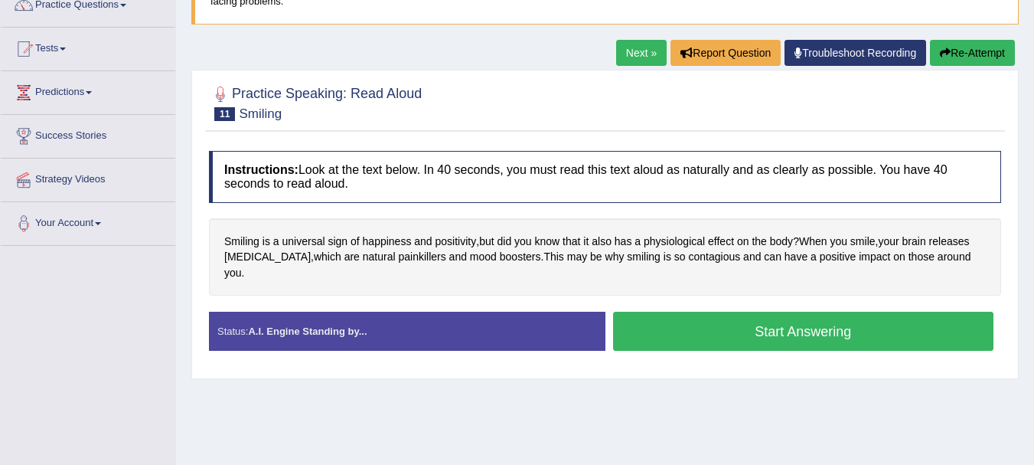
click at [649, 312] on button "Start Answering" at bounding box center [803, 331] width 381 height 39
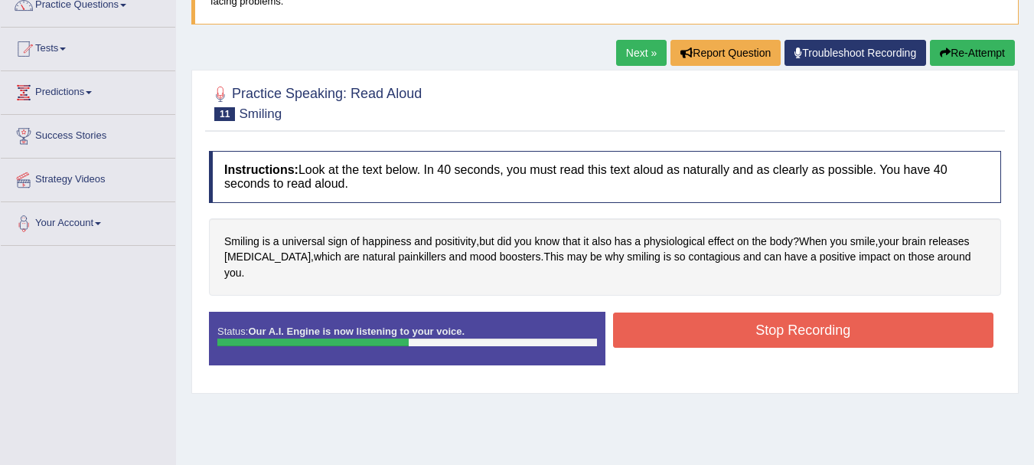
click at [649, 312] on button "Stop Recording" at bounding box center [803, 329] width 381 height 35
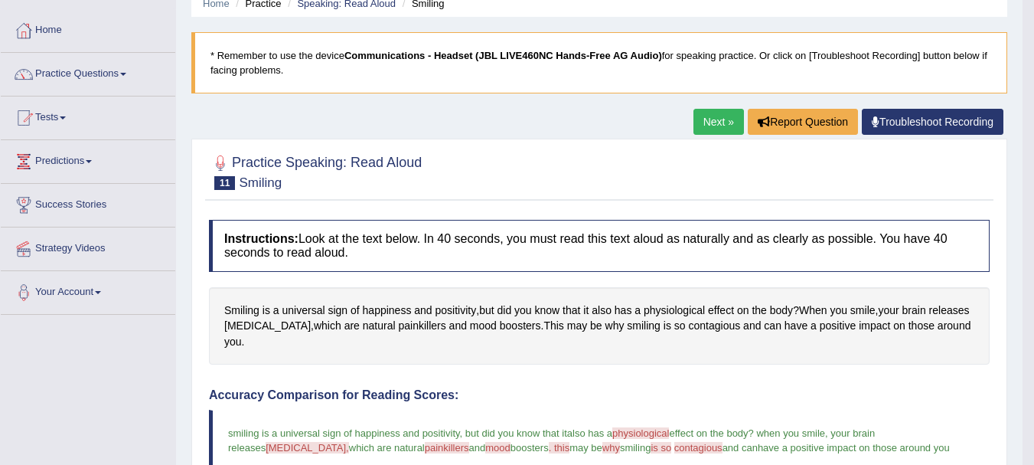
scroll to position [53, 0]
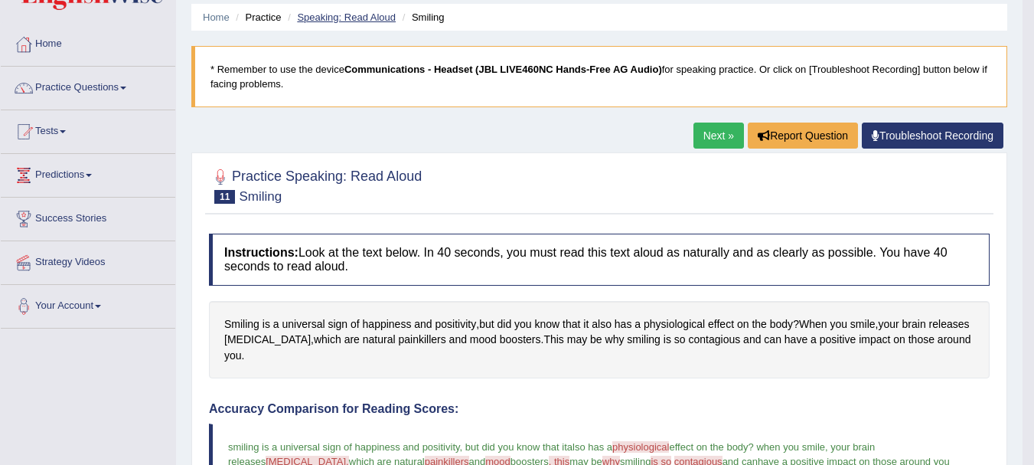
click at [383, 18] on link "Speaking: Read Aloud" at bounding box center [346, 16] width 99 height 11
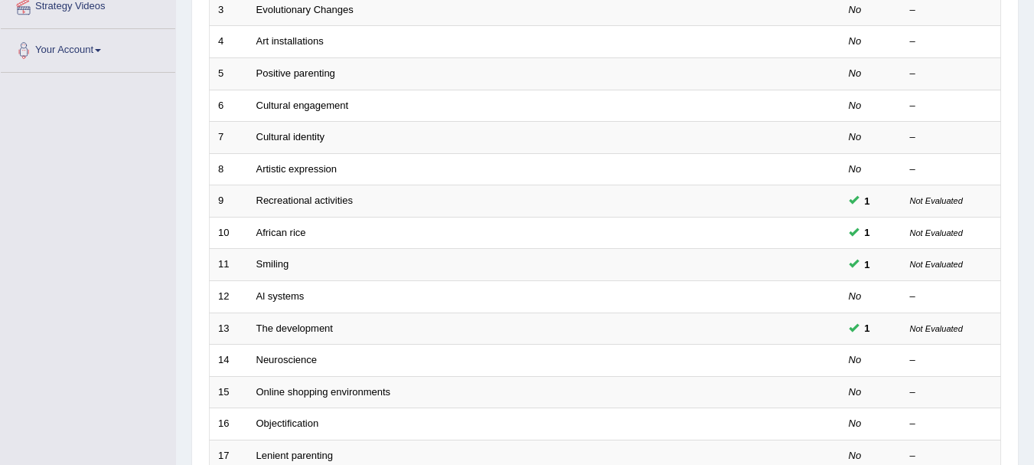
scroll to position [309, 0]
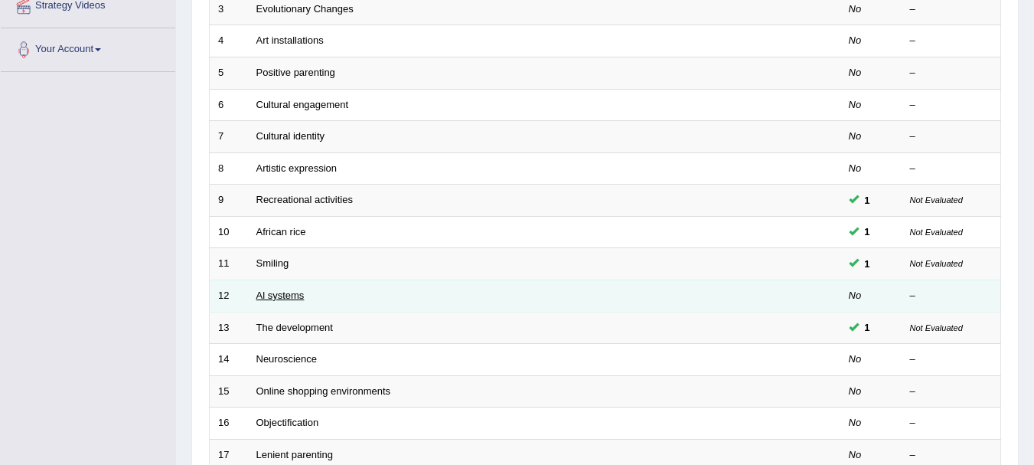
click at [287, 296] on link "Al systems" at bounding box center [281, 294] width 48 height 11
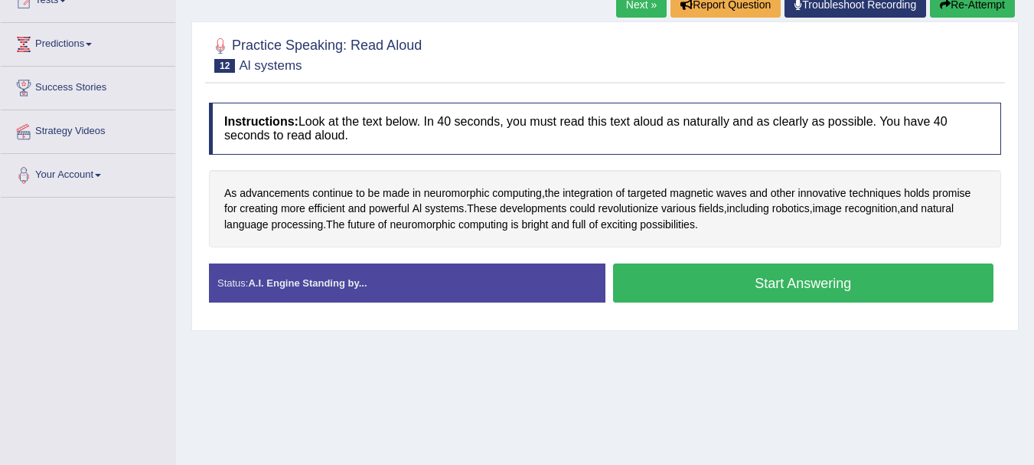
click at [665, 289] on button "Start Answering" at bounding box center [803, 282] width 381 height 39
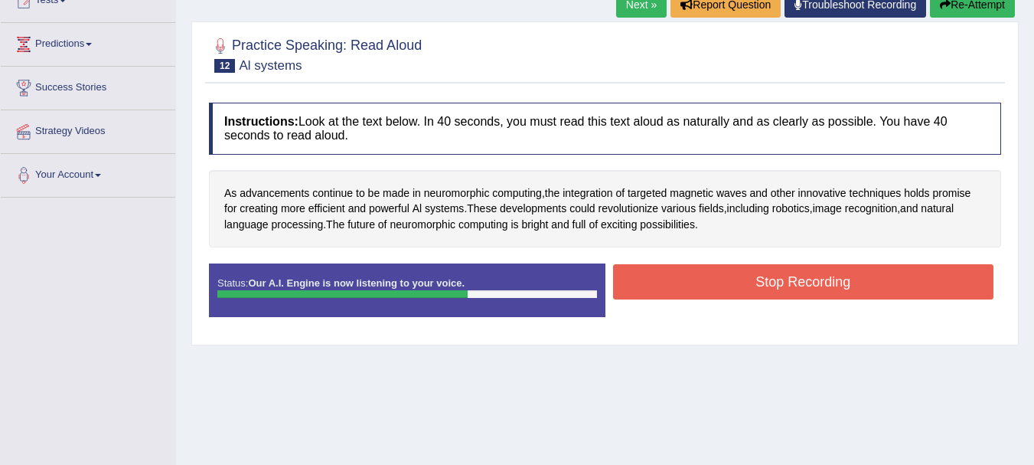
click at [665, 289] on button "Stop Recording" at bounding box center [803, 281] width 381 height 35
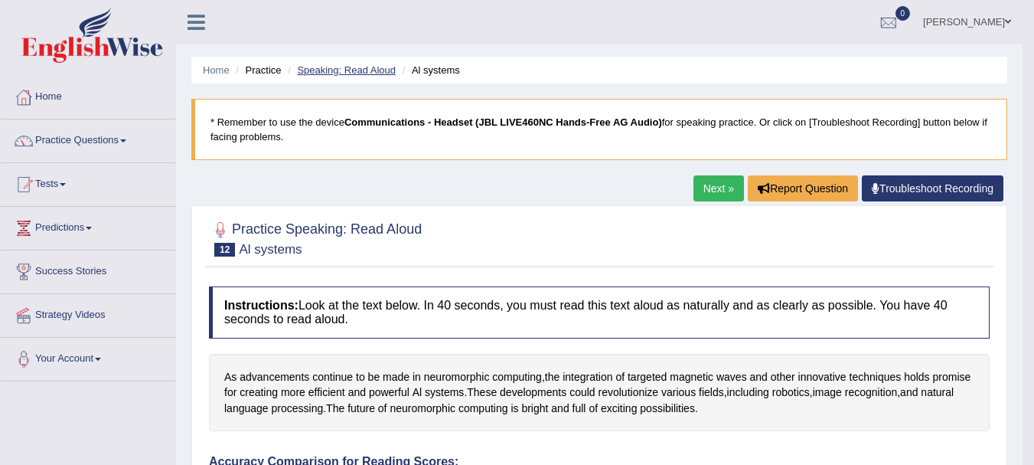
click at [378, 74] on link "Speaking: Read Aloud" at bounding box center [346, 69] width 99 height 11
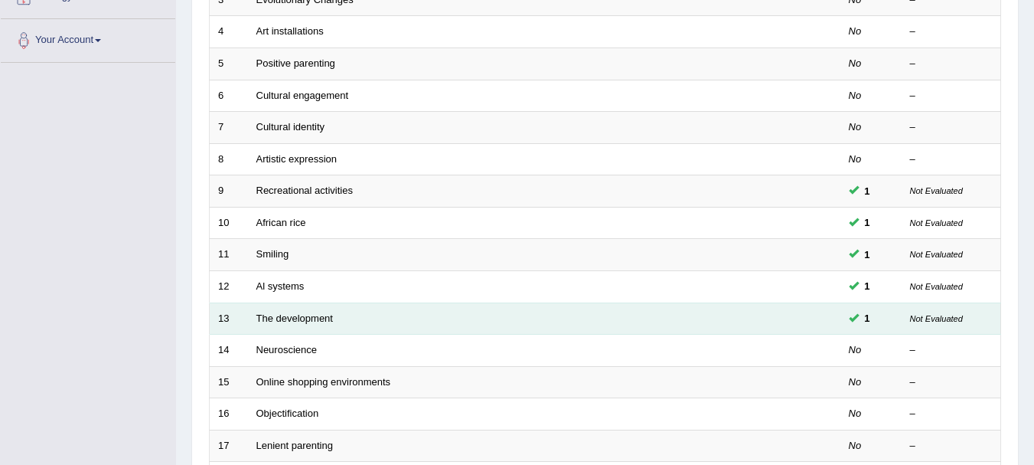
scroll to position [319, 0]
click at [303, 321] on link "The development" at bounding box center [295, 317] width 77 height 11
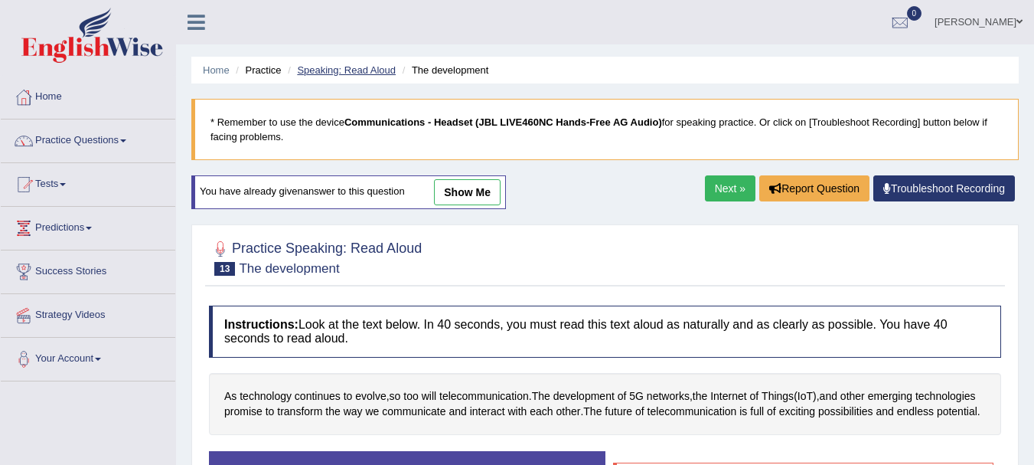
click at [365, 65] on link "Speaking: Read Aloud" at bounding box center [346, 69] width 99 height 11
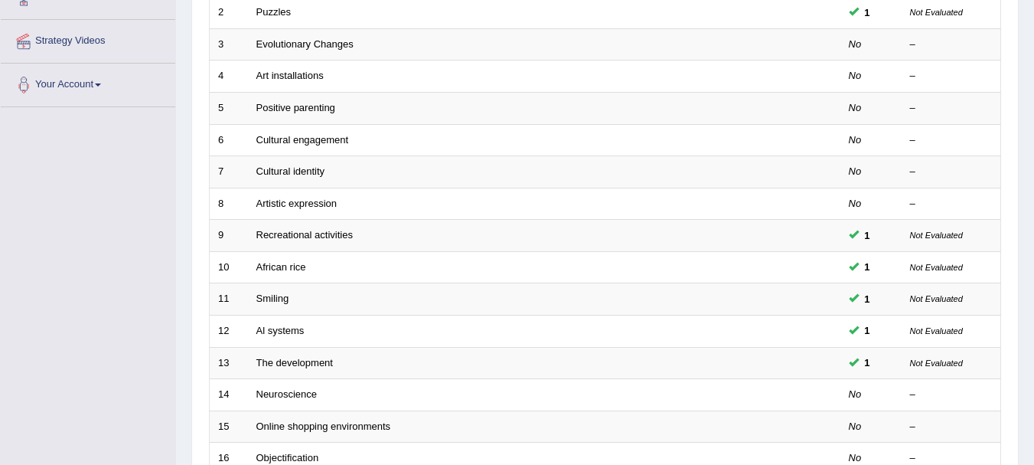
scroll to position [275, 0]
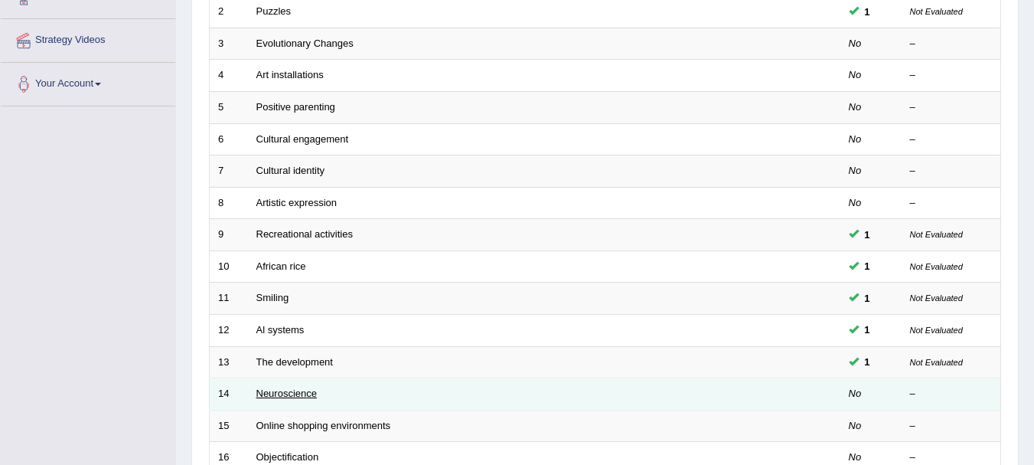
click at [286, 397] on link "Neuroscience" at bounding box center [287, 392] width 61 height 11
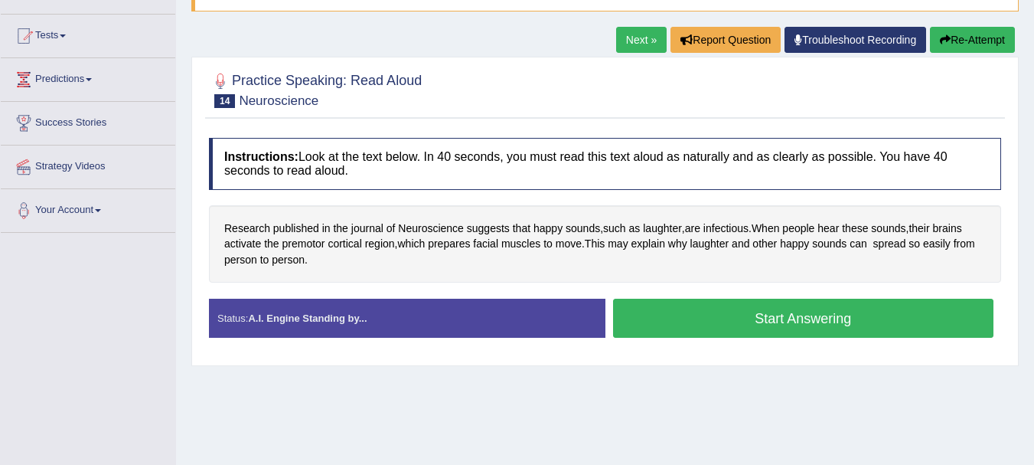
click at [697, 333] on button "Start Answering" at bounding box center [803, 318] width 381 height 39
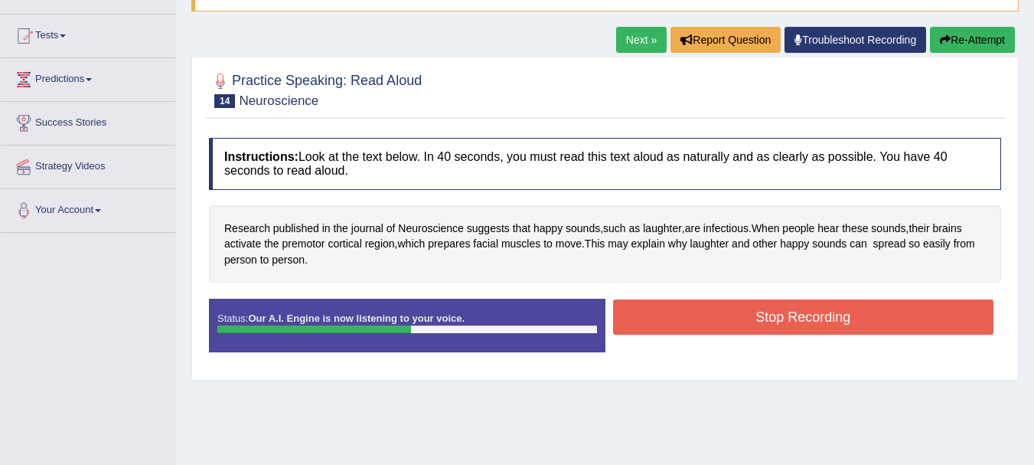
click at [697, 333] on button "Stop Recording" at bounding box center [803, 316] width 381 height 35
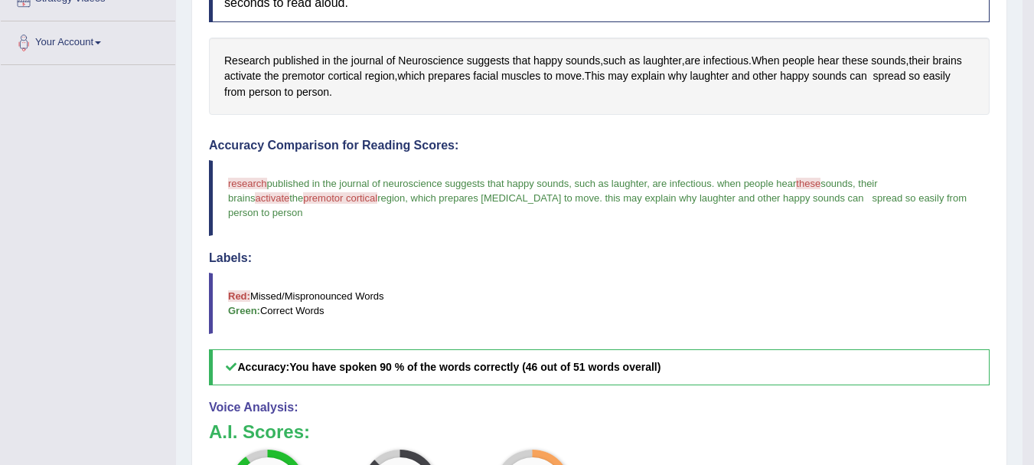
scroll to position [317, 0]
